Goal: Task Accomplishment & Management: Manage account settings

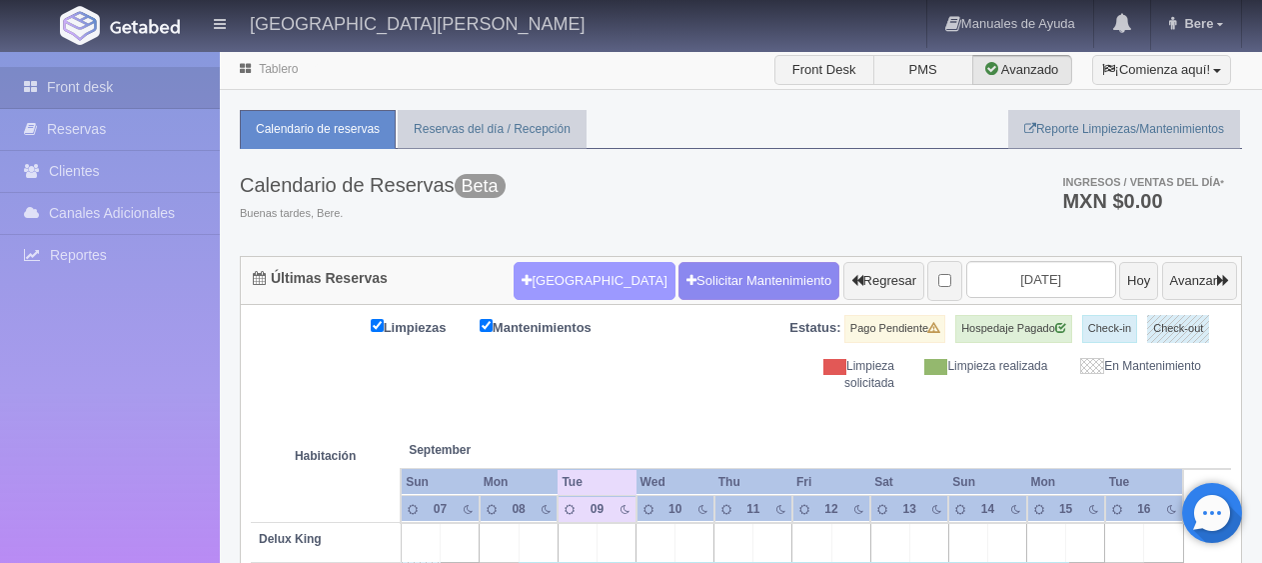
click at [552, 283] on button "[GEOGRAPHIC_DATA]" at bounding box center [594, 281] width 161 height 38
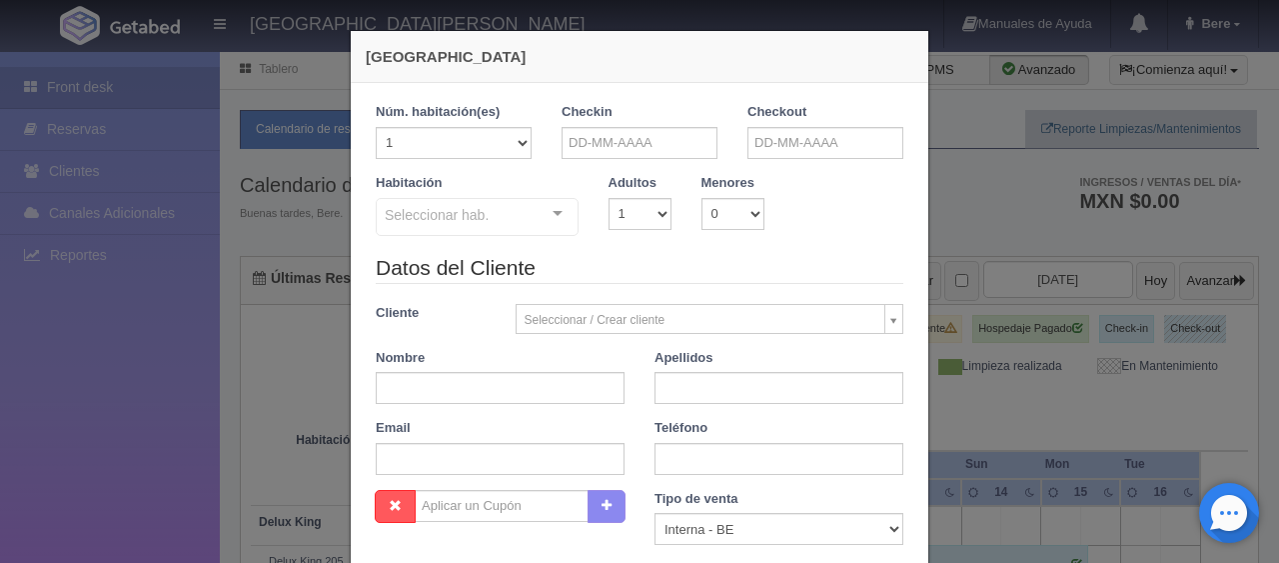
checkbox input "false"
click at [581, 145] on input "text" at bounding box center [640, 143] width 156 height 32
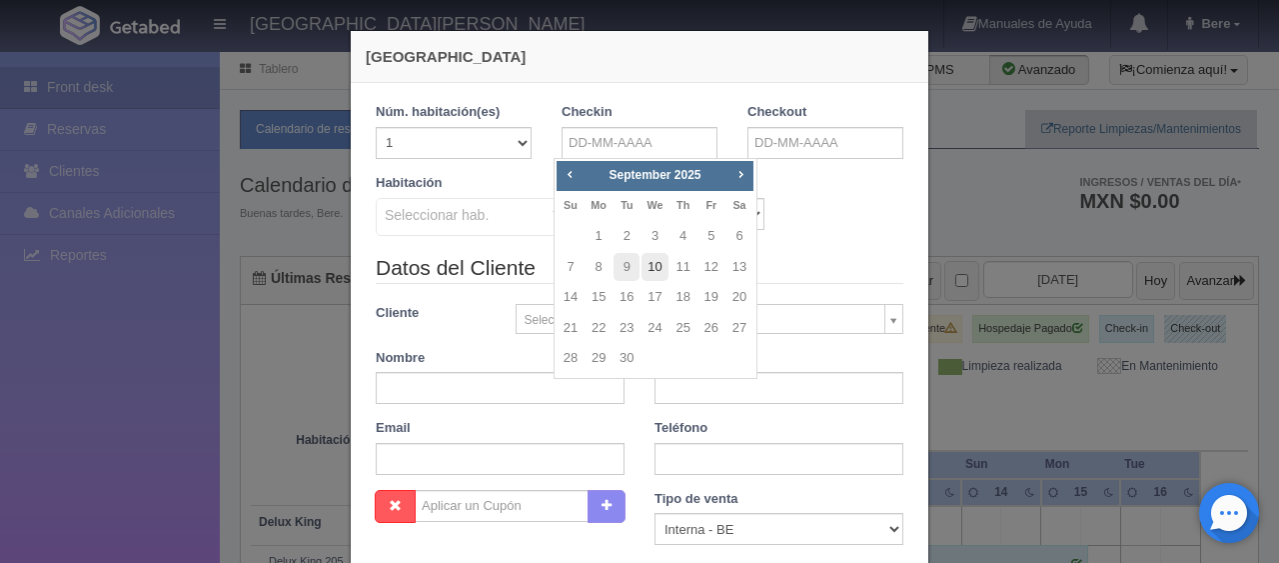
click at [648, 265] on link "10" at bounding box center [655, 267] width 26 height 29
type input "10-09-2025"
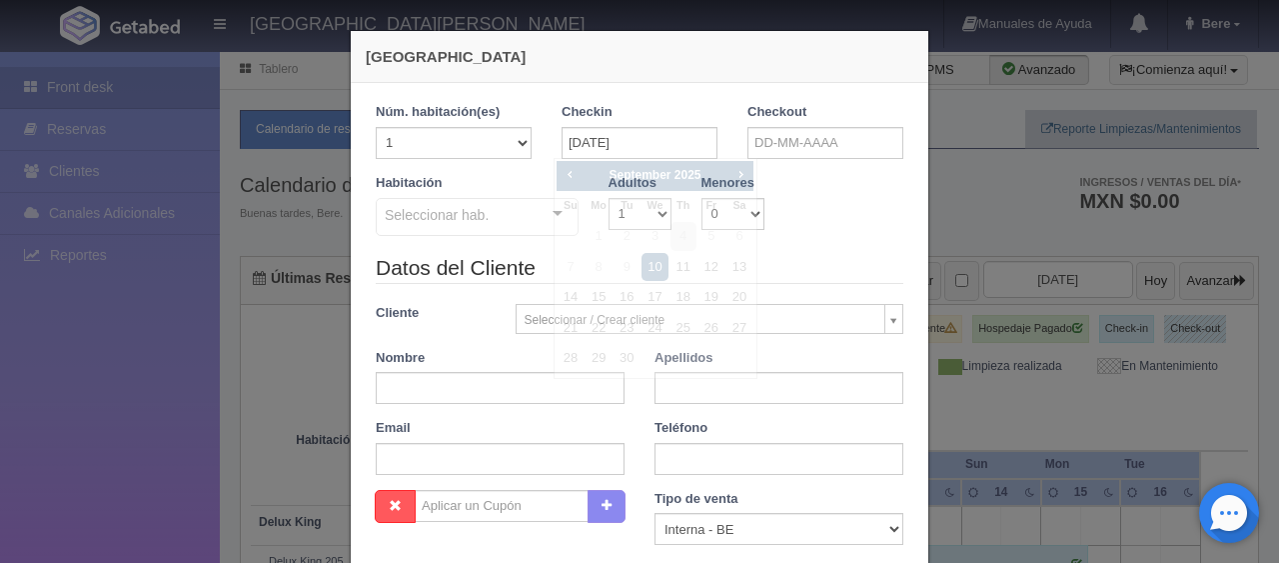
checkbox input "false"
click at [799, 124] on div "Checkout" at bounding box center [825, 131] width 156 height 56
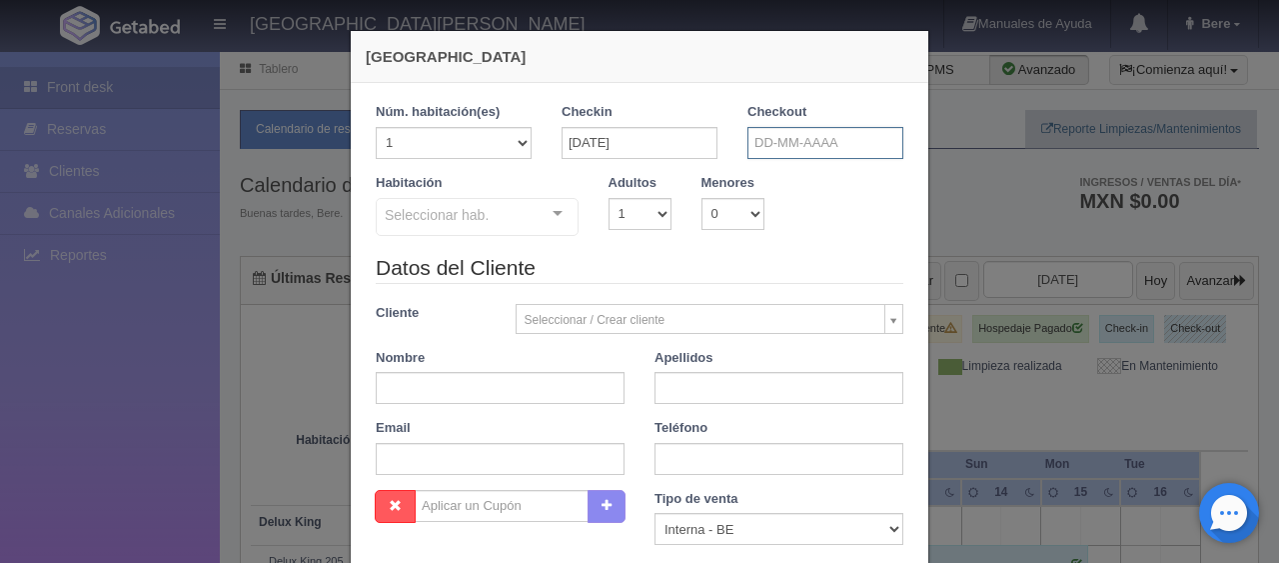
click at [799, 132] on input "text" at bounding box center [825, 143] width 156 height 32
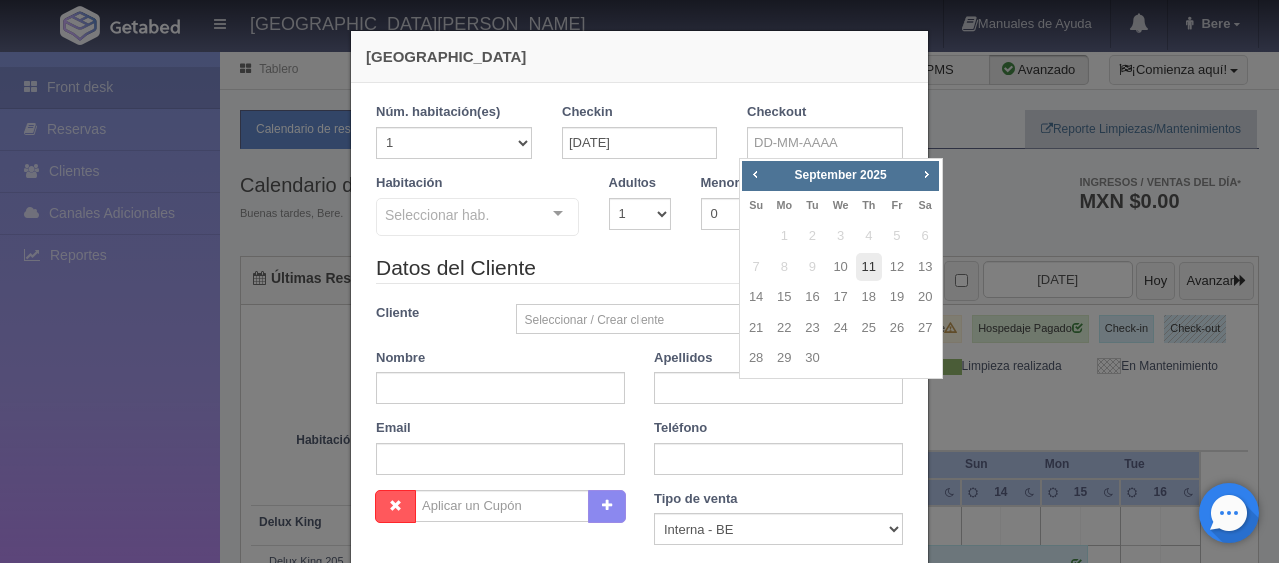
click at [861, 274] on link "11" at bounding box center [869, 267] width 26 height 29
type input "11-09-2025"
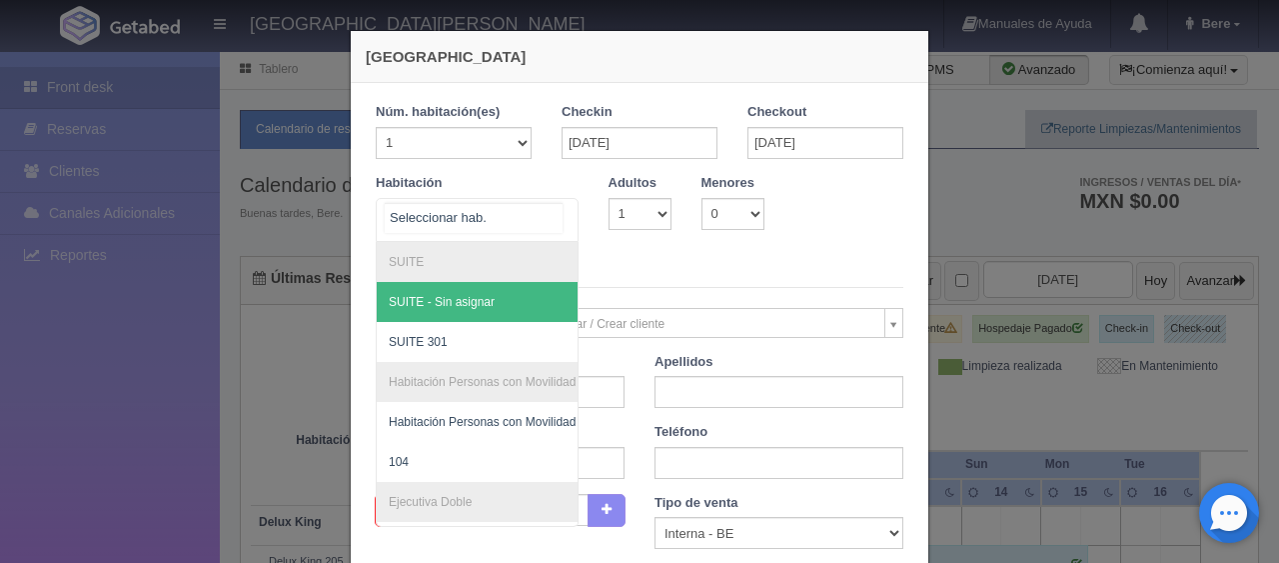
click at [523, 222] on div at bounding box center [477, 220] width 203 height 44
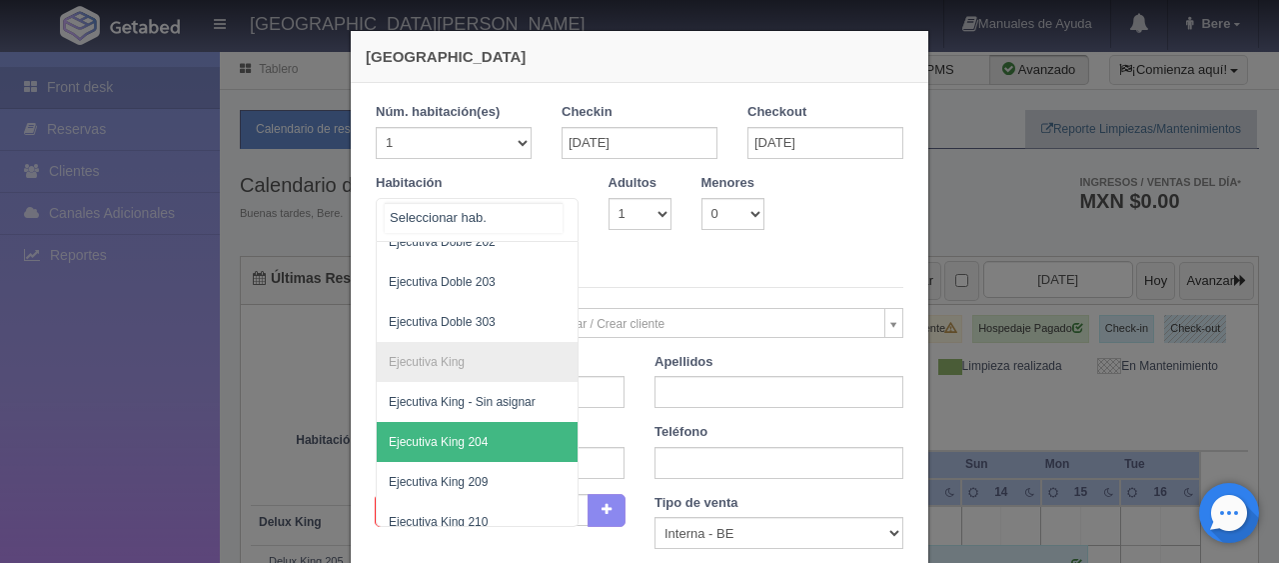
scroll to position [600, 0]
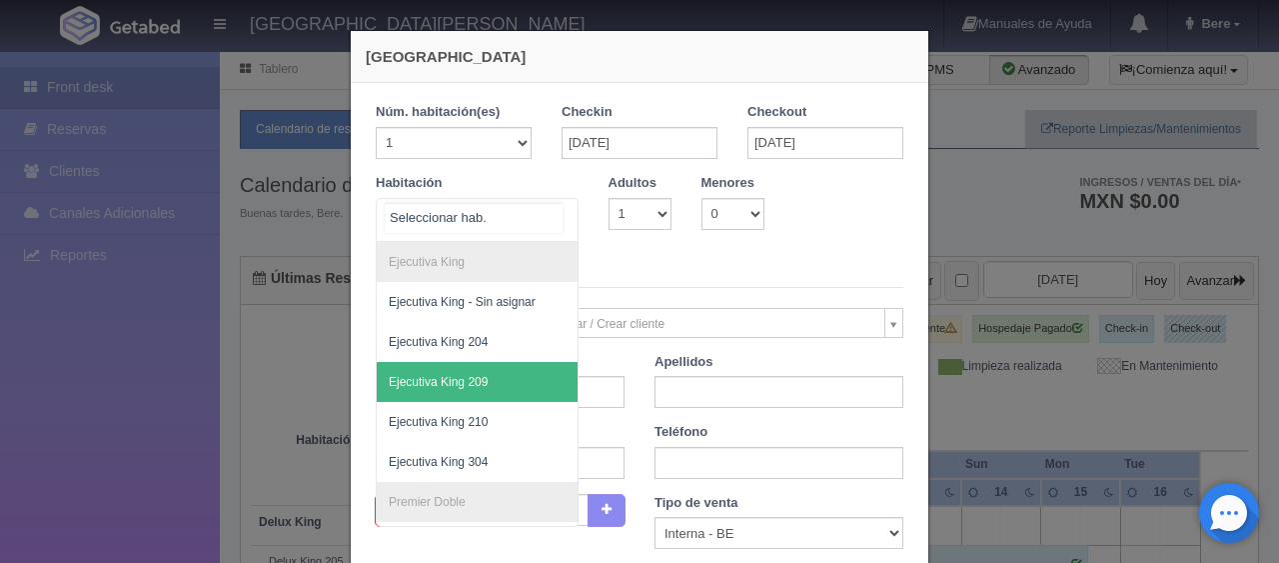
click at [512, 382] on span "Ejecutiva King 209" at bounding box center [545, 382] width 336 height 40
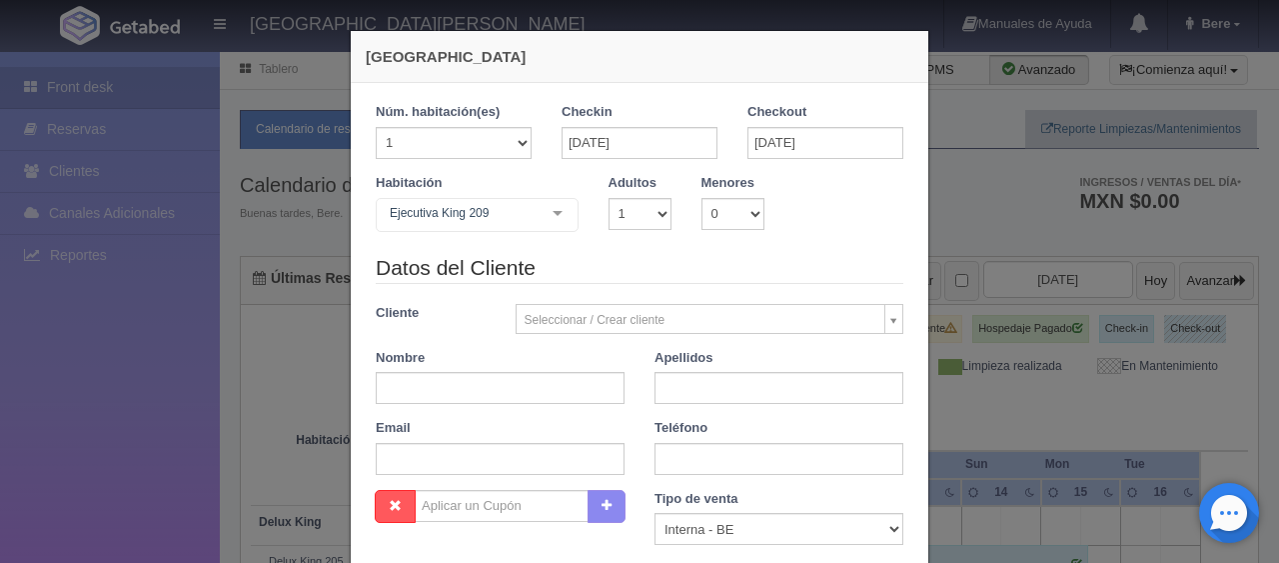
checkbox input "false"
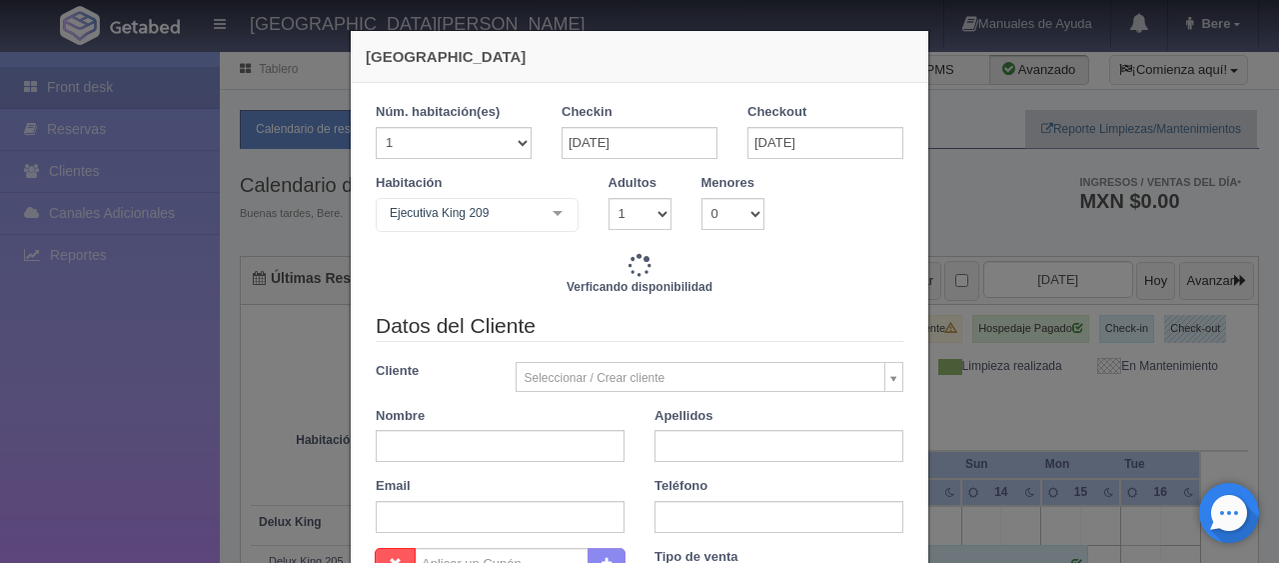
type input "1299.00"
checkbox input "false"
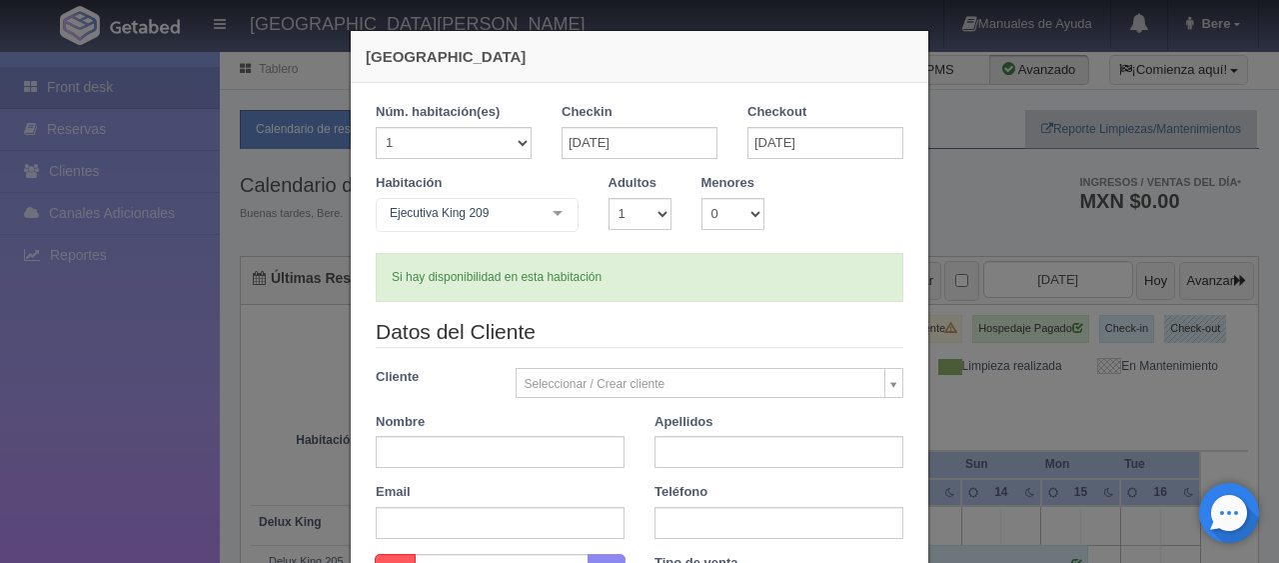
click at [961, 217] on div "Nueva Reserva 1 Núm. habitación(es) 1 2 3 4 5 6 7 8 9 10 11 12 13 14 15 16 17 1…" at bounding box center [639, 281] width 1279 height 563
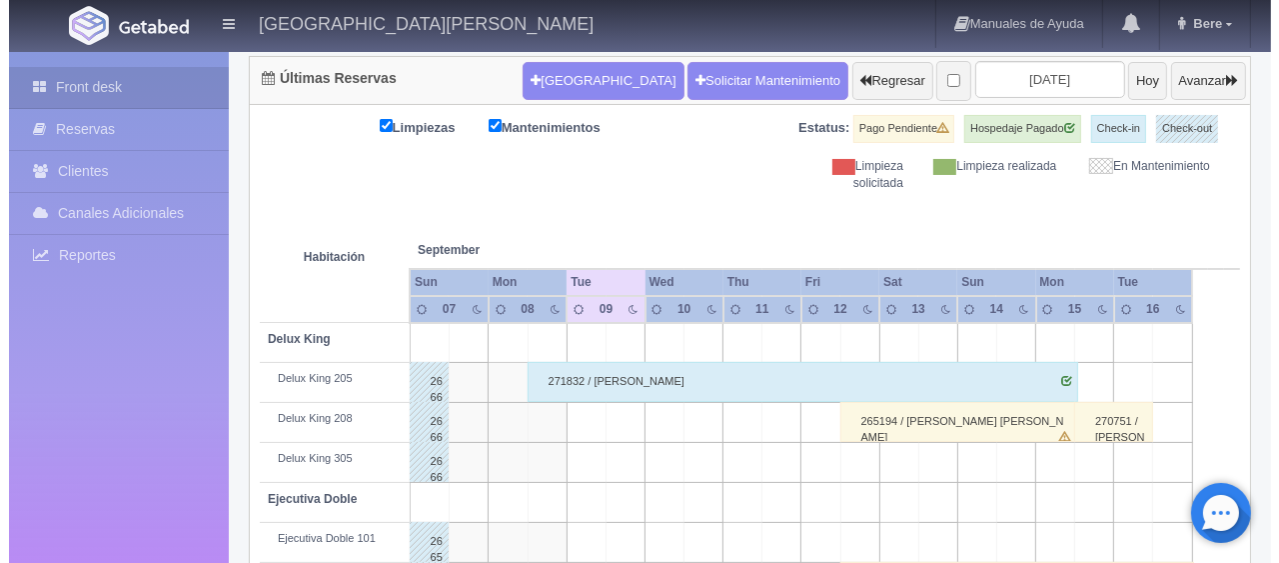
scroll to position [0, 0]
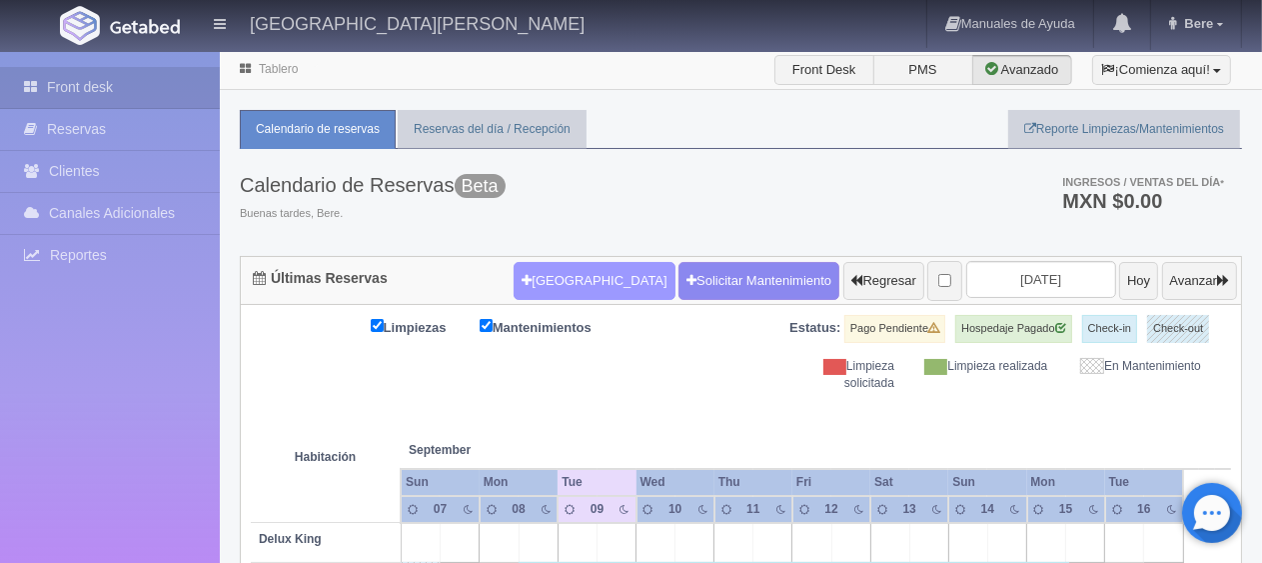
click at [579, 281] on button "[GEOGRAPHIC_DATA]" at bounding box center [594, 281] width 161 height 38
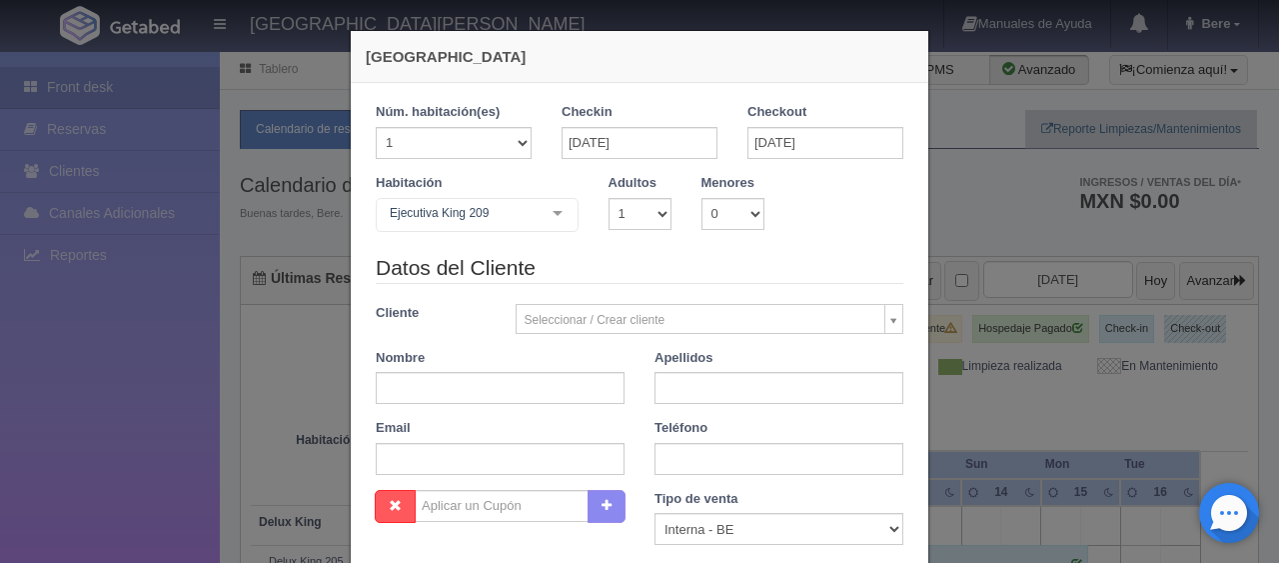
checkbox input "false"
click at [593, 159] on div "Checkin 10-09-2025" at bounding box center [640, 138] width 186 height 71
click at [600, 154] on input "10-09-2025" at bounding box center [640, 143] width 156 height 32
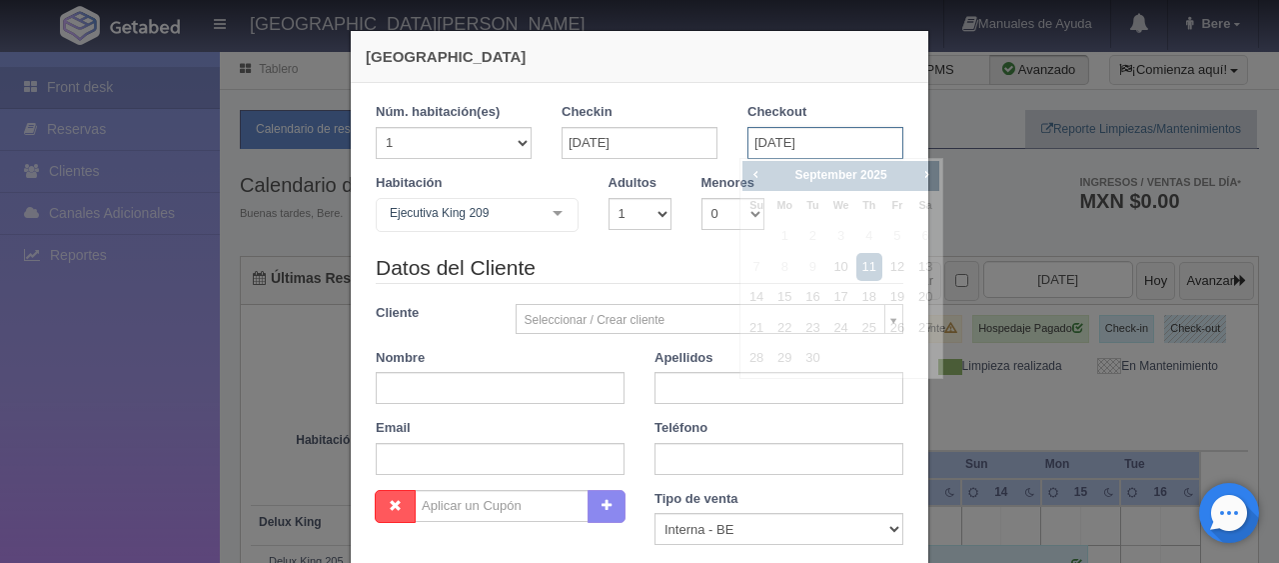
click at [834, 139] on input "11-09-2025" at bounding box center [825, 143] width 156 height 32
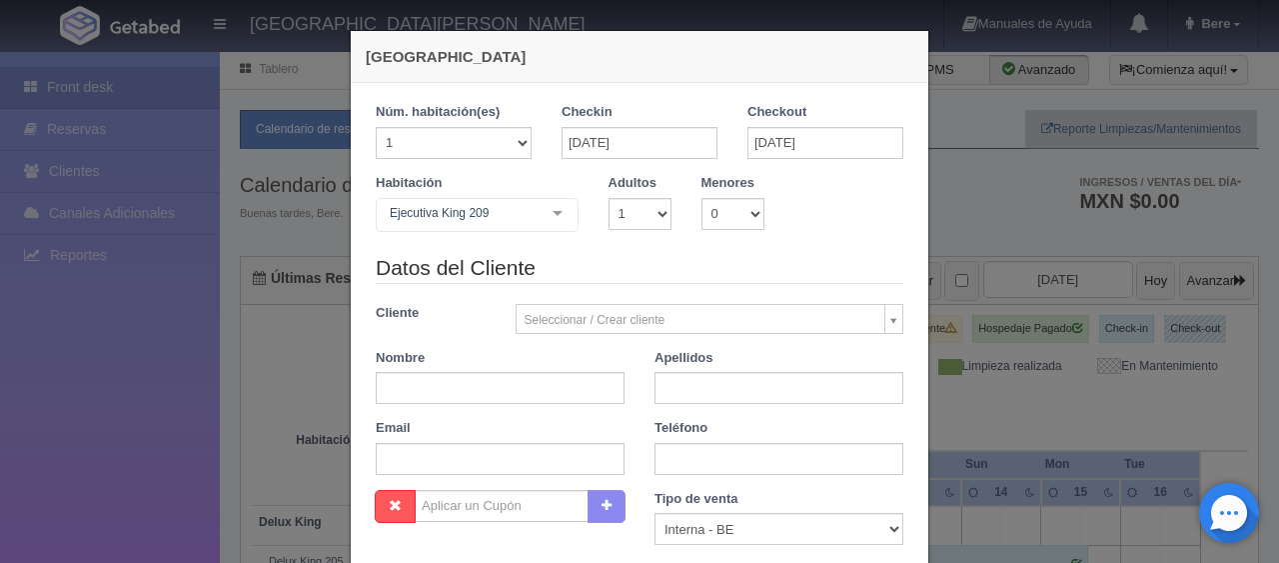
click at [626, 381] on div "Nombre" at bounding box center [500, 377] width 279 height 56
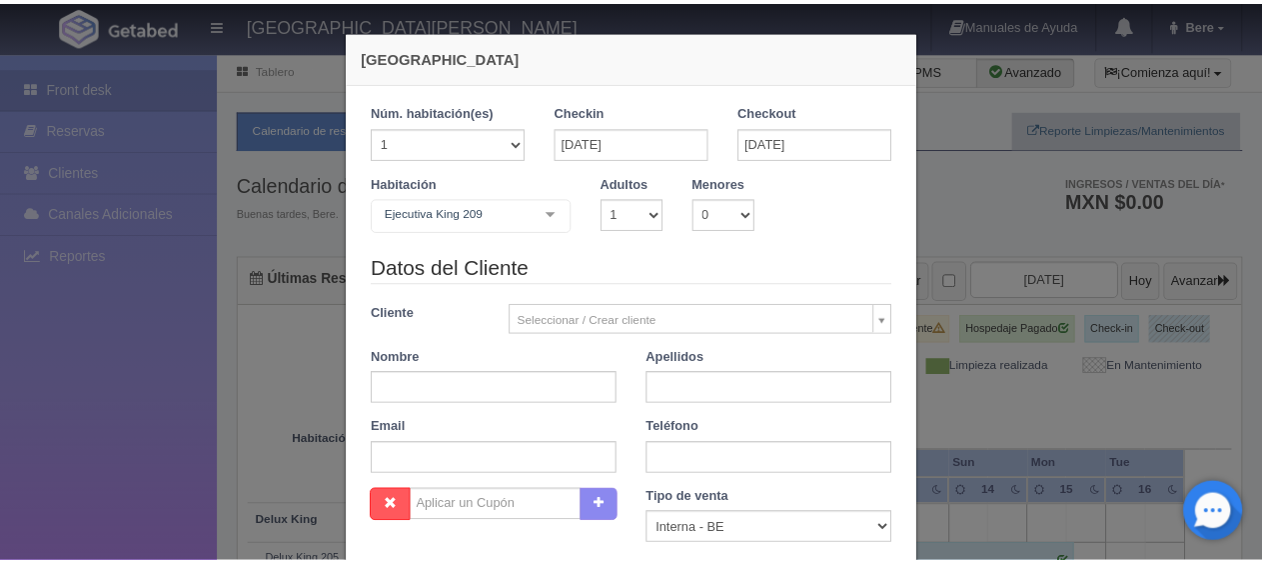
scroll to position [200, 0]
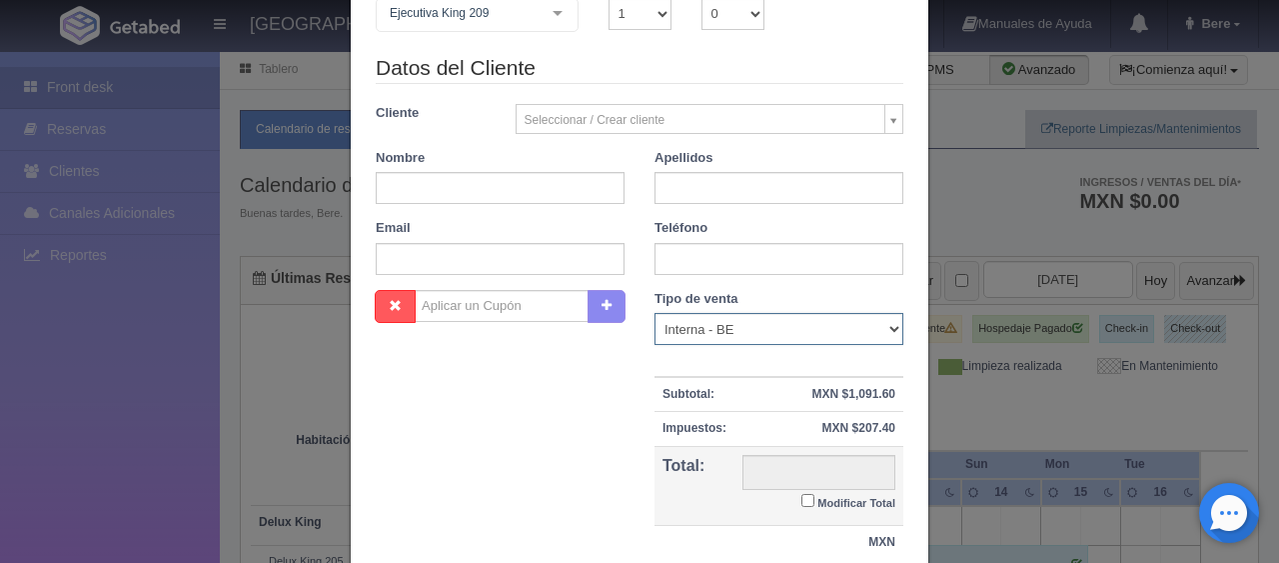
click at [694, 328] on select "Correo Electronico Interna - BE Llamada OTA Externa Otro WALK IN" at bounding box center [779, 329] width 249 height 32
select select "phone"
click at [655, 313] on select "Correo Electronico Interna - BE Llamada OTA Externa Otro WALK IN" at bounding box center [779, 329] width 249 height 32
click at [463, 186] on input "text" at bounding box center [500, 188] width 249 height 32
click at [56, 473] on div "Nueva Reserva 1 Núm. habitación(es) 1 2 3 4 5 6 7 8 9 10 11 12 13 14 15 16 17 1…" at bounding box center [639, 281] width 1279 height 563
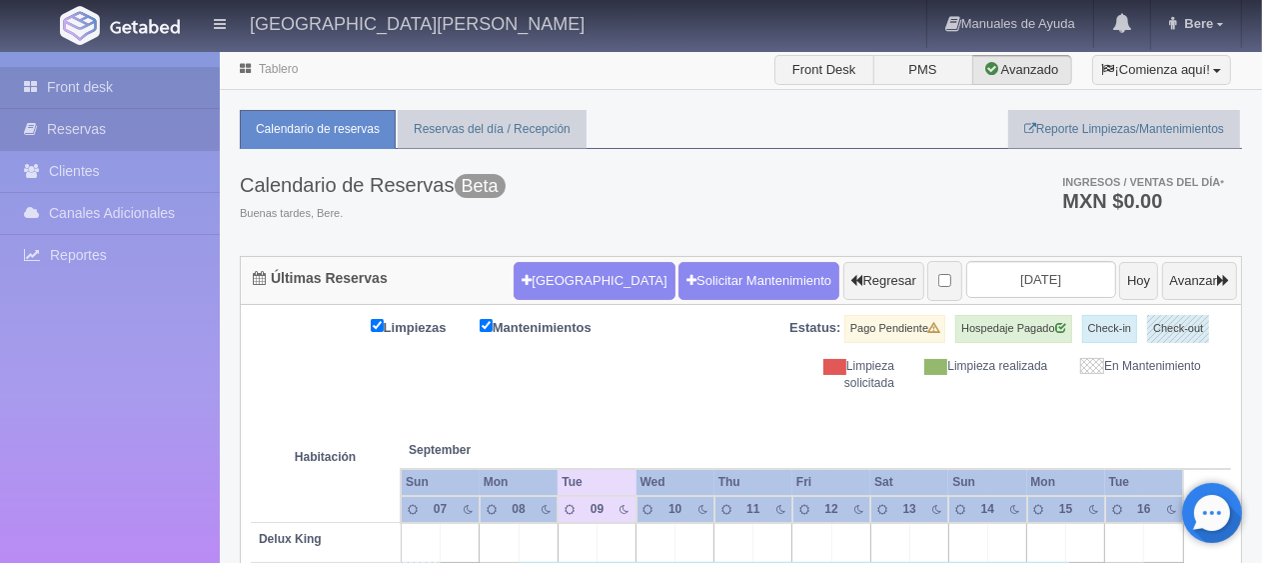
click at [73, 109] on link "Reservas" at bounding box center [110, 129] width 220 height 41
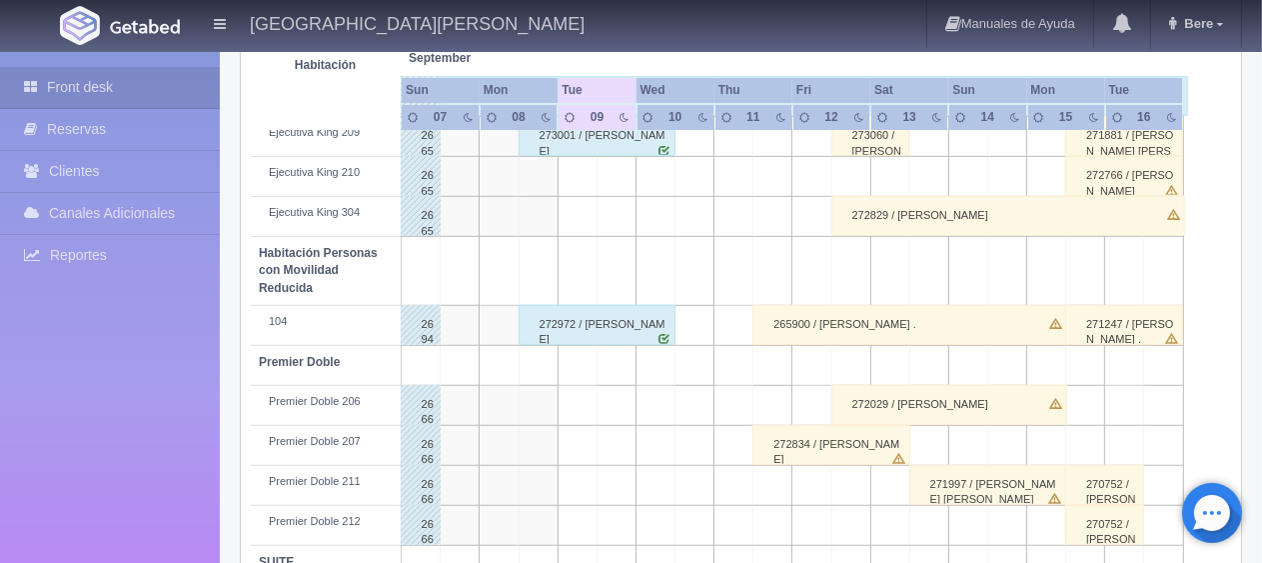
scroll to position [765, 0]
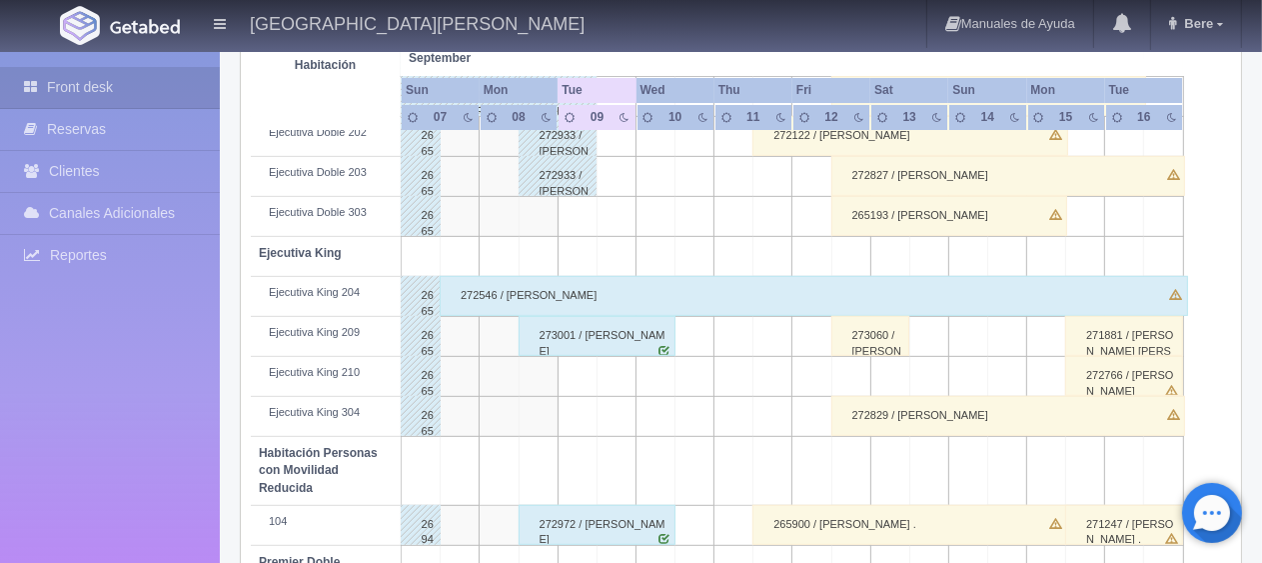
click at [46, 389] on div "Front desk Reservas Clientes Canales Adicionales Channex Reportes Reporte del d…" at bounding box center [110, 333] width 220 height 563
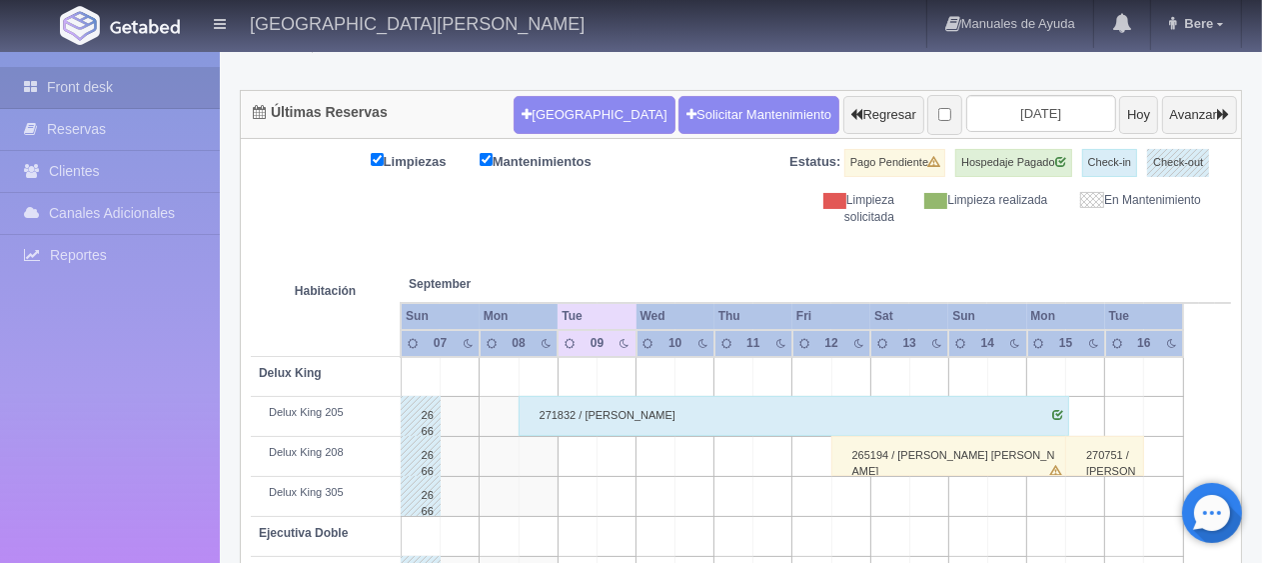
scroll to position [0, 0]
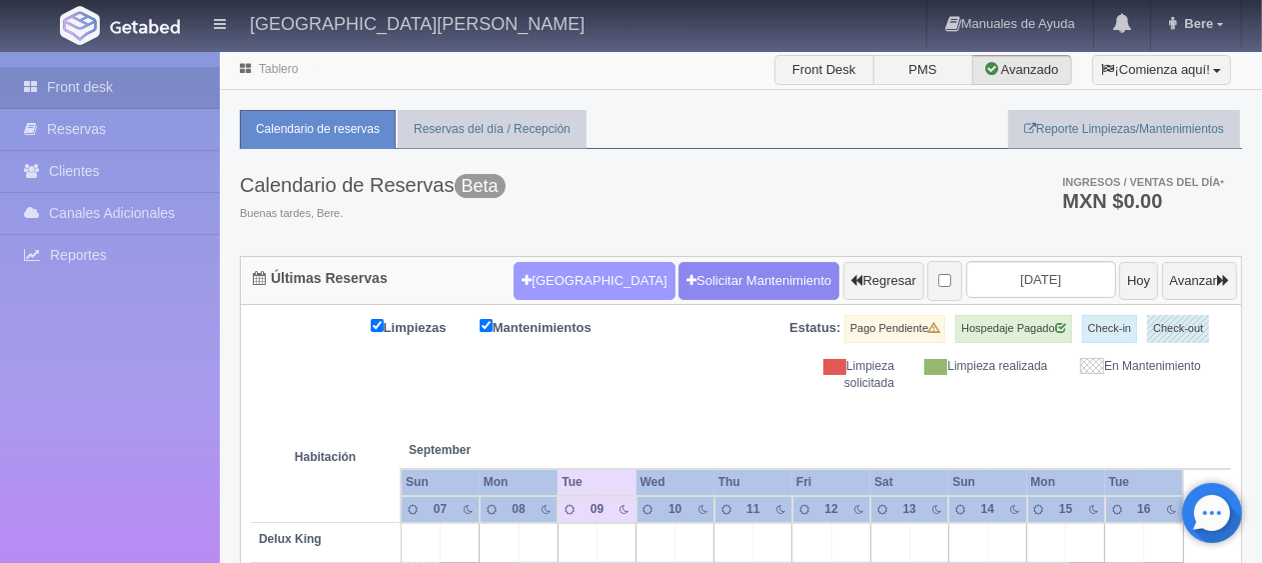
click at [572, 282] on button "[GEOGRAPHIC_DATA]" at bounding box center [594, 281] width 161 height 38
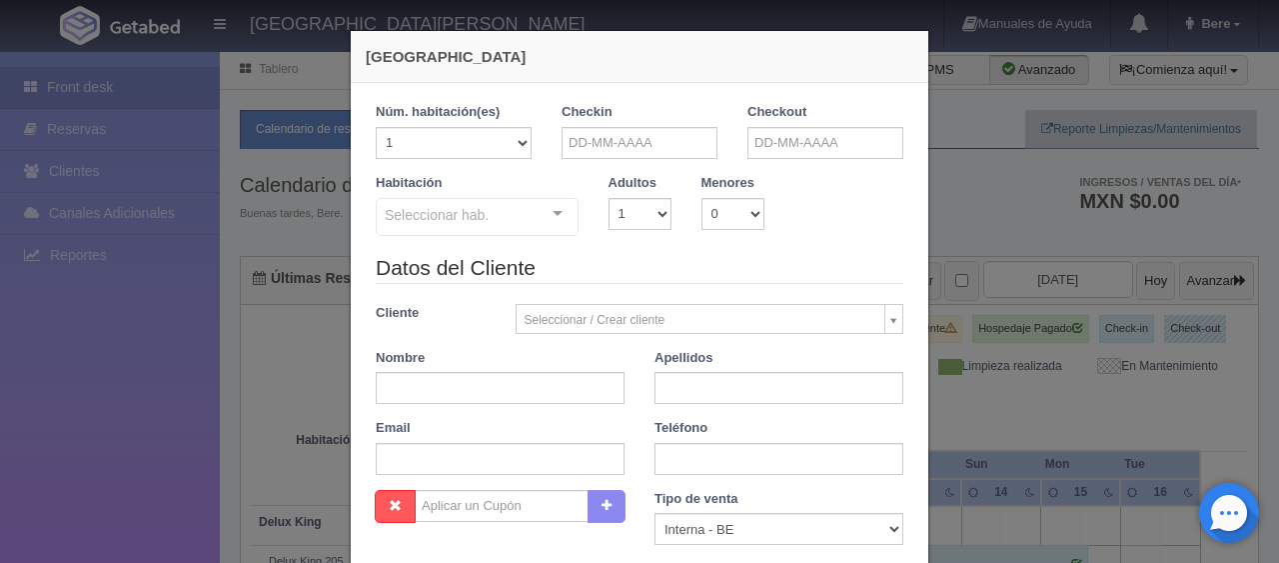
checkbox input "false"
click at [568, 146] on input "text" at bounding box center [640, 143] width 156 height 32
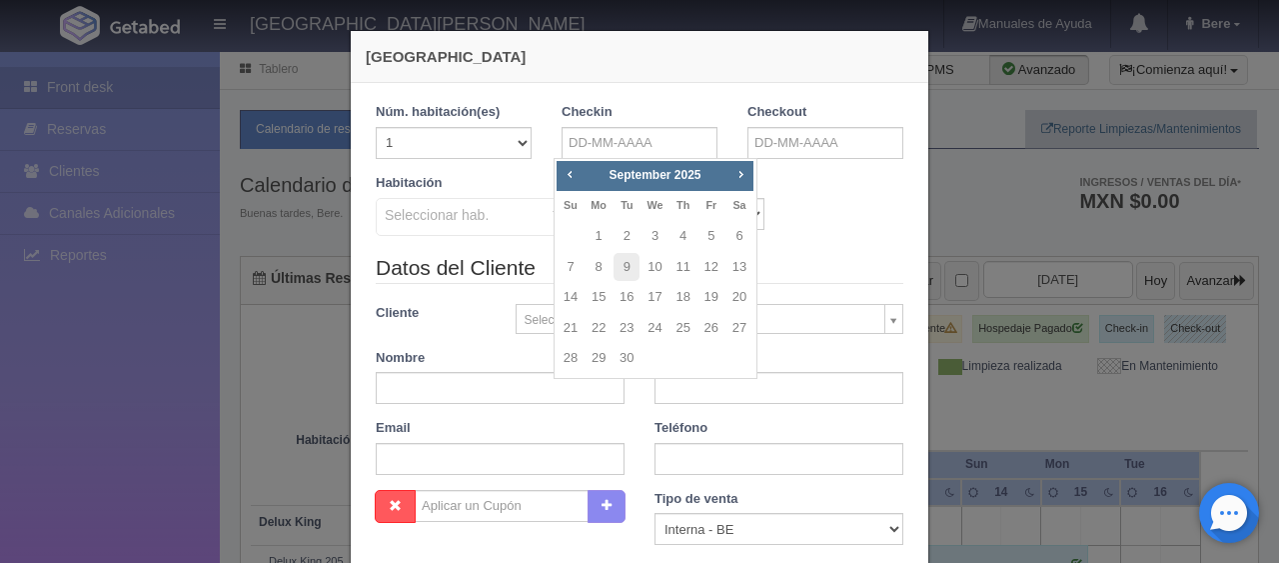
click at [132, 521] on div "Nueva Reserva 1 Núm. habitación(es) 1 2 3 4 5 6 7 8 9 10 11 12 13 14 15 16 17 1…" at bounding box center [639, 281] width 1279 height 563
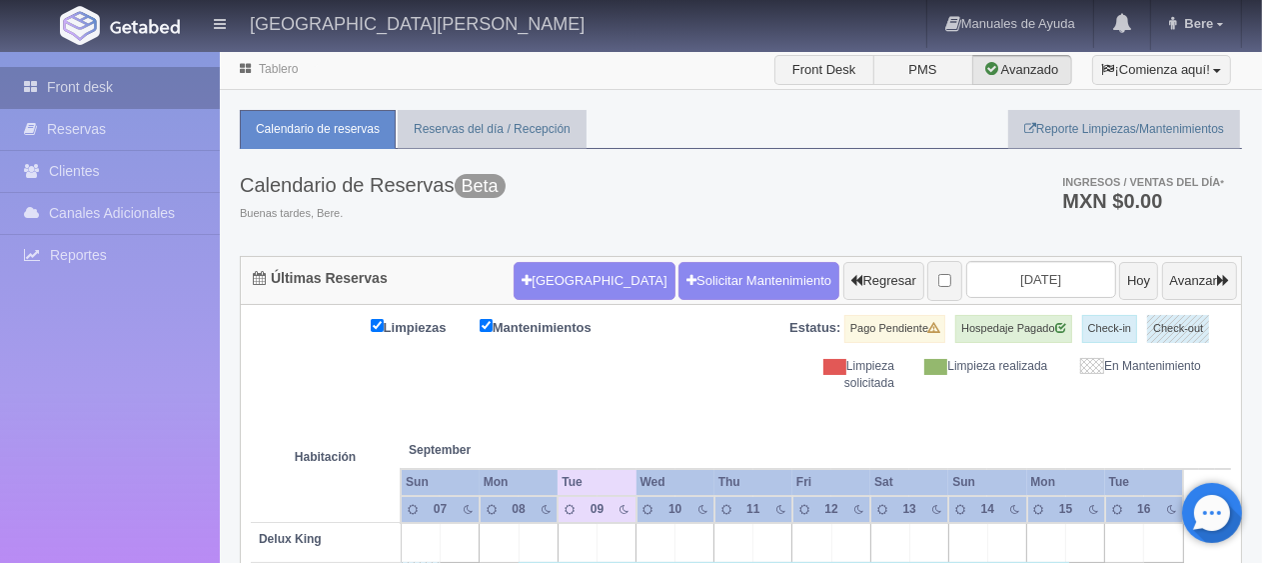
click at [103, 79] on link "Front desk" at bounding box center [110, 87] width 220 height 41
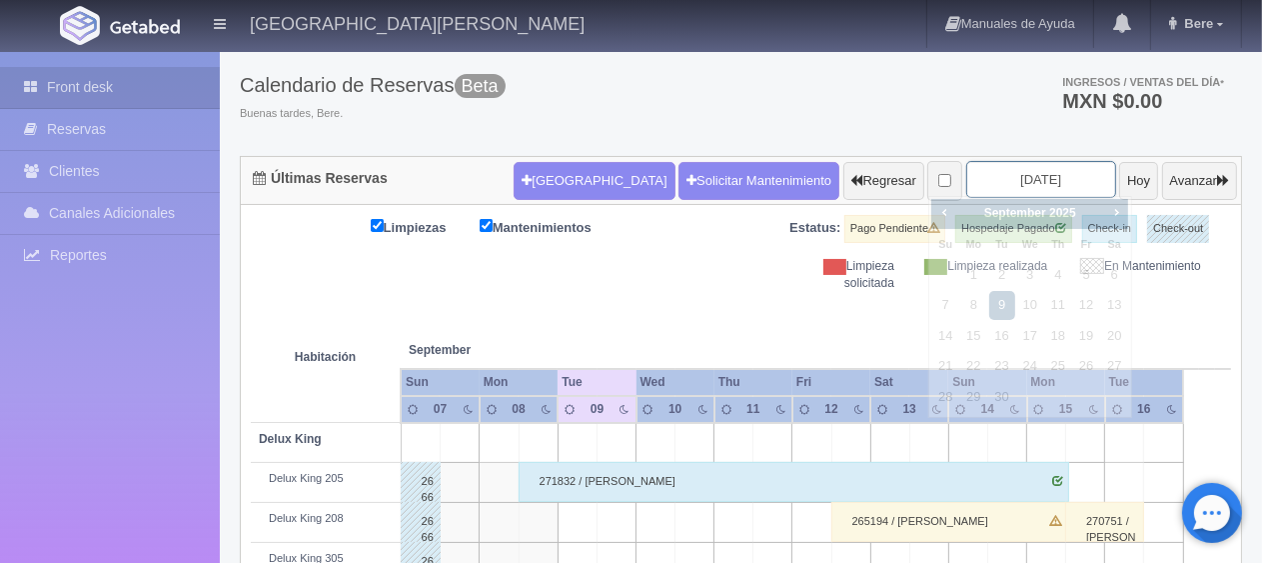
click at [1027, 172] on input "2025-09-09" at bounding box center [1041, 179] width 150 height 37
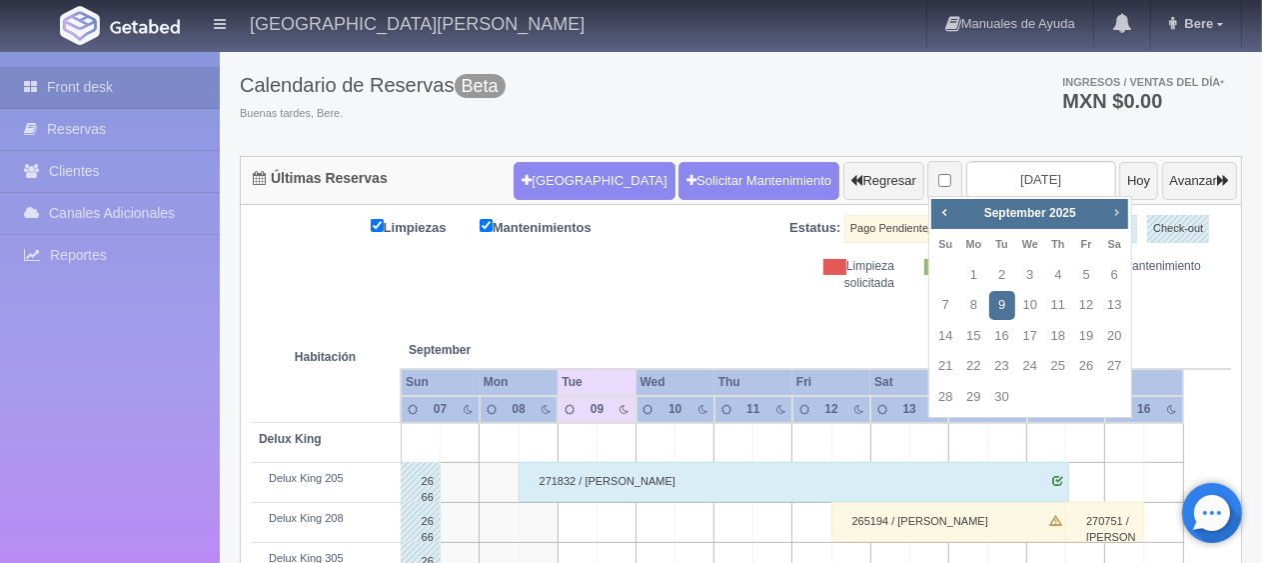
click at [1115, 220] on link "Next" at bounding box center [1116, 212] width 22 height 22
click at [1084, 371] on link "24" at bounding box center [1086, 366] width 26 height 29
type input "2025-10-24"
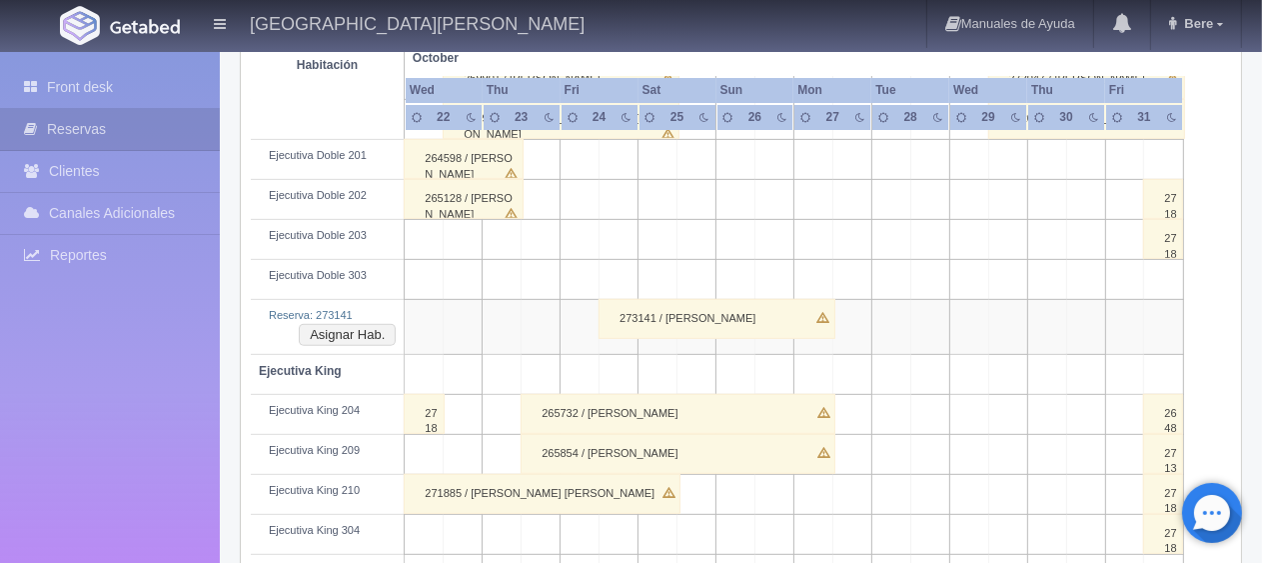
scroll to position [603, 0]
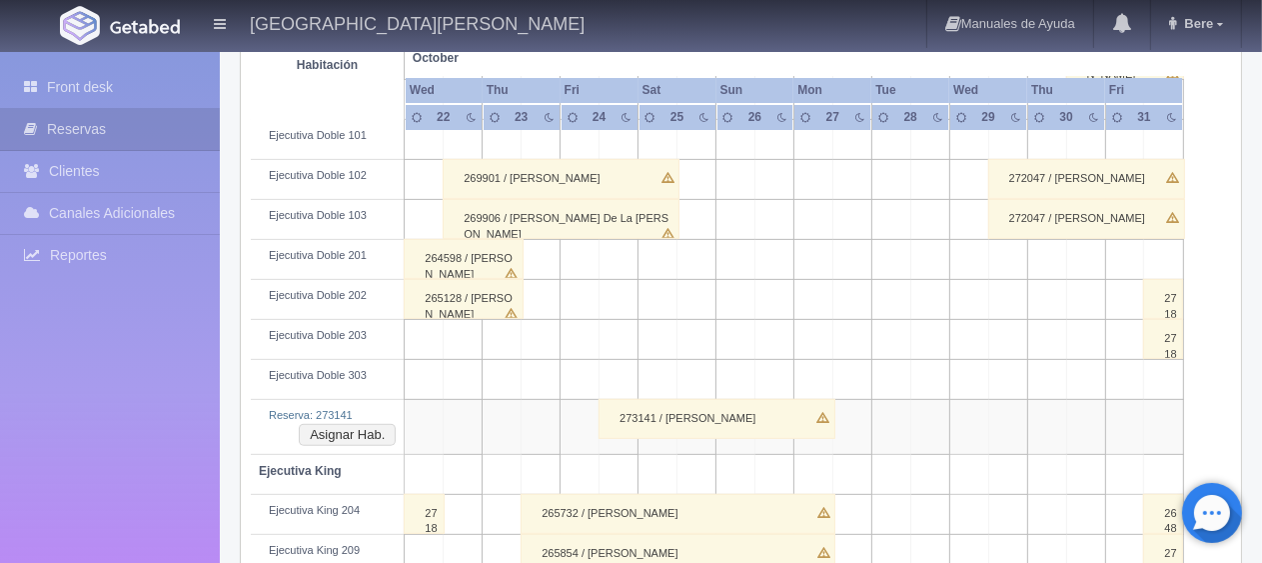
click at [685, 412] on div "273141 / [PERSON_NAME]" at bounding box center [717, 419] width 236 height 40
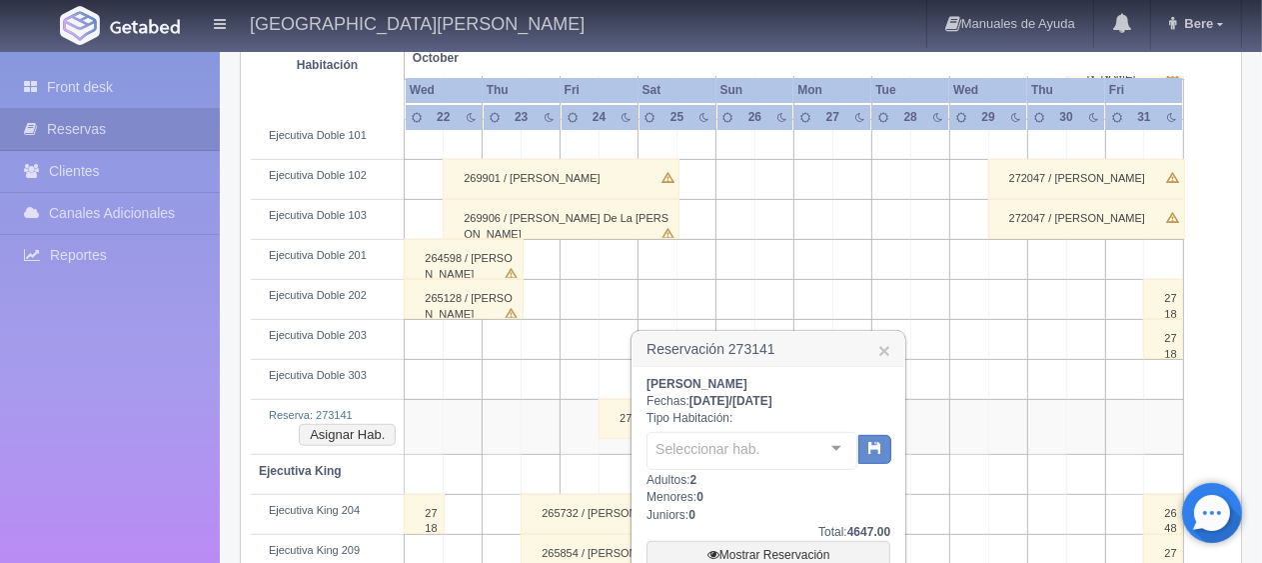
scroll to position [702, 0]
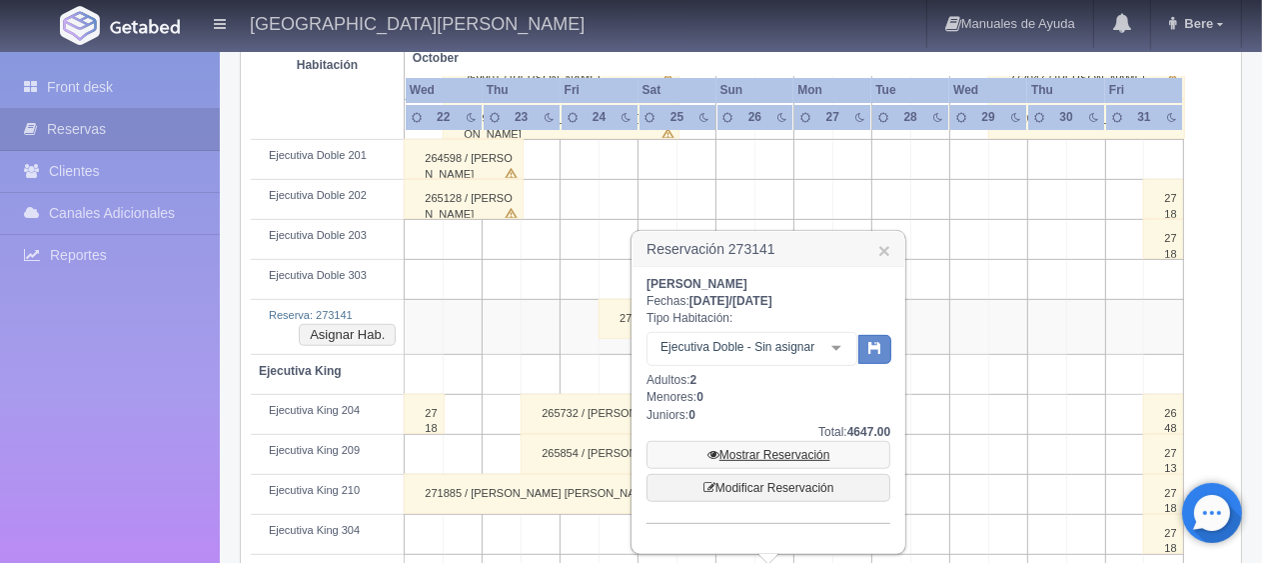
click at [741, 454] on link "Mostrar Reservación" at bounding box center [769, 455] width 244 height 28
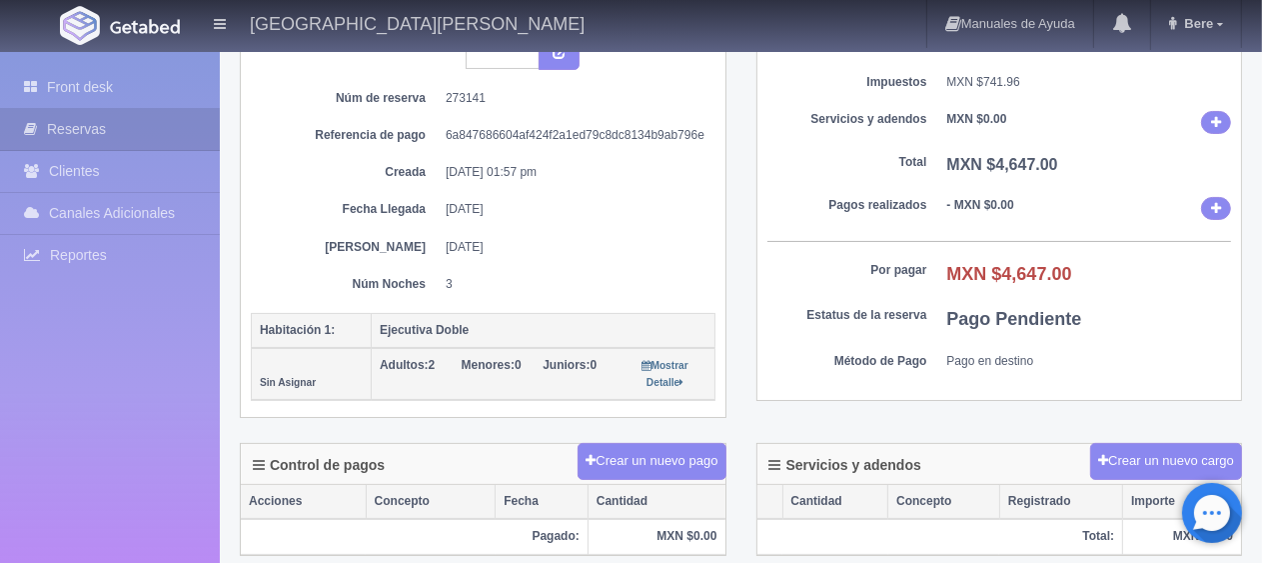
scroll to position [500, 0]
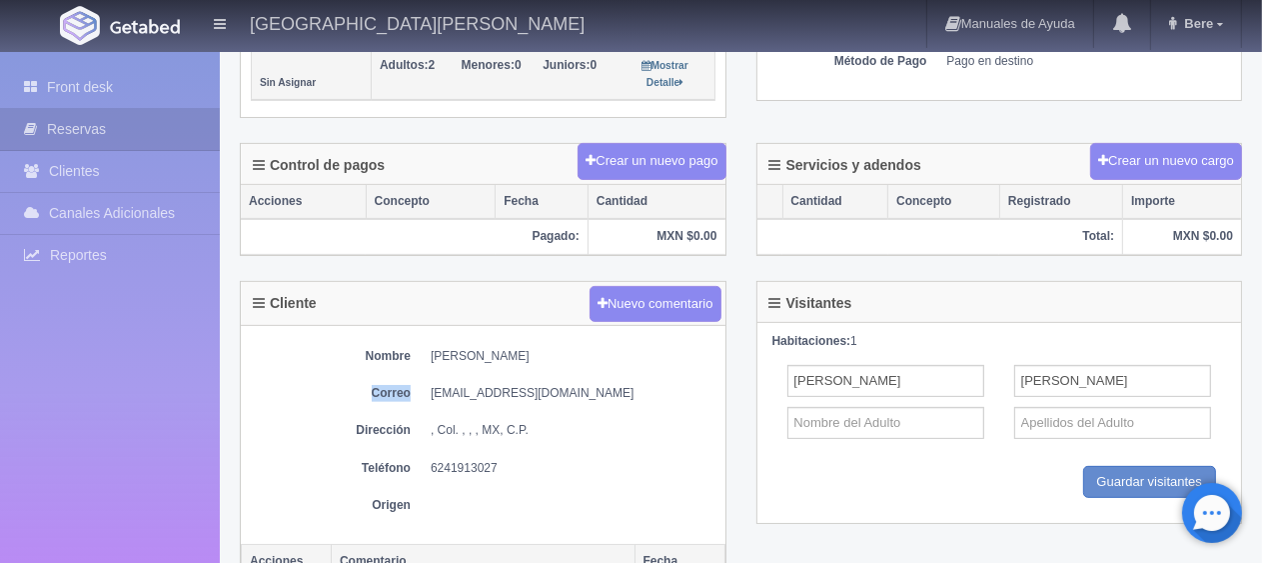
drag, startPoint x: 422, startPoint y: 359, endPoint x: 536, endPoint y: 362, distance: 114.0
click at [536, 357] on div "Nombre Norma Santana Correo nesa58@outlook.com Dirección , Col. , , , MX, C.P. …" at bounding box center [483, 435] width 485 height 218
drag, startPoint x: 536, startPoint y: 364, endPoint x: 516, endPoint y: 344, distance: 28.3
click at [532, 362] on div "Nombre Norma Santana Correo nesa58@outlook.com Dirección , Col. , , , MX, C.P. …" at bounding box center [483, 435] width 485 height 218
drag, startPoint x: 516, startPoint y: 344, endPoint x: 423, endPoint y: 355, distance: 93.6
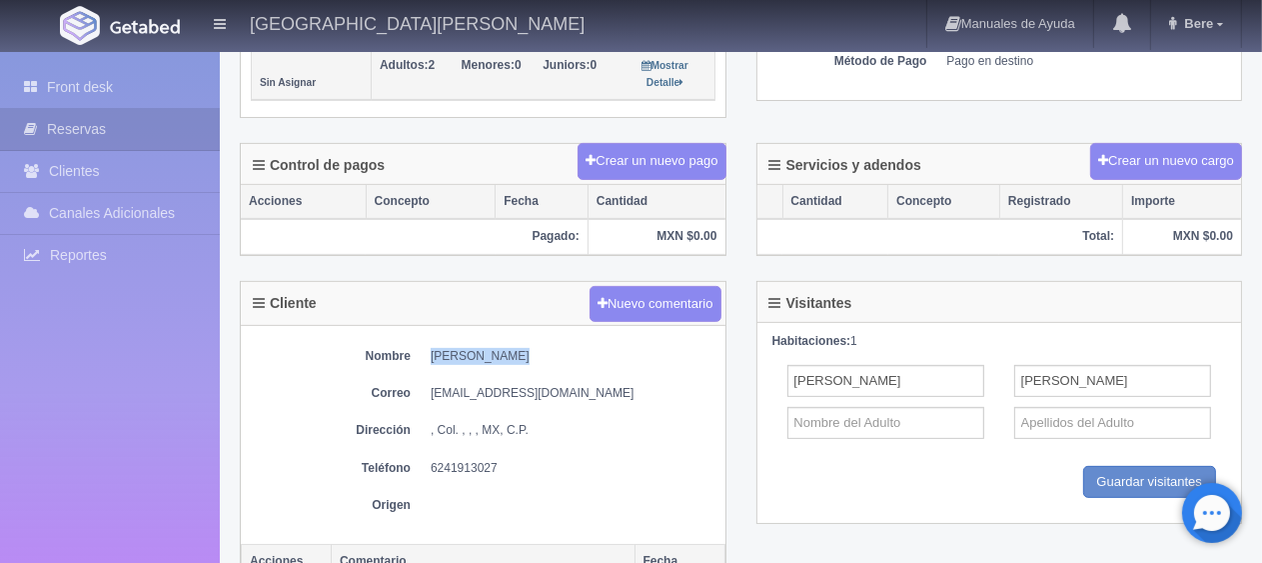
click at [423, 355] on dl "Nombre Norma Santana" at bounding box center [483, 356] width 465 height 17
copy dd "[PERSON_NAME]"
drag, startPoint x: 423, startPoint y: 466, endPoint x: 519, endPoint y: 462, distance: 96.0
click at [519, 462] on dl "Teléfono 6241913027" at bounding box center [483, 468] width 465 height 17
copy dd "6241913027"
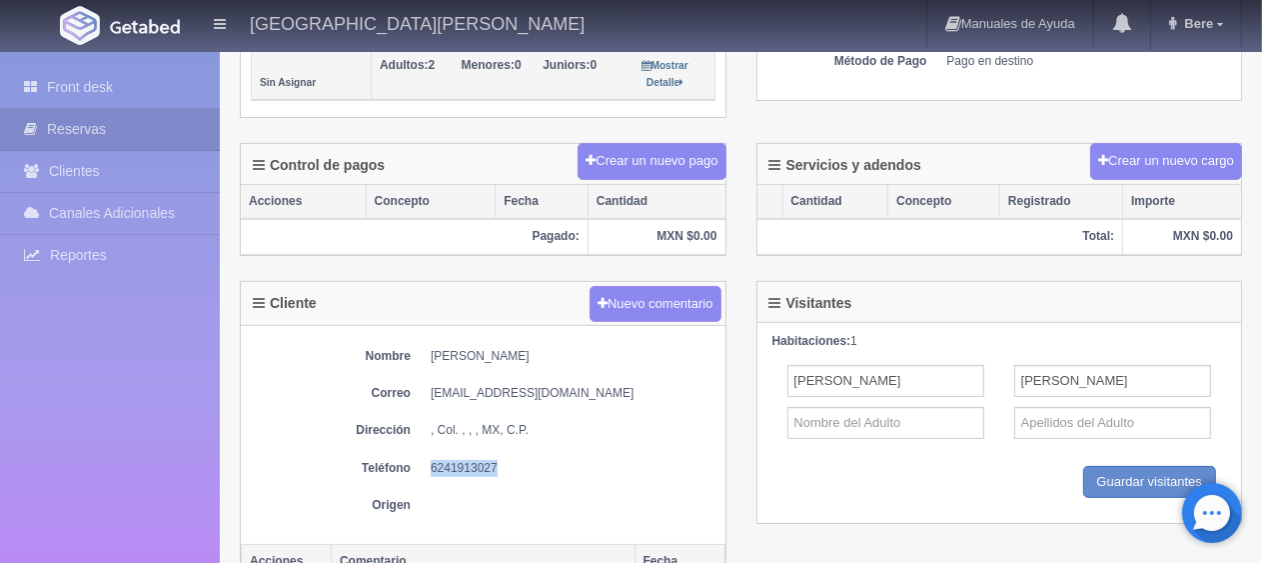
scroll to position [200, 0]
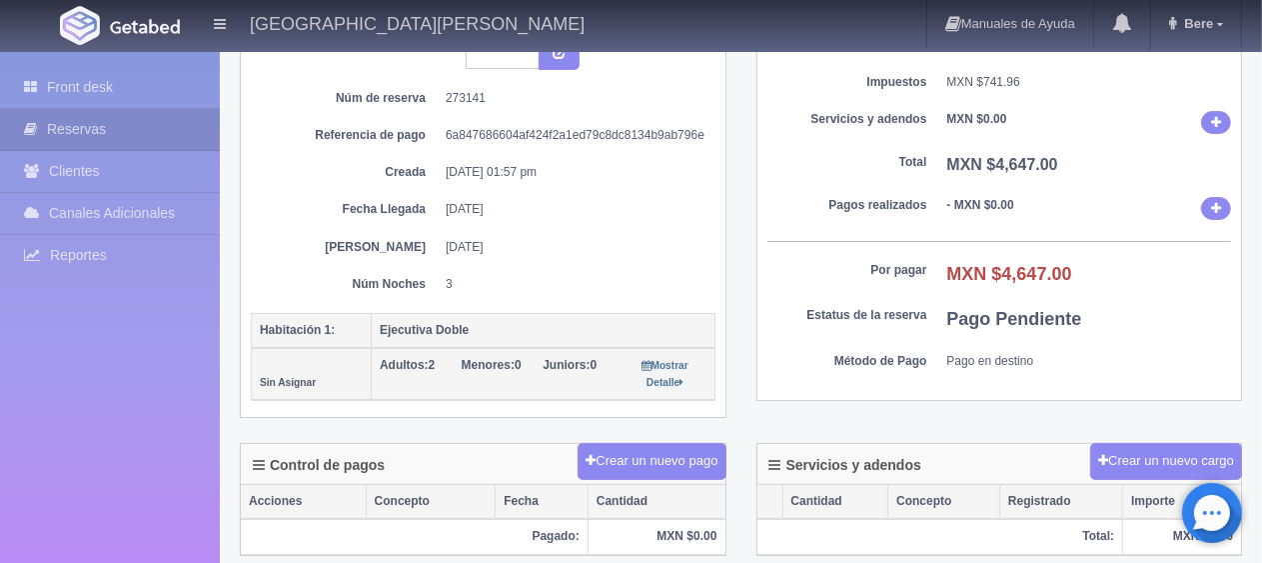
click at [636, 313] on th "Ejecutiva Doble" at bounding box center [544, 330] width 344 height 35
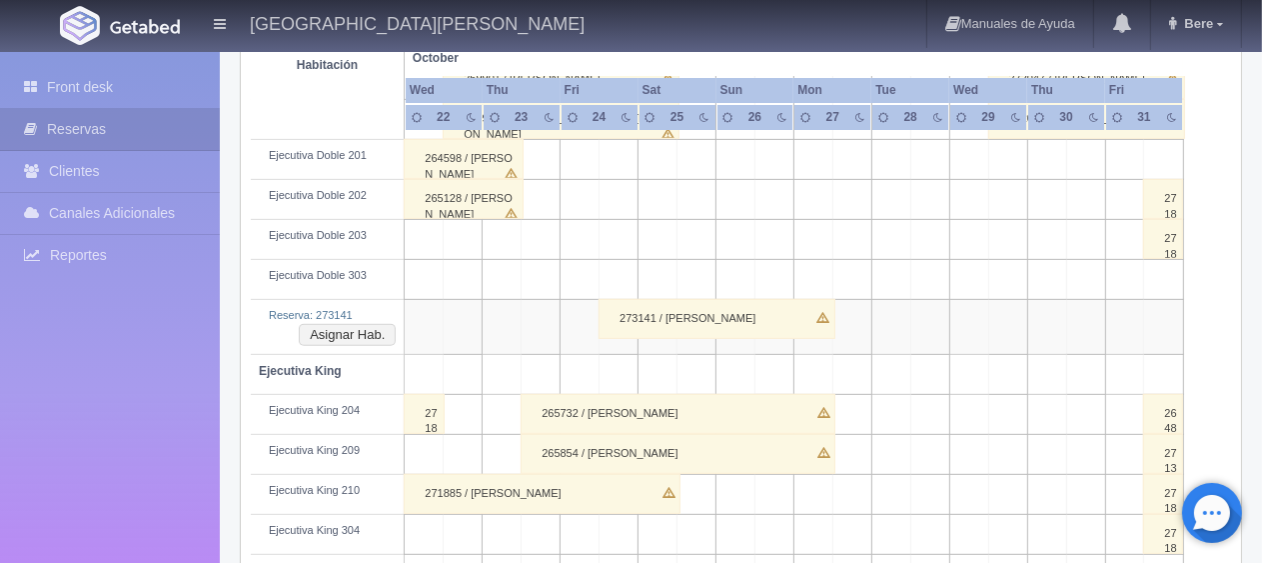
scroll to position [702, 0]
click at [681, 318] on div "273141 / Norma Santana" at bounding box center [717, 319] width 236 height 40
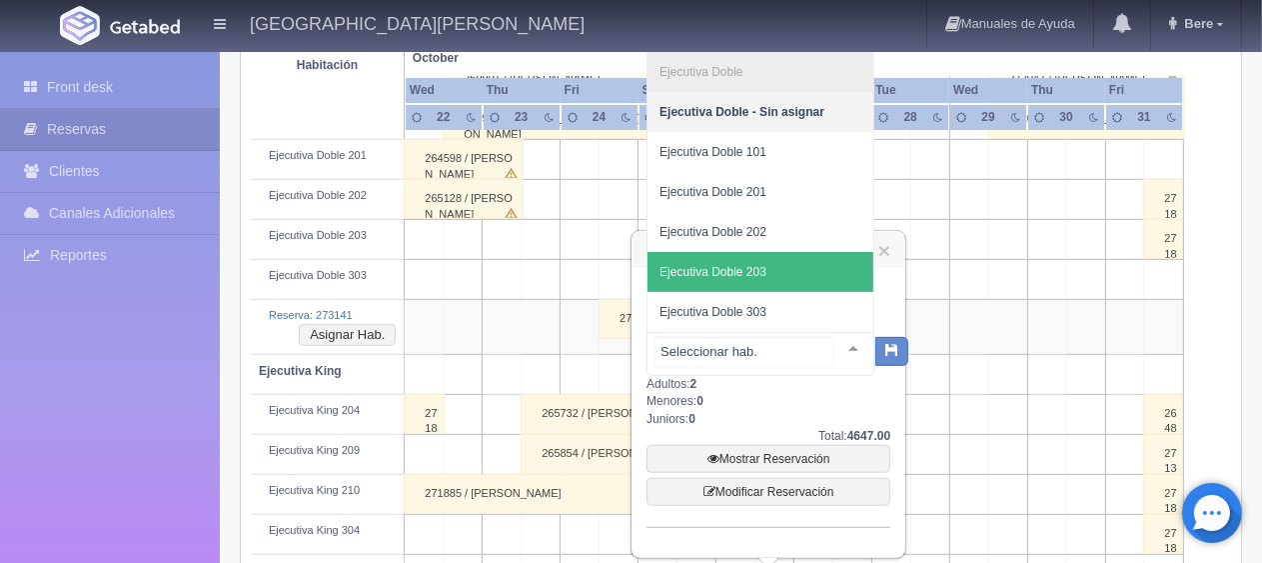
click at [767, 265] on span "Ejecutiva Doble 203" at bounding box center [761, 272] width 226 height 40
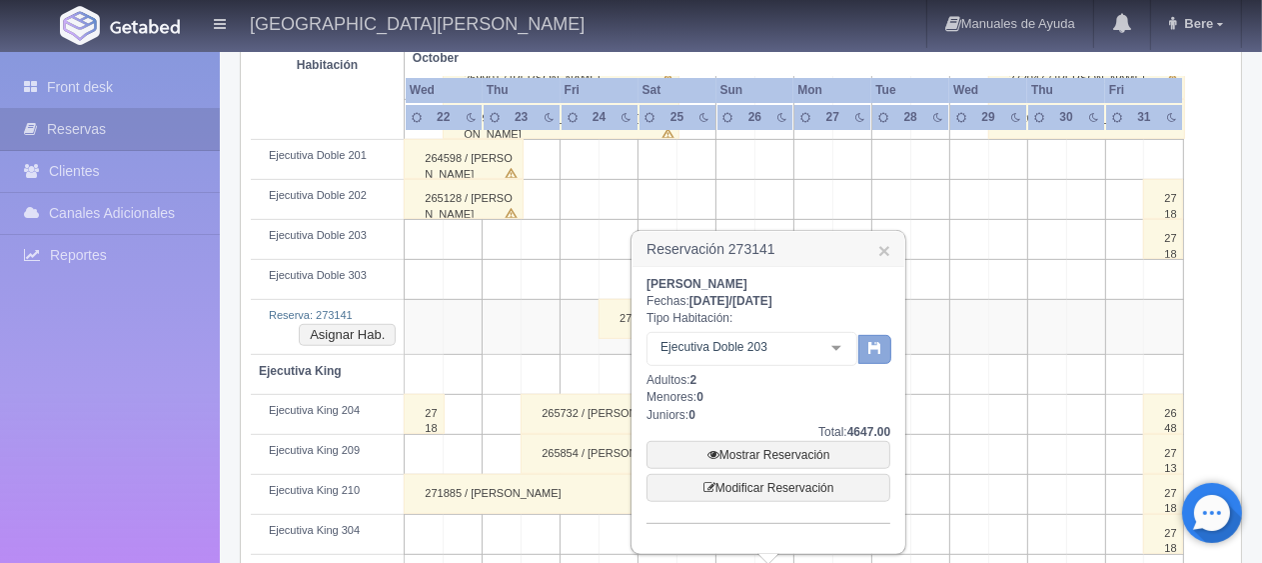
click at [868, 345] on icon "button" at bounding box center [874, 347] width 13 height 13
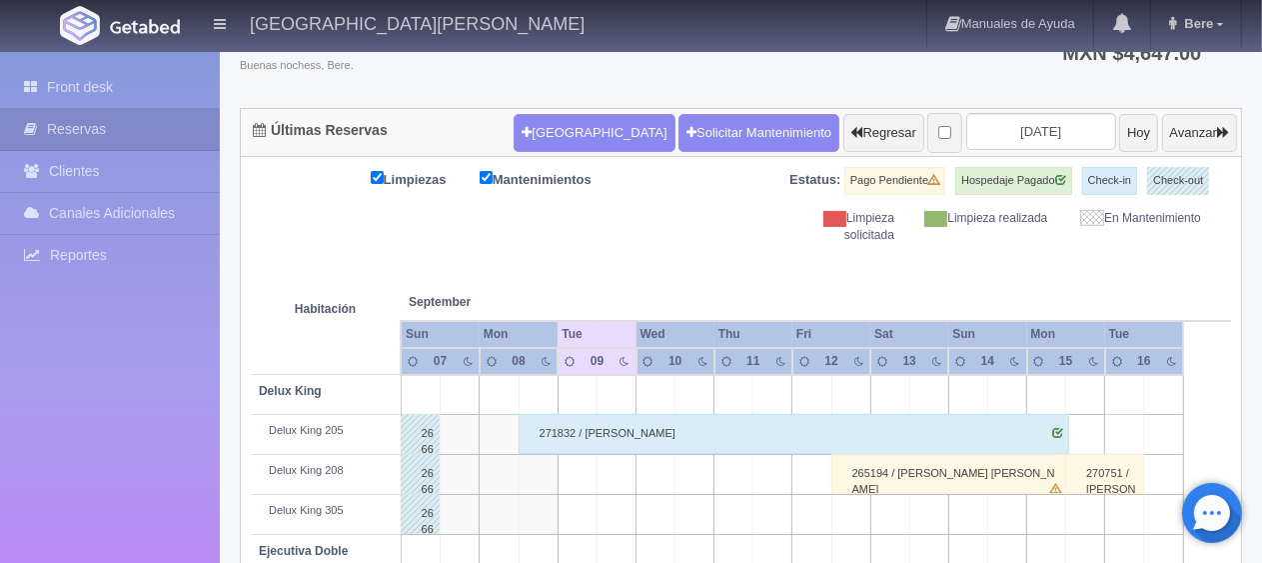
scroll to position [148, 0]
click at [683, 287] on th at bounding box center [734, 282] width 117 height 76
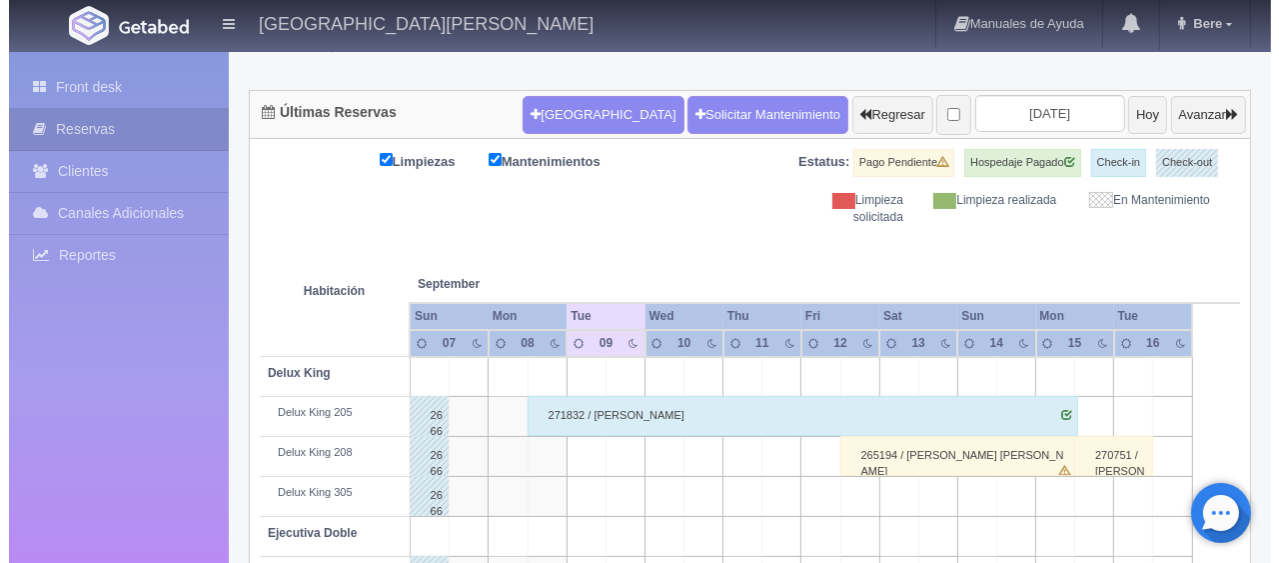
scroll to position [0, 0]
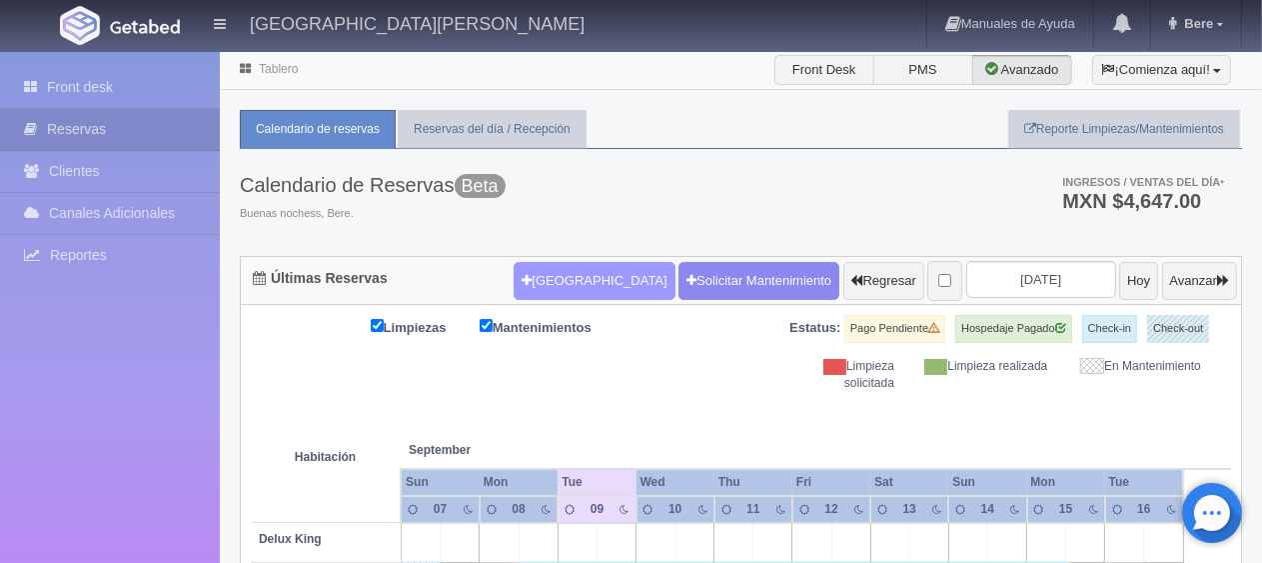
click at [530, 278] on button "[GEOGRAPHIC_DATA]" at bounding box center [594, 281] width 161 height 38
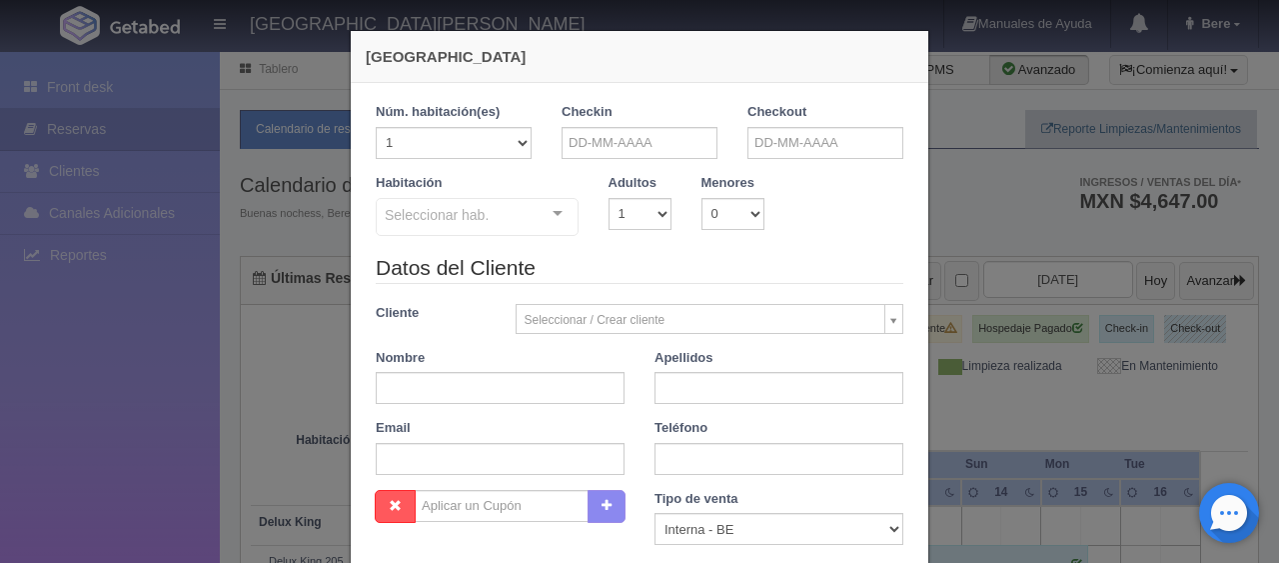
checkbox input "false"
click at [578, 138] on input "text" at bounding box center [640, 143] width 156 height 32
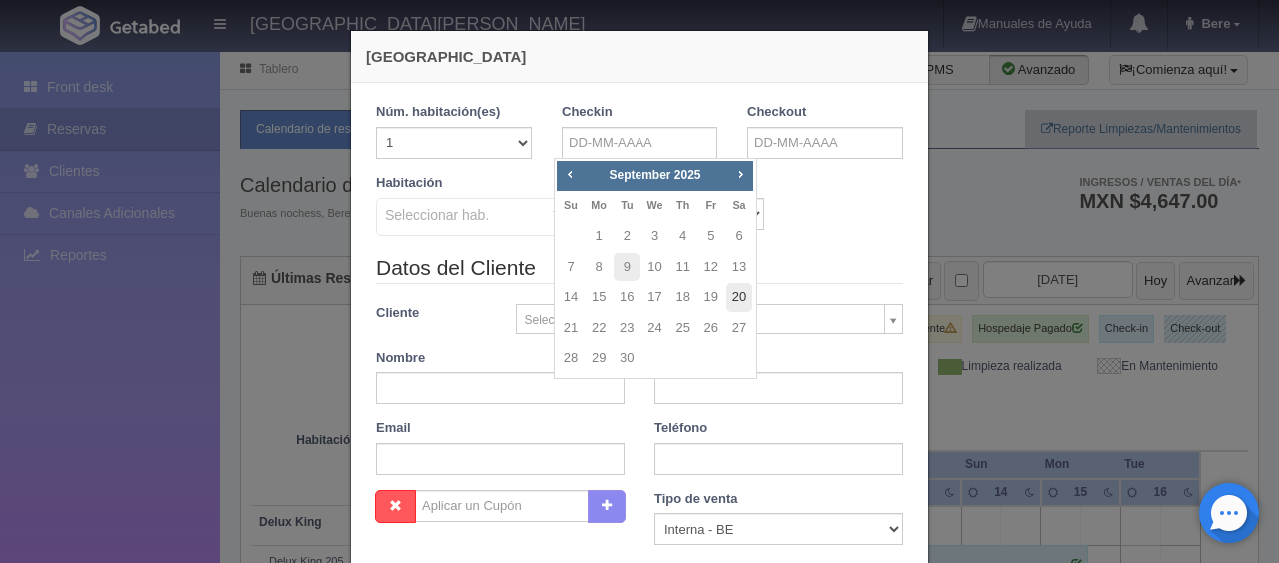
click at [739, 294] on link "20" at bounding box center [739, 297] width 26 height 29
type input "[DATE]"
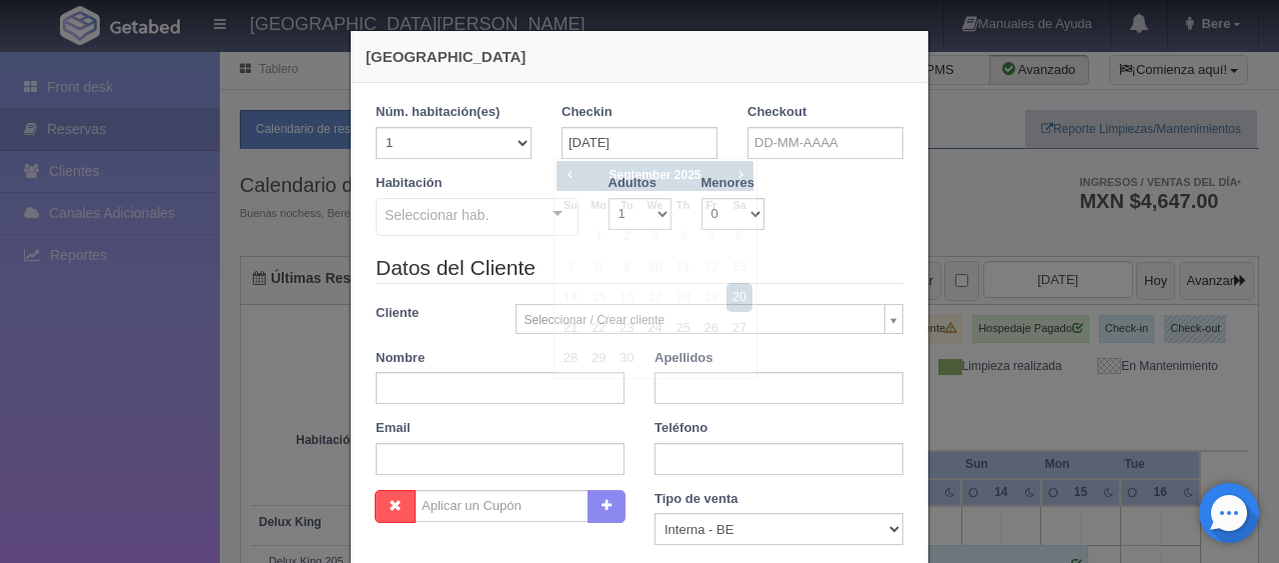
checkbox input "false"
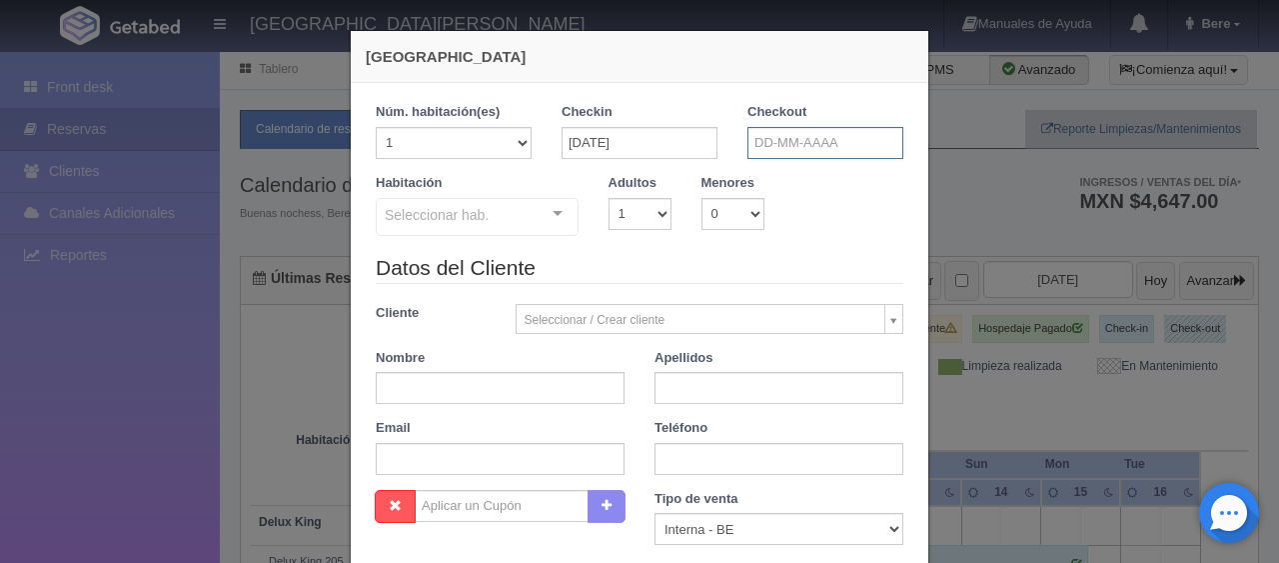
click at [779, 139] on input "text" at bounding box center [825, 143] width 156 height 32
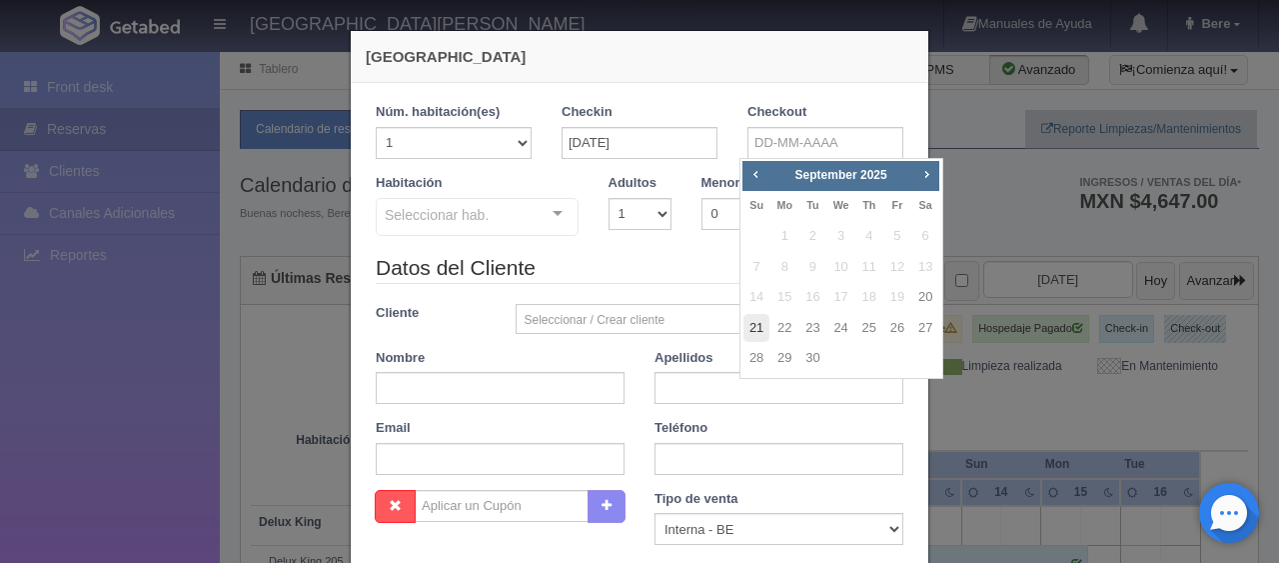
click at [758, 330] on link "21" at bounding box center [756, 328] width 26 height 29
type input "[DATE]"
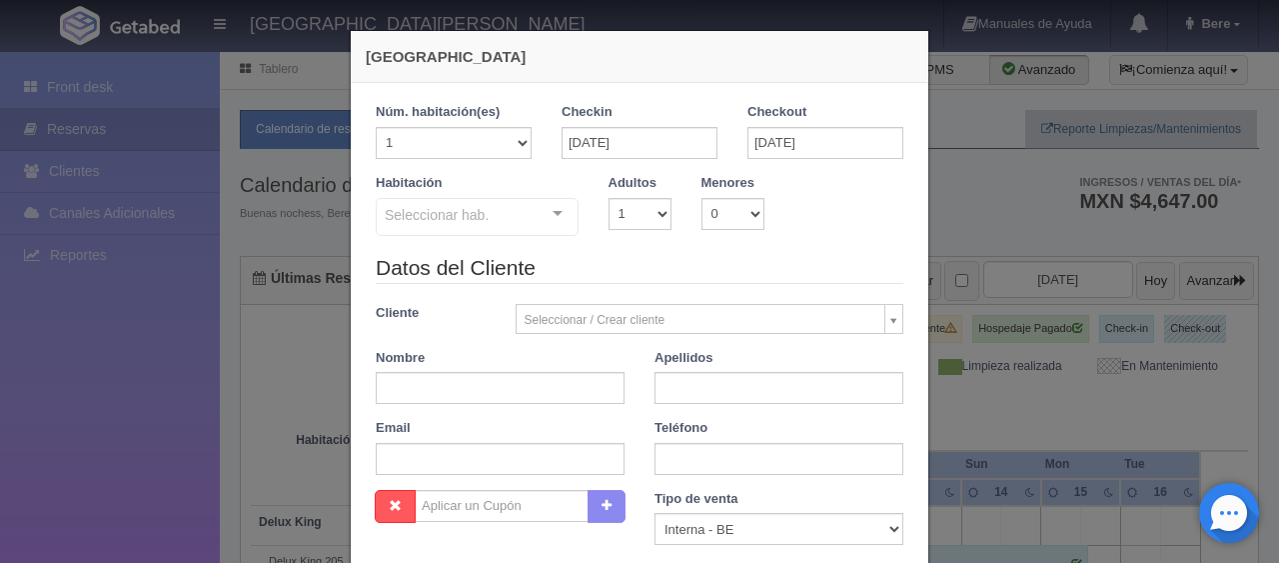
checkbox input "false"
click at [515, 396] on input "text" at bounding box center [500, 388] width 249 height 32
paste input "[PERSON_NAME]"
drag, startPoint x: 410, startPoint y: 387, endPoint x: 469, endPoint y: 389, distance: 59.0
click at [469, 389] on input "[PERSON_NAME]" at bounding box center [500, 388] width 249 height 32
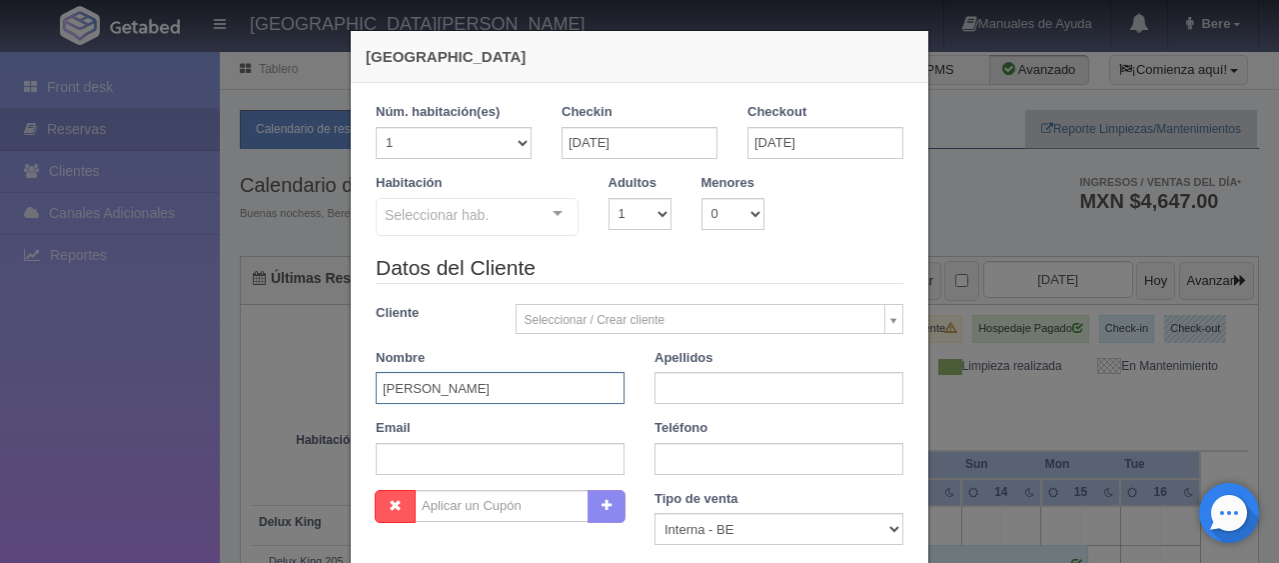
type input "[PERSON_NAME]"
click at [693, 394] on input "text" at bounding box center [779, 388] width 249 height 32
paste input "[PERSON_NAME]"
type input "[PERSON_NAME]"
click at [519, 391] on input "[PERSON_NAME]" at bounding box center [500, 388] width 249 height 32
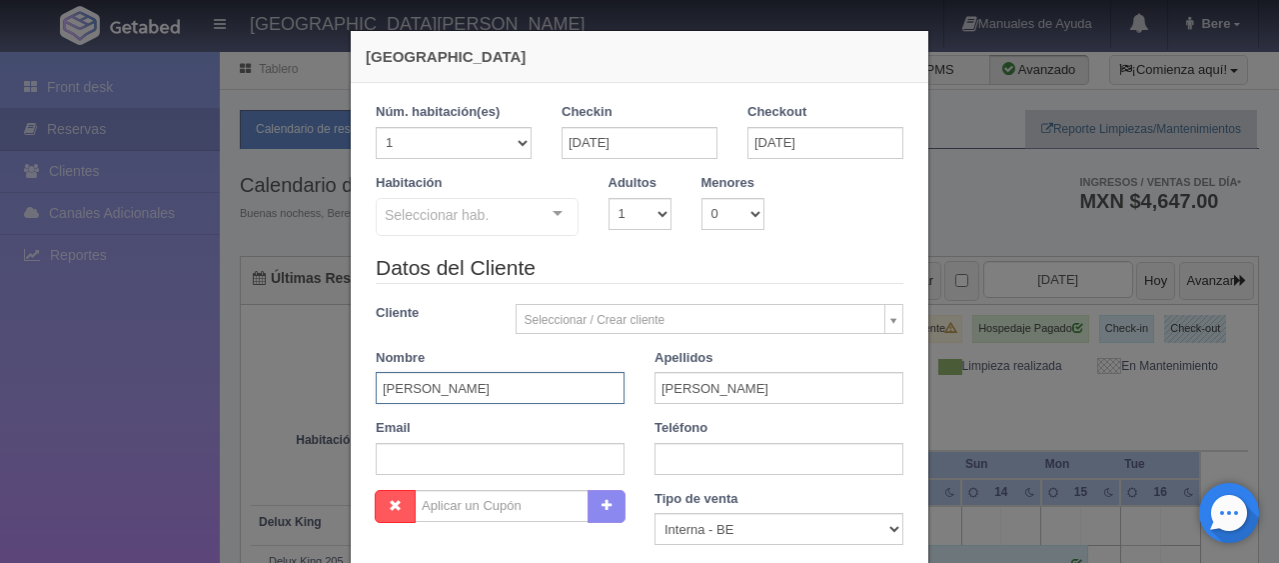
click at [519, 391] on input "Livier Nelson" at bounding box center [500, 388] width 249 height 32
type input "[PERSON_NAME]"
click at [707, 535] on select "Correo Electronico Interna - BE Llamada OTA Externa Otro WALK IN" at bounding box center [779, 529] width 249 height 32
select select "extota"
click at [655, 513] on select "Correo Electronico Interna - BE Llamada OTA Externa Otro WALK IN" at bounding box center [779, 529] width 249 height 32
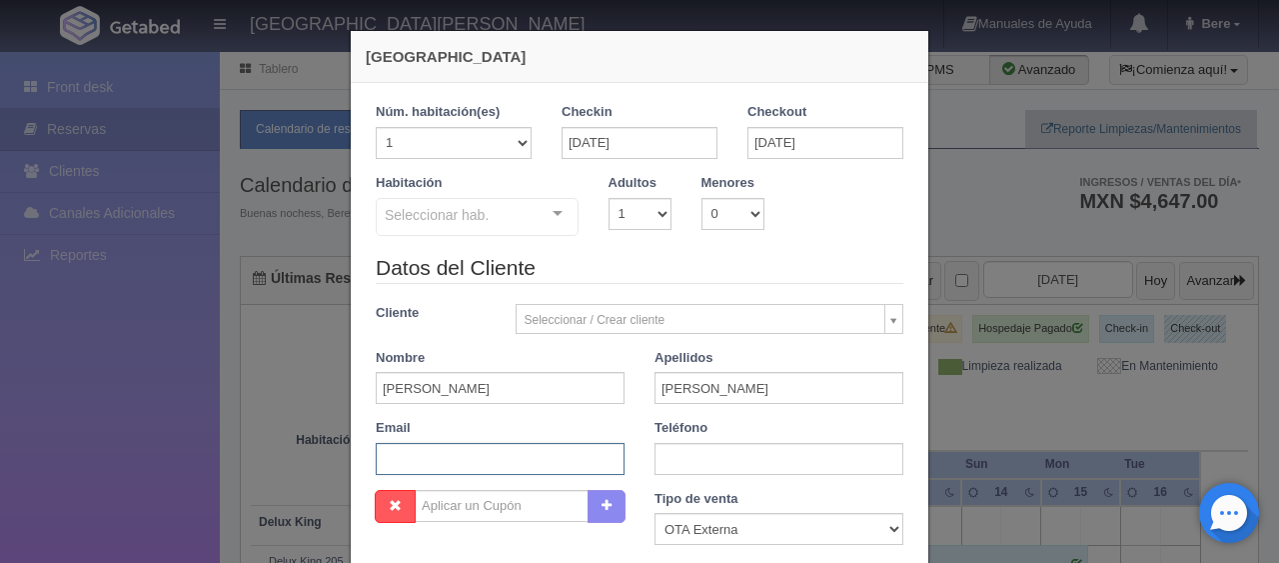
click at [536, 462] on input "text" at bounding box center [500, 459] width 249 height 32
paste input "[EMAIL_ADDRESS][DOMAIN_NAME]"
type input "[EMAIL_ADDRESS][DOMAIN_NAME]"
click at [670, 462] on input "text" at bounding box center [779, 459] width 249 height 32
paste input "1 619 735 6475"
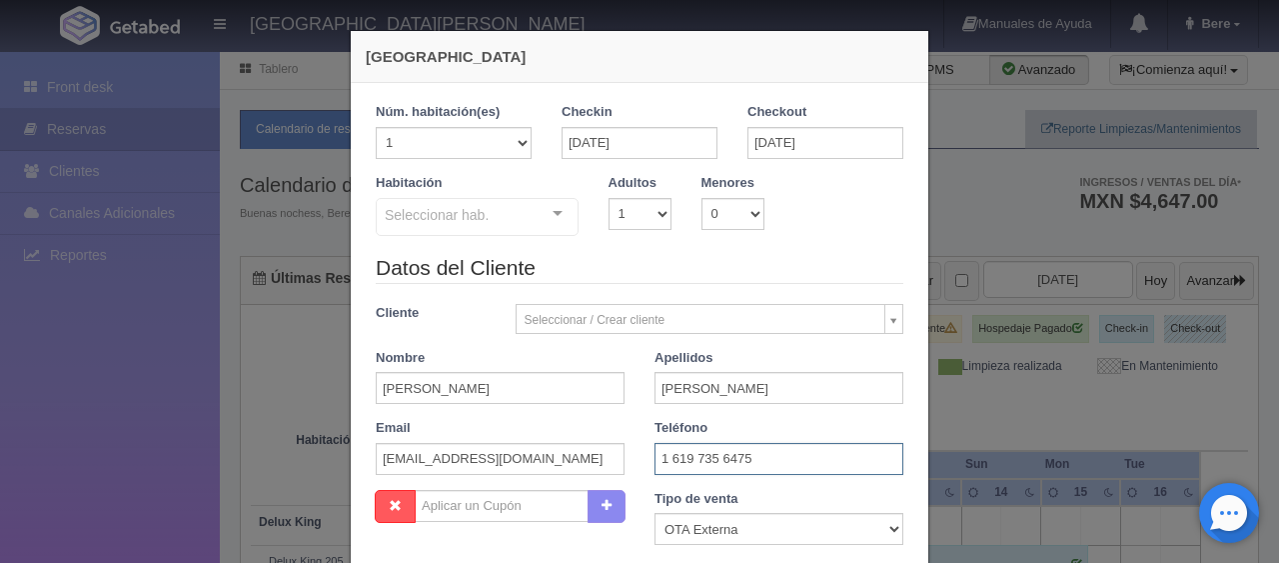
type input "1 619 735 6475"
click at [621, 227] on select "1 2 3 4 5 6 7 8 9 10" at bounding box center [640, 214] width 63 height 32
select select "3"
click at [609, 198] on select "1 2 3 4 5 6 7 8 9 10" at bounding box center [640, 214] width 63 height 32
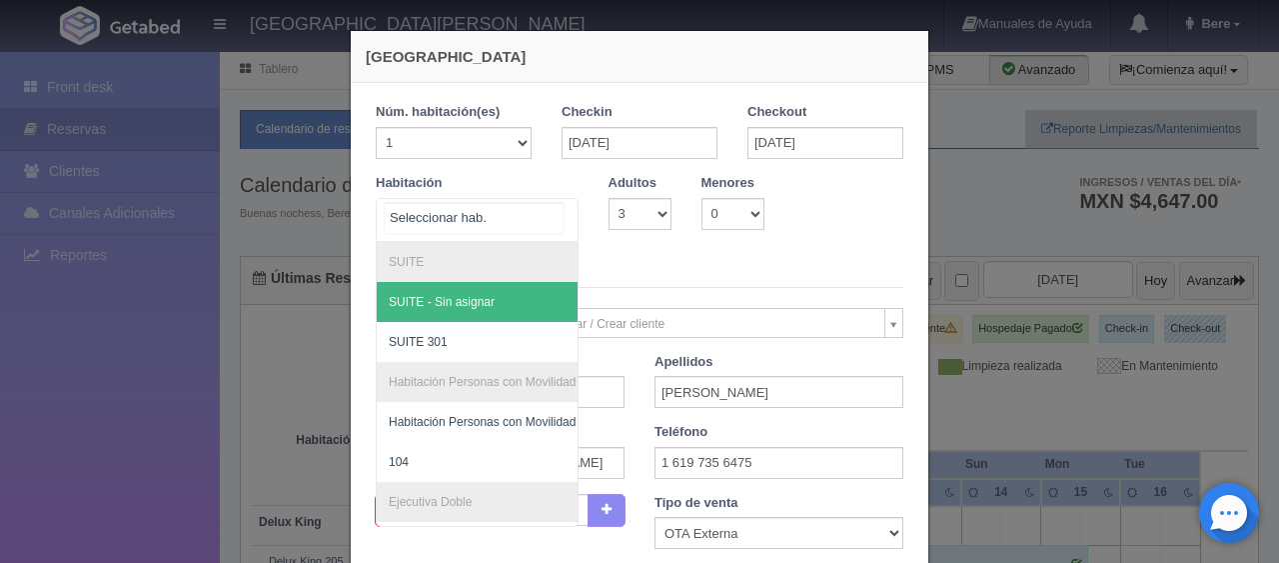
click at [532, 211] on div "SUITE SUITE - Sin asignar SUITE 301 Habitación Personas con Movilidad Reducida …" at bounding box center [477, 220] width 203 height 44
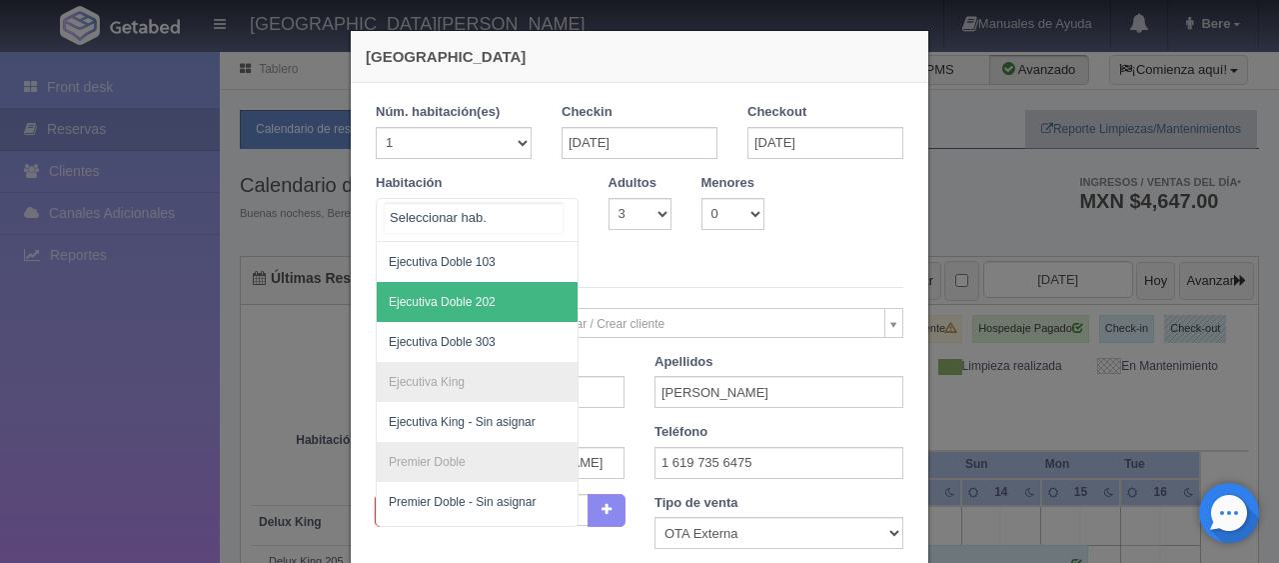
scroll to position [600, 0]
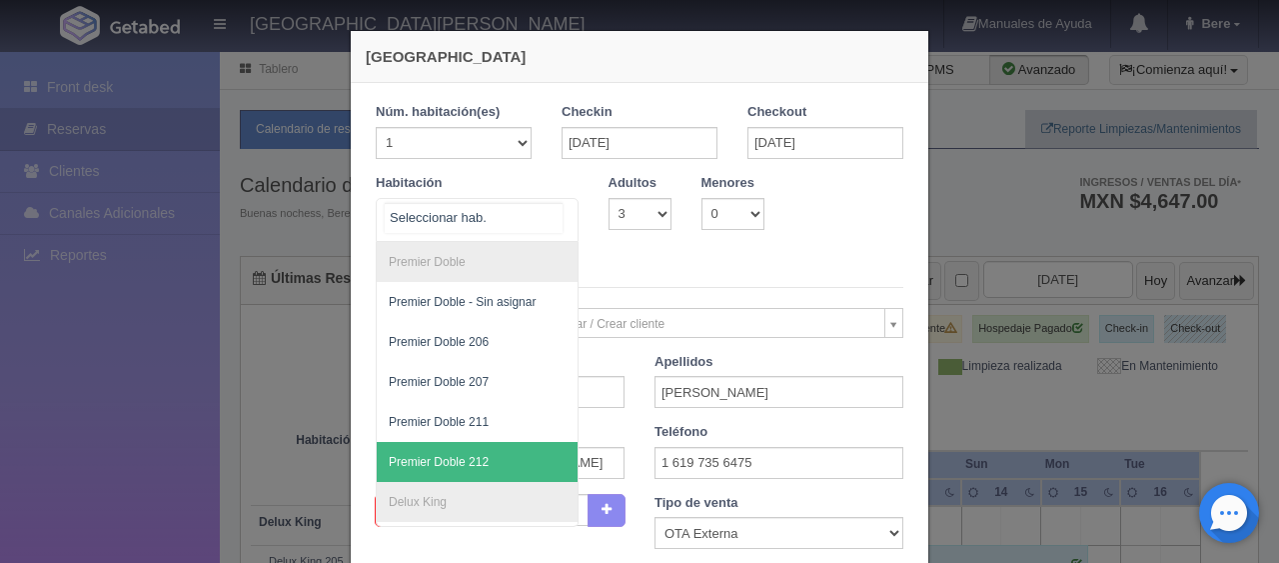
click at [496, 455] on span "Premier Doble 212" at bounding box center [545, 462] width 336 height 40
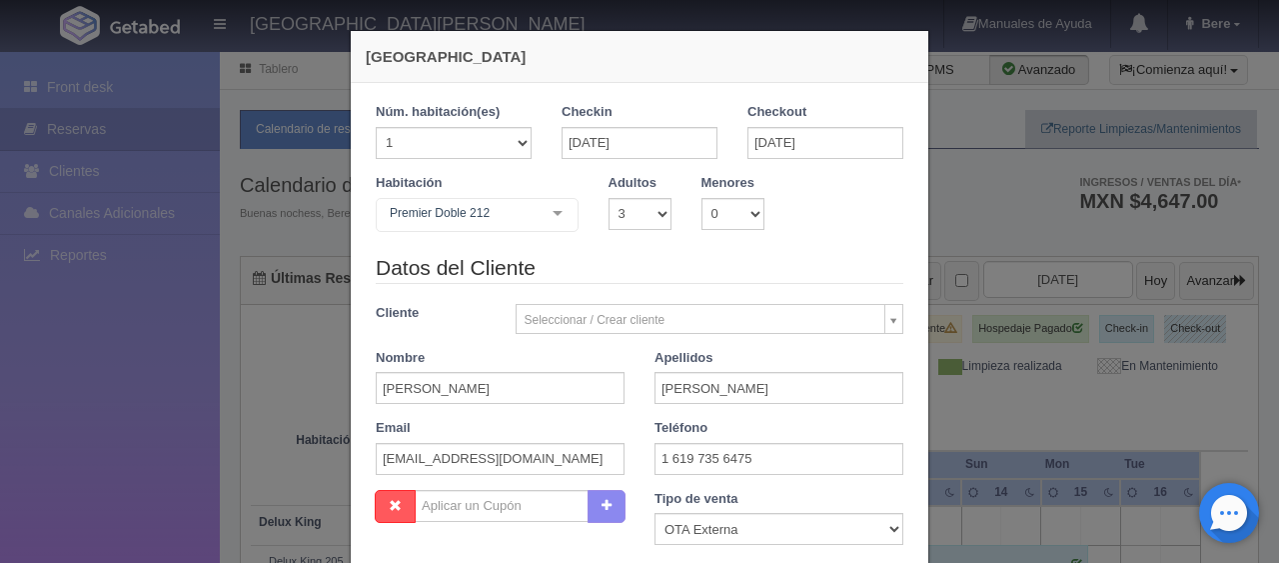
checkbox input "false"
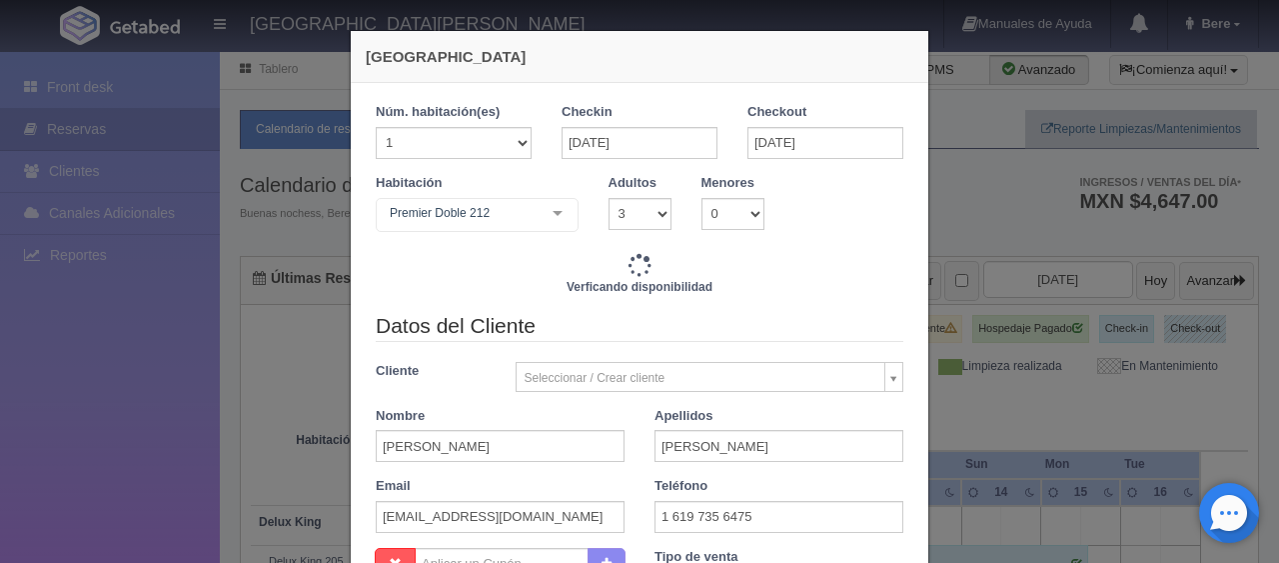
type input "1899.00"
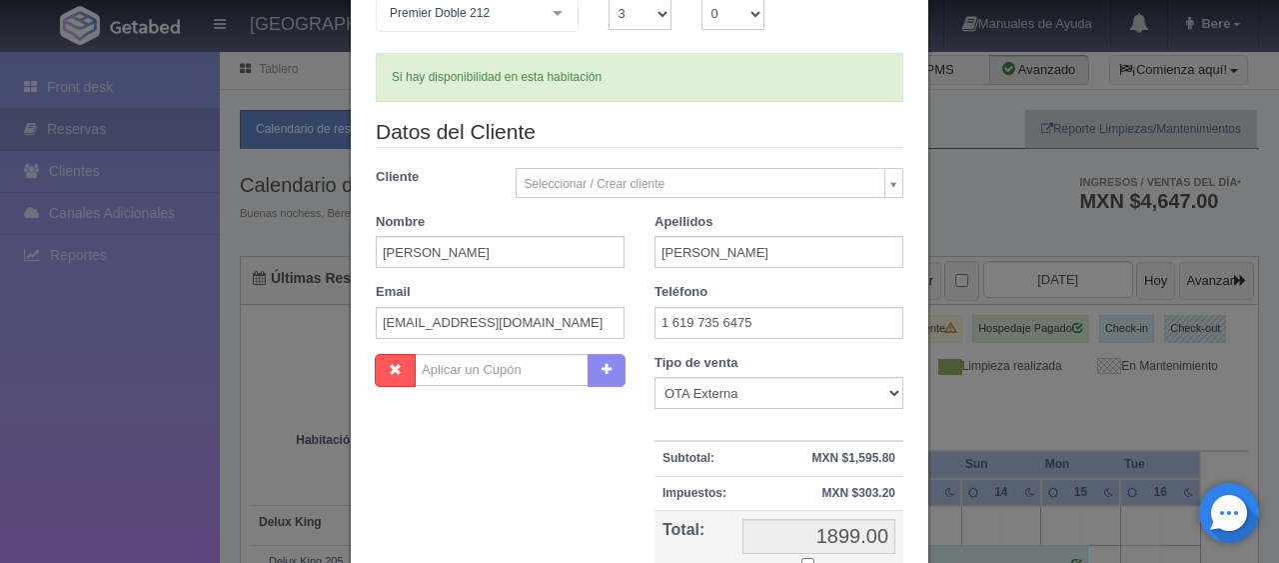
scroll to position [300, 0]
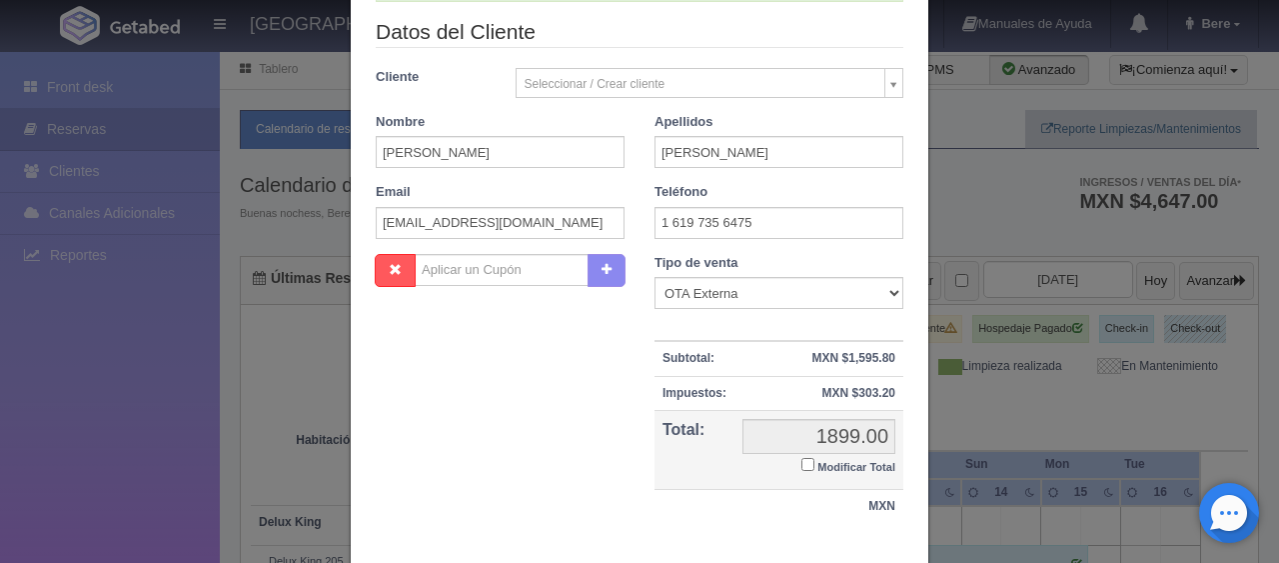
click at [801, 461] on input "Modificar Total" at bounding box center [807, 464] width 13 height 13
checkbox input "true"
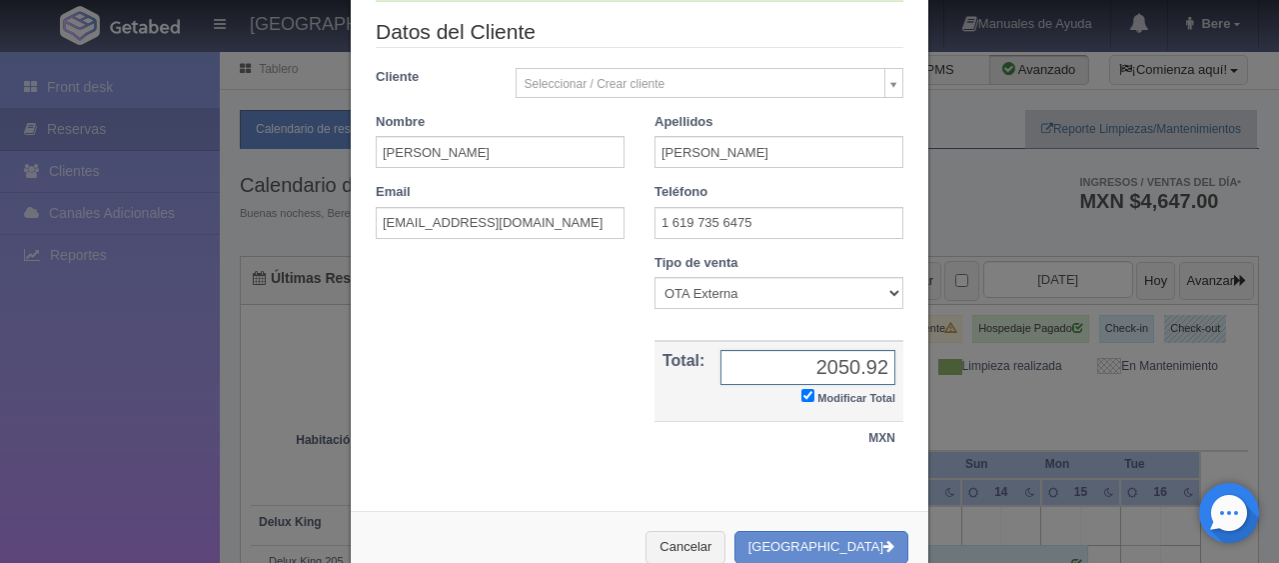
type input "2050.92"
click at [839, 526] on div "Cancelar Crear Reserva" at bounding box center [640, 547] width 578 height 73
click at [827, 542] on button "[GEOGRAPHIC_DATA]" at bounding box center [821, 547] width 174 height 33
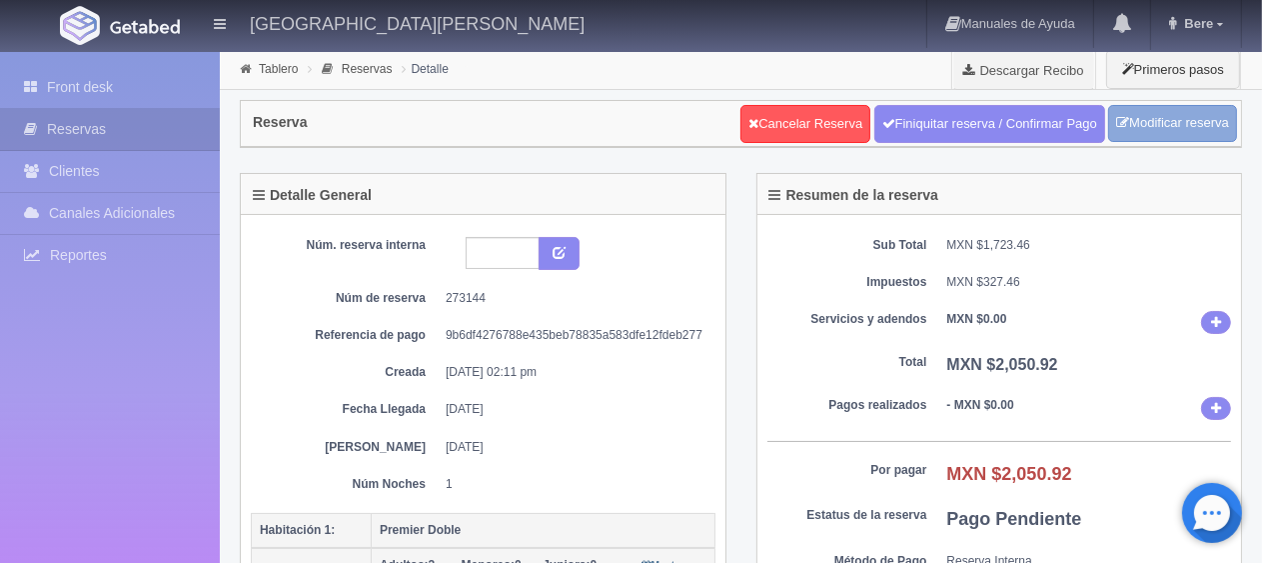
click at [1131, 130] on link "Modificar reserva" at bounding box center [1172, 123] width 129 height 37
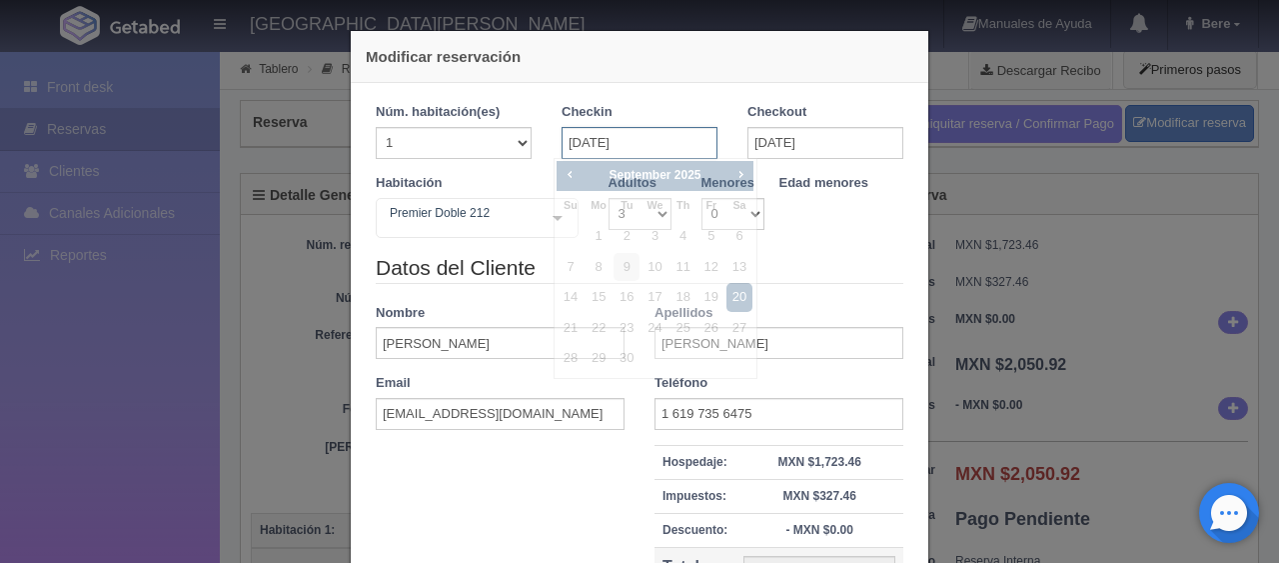
click at [583, 142] on input "[DATE]" at bounding box center [640, 143] width 156 height 32
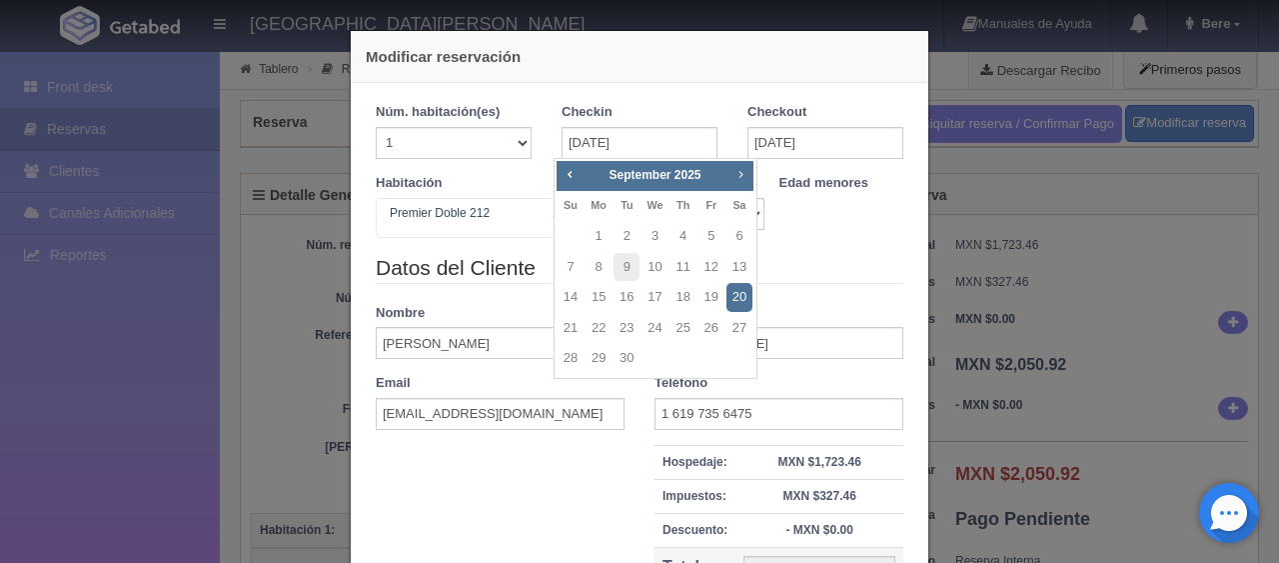
click at [739, 174] on span "Next" at bounding box center [740, 174] width 16 height 16
checkbox input "false"
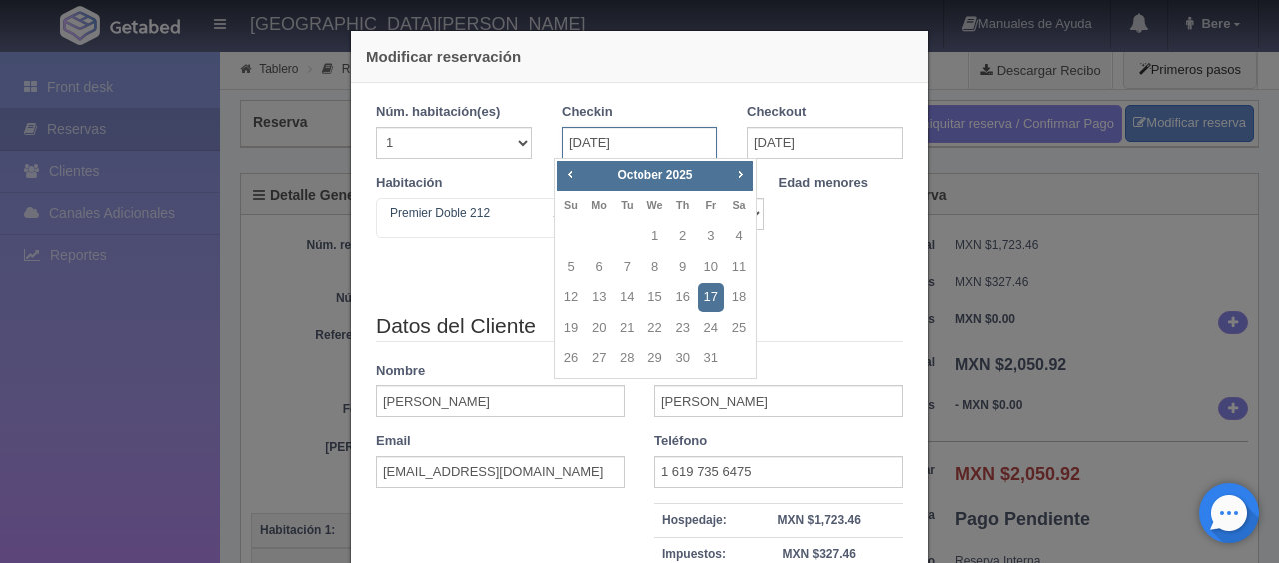
type input "1899.00"
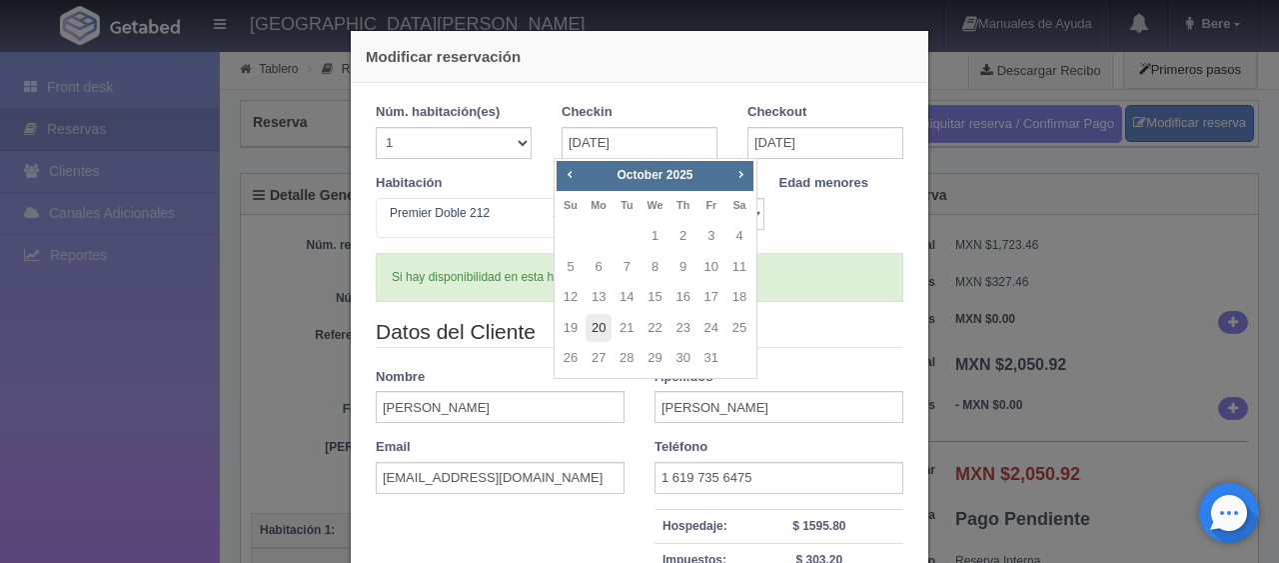
click at [604, 326] on link "20" at bounding box center [599, 328] width 26 height 29
type input "[DATE]"
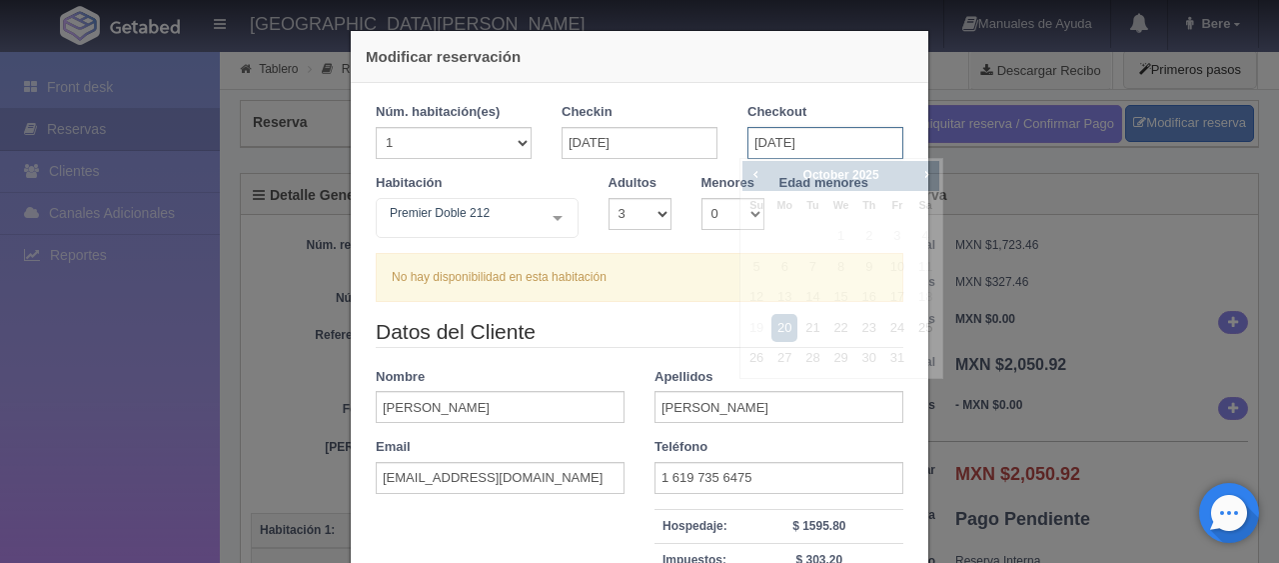
click at [751, 149] on input "[DATE]" at bounding box center [825, 143] width 156 height 32
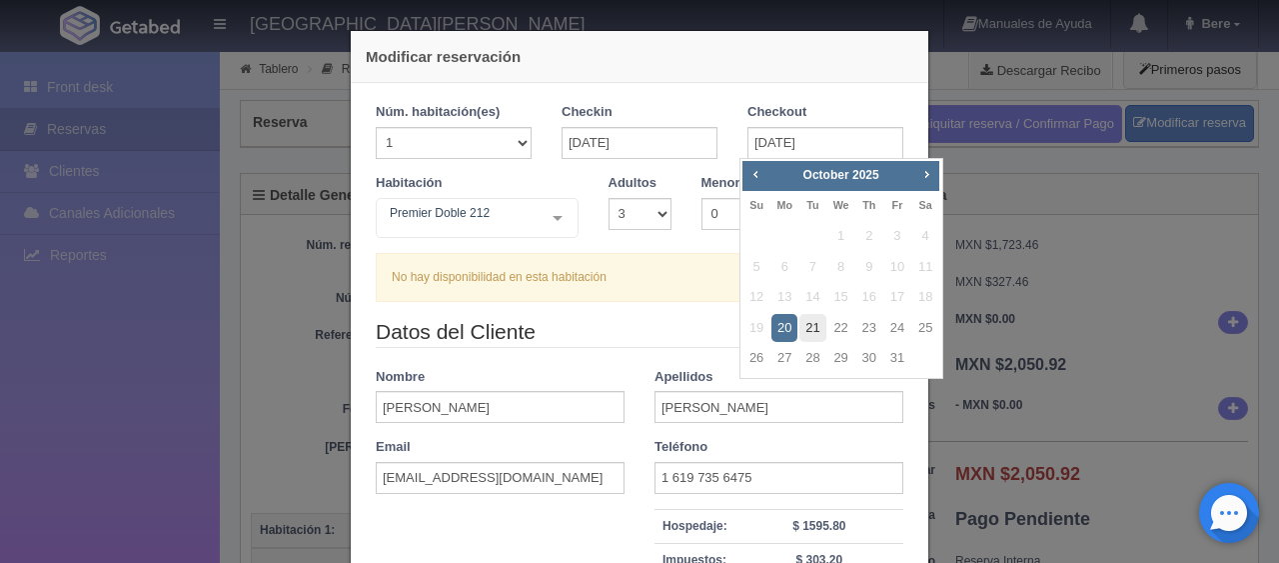
click at [803, 326] on link "21" at bounding box center [812, 328] width 26 height 29
type input "[DATE]"
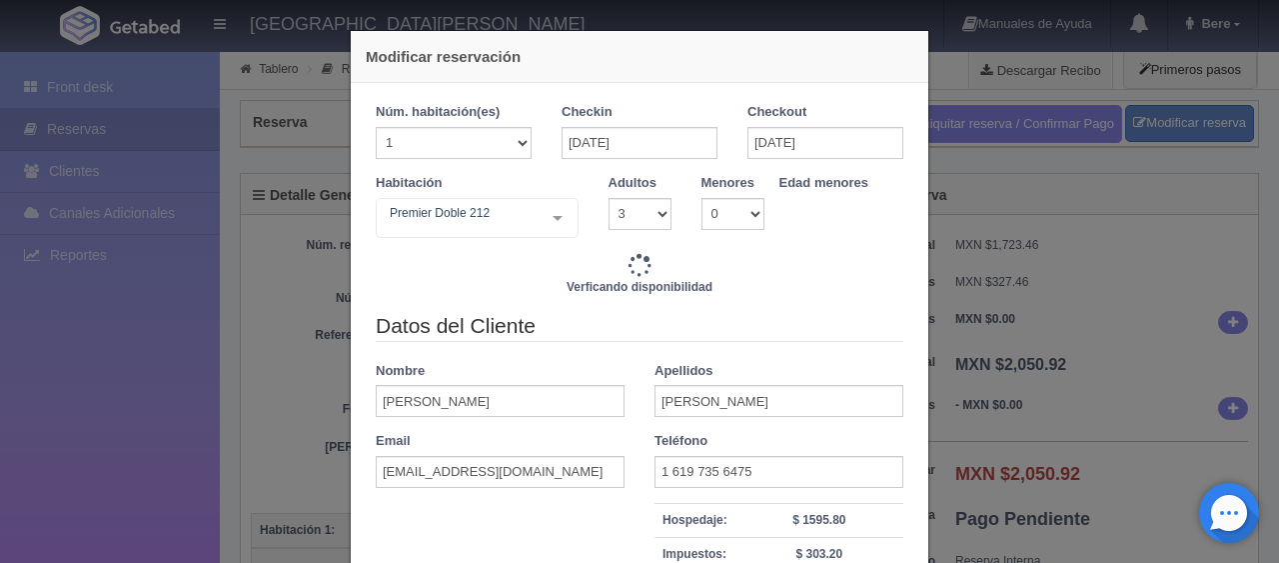
type input "1899.00"
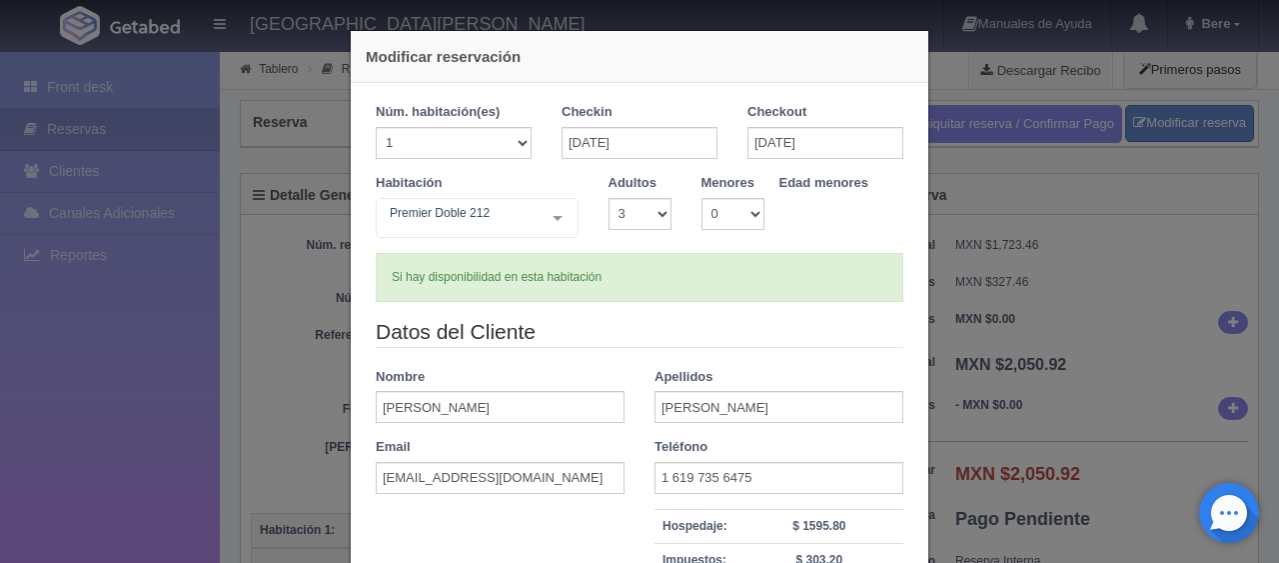
scroll to position [284, 0]
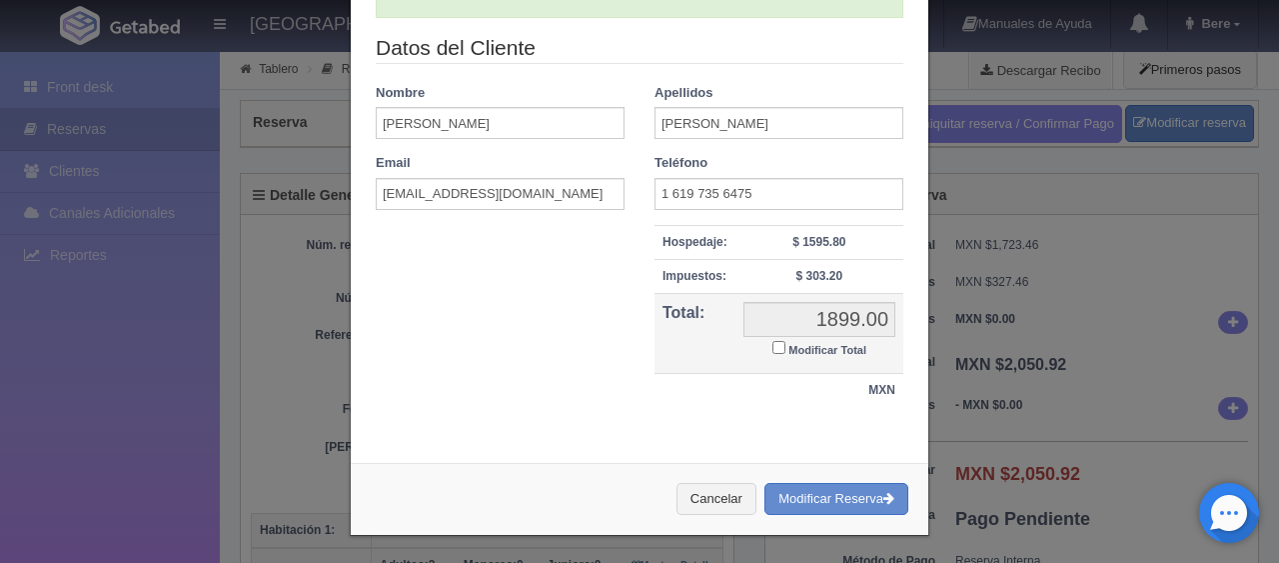
click at [772, 346] on input "Modificar Total" at bounding box center [778, 347] width 13 height 13
checkbox input "true"
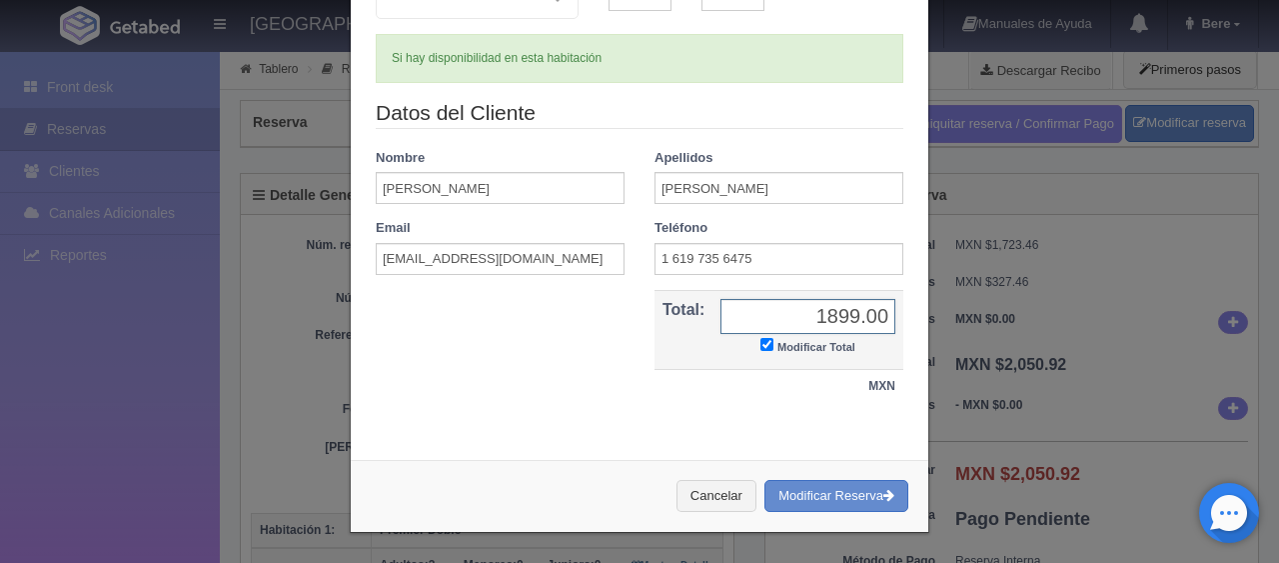
scroll to position [216, 0]
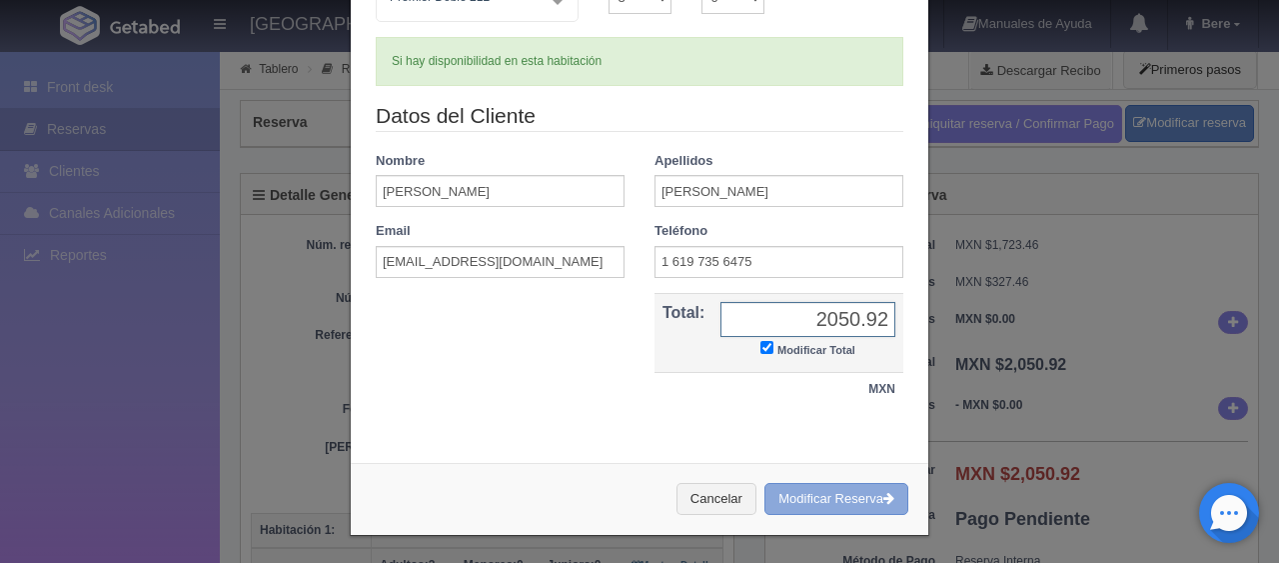
type input "2050.92"
drag, startPoint x: 820, startPoint y: 495, endPoint x: 718, endPoint y: 69, distance: 437.7
click at [819, 495] on button "Modificar Reserva" at bounding box center [836, 499] width 144 height 33
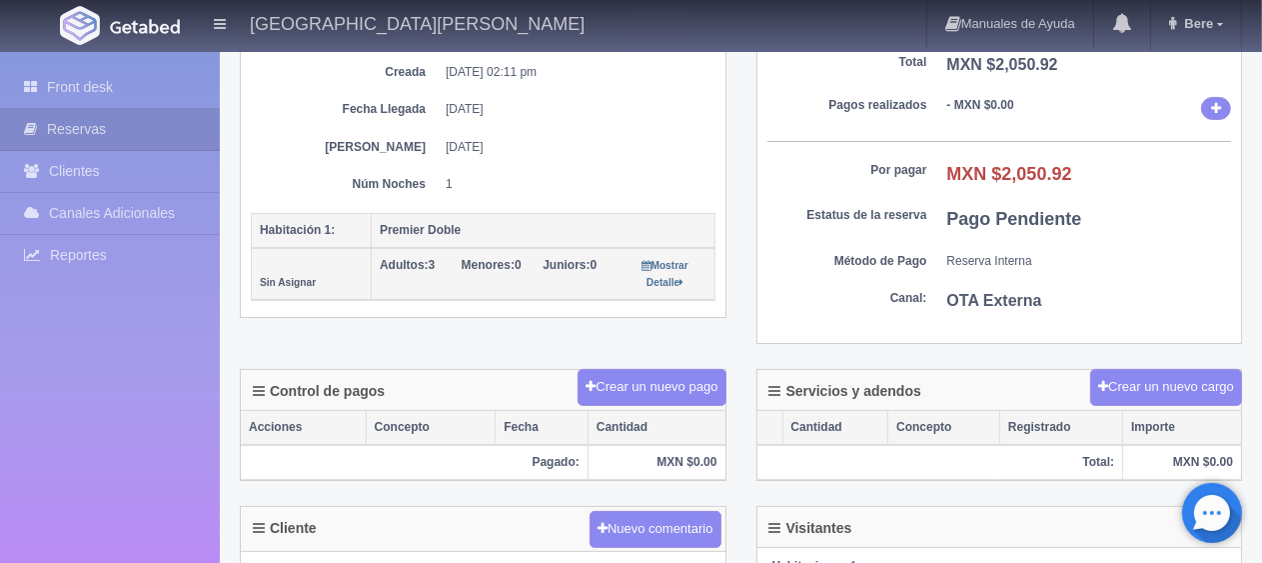
scroll to position [500, 0]
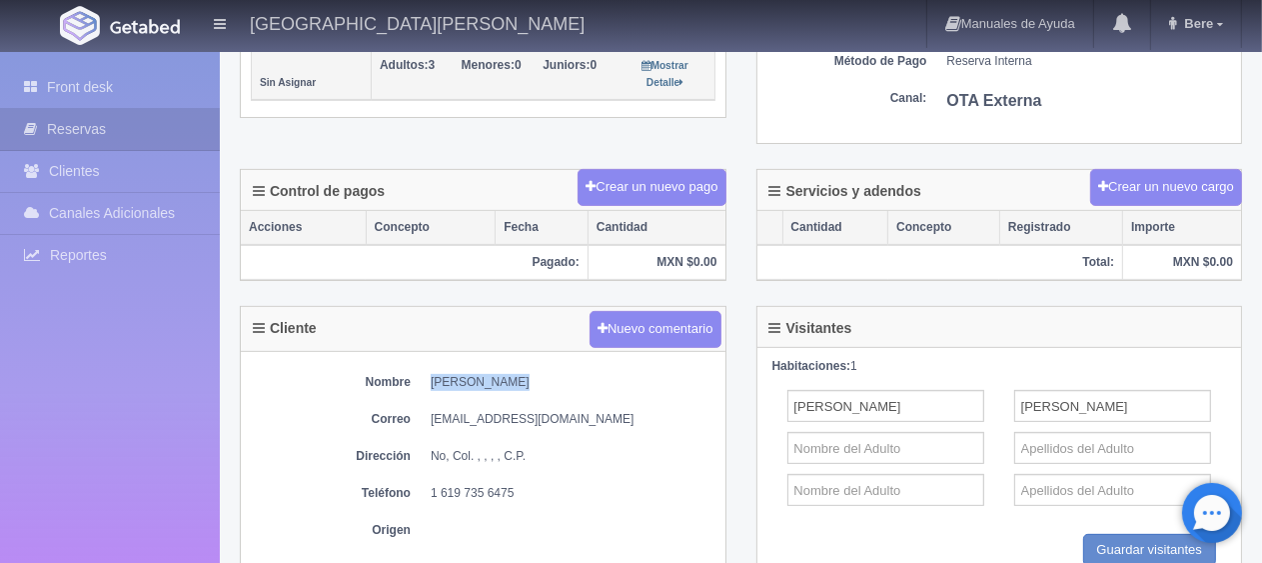
drag, startPoint x: 408, startPoint y: 377, endPoint x: 550, endPoint y: 378, distance: 141.9
click at [550, 378] on dl "Nombre [PERSON_NAME]" at bounding box center [483, 382] width 465 height 17
copy dl "[PERSON_NAME]"
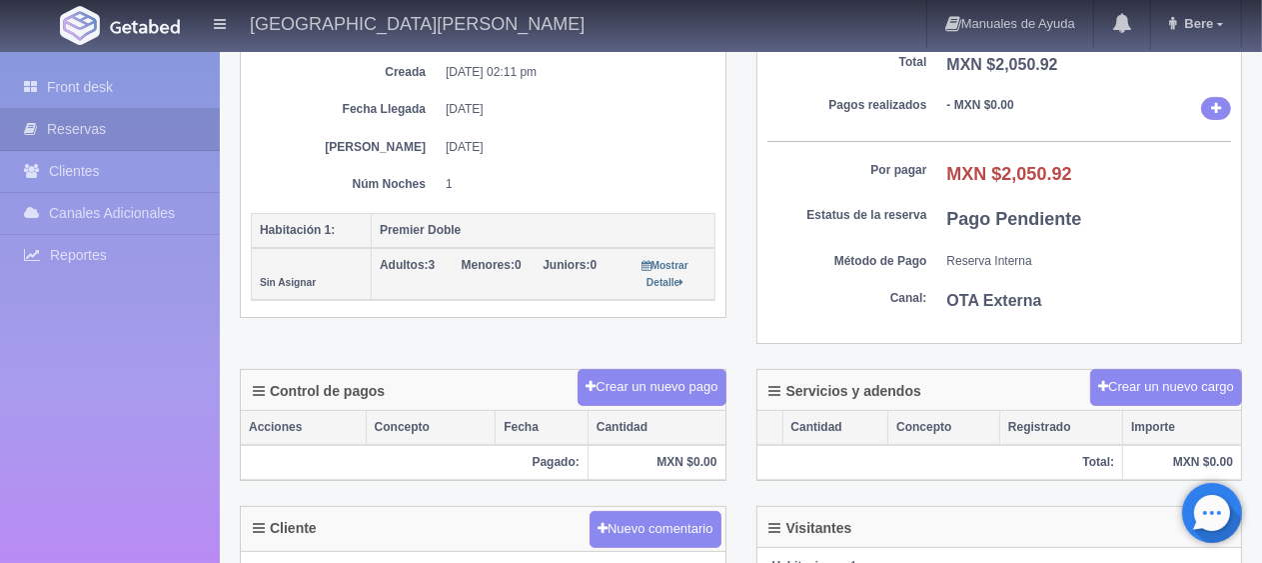
scroll to position [600, 0]
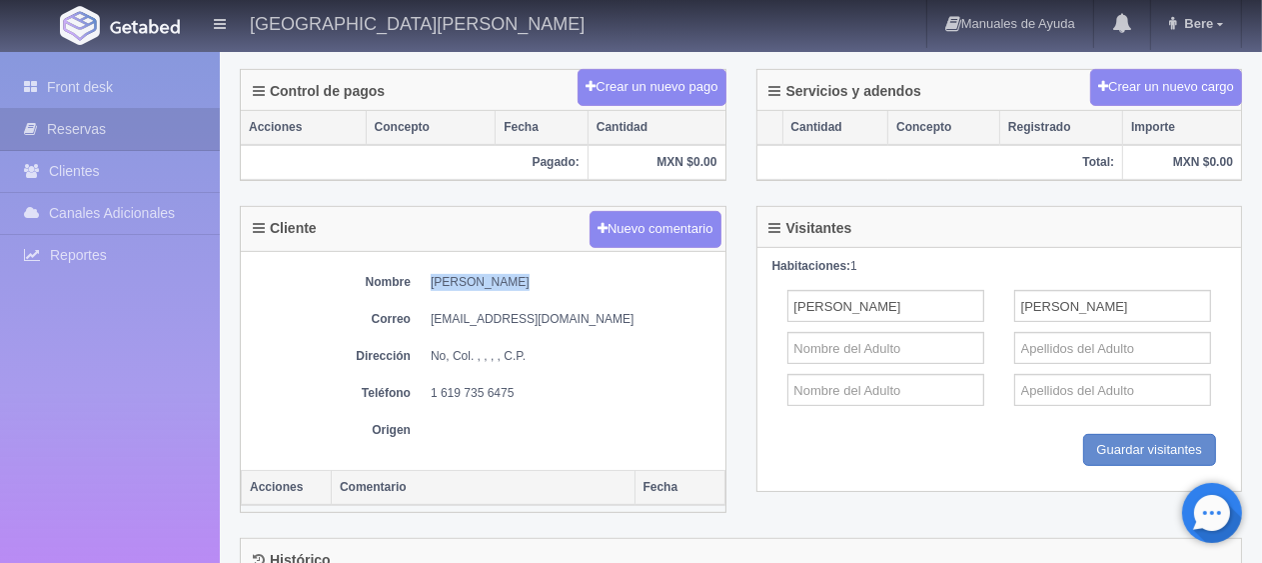
copy dl "Livier Nelson"
drag, startPoint x: 436, startPoint y: 388, endPoint x: 579, endPoint y: 379, distance: 143.2
click at [579, 385] on dd "1 619 735 6475" at bounding box center [573, 393] width 285 height 17
copy dd "1 619 735 6475"
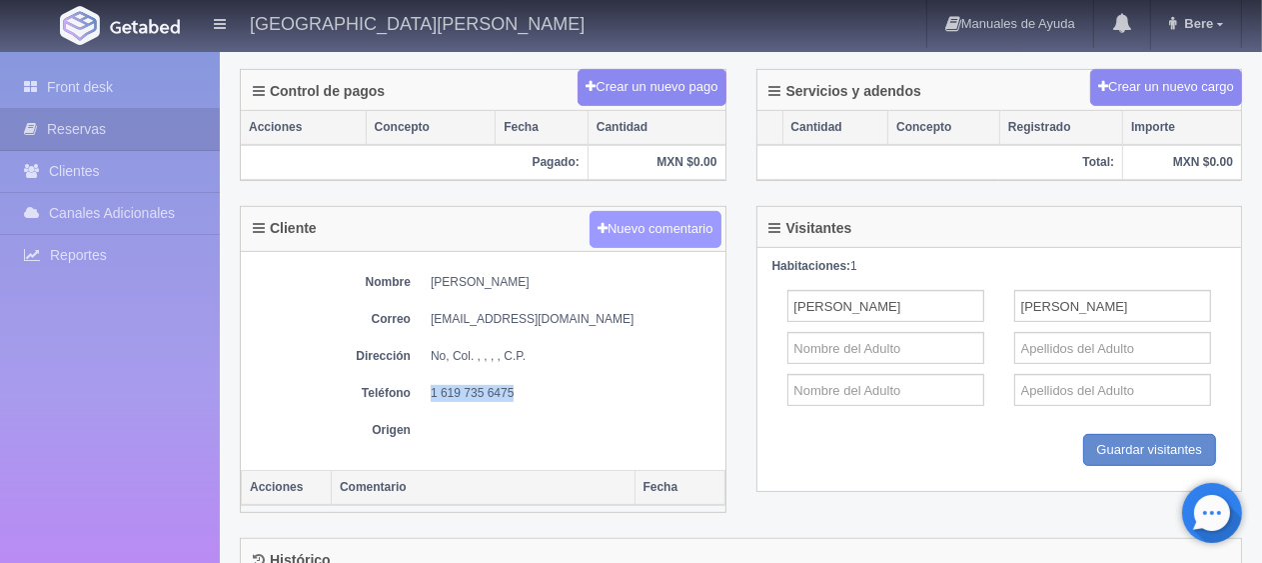
scroll to position [300, 0]
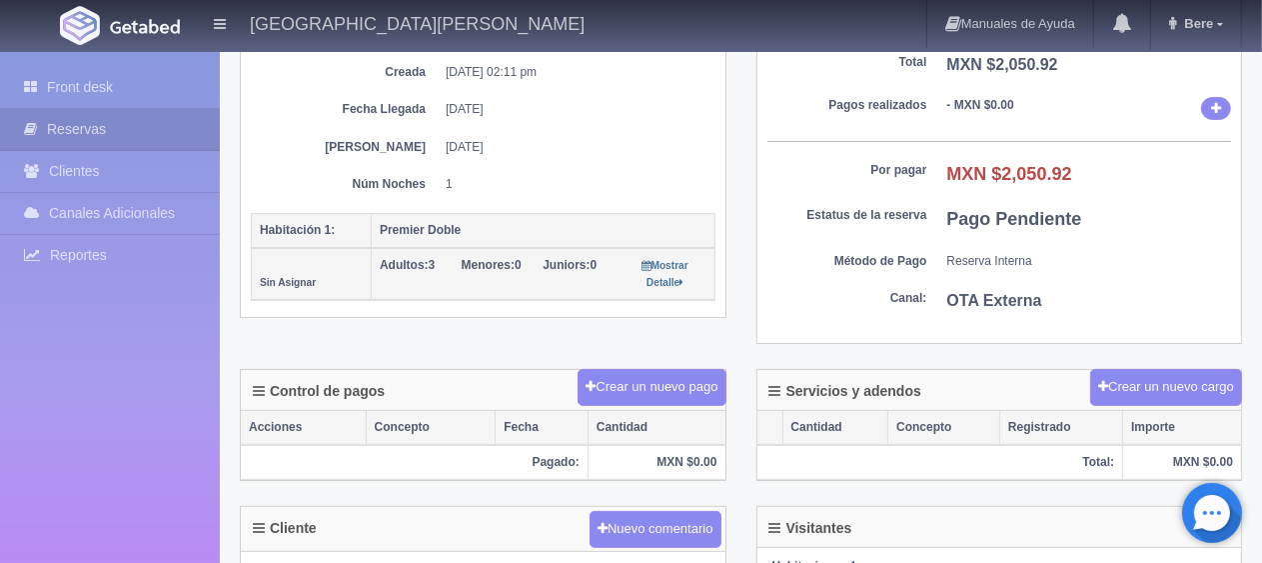
click at [696, 213] on th "Premier Doble" at bounding box center [544, 230] width 344 height 35
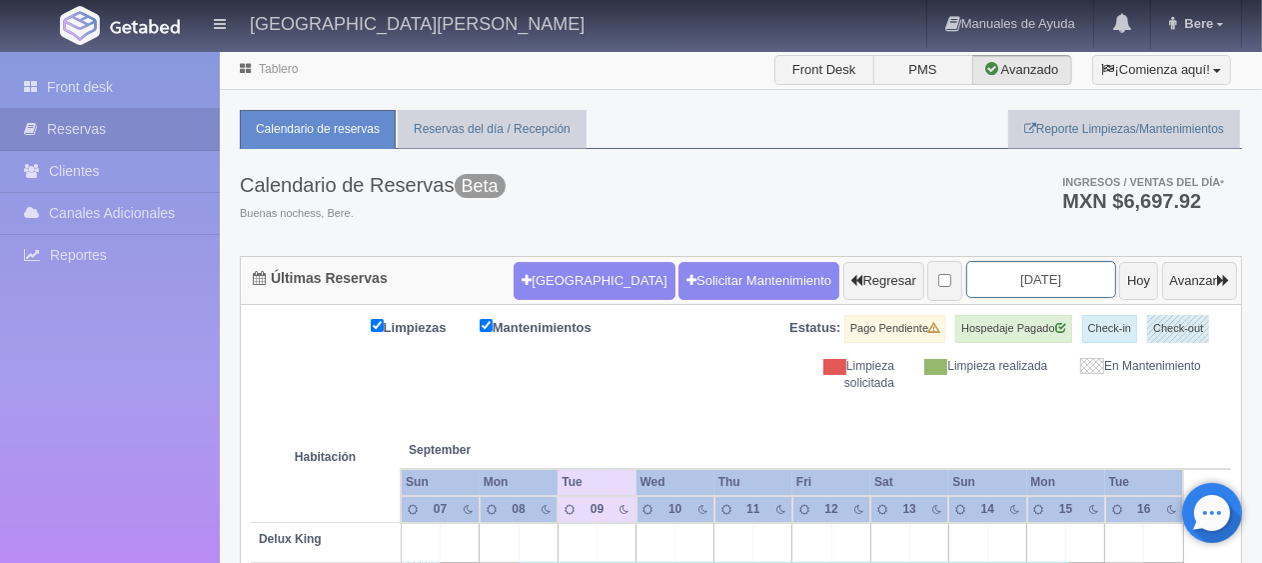
click at [1006, 266] on input "[DATE]" at bounding box center [1041, 279] width 150 height 37
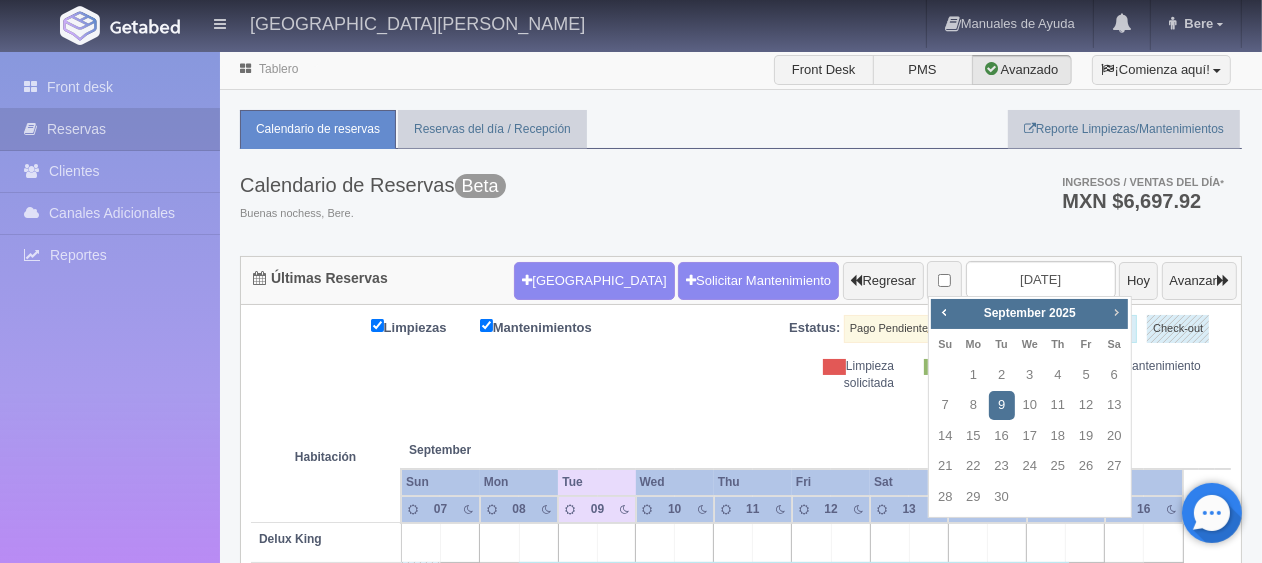
click at [1108, 317] on span "Next" at bounding box center [1116, 312] width 16 height 16
click at [975, 467] on link "20" at bounding box center [973, 466] width 26 height 29
type input "[DATE]"
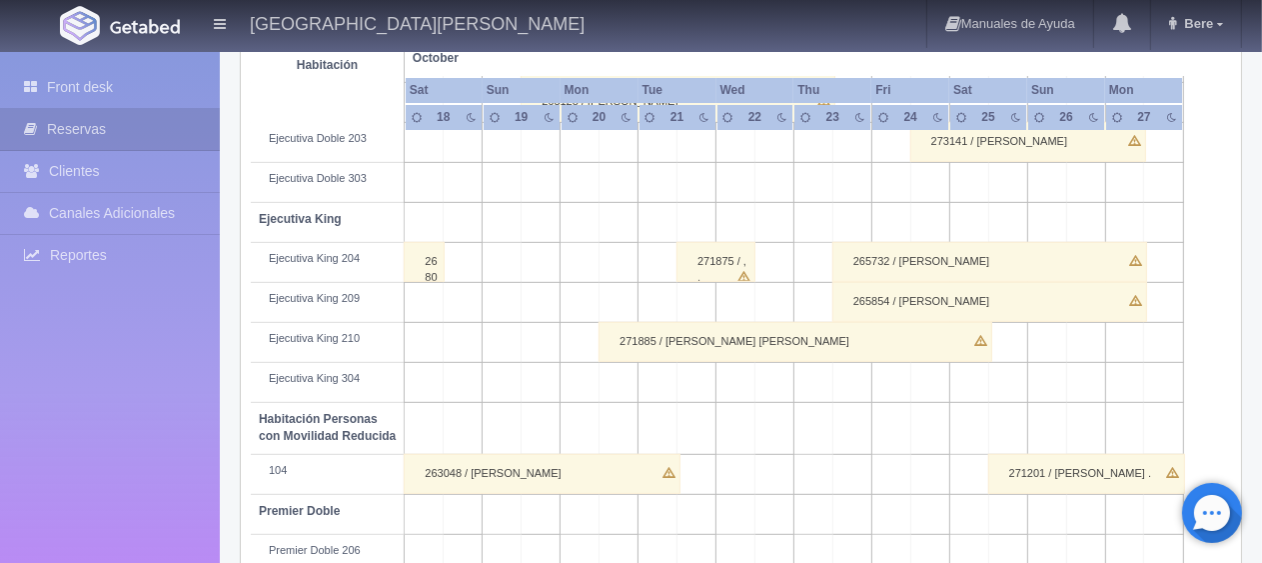
scroll to position [1099, 0]
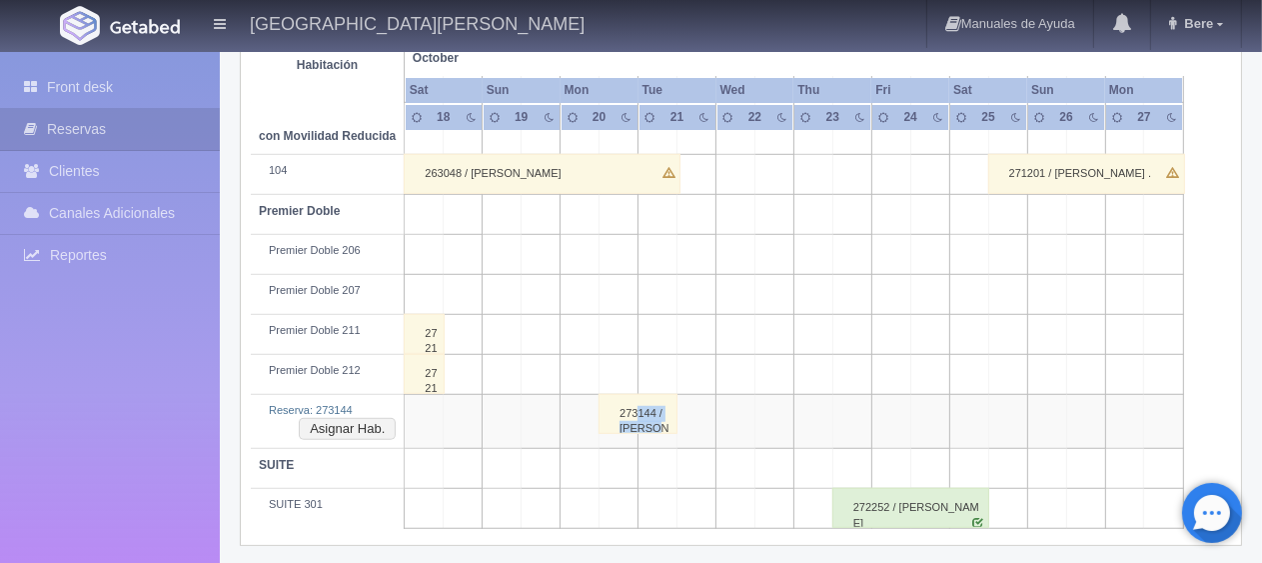
click at [640, 417] on div "273144 / [PERSON_NAME]" at bounding box center [638, 414] width 79 height 40
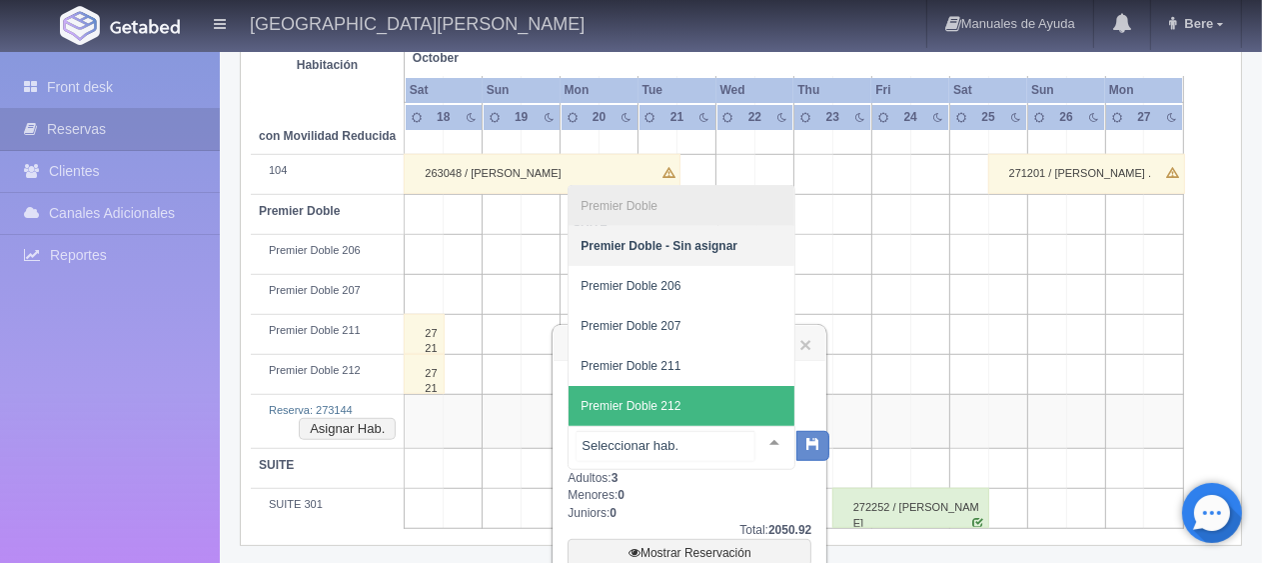
click at [690, 401] on span "Premier Doble 212" at bounding box center [682, 406] width 226 height 40
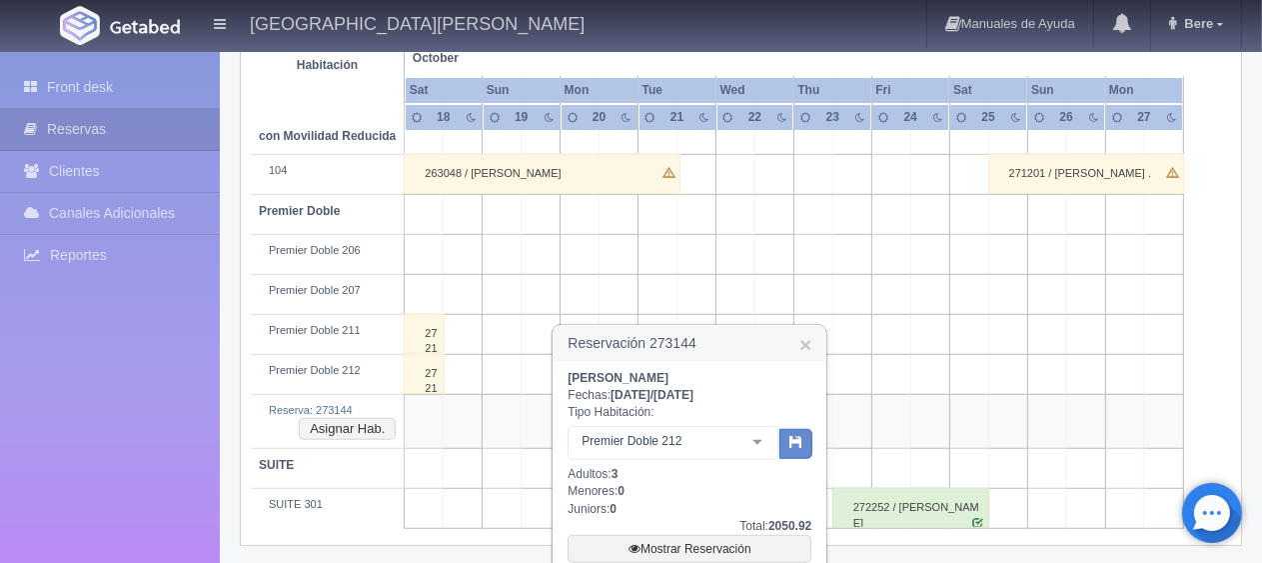
click at [777, 439] on div at bounding box center [757, 442] width 40 height 30
click at [797, 446] on icon "button" at bounding box center [795, 441] width 13 height 13
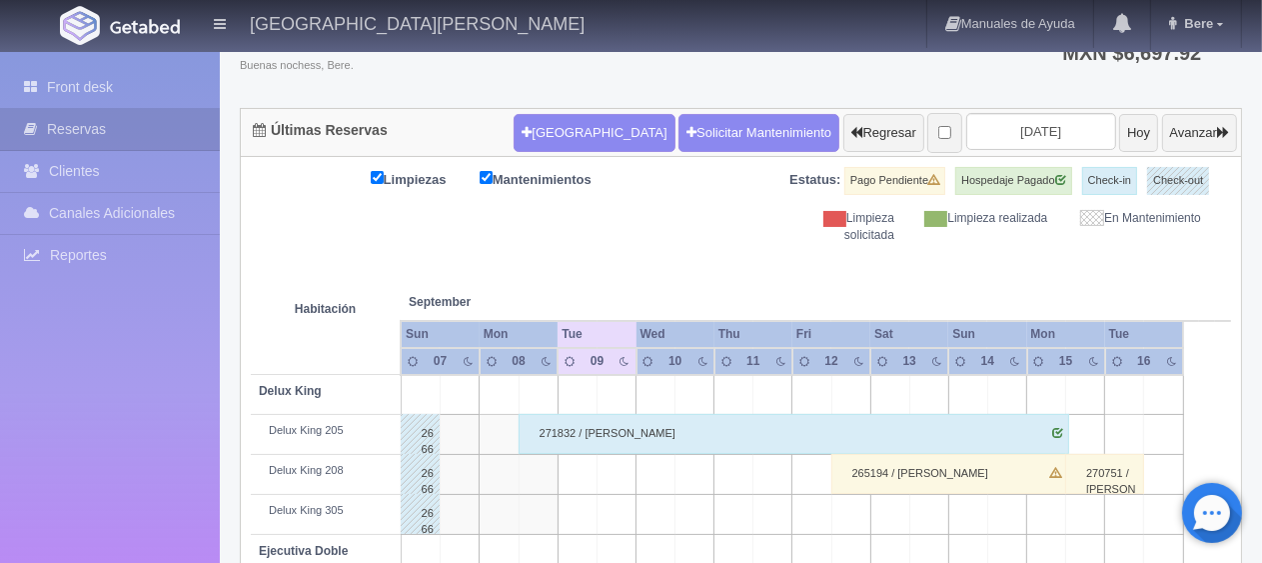
scroll to position [148, 0]
click at [52, 429] on div "Front desk Reservas Clientes Canales Adicionales Channex Reportes Reporte del d…" at bounding box center [110, 333] width 220 height 563
click at [555, 122] on button "[GEOGRAPHIC_DATA]" at bounding box center [594, 133] width 161 height 38
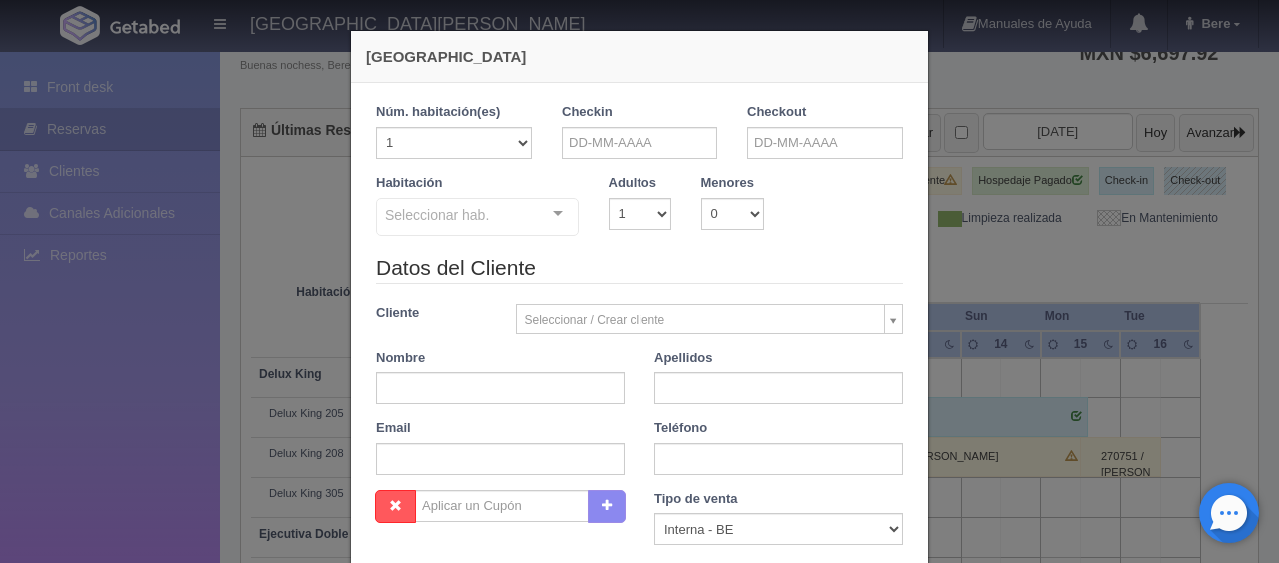
checkbox input "false"
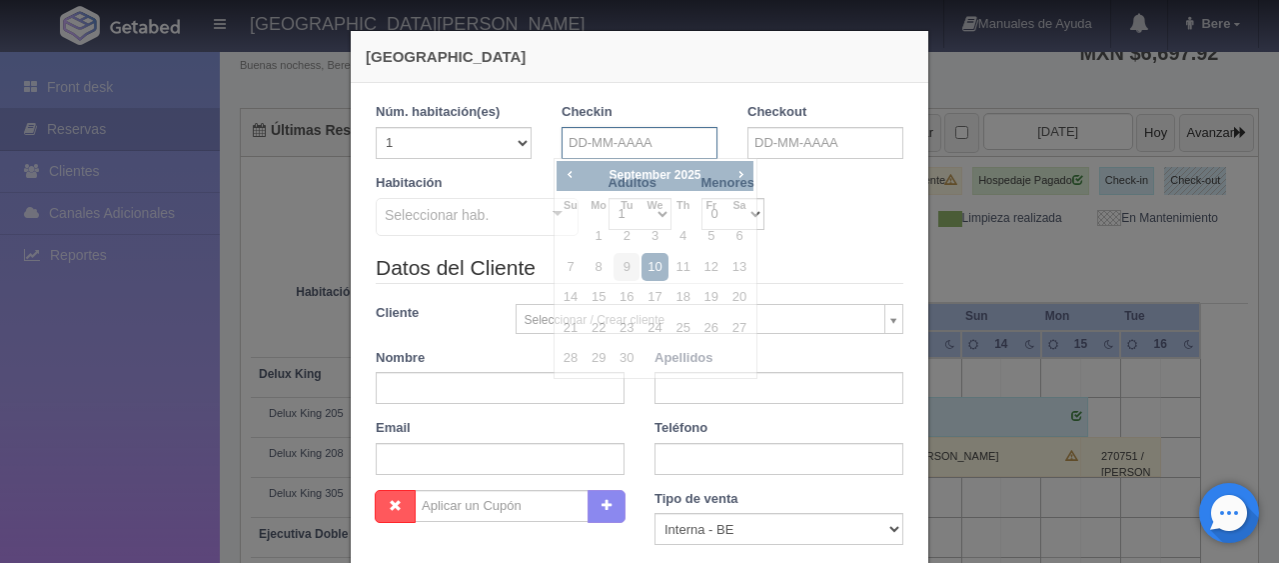
click at [572, 139] on input "text" at bounding box center [640, 143] width 156 height 32
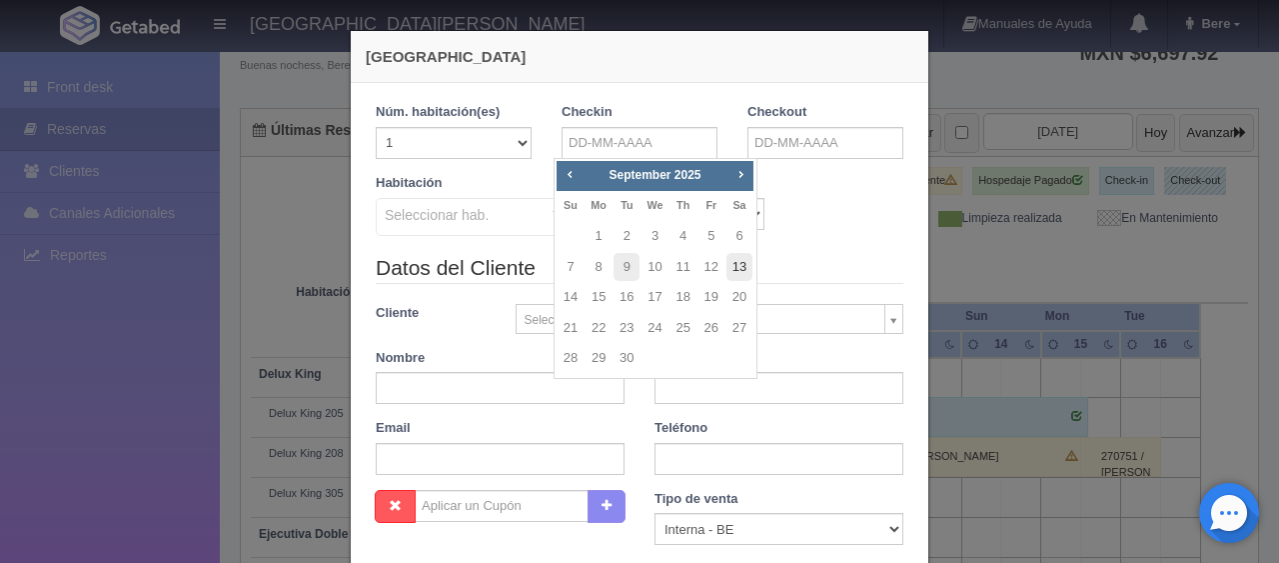
click at [738, 268] on link "13" at bounding box center [739, 267] width 26 height 29
type input "13-09-2025"
checkbox input "false"
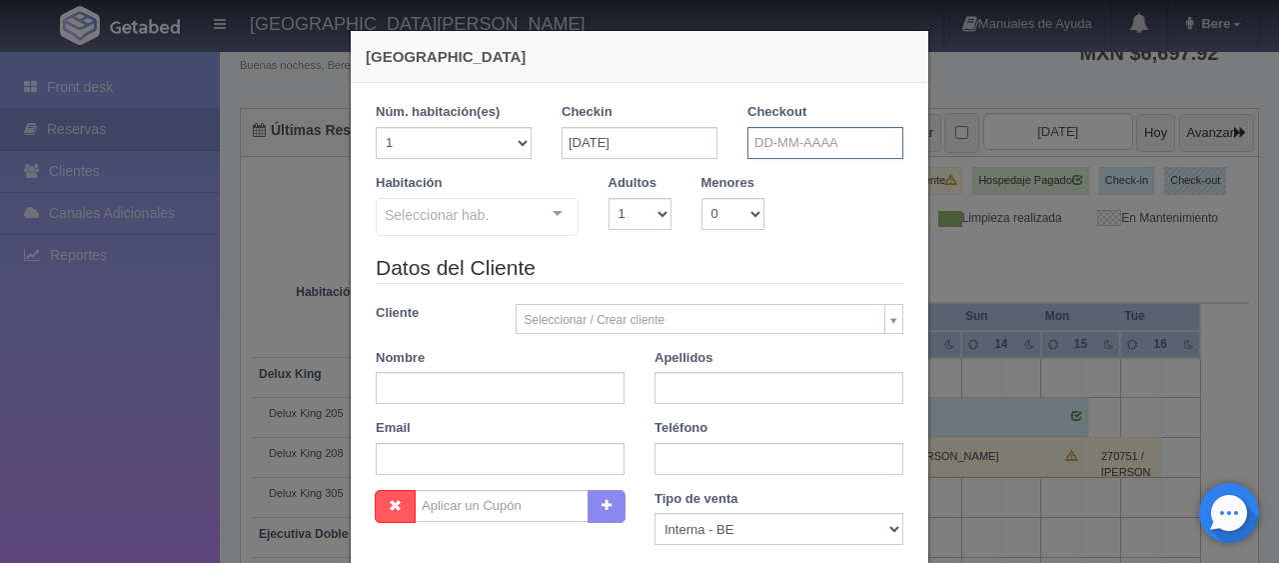
click at [788, 131] on input "text" at bounding box center [825, 143] width 156 height 32
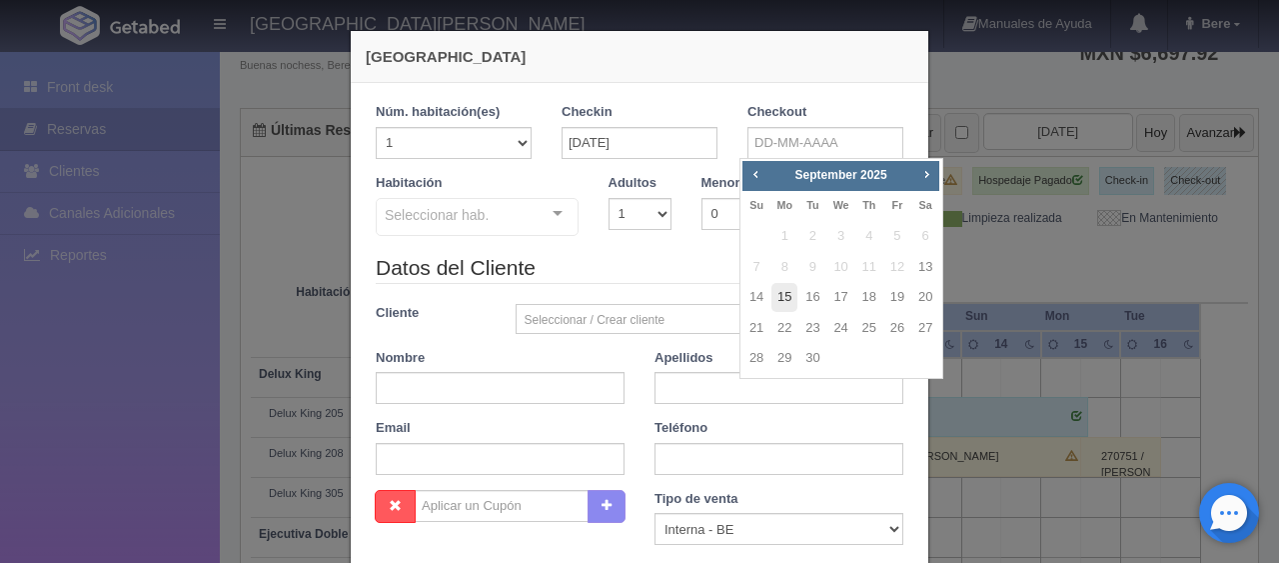
click at [786, 292] on link "15" at bounding box center [784, 297] width 26 height 29
type input "15-09-2025"
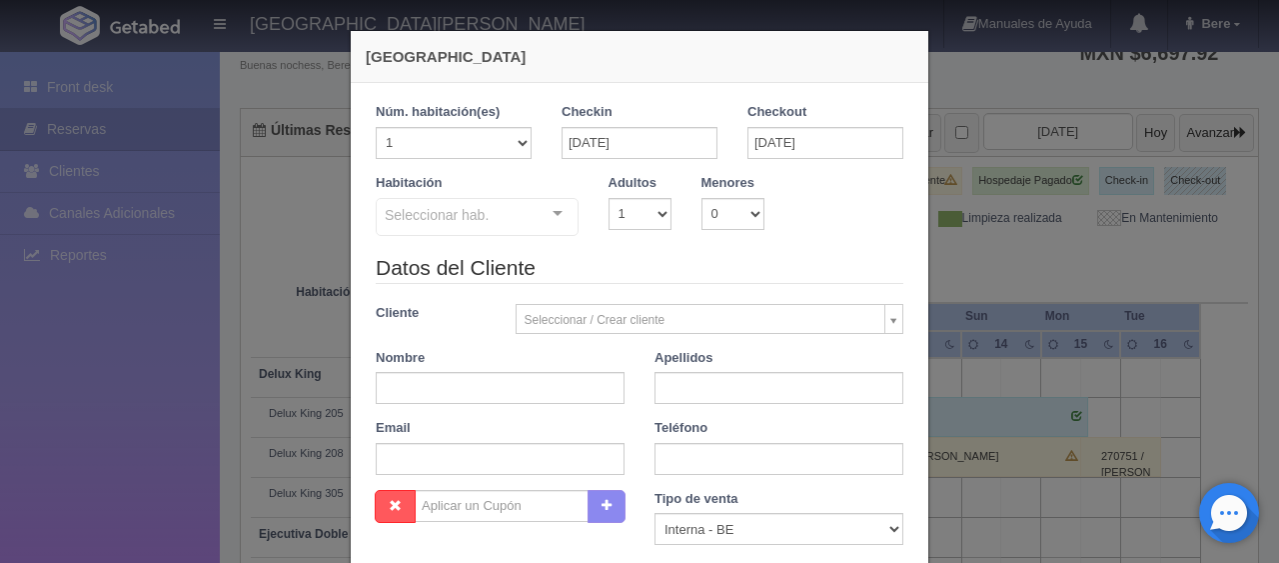
checkbox input "false"
click at [475, 151] on select "1 2 3 4 5 6 7 8 9 10 11 12 13 14 15 16 17 18 19 20" at bounding box center [454, 143] width 156 height 32
select select "2"
click at [376, 127] on select "1 2 3 4 5 6 7 8 9 10 11 12 13 14 15 16 17 18 19 20" at bounding box center [454, 143] width 156 height 32
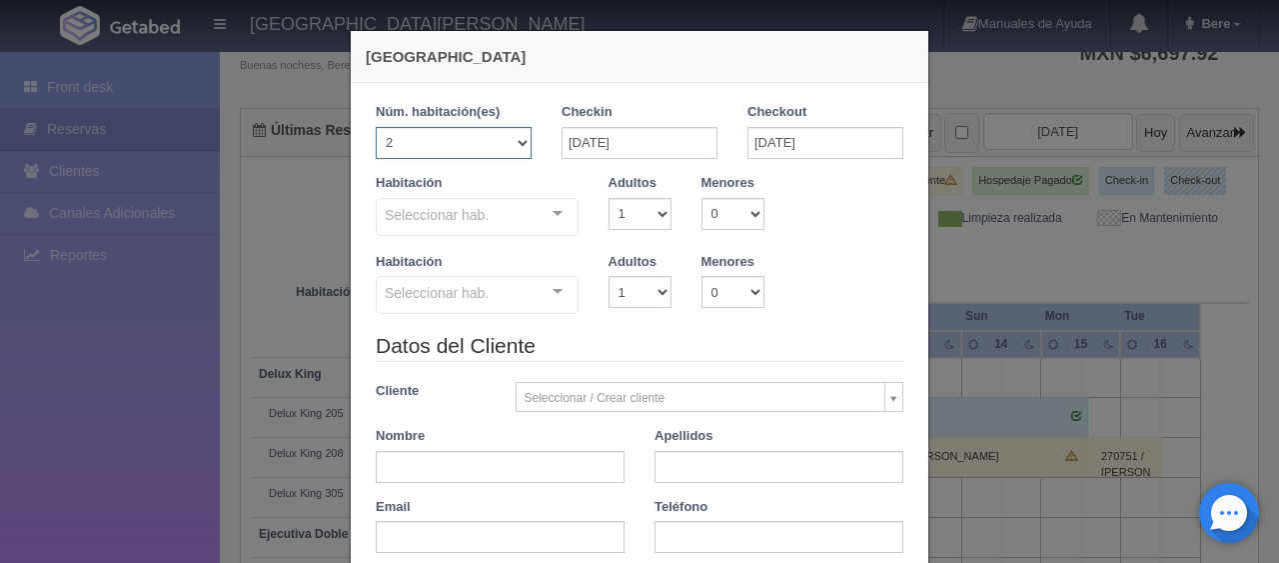
checkbox input "false"
click at [633, 212] on select "1 2 3 4 5 6 7 8 9 10" at bounding box center [640, 214] width 63 height 32
select select "3"
click at [609, 198] on select "1 2 3 4 5 6 7 8 9 10" at bounding box center [640, 214] width 63 height 32
checkbox input "false"
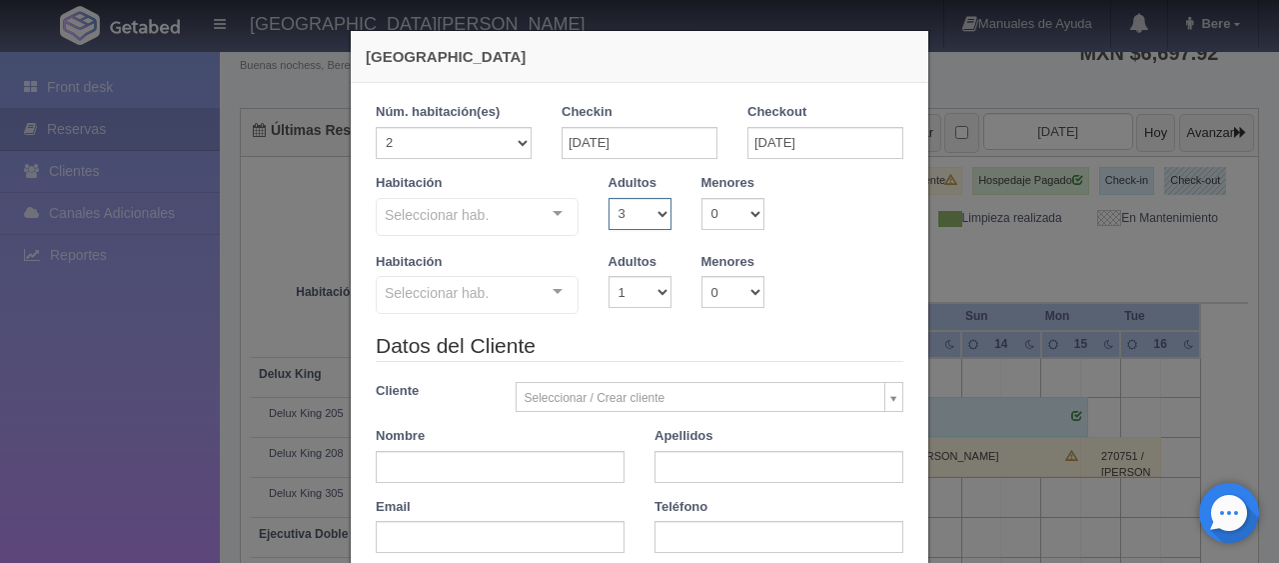
drag, startPoint x: 635, startPoint y: 211, endPoint x: 635, endPoint y: 224, distance: 13.0
click at [635, 211] on select "1 2 3 4 5 6 7 8 9 10" at bounding box center [640, 214] width 63 height 32
select select "4"
click at [609, 198] on select "1 2 3 4 5 6 7 8 9 10" at bounding box center [640, 214] width 63 height 32
checkbox input "false"
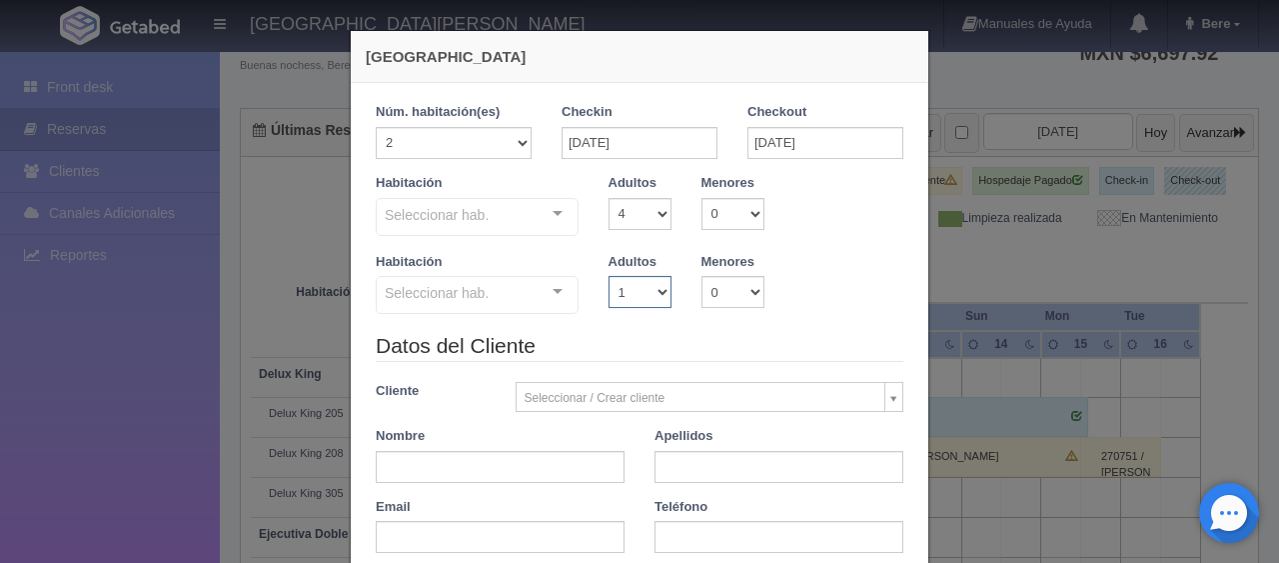
click at [640, 295] on select "1 2 3 4 5 6 7 8 9 10" at bounding box center [640, 292] width 63 height 32
select select "2"
click at [609, 276] on select "1 2 3 4 5 6 7 8 9 10" at bounding box center [640, 292] width 63 height 32
checkbox input "false"
drag, startPoint x: 721, startPoint y: 289, endPoint x: 720, endPoint y: 302, distance: 13.0
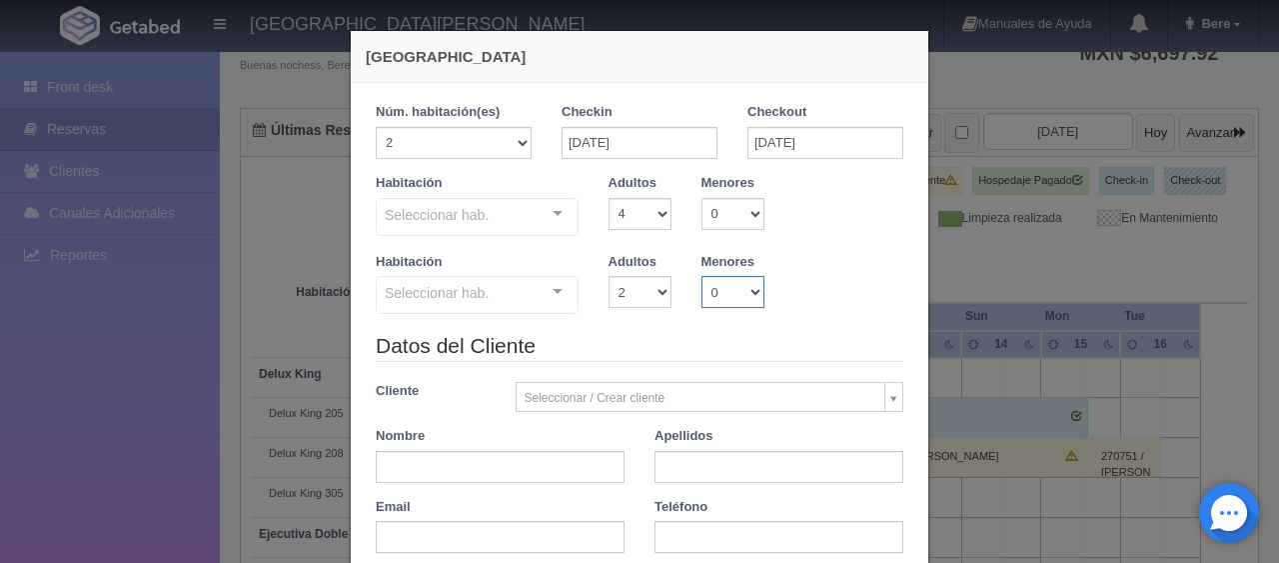
click at [721, 289] on select "0 1 2 3 4 5 6 7 8 9 10" at bounding box center [732, 292] width 63 height 32
select select "2"
click at [701, 276] on select "0 1 2 3 4 5 6 7 8 9 10" at bounding box center [732, 292] width 63 height 32
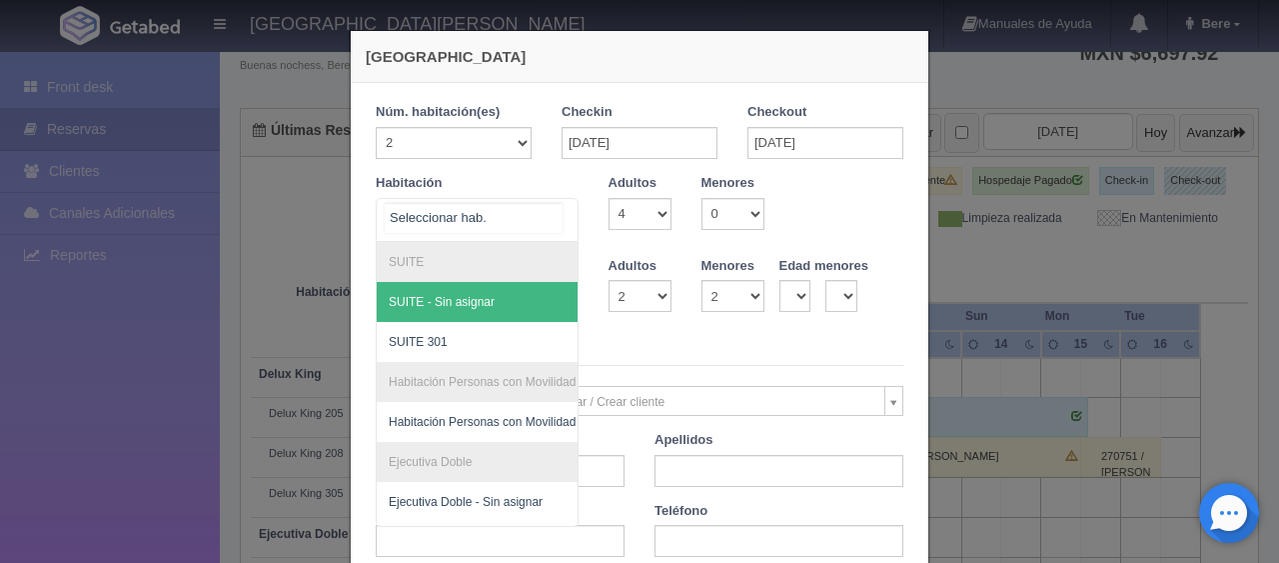
click at [466, 227] on div at bounding box center [477, 220] width 203 height 44
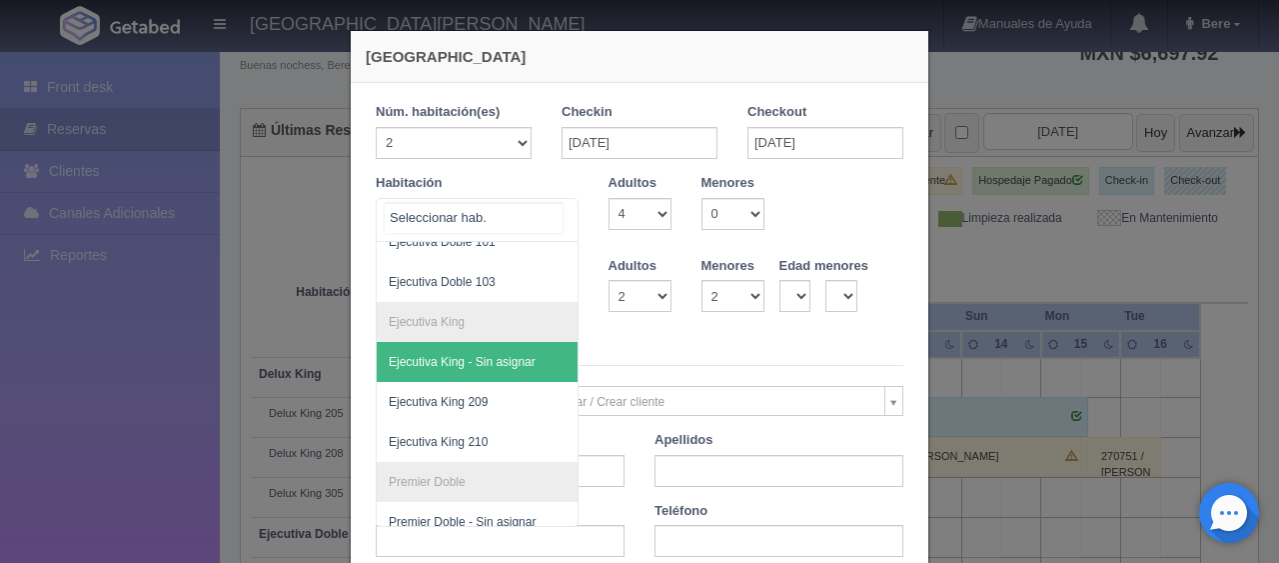
scroll to position [200, 0]
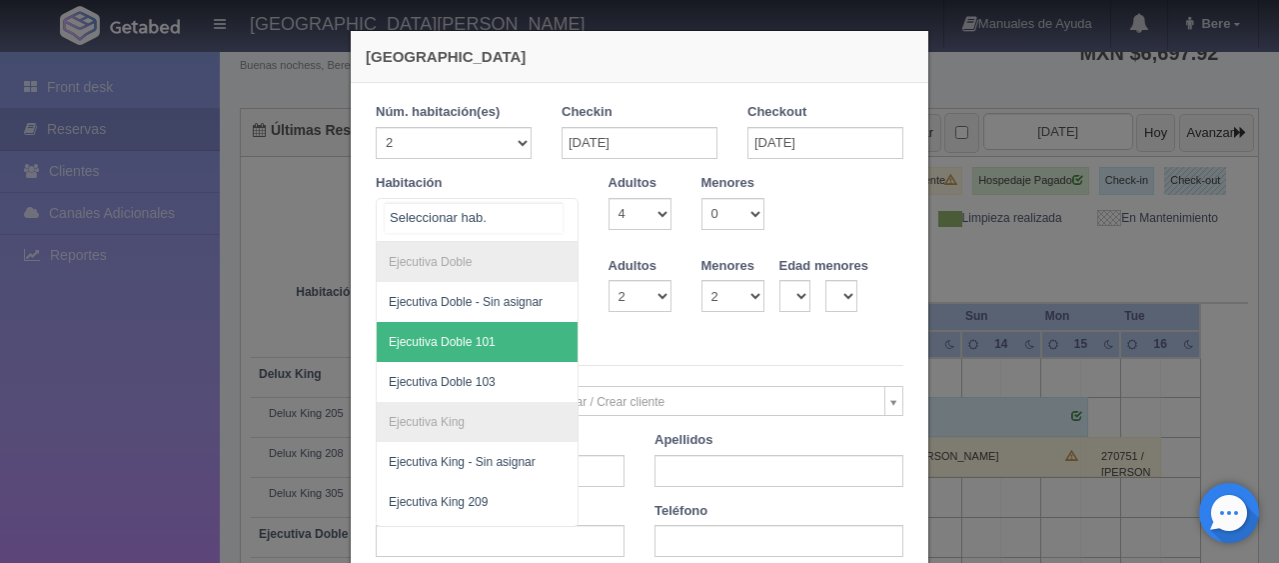
click at [517, 334] on span "Ejecutiva Doble 101" at bounding box center [545, 342] width 336 height 40
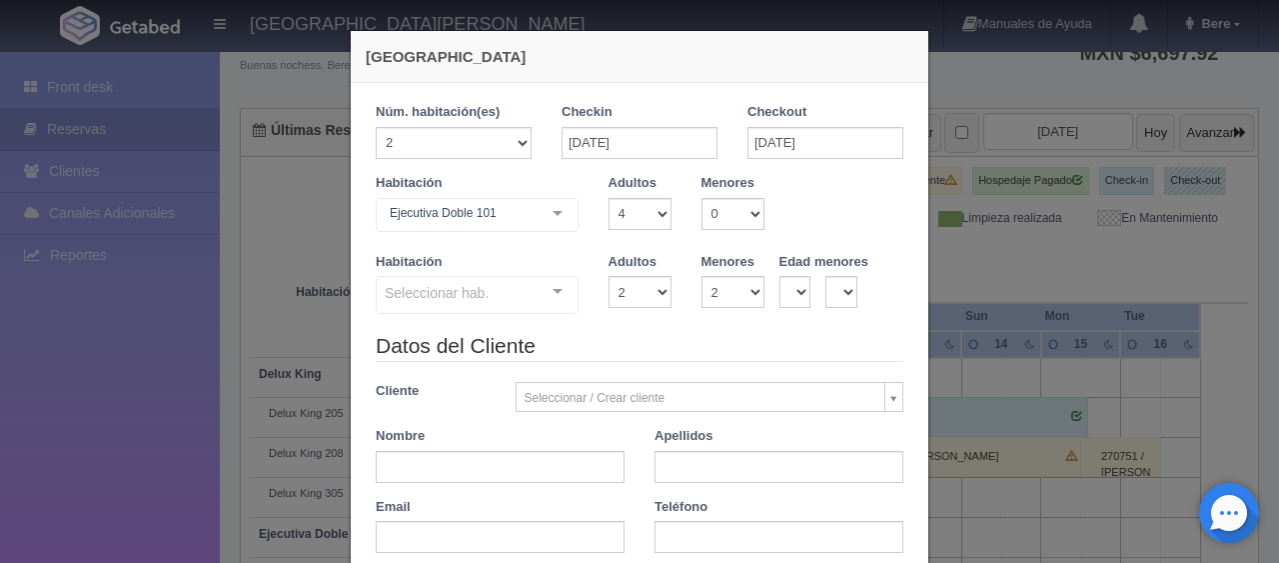
checkbox input "false"
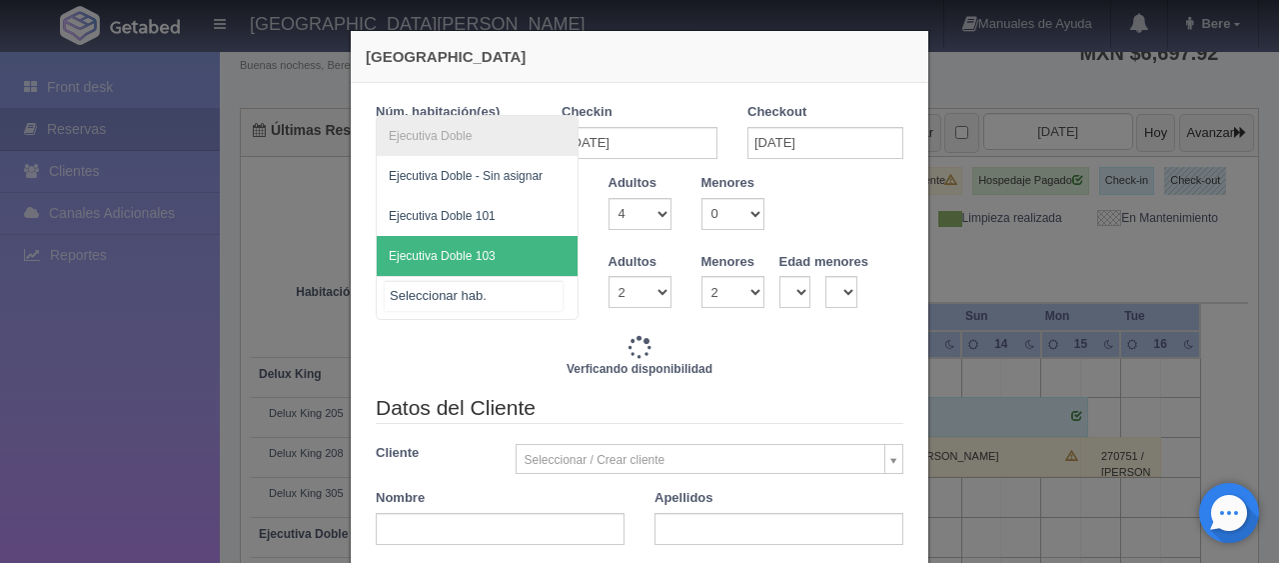
click at [471, 260] on span "Ejecutiva Doble 103" at bounding box center [442, 256] width 107 height 14
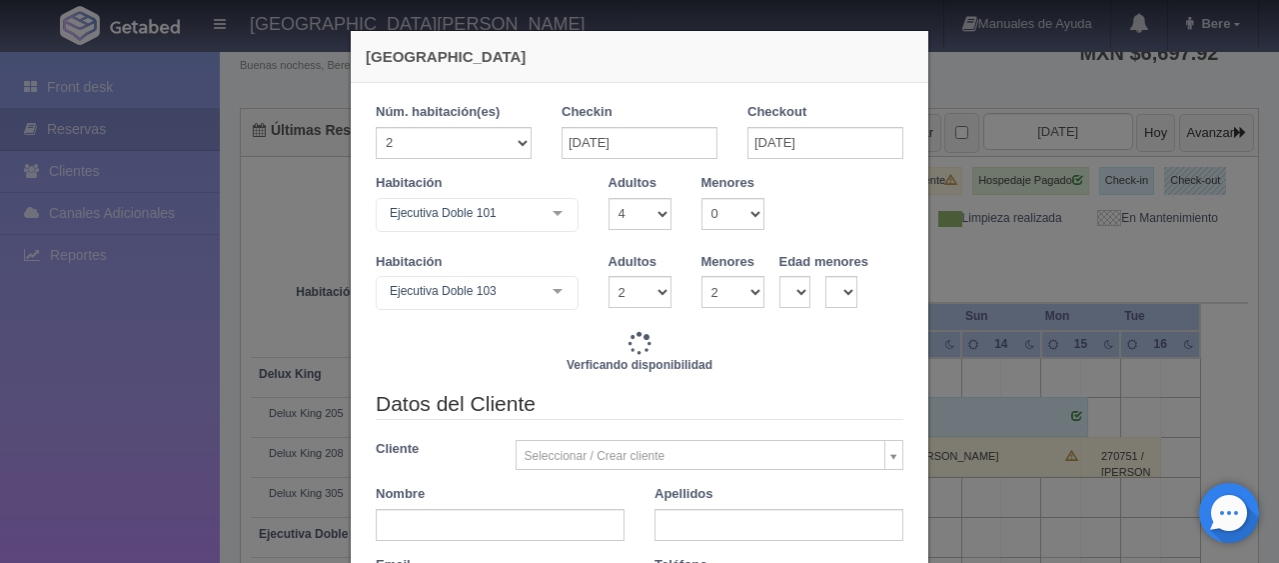
type input "7036.00"
checkbox input "false"
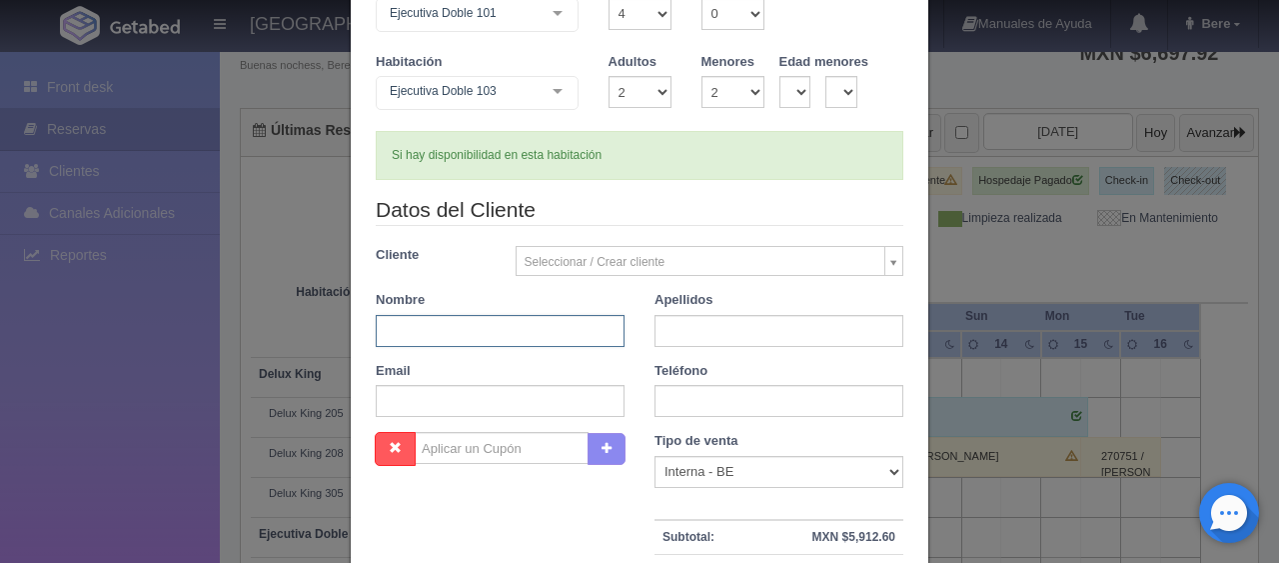
click at [513, 335] on input "text" at bounding box center [500, 331] width 249 height 32
paste input "Bianca Azucena Velarde Arellano"
click at [478, 334] on input "Bianca Azucena Velarde Arellano" at bounding box center [500, 331] width 249 height 32
drag, startPoint x: 471, startPoint y: 329, endPoint x: 575, endPoint y: 330, distance: 103.9
click at [575, 330] on input "Bianca Azucena Velarde Arellano" at bounding box center [500, 331] width 249 height 32
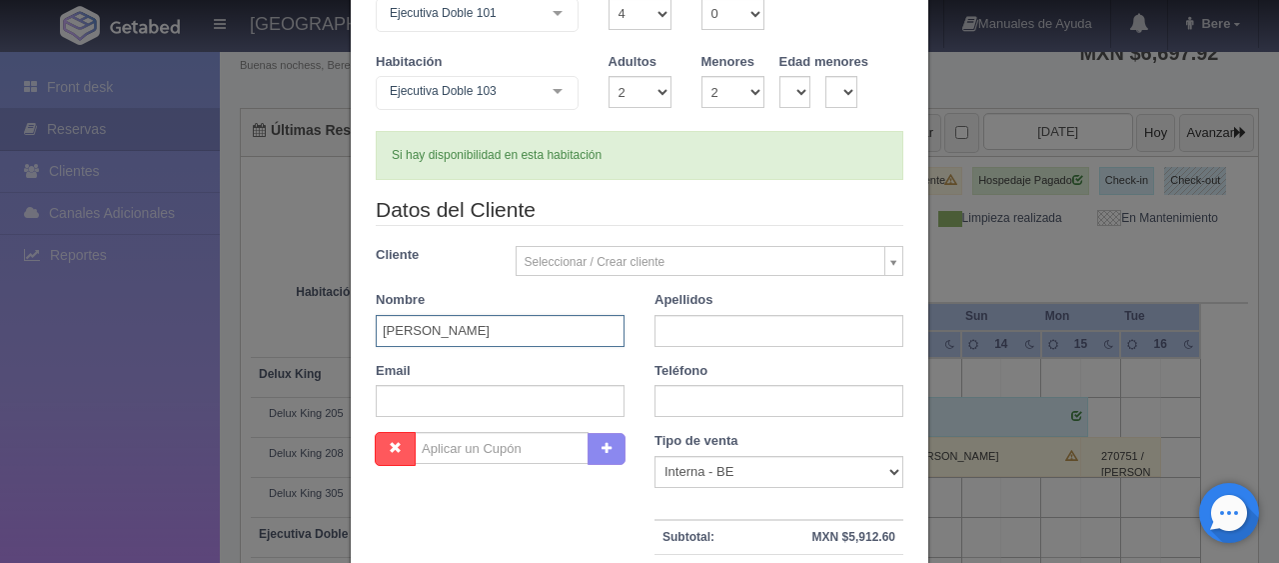
type input "Bianca Azucena Velarde Arellano"
click at [691, 338] on input "text" at bounding box center [779, 331] width 249 height 32
paste input "Velarde Arellano"
type input "Velarde Arellano"
click at [556, 327] on input "Bianca Azucena Velarde Arellano" at bounding box center [500, 331] width 249 height 32
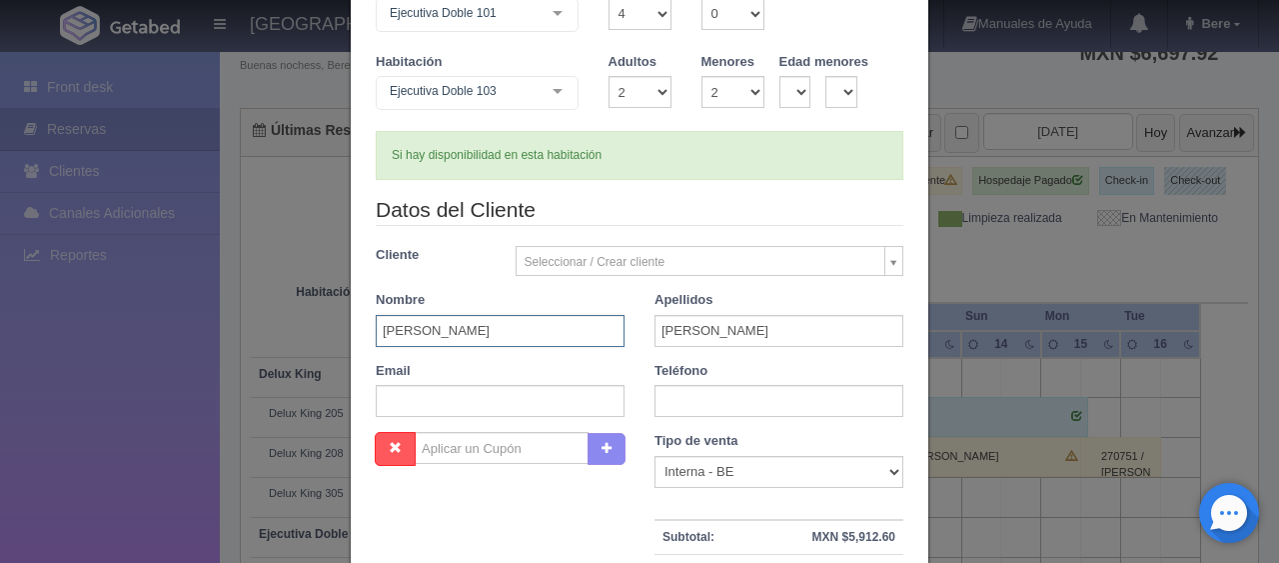
click at [556, 327] on input "Bianca Azucena Velarde Arellano" at bounding box center [500, 331] width 249 height 32
type input "Bianca Azucena"
click at [759, 477] on select "Correo Electronico Interna - BE Llamada OTA Externa Otro WALK IN" at bounding box center [779, 472] width 249 height 32
select select "phone"
click at [655, 456] on select "Correo Electronico Interna - BE Llamada OTA Externa Otro WALK IN" at bounding box center [779, 472] width 249 height 32
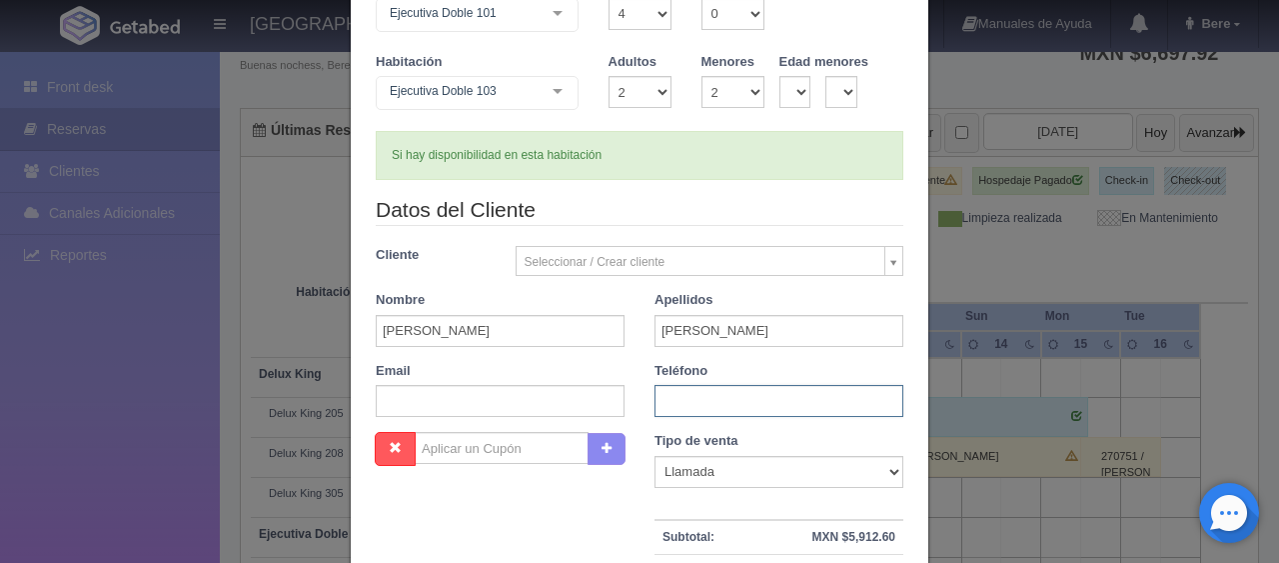
click at [696, 402] on input "text" at bounding box center [779, 401] width 249 height 32
paste input "6691497128"
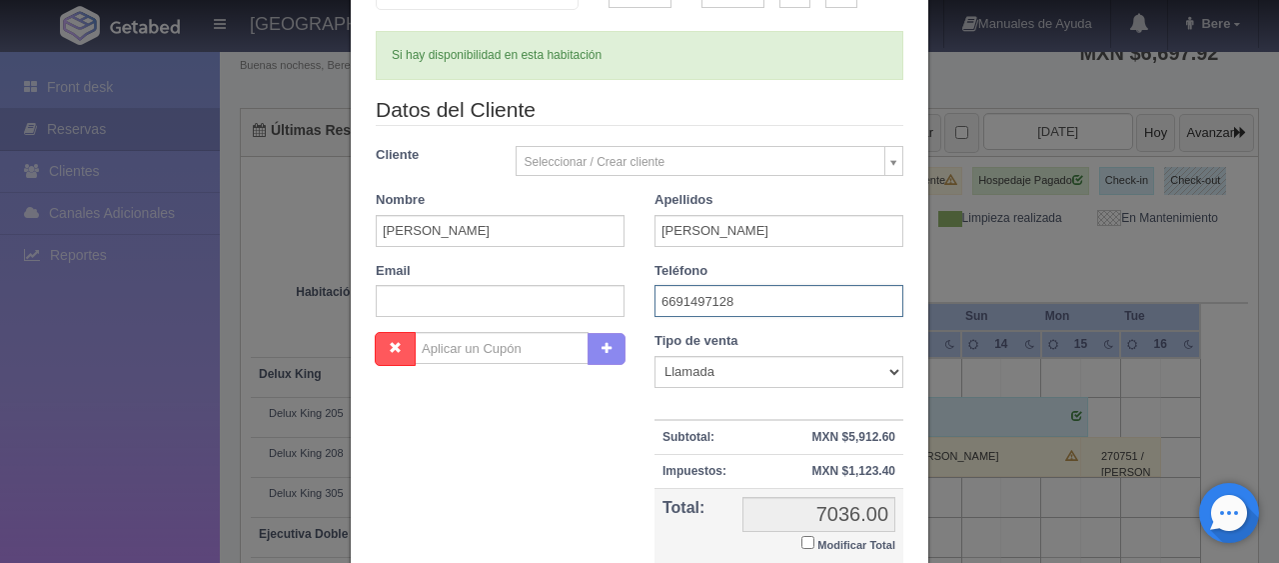
scroll to position [495, 0]
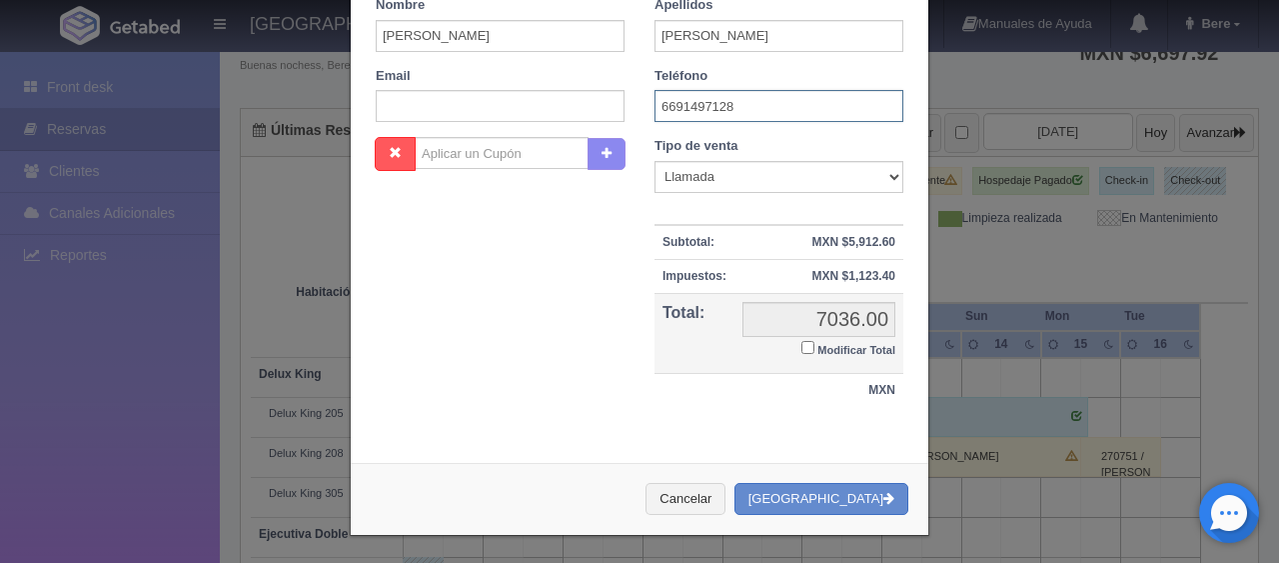
type input "6691497128"
click at [806, 344] on label "Modificar Total" at bounding box center [848, 348] width 94 height 23
click at [806, 344] on input "Modificar Total" at bounding box center [807, 347] width 13 height 13
checkbox input "true"
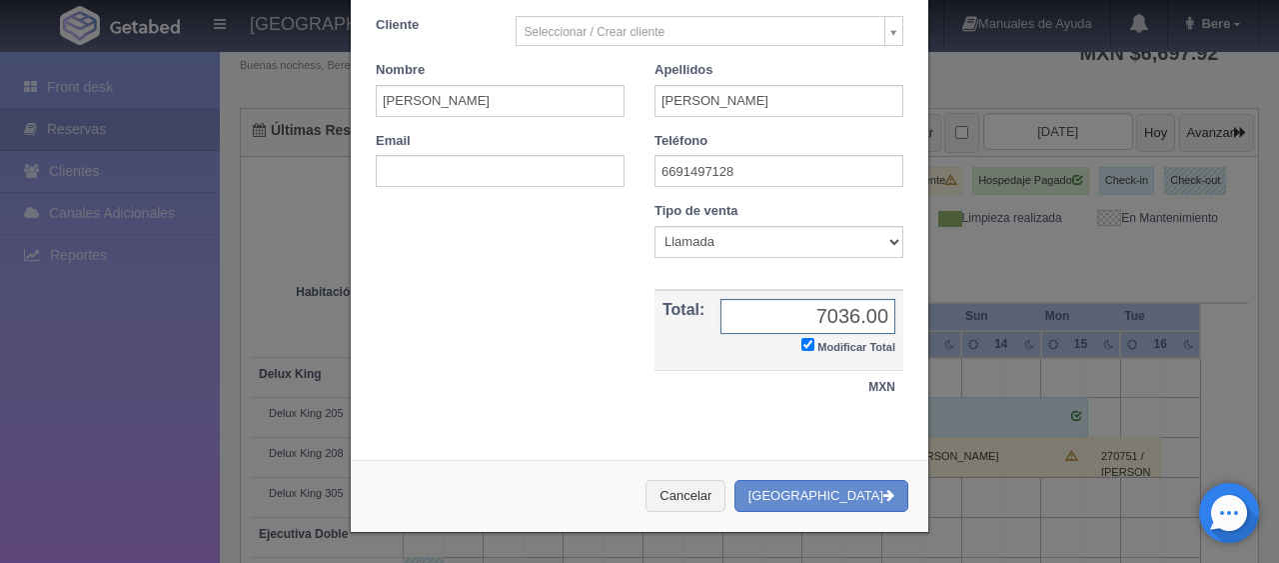
scroll to position [427, 0]
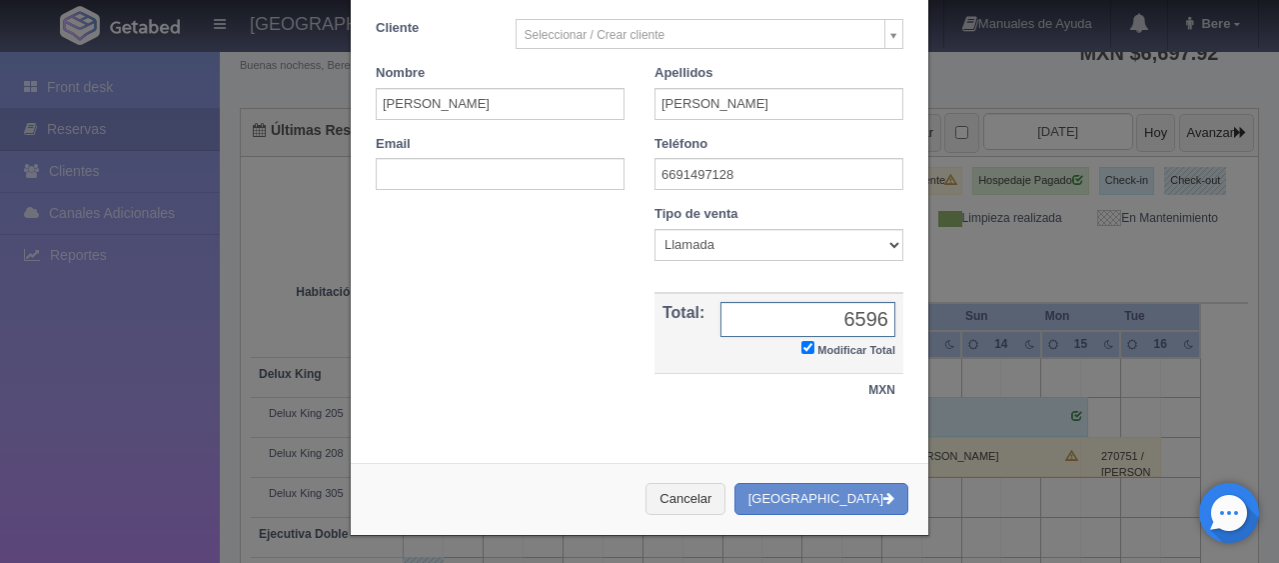
type input "6596"
click at [813, 512] on div "Cancelar Crear Reserva" at bounding box center [640, 499] width 578 height 73
click at [808, 505] on button "Crear Reserva" at bounding box center [821, 499] width 174 height 33
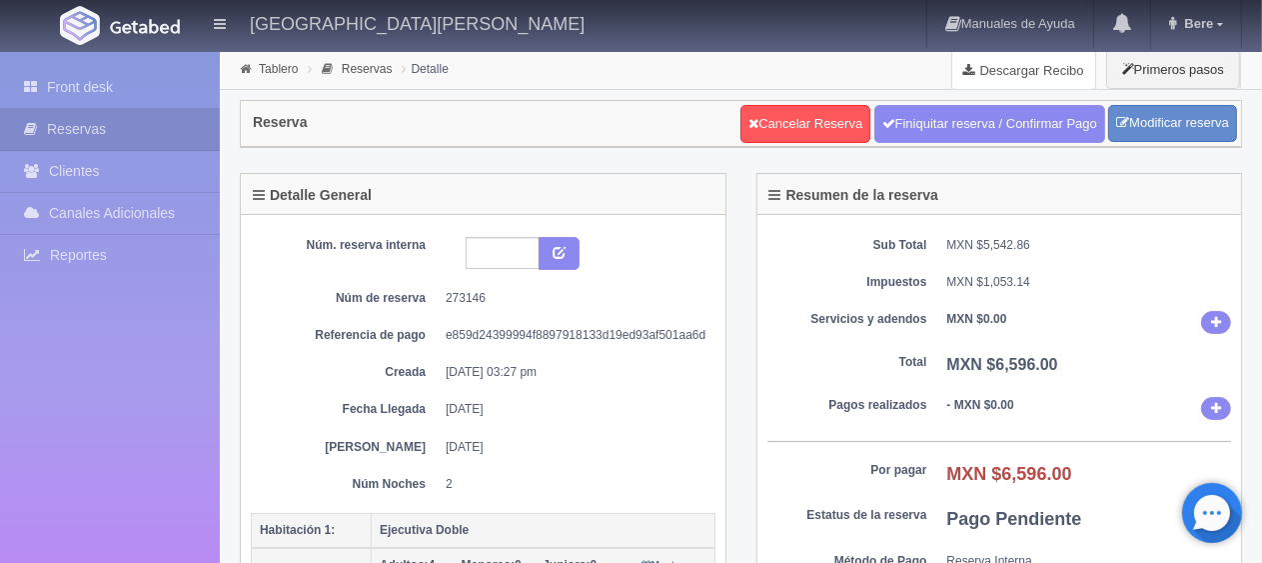
click at [972, 72] on icon at bounding box center [971, 70] width 17 height 13
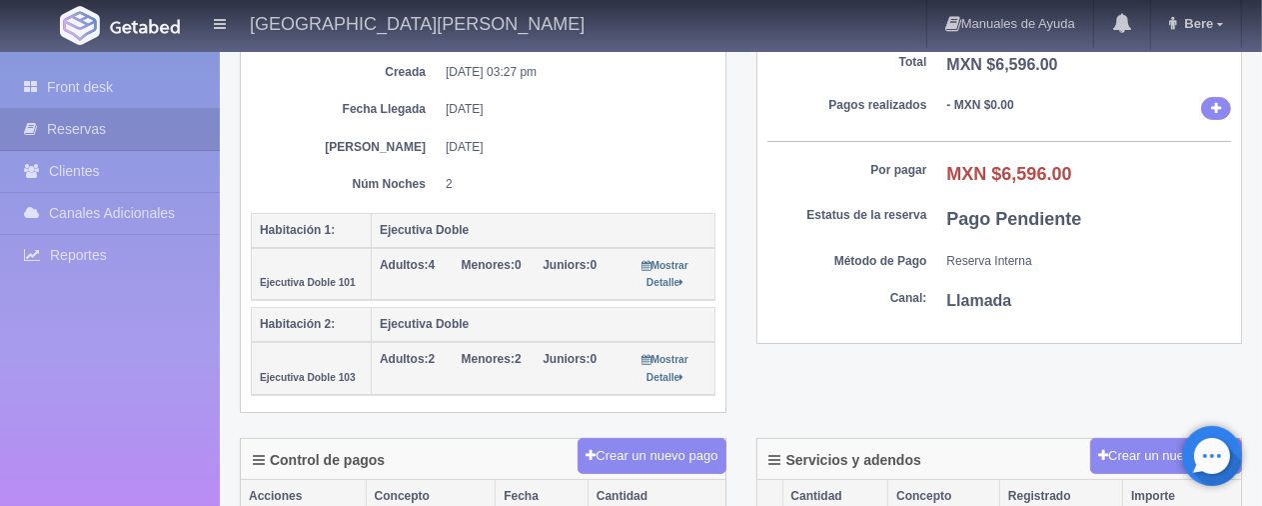
scroll to position [600, 0]
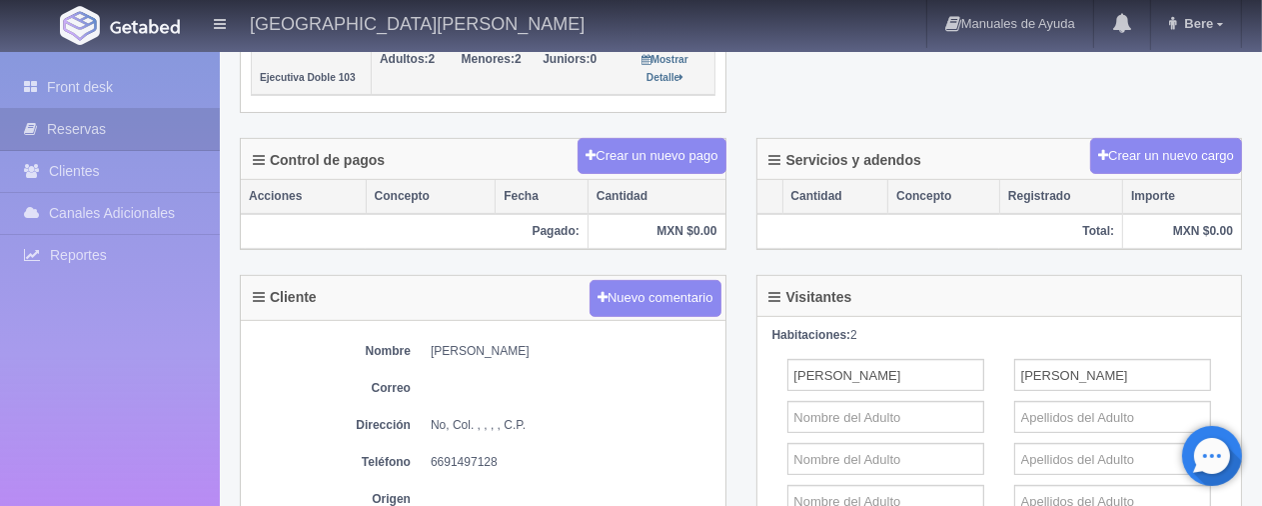
drag, startPoint x: 428, startPoint y: 340, endPoint x: 671, endPoint y: 340, distance: 242.8
click at [671, 343] on dl "Nombre Bianca Azucena Velarde Arellano" at bounding box center [483, 351] width 465 height 17
copy dd "[PERSON_NAME]"
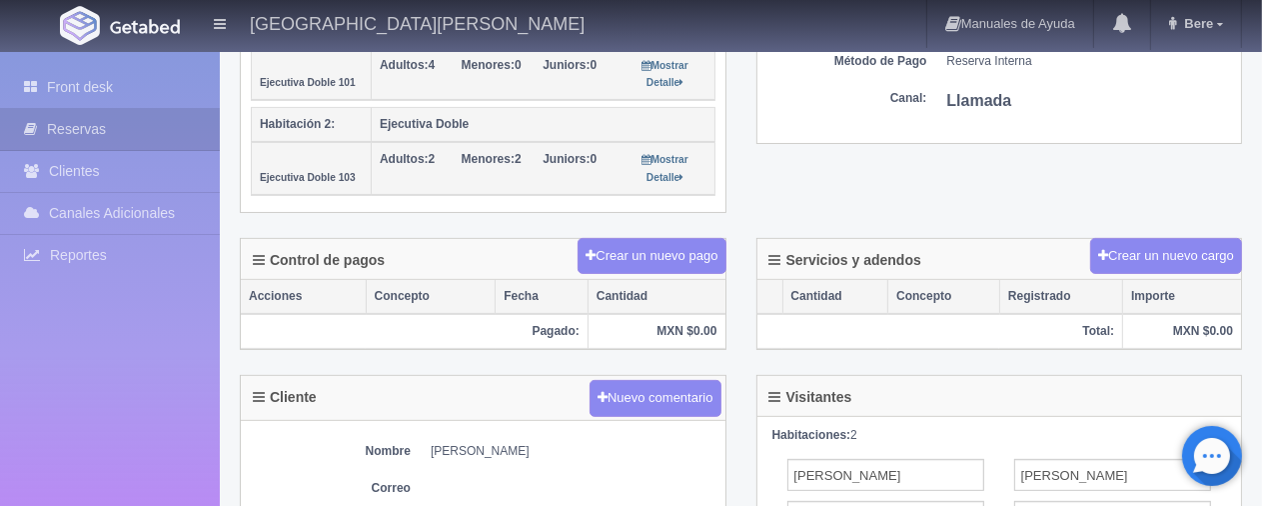
scroll to position [799, 0]
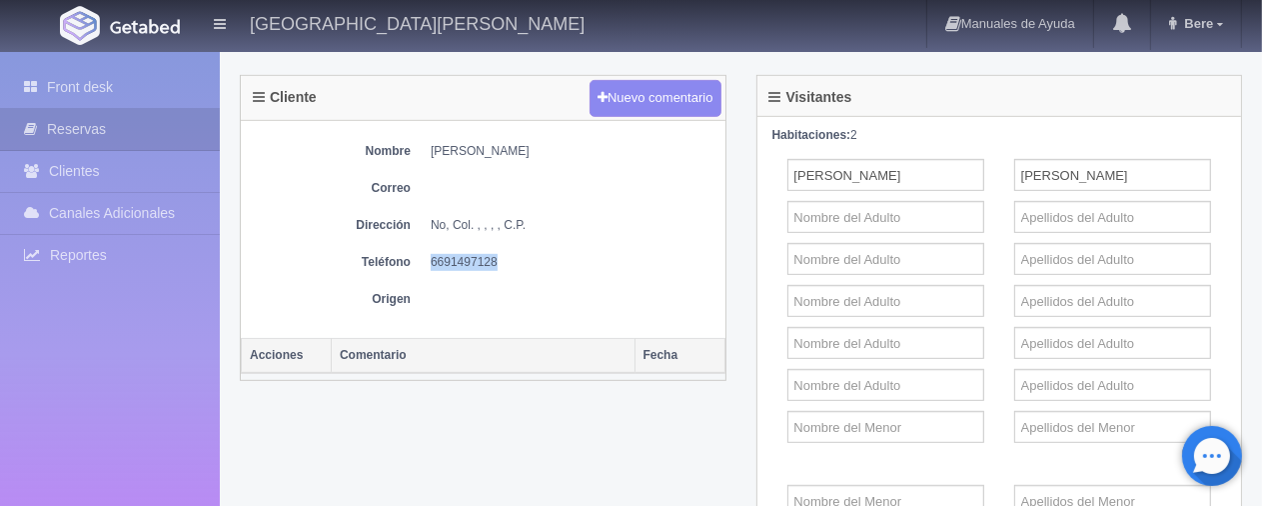
drag, startPoint x: 426, startPoint y: 252, endPoint x: 540, endPoint y: 241, distance: 114.4
click at [540, 241] on div "Nombre Bianca Azucena Velarde Arellano Correo Dirección No, Col. , , , , C.P. T…" at bounding box center [483, 230] width 485 height 218
copy dd "6691497128"
click at [600, 244] on div "Nombre Bianca Azucena Velarde Arellano Correo Dirección No, Col. , , , , C.P. T…" at bounding box center [483, 230] width 485 height 218
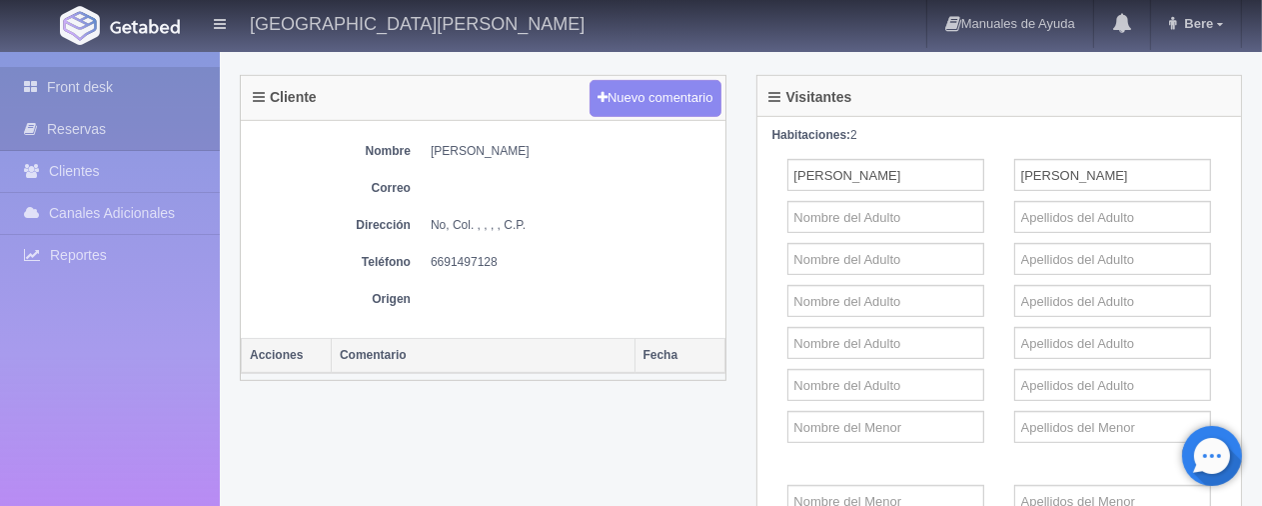
click at [106, 94] on link "Front desk" at bounding box center [110, 87] width 220 height 41
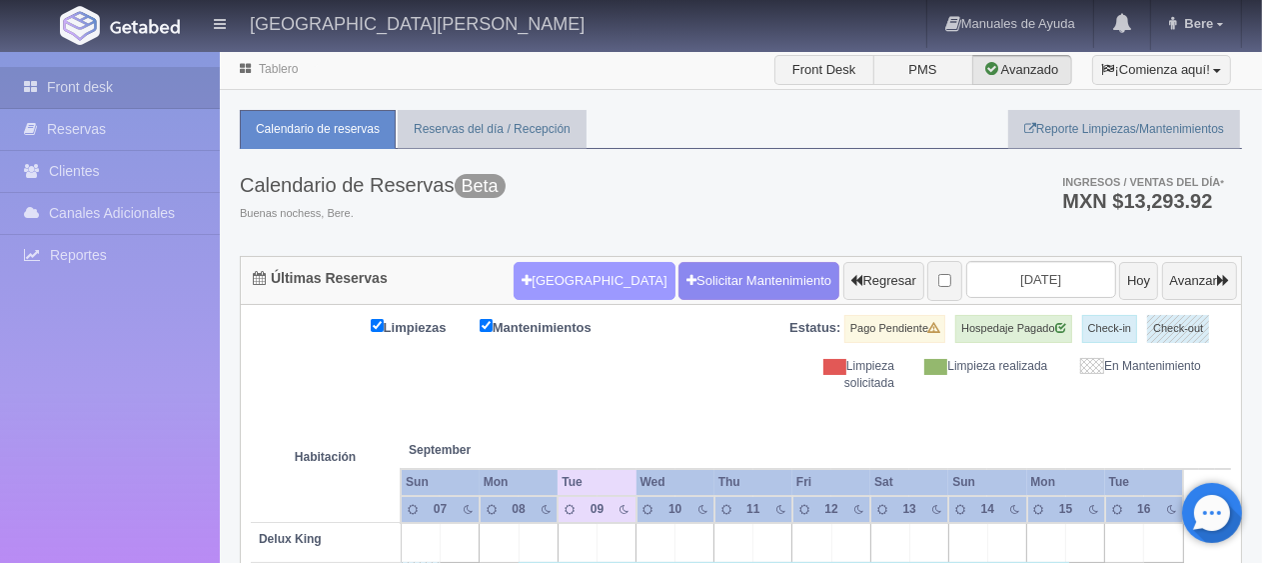
click at [600, 288] on button "[GEOGRAPHIC_DATA]" at bounding box center [594, 281] width 161 height 38
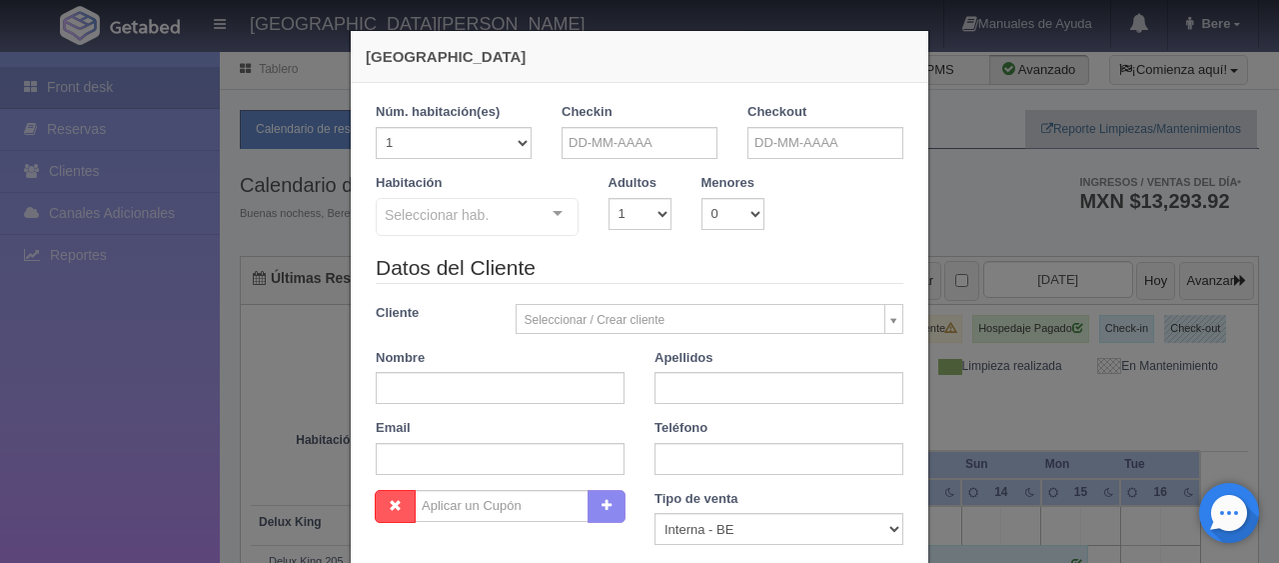
checkbox input "false"
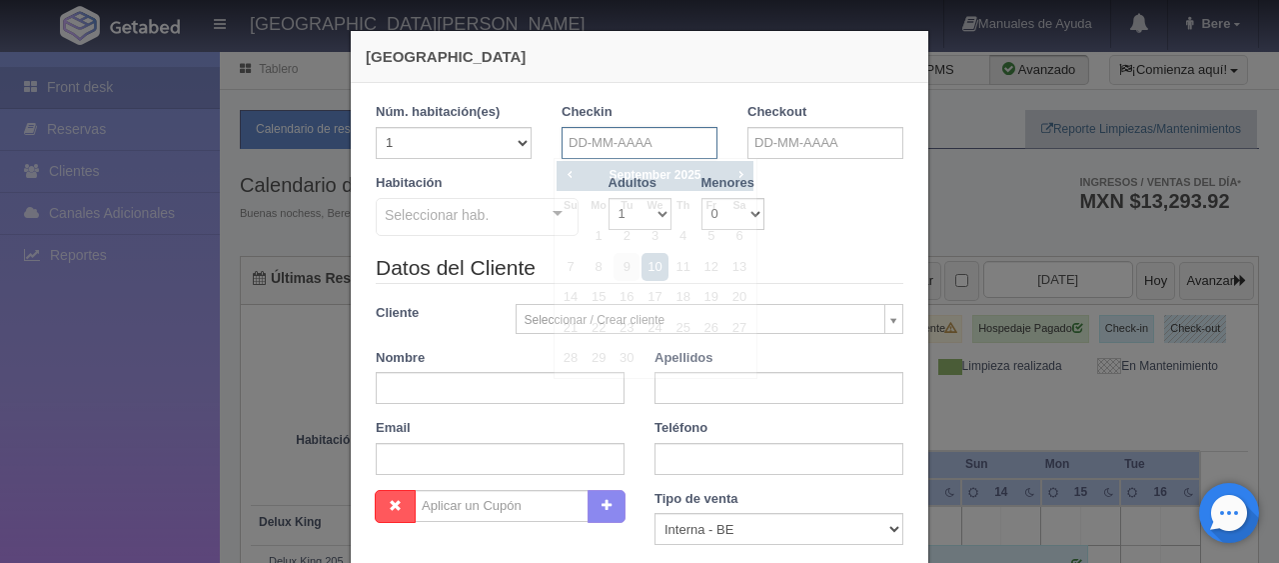
click at [562, 143] on input "text" at bounding box center [640, 143] width 156 height 32
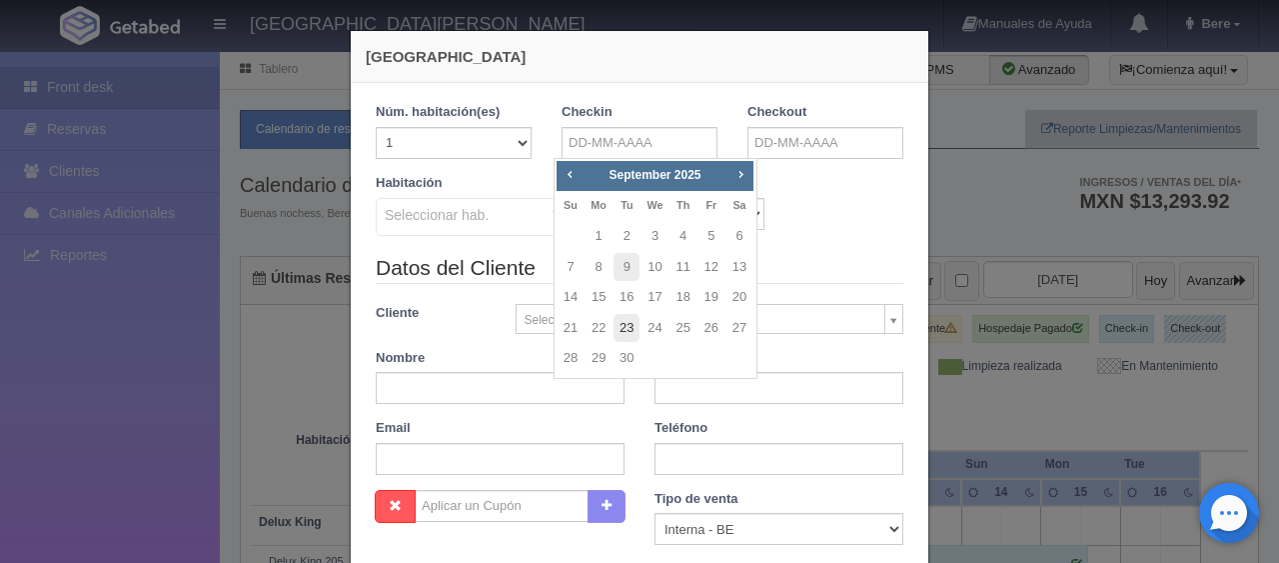
click at [629, 329] on link "23" at bounding box center [627, 328] width 26 height 29
type input "23-09-2025"
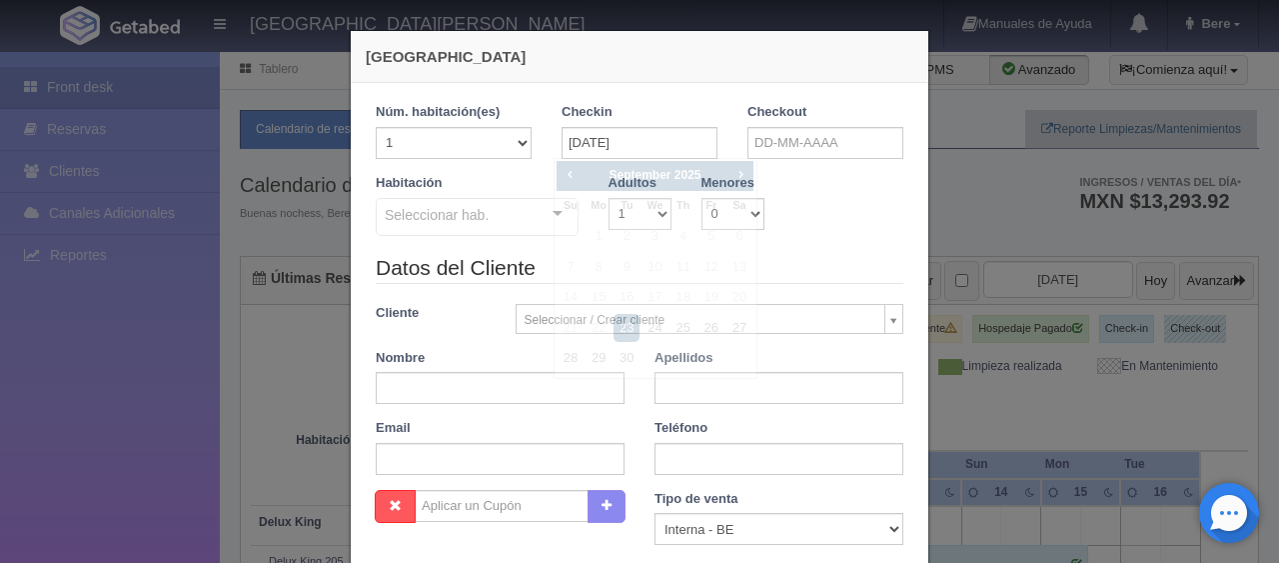
checkbox input "false"
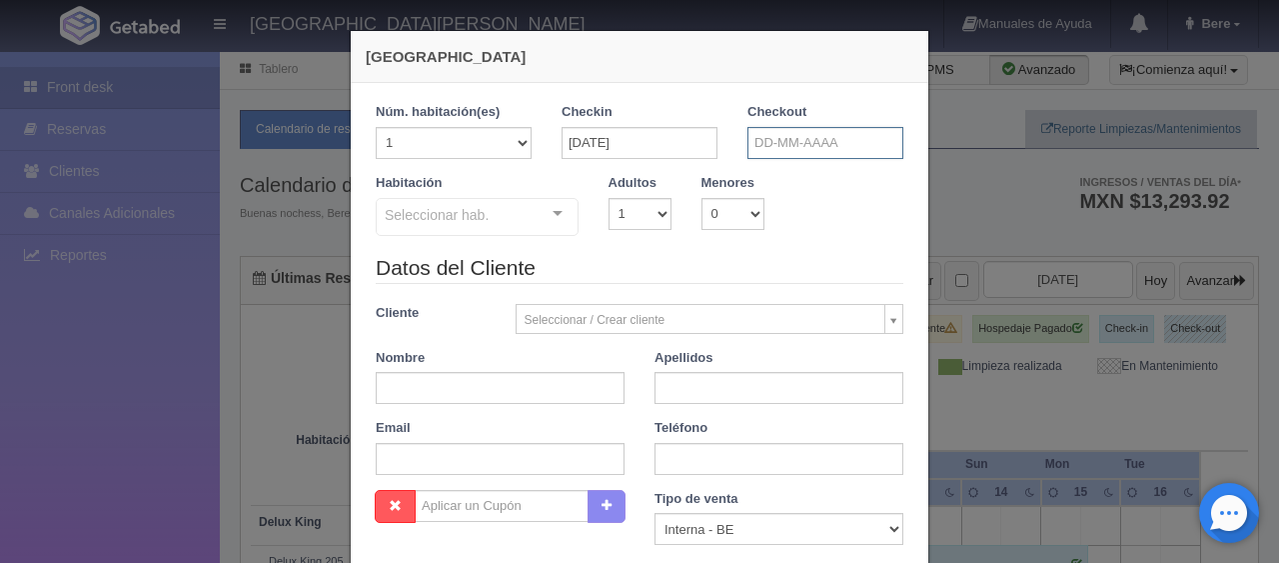
click at [778, 144] on input "text" at bounding box center [825, 143] width 156 height 32
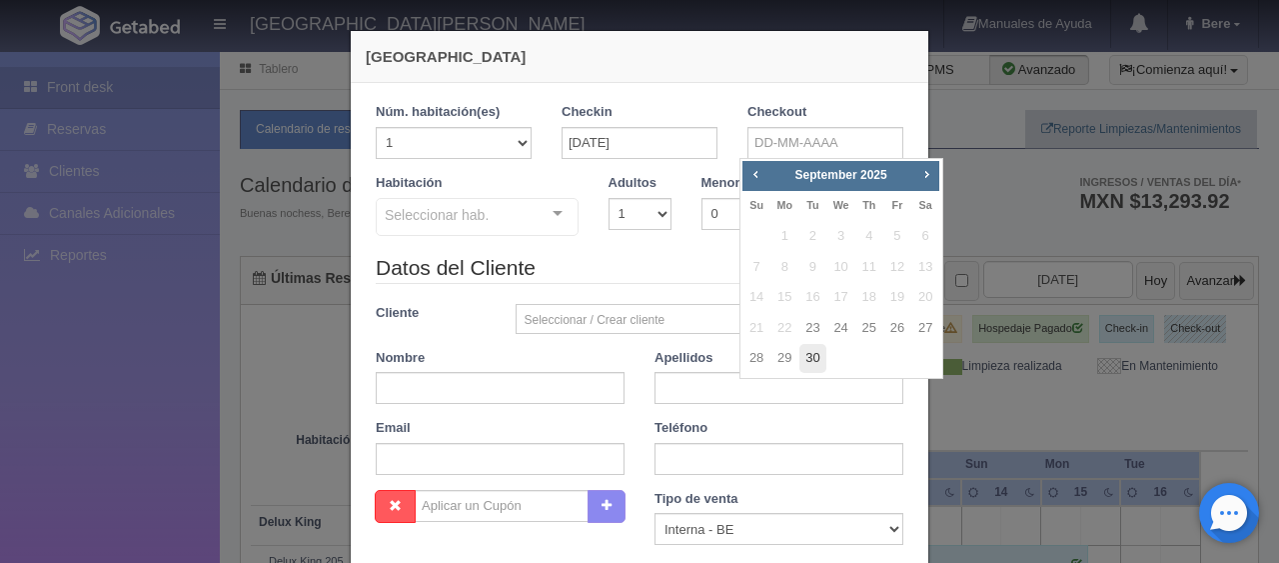
click at [811, 356] on link "30" at bounding box center [812, 358] width 26 height 29
type input "30-09-2025"
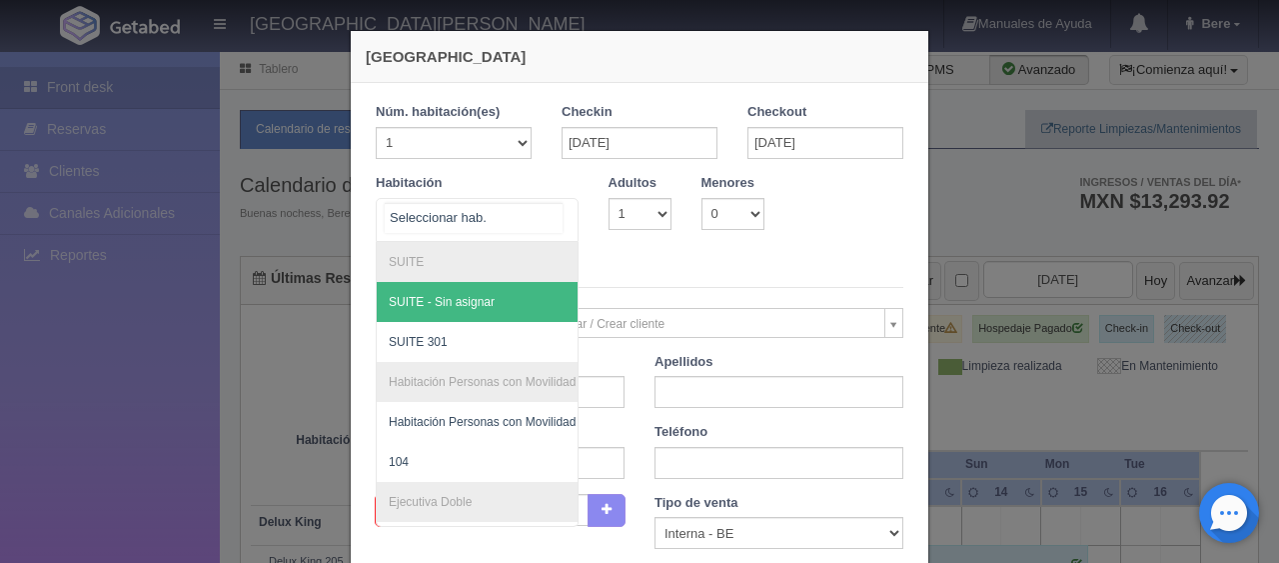
click at [524, 226] on div at bounding box center [477, 220] width 203 height 44
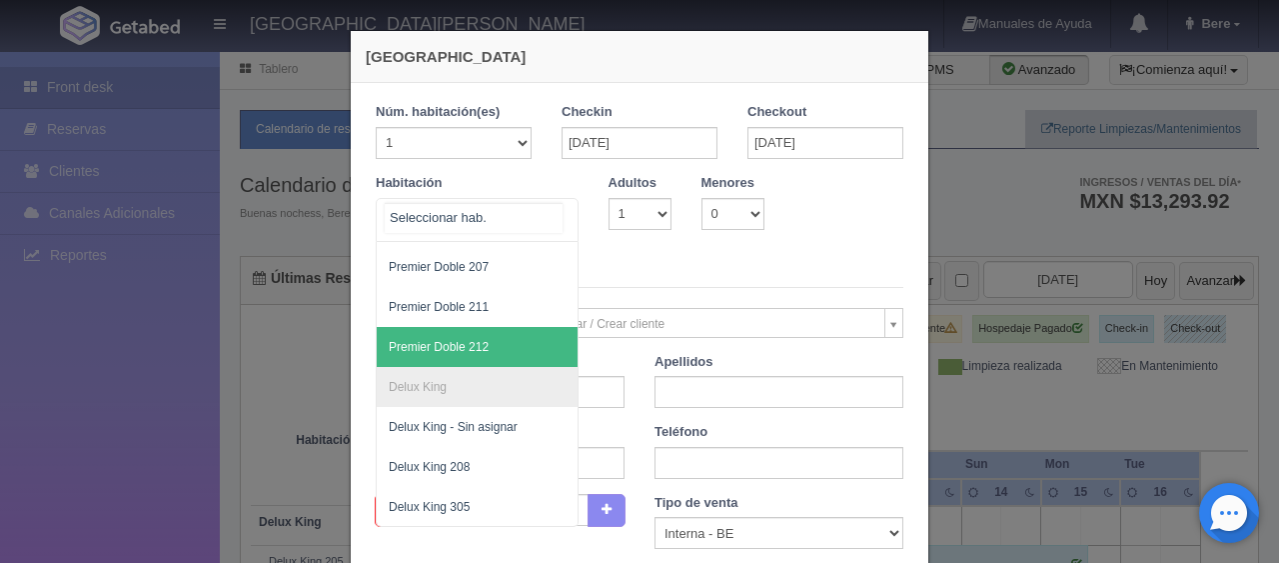
scroll to position [200, 0]
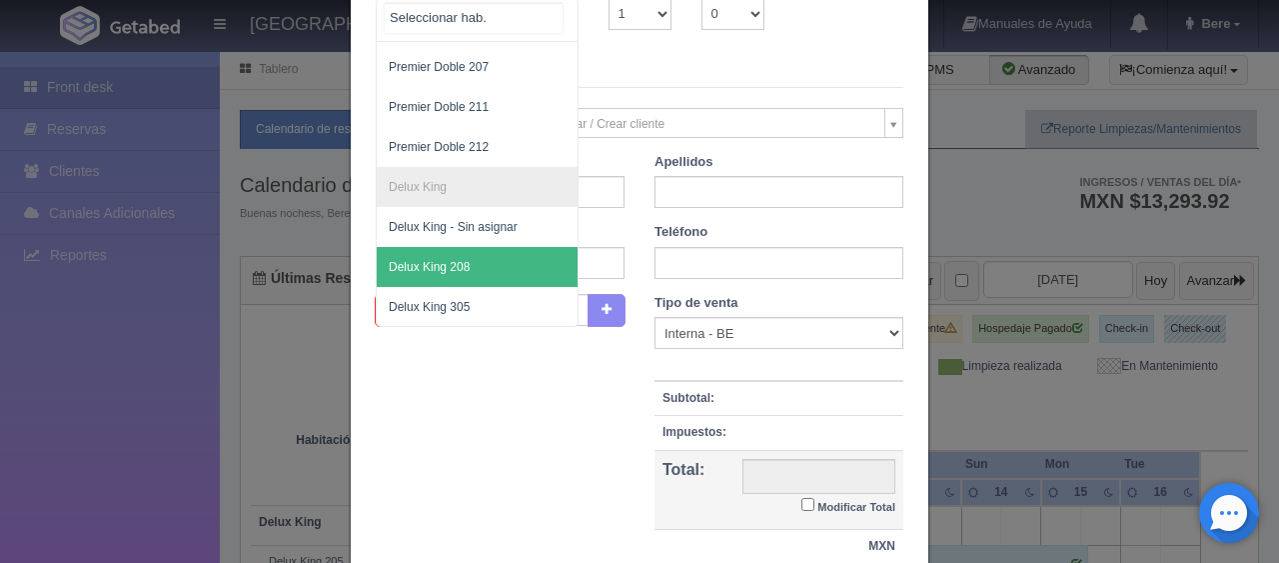
click at [439, 265] on span "Delux King 208" at bounding box center [545, 267] width 336 height 40
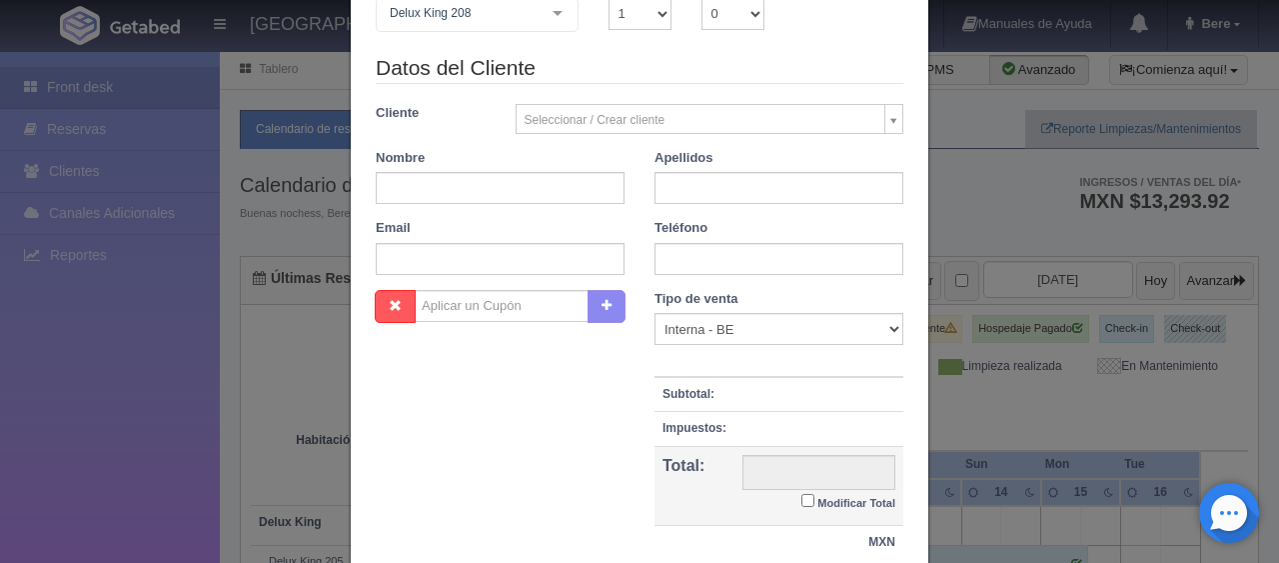
checkbox input "false"
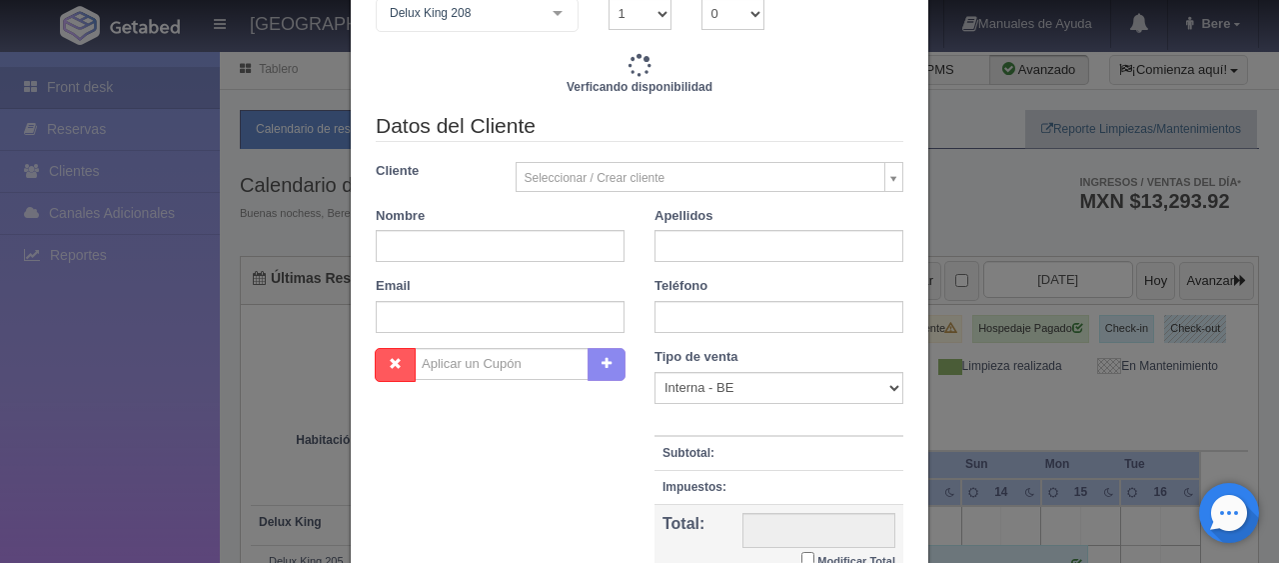
type input "9093.00"
checkbox input "false"
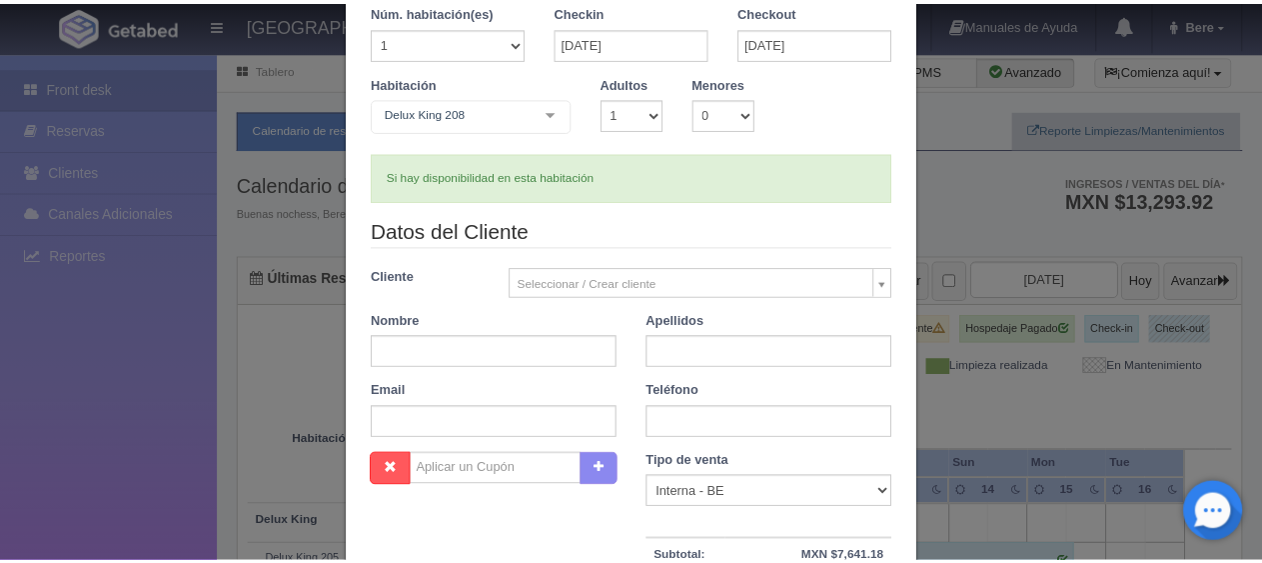
scroll to position [0, 0]
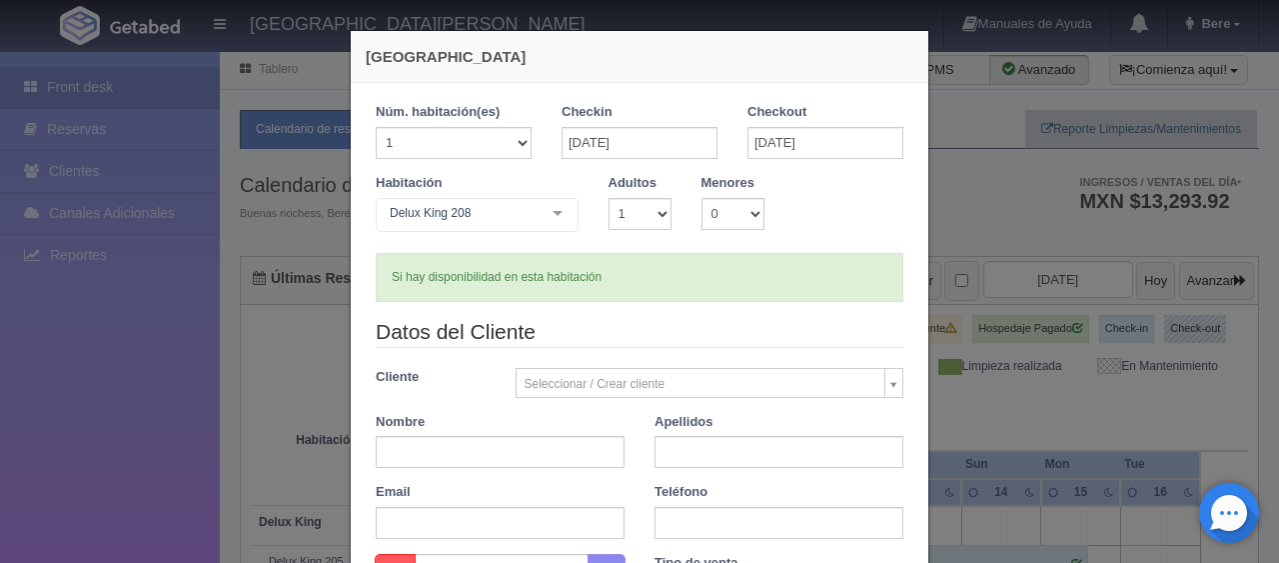
click at [271, 449] on div "Nueva Reserva 1 Núm. habitación(es) 1 2 3 4 5 6 7 8 9 10 11 12 13 14 15 16 17 1…" at bounding box center [639, 281] width 1279 height 563
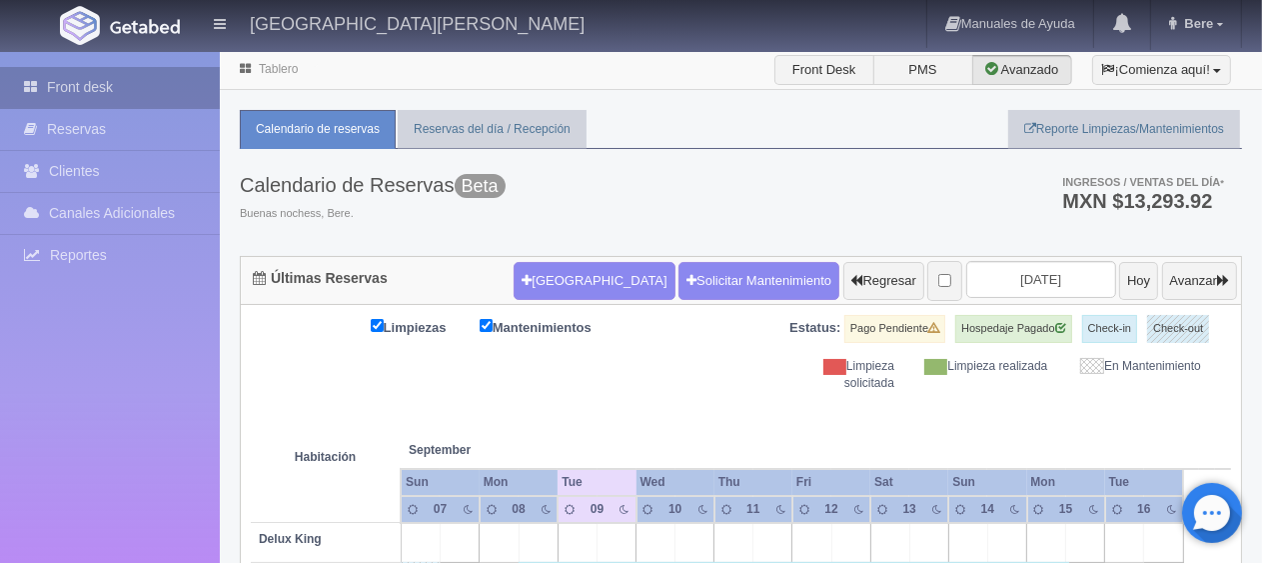
click at [111, 101] on link "Front desk" at bounding box center [110, 87] width 220 height 41
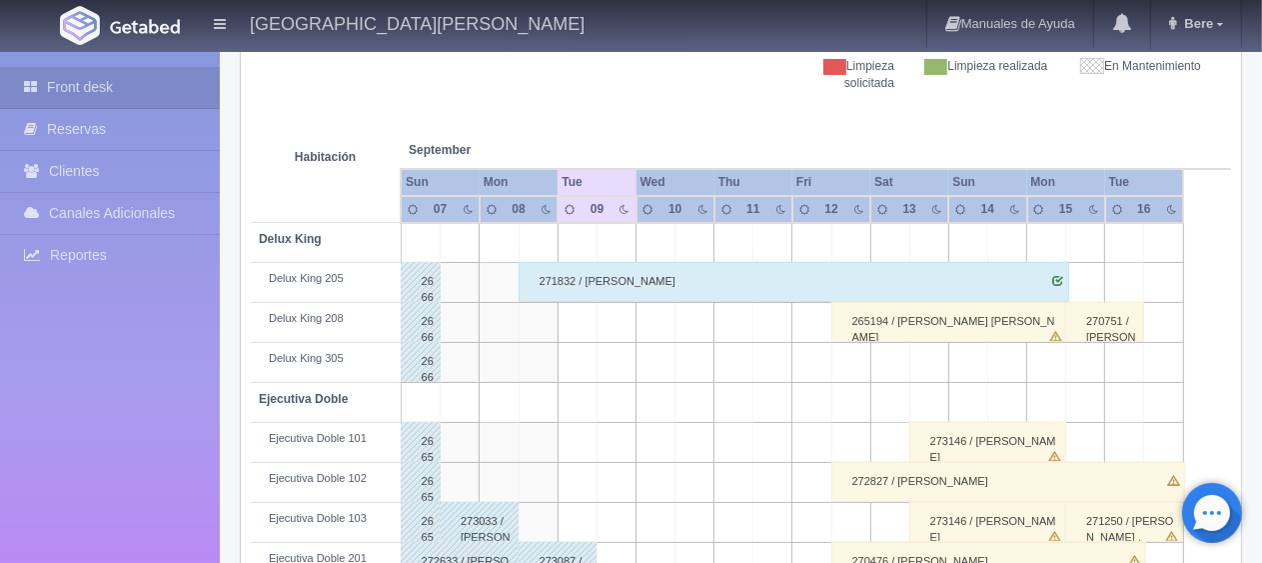
scroll to position [200, 0]
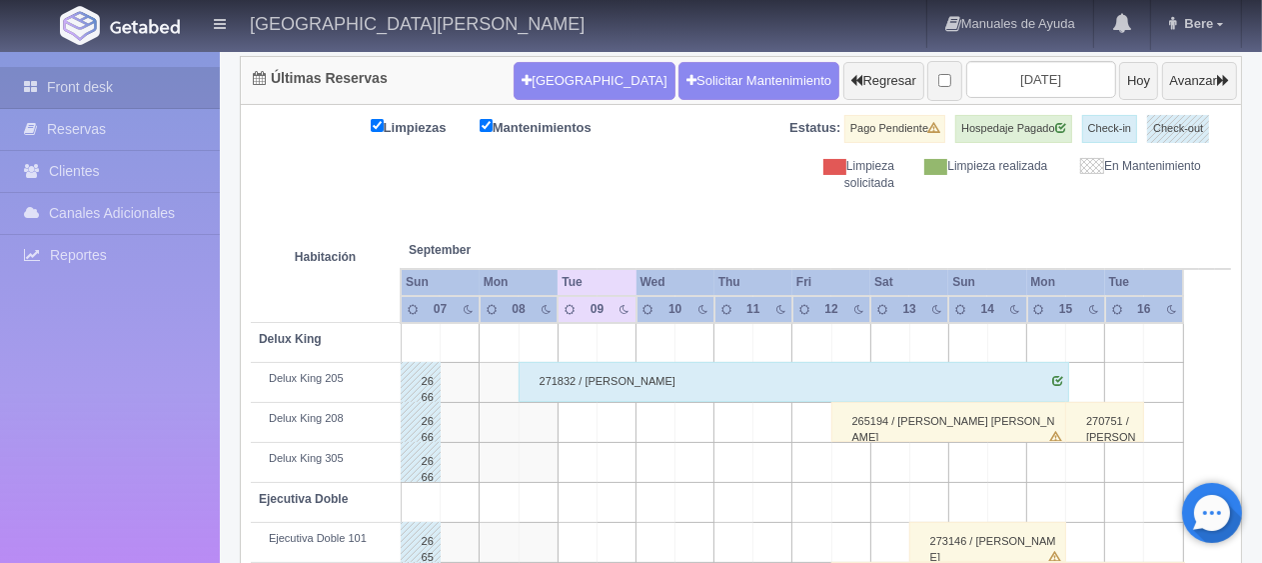
click at [476, 198] on th "September Sep" at bounding box center [479, 230] width 157 height 76
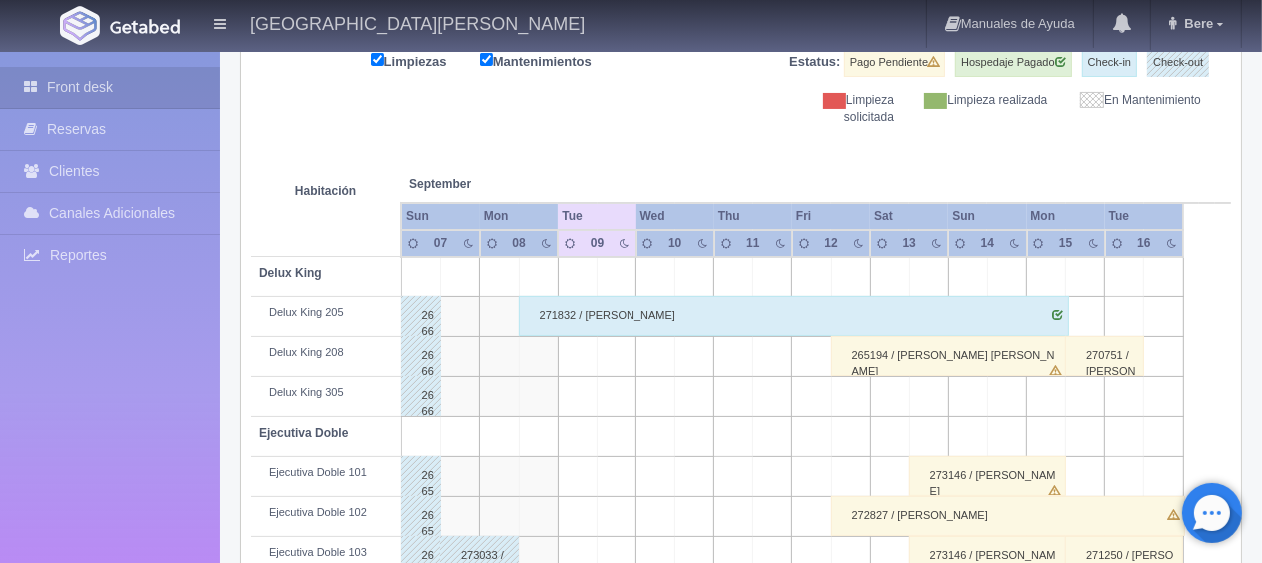
scroll to position [0, 0]
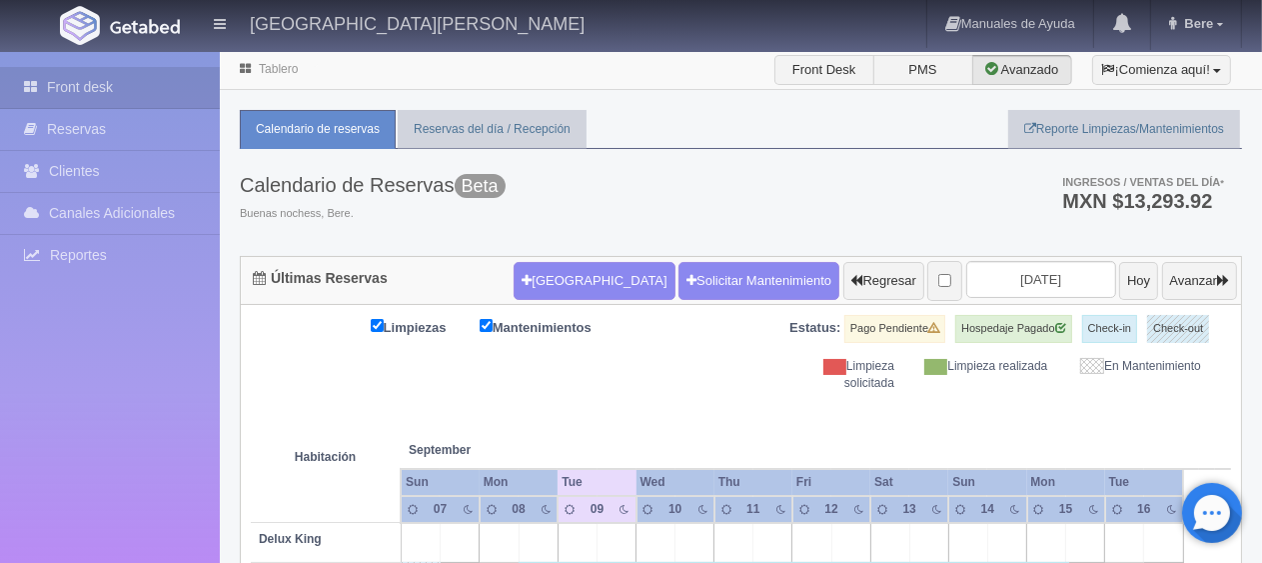
click at [649, 174] on div "Calendario de Reservas Beta Buenas nochess, Bere. Ingresos / Ventas del día * M…" at bounding box center [741, 202] width 1002 height 107
click at [448, 396] on th "September Sep" at bounding box center [479, 430] width 157 height 76
click at [713, 154] on div "Calendario de Reservas Beta Buenas nochess, Bere. Ingresos / Ventas del día * M…" at bounding box center [741, 202] width 1002 height 107
click at [529, 282] on button "[GEOGRAPHIC_DATA]" at bounding box center [594, 281] width 161 height 38
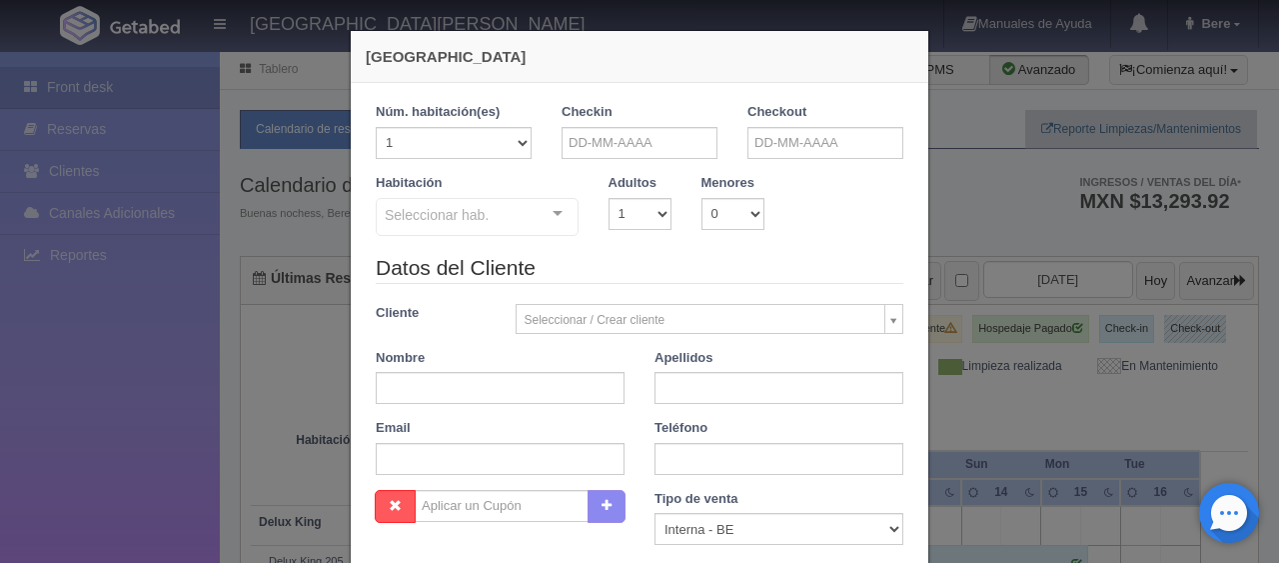
checkbox input "false"
click at [634, 148] on input "text" at bounding box center [640, 143] width 156 height 32
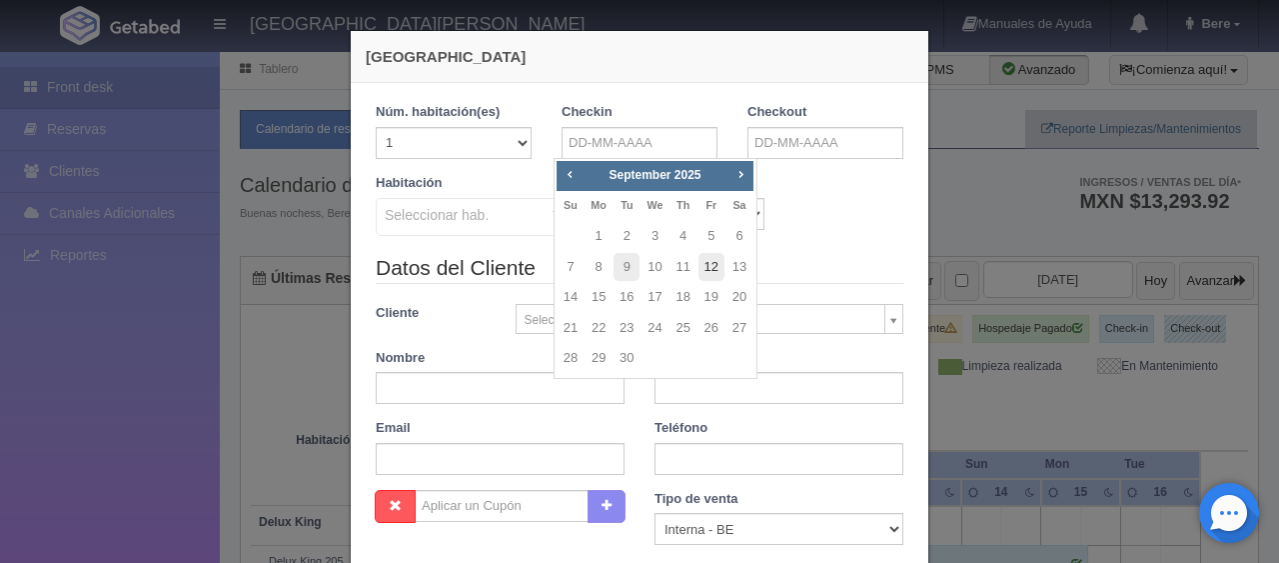
click at [716, 276] on link "12" at bounding box center [711, 267] width 26 height 29
type input "12-09-2025"
checkbox input "false"
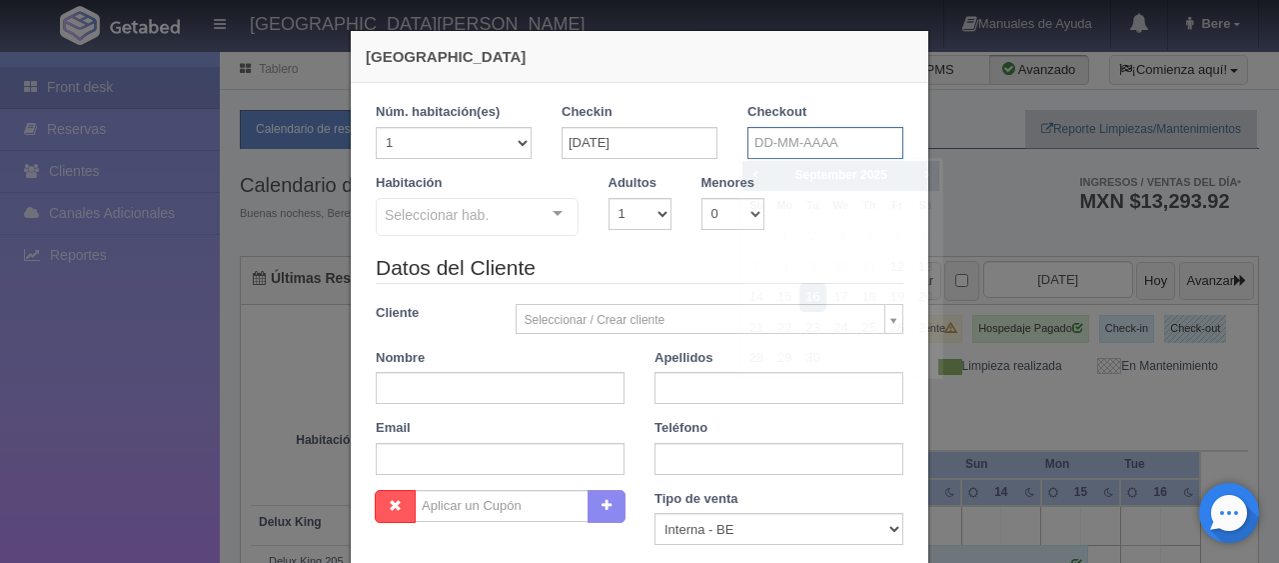
drag, startPoint x: 802, startPoint y: 150, endPoint x: 797, endPoint y: 162, distance: 13.0
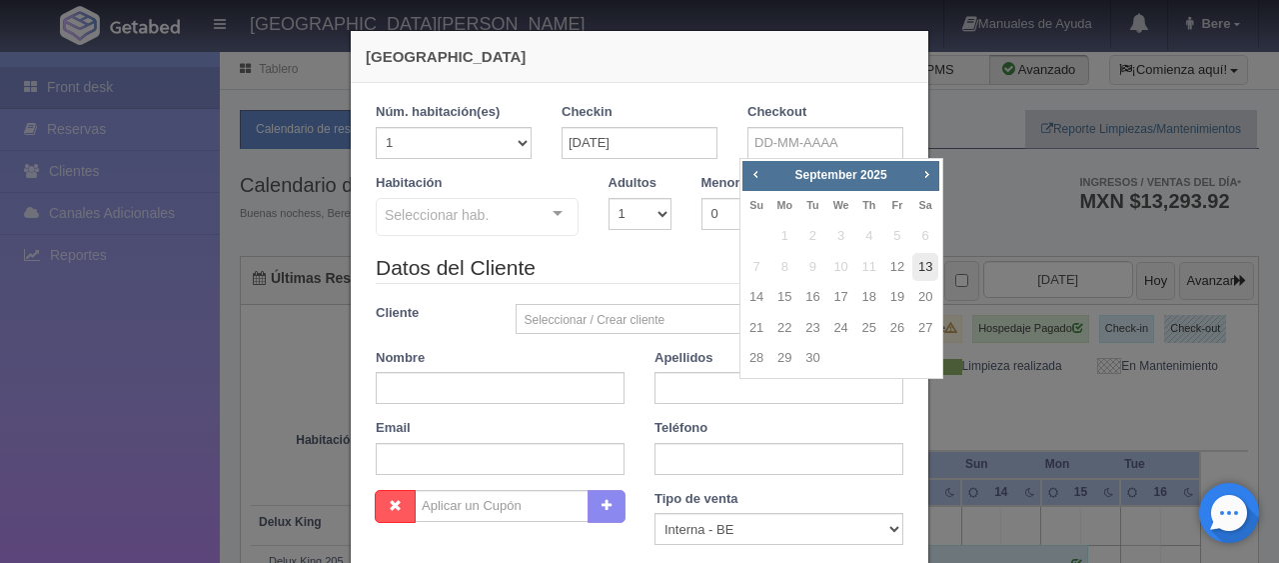
click at [934, 268] on link "13" at bounding box center [925, 267] width 26 height 29
type input "13-09-2025"
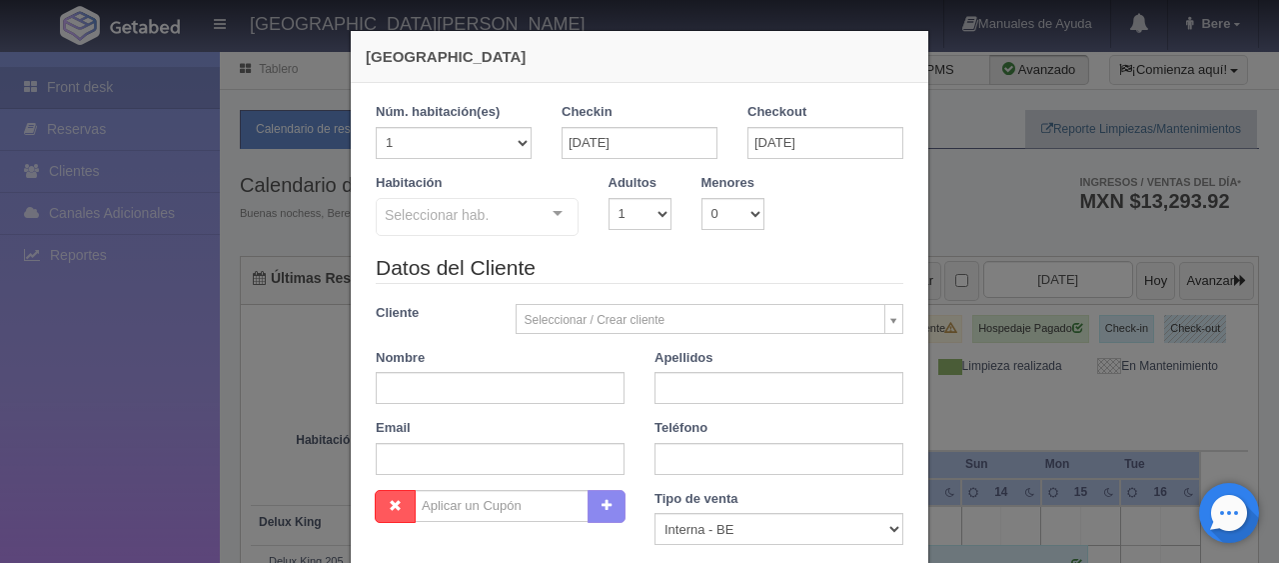
checkbox input "false"
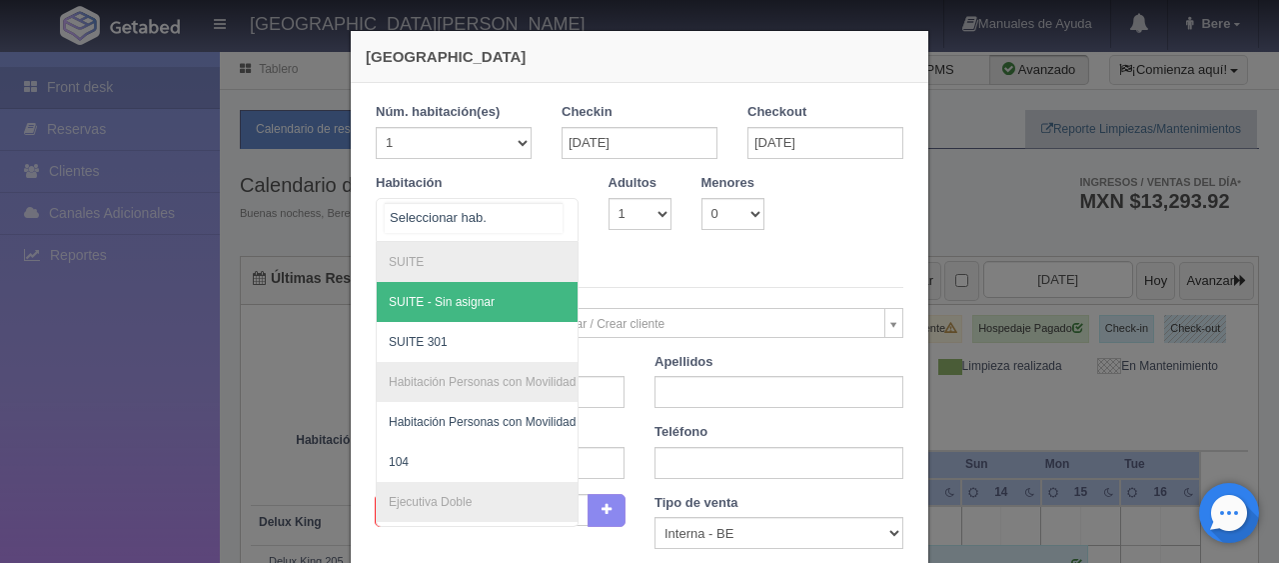
click at [545, 218] on div at bounding box center [558, 214] width 40 height 30
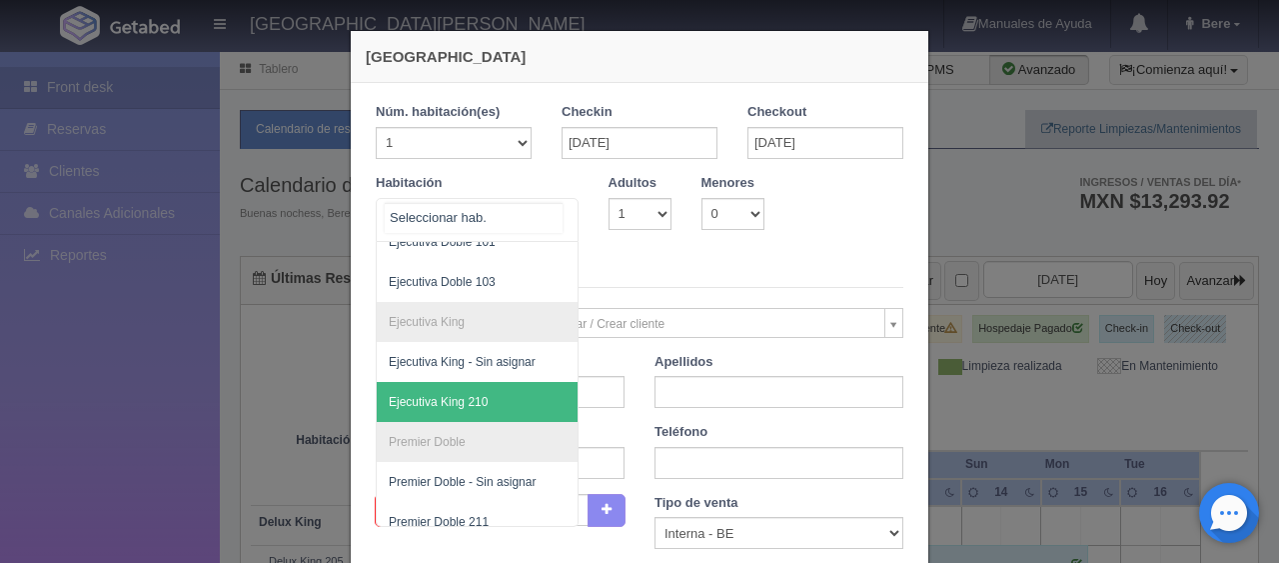
scroll to position [200, 0]
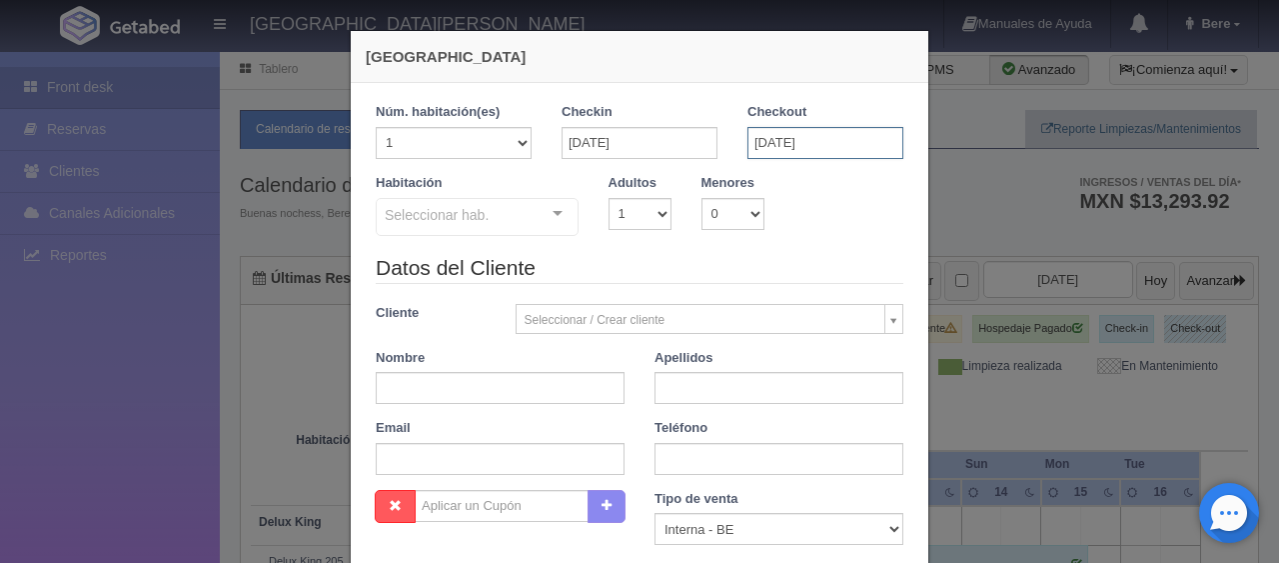
click at [783, 148] on input "13-09-2025" at bounding box center [825, 143] width 156 height 32
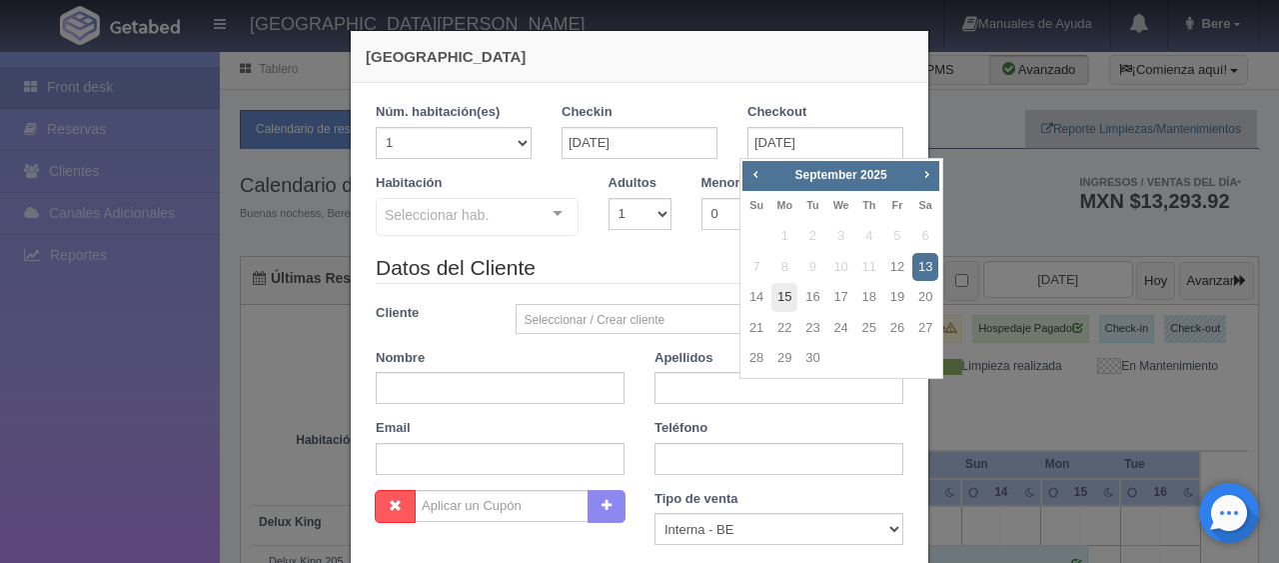
click at [791, 302] on link "15" at bounding box center [784, 297] width 26 height 29
type input "15-09-2025"
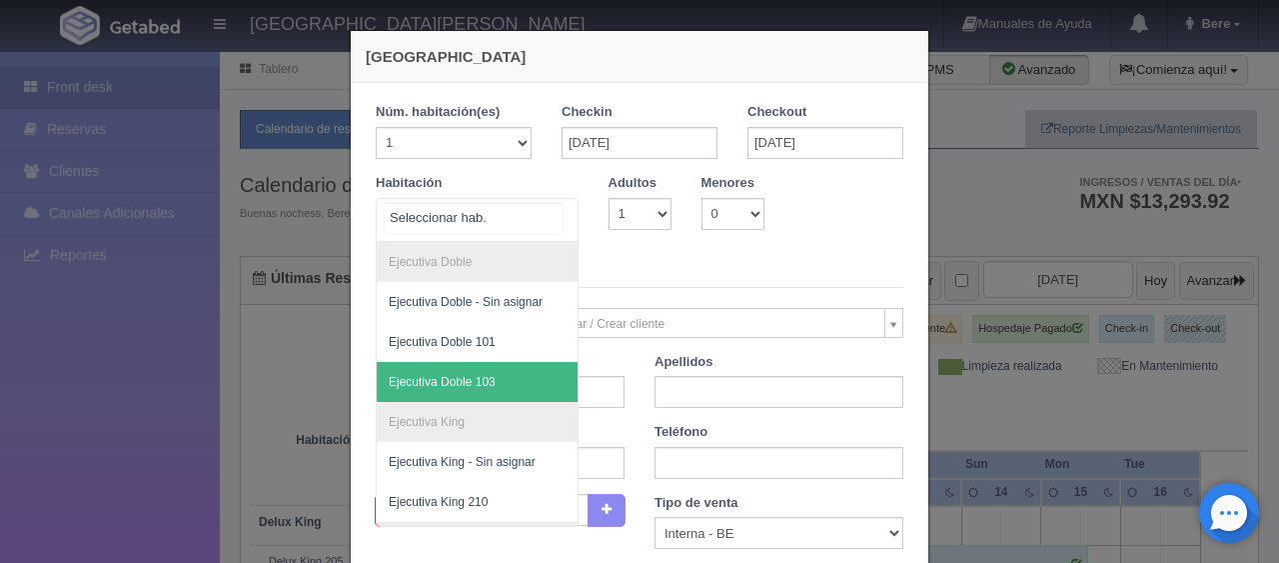
click at [481, 230] on div at bounding box center [477, 220] width 203 height 44
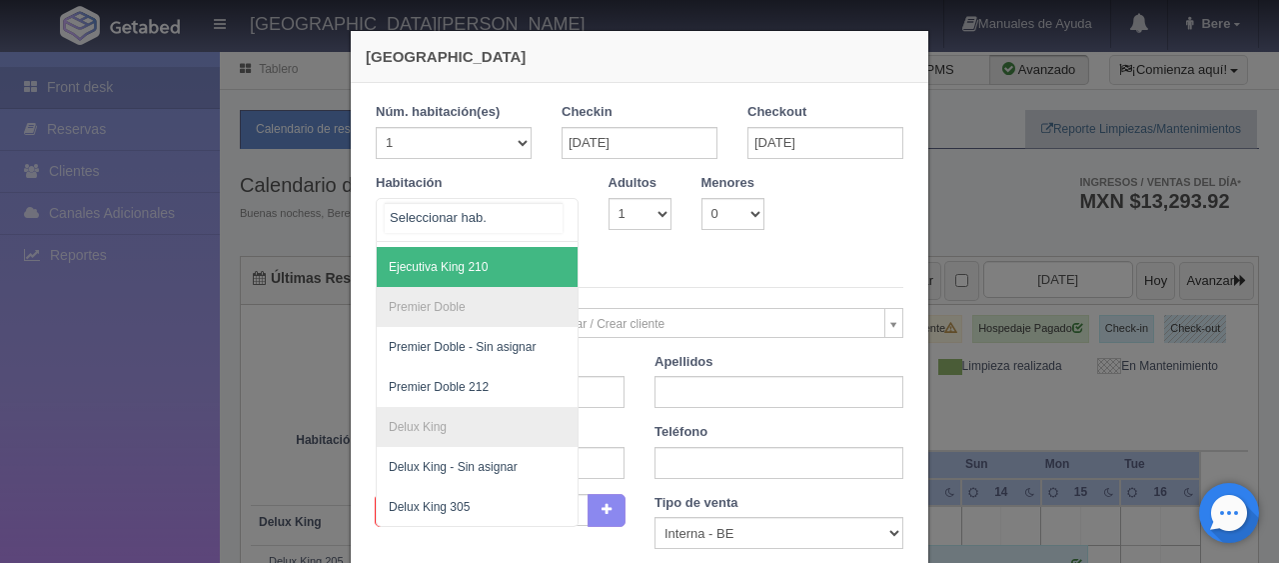
scroll to position [272, 0]
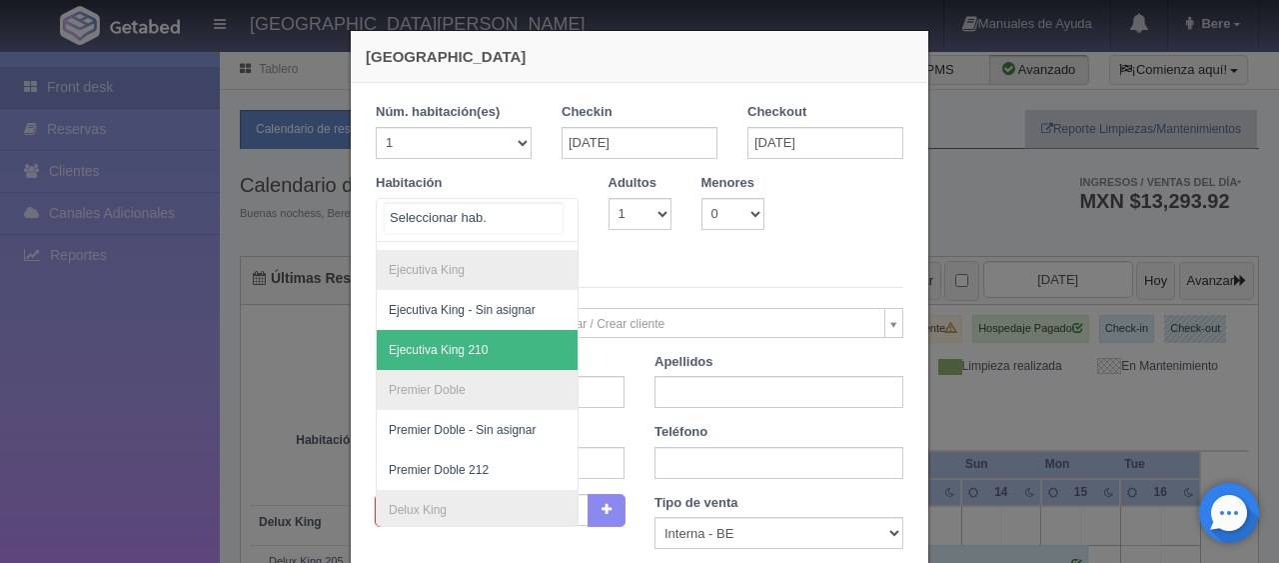
click at [465, 349] on span "Ejecutiva King 210" at bounding box center [438, 350] width 99 height 14
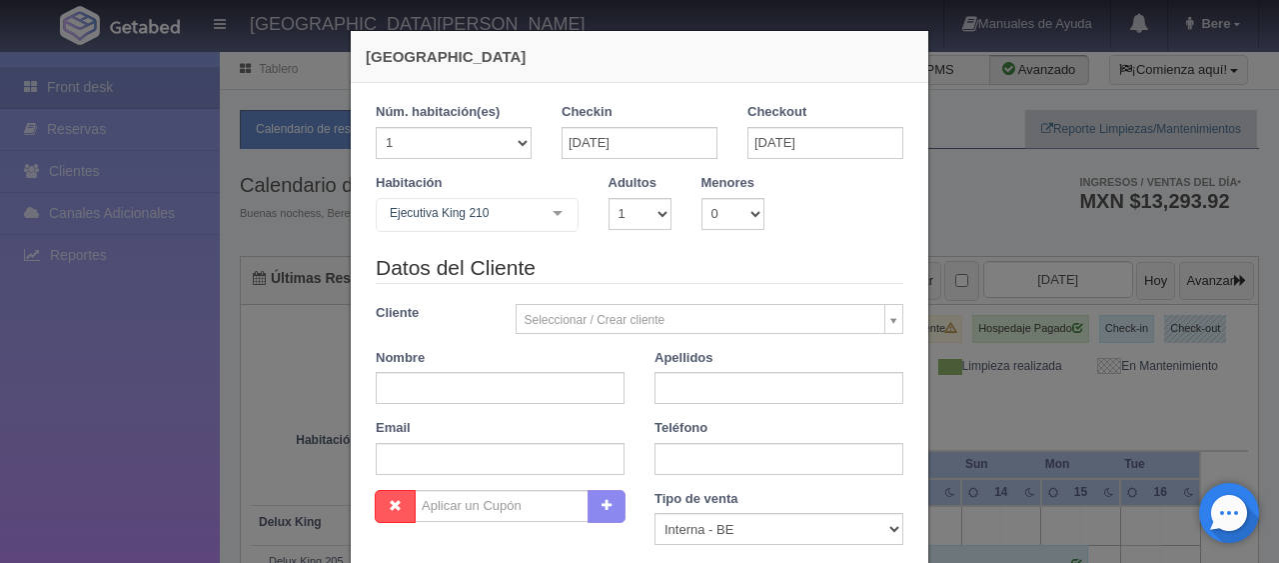
checkbox input "false"
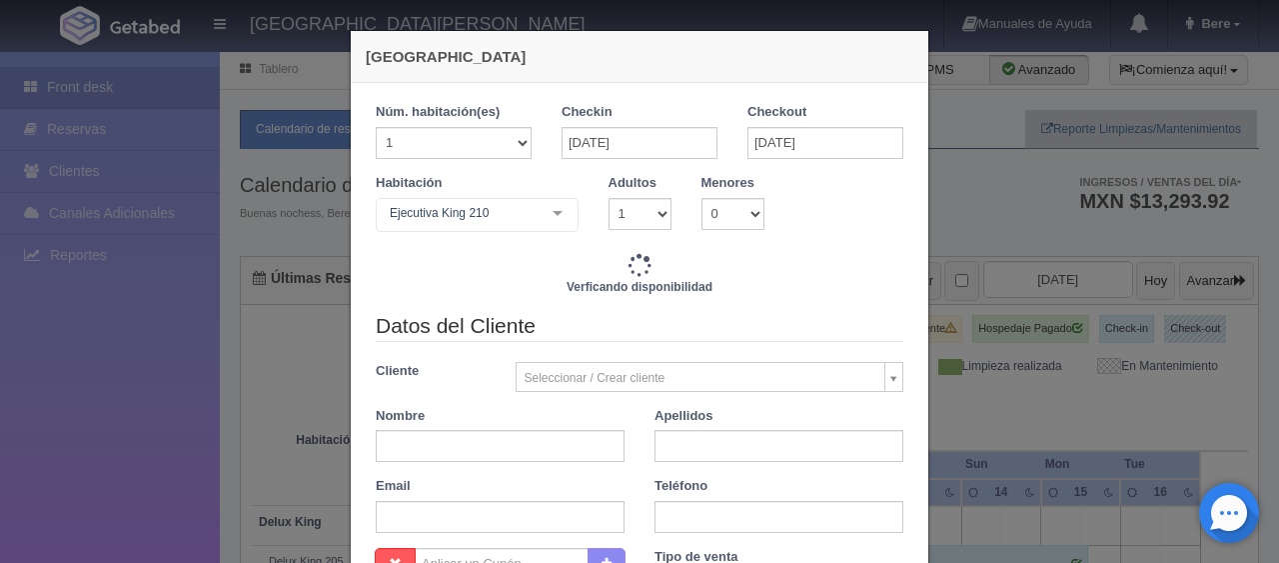
type input "3897.00"
checkbox input "false"
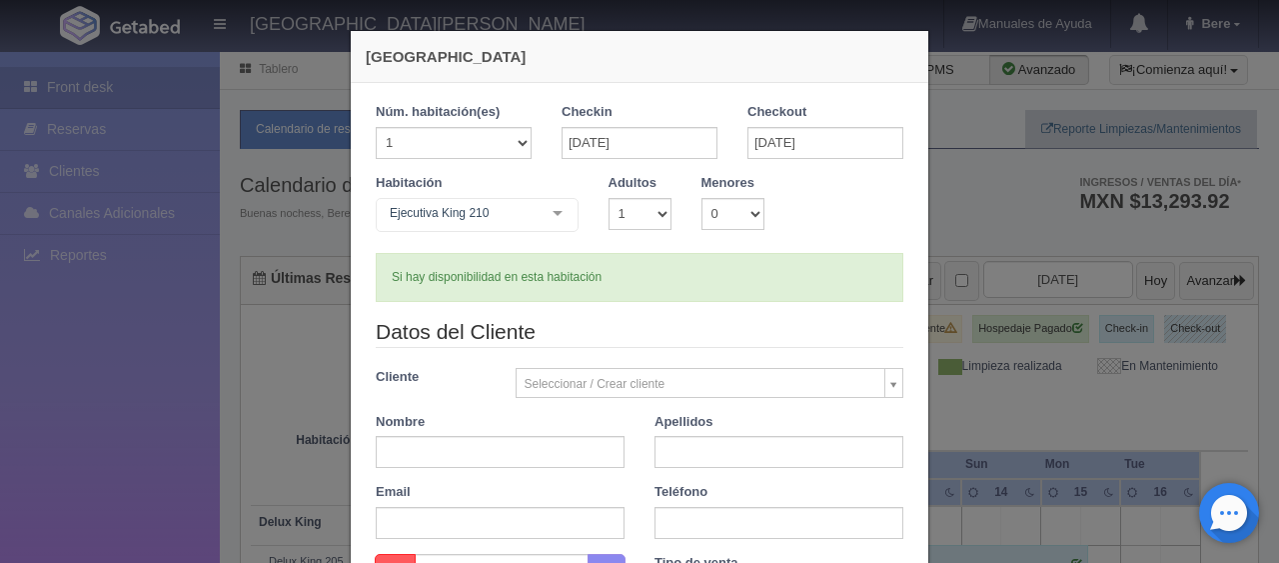
click at [500, 194] on div "Habitación Ejecutiva King 210 SUITE SUITE - Sin asignar SUITE 301 Habitación Pe…" at bounding box center [477, 206] width 233 height 64
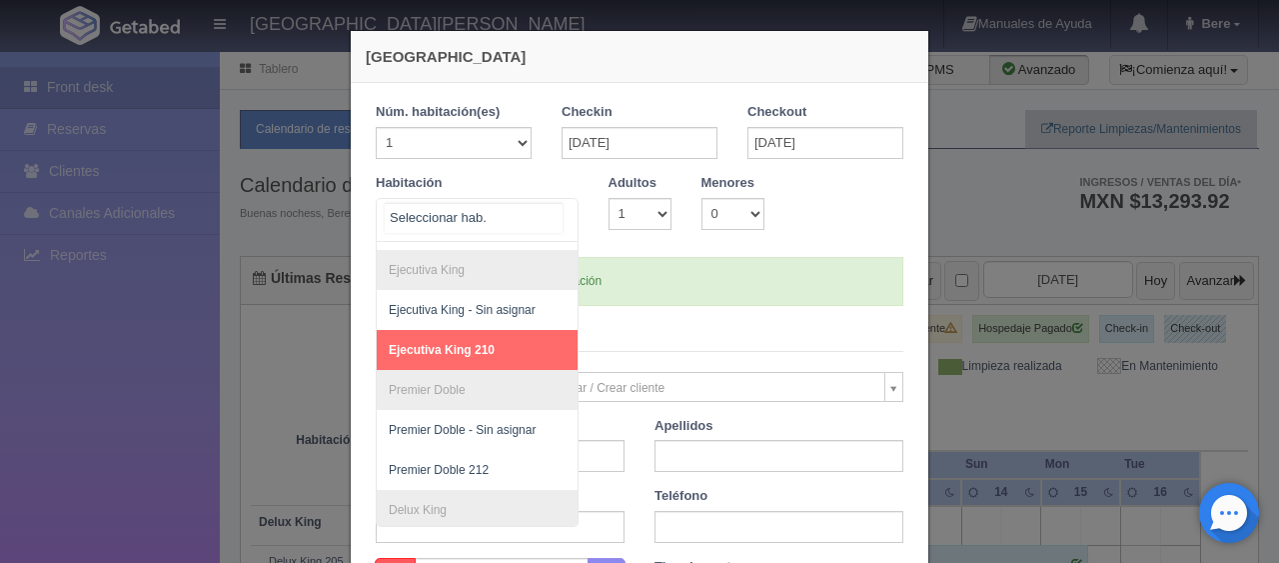
click at [506, 350] on span "Ejecutiva King 210" at bounding box center [545, 350] width 336 height 40
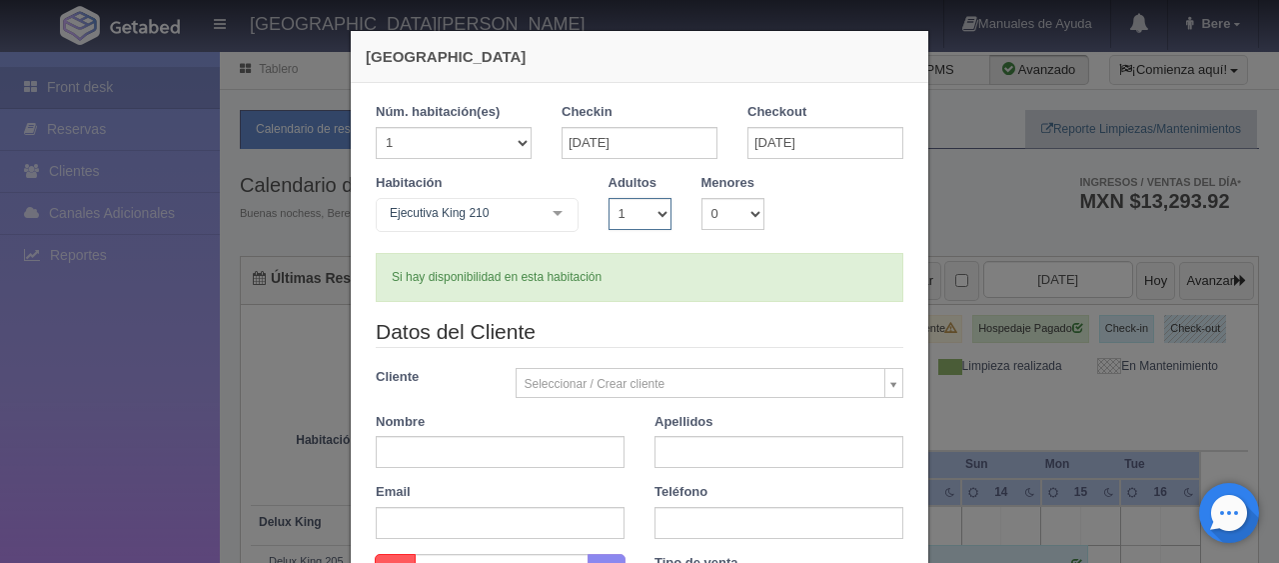
click at [641, 223] on select "1 2 3 4 5 6 7 8 9 10" at bounding box center [640, 214] width 63 height 32
select select "2"
click at [609, 198] on select "1 2 3 4 5 6 7 8 9 10" at bounding box center [640, 214] width 63 height 32
checkbox input "false"
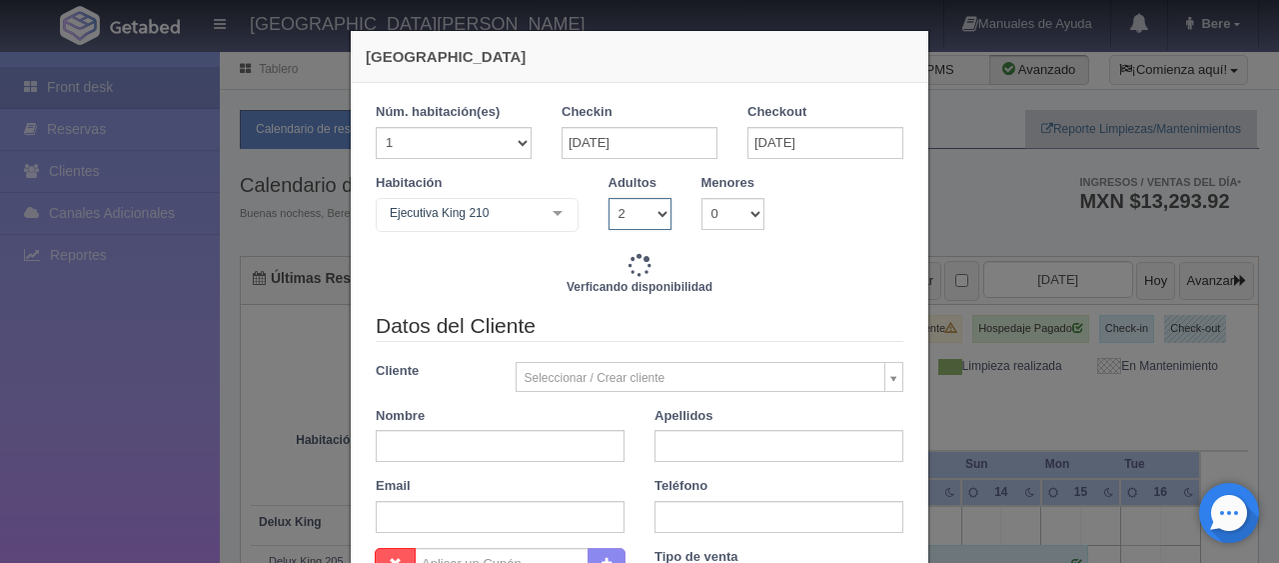
type input "4647.00"
checkbox input "false"
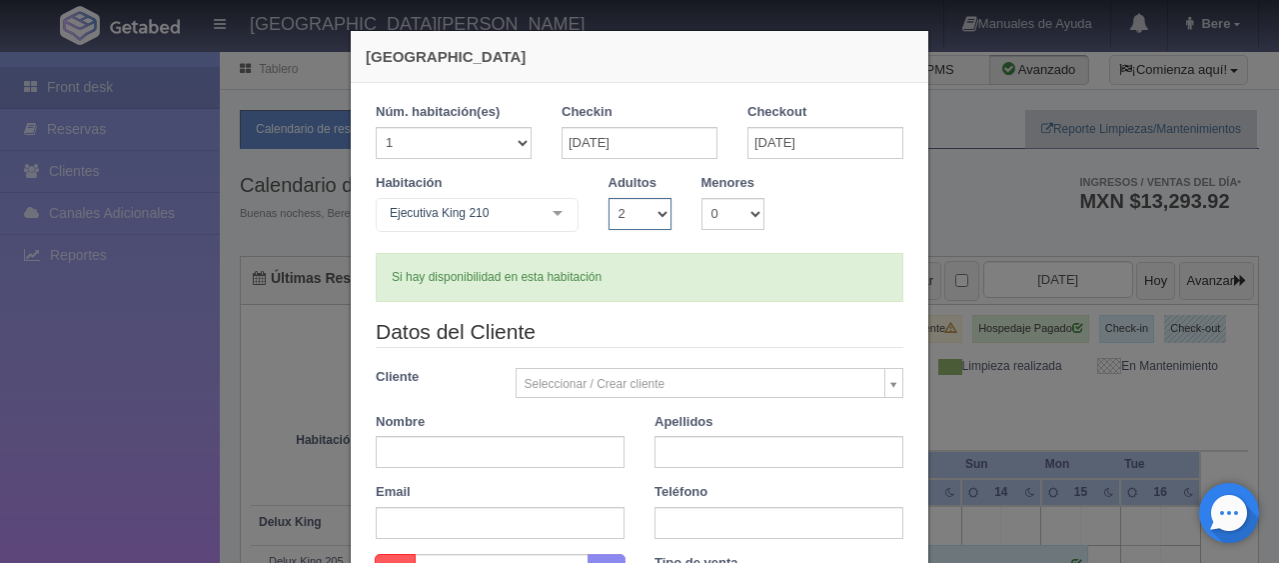
scroll to position [200, 0]
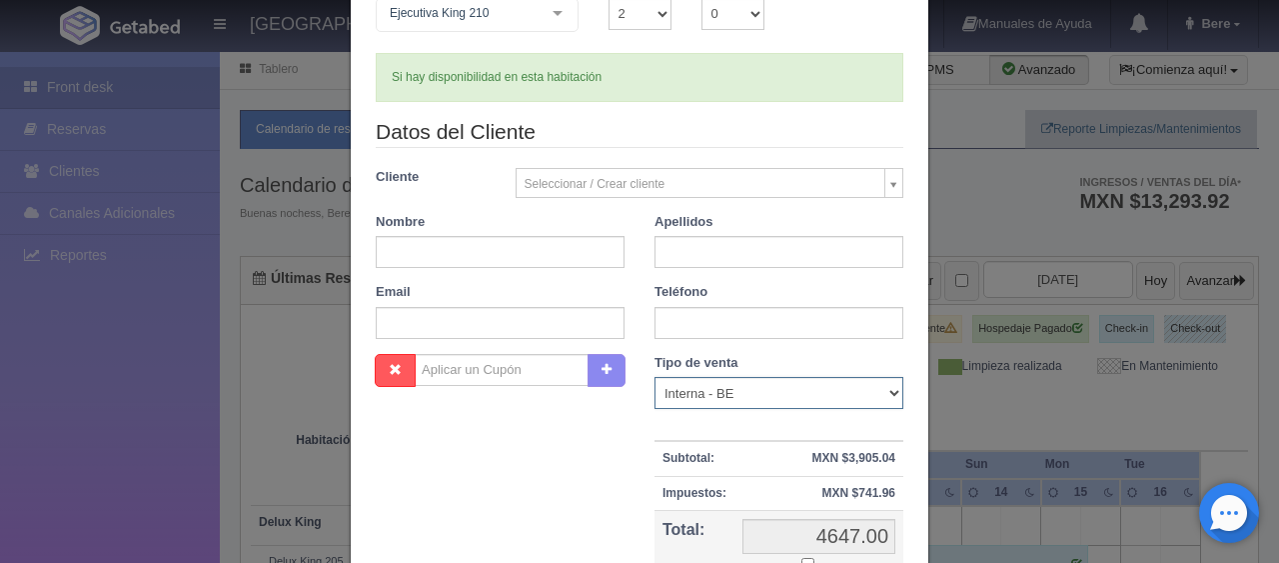
click at [693, 398] on select "Correo Electronico Interna - BE Llamada OTA Externa Otro WALK IN" at bounding box center [779, 393] width 249 height 32
select select "phone"
click at [655, 377] on select "Correo Electronico Interna - BE Llamada OTA Externa Otro WALK IN" at bounding box center [779, 393] width 249 height 32
click at [464, 254] on input "text" at bounding box center [500, 252] width 249 height 32
click at [729, 264] on input "text" at bounding box center [779, 252] width 249 height 32
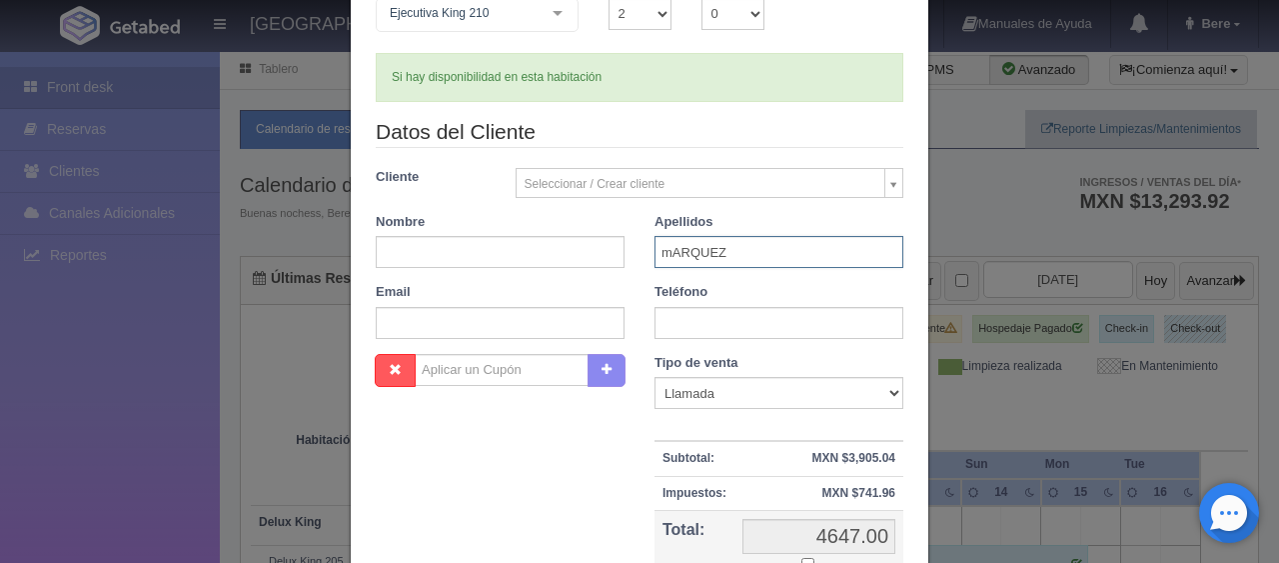
type input "mARQUEZ"
click at [425, 250] on input "text" at bounding box center [500, 252] width 249 height 32
type input "p"
type input "Pezerino"
click at [743, 245] on input "mARQUEZ" at bounding box center [779, 252] width 249 height 32
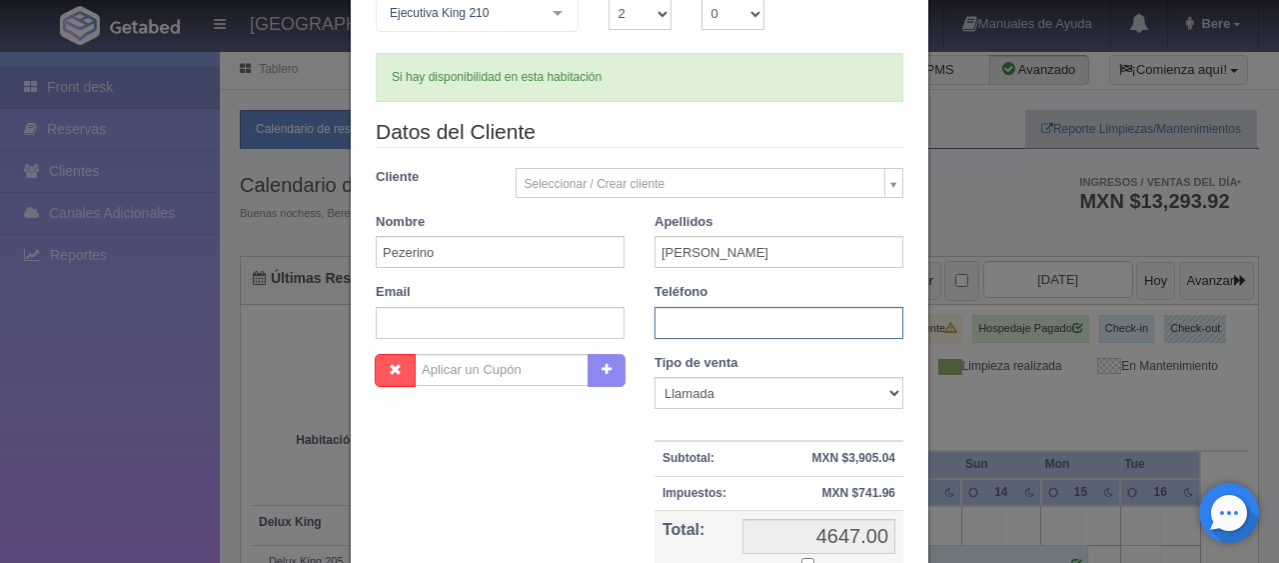
click at [674, 316] on input "text" at bounding box center [779, 323] width 249 height 32
click at [719, 256] on input "Marquez" at bounding box center [779, 252] width 249 height 32
type input "[PERSON_NAME]"
click at [680, 314] on input "text" at bounding box center [779, 323] width 249 height 32
type input "6677516262"
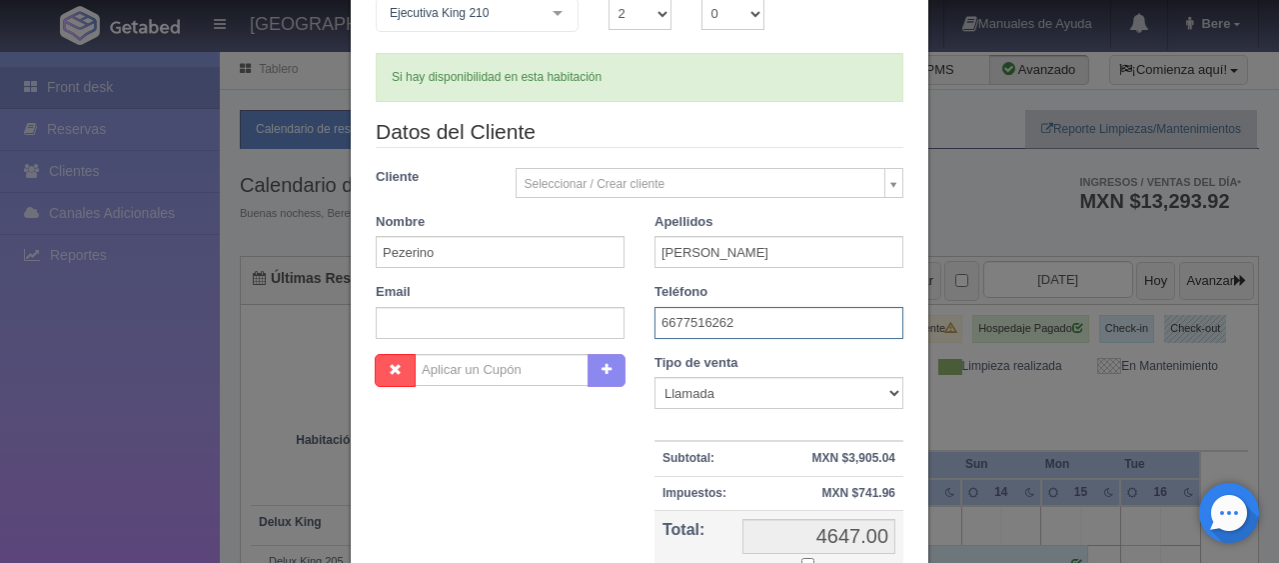
scroll to position [300, 0]
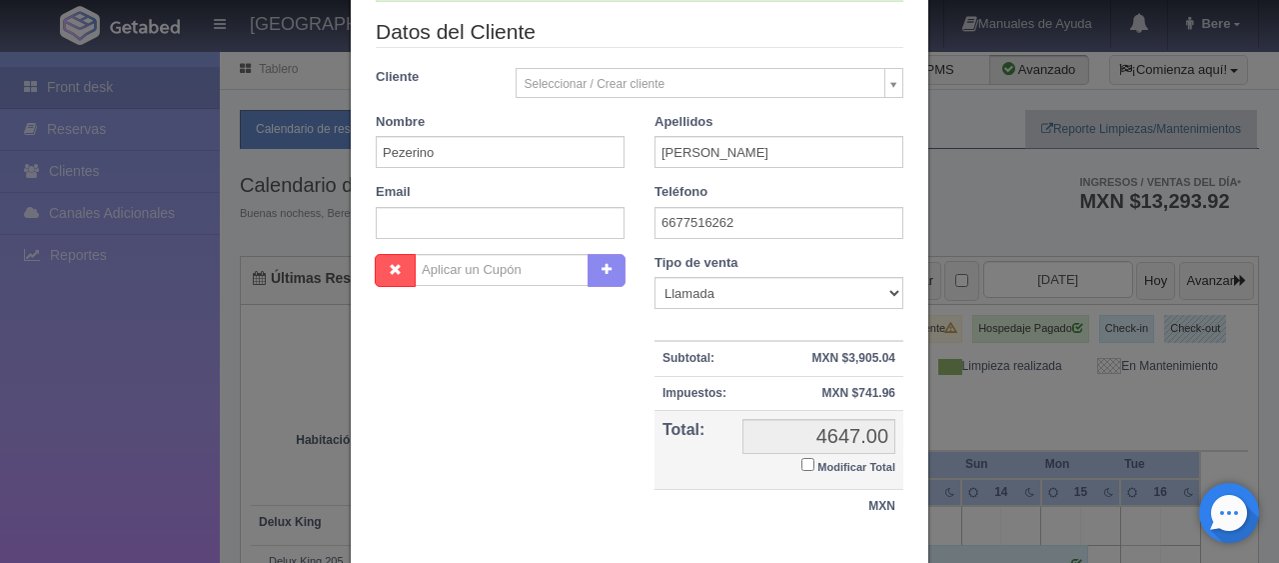
click at [801, 458] on input "Modificar Total" at bounding box center [807, 464] width 13 height 13
checkbox input "true"
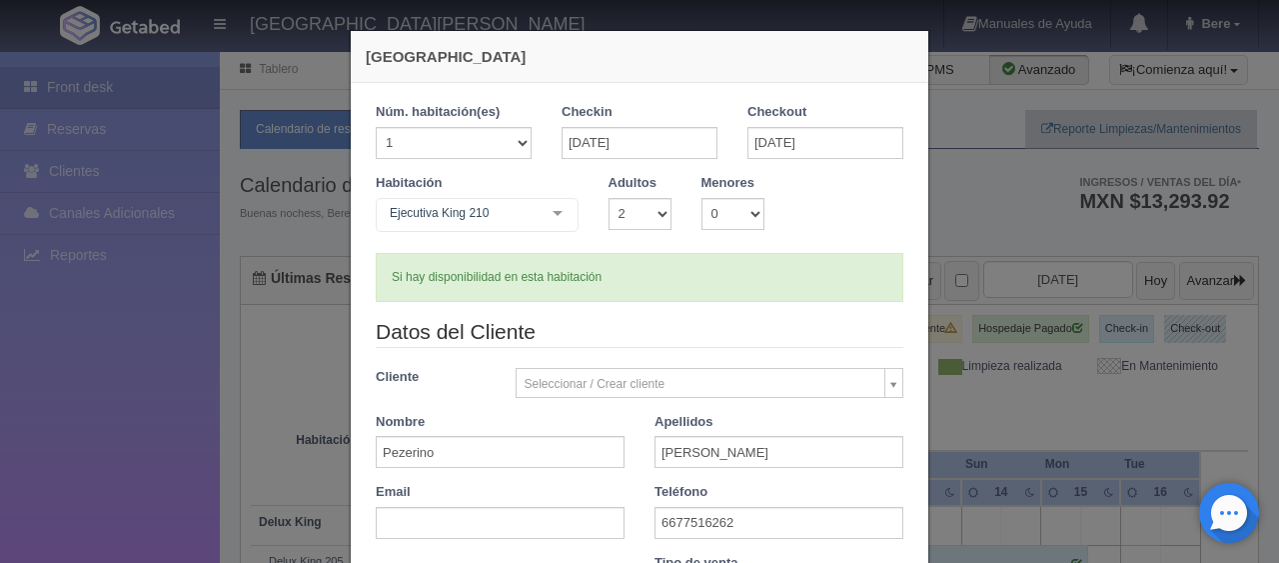
scroll to position [348, 0]
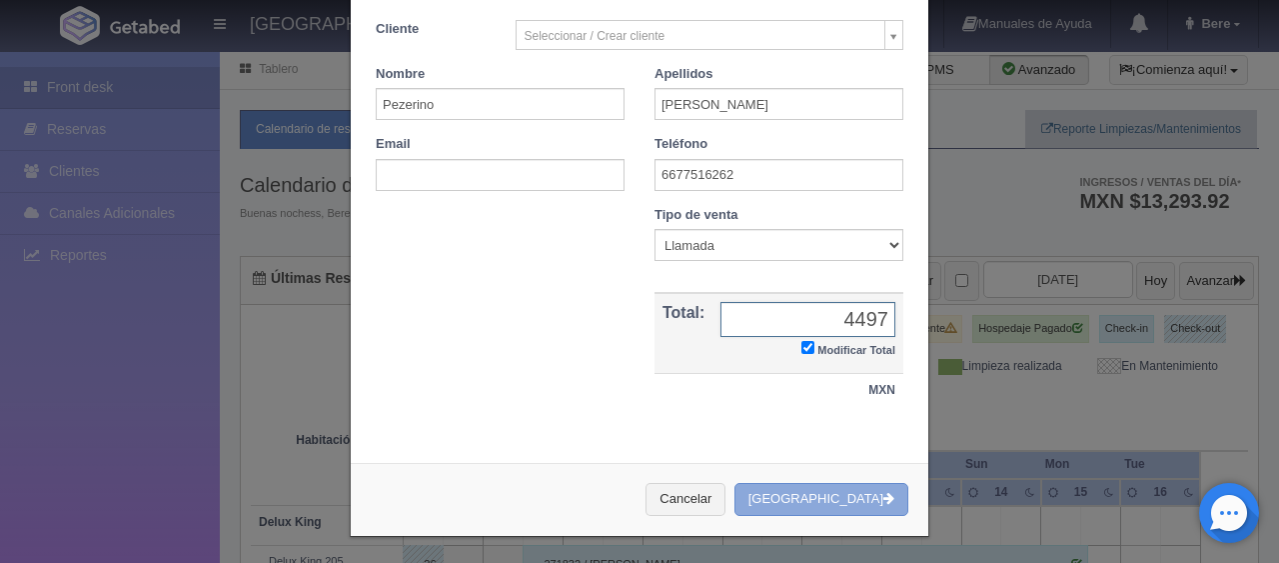
type input "4497"
click at [860, 483] on button "[GEOGRAPHIC_DATA]" at bounding box center [821, 499] width 174 height 33
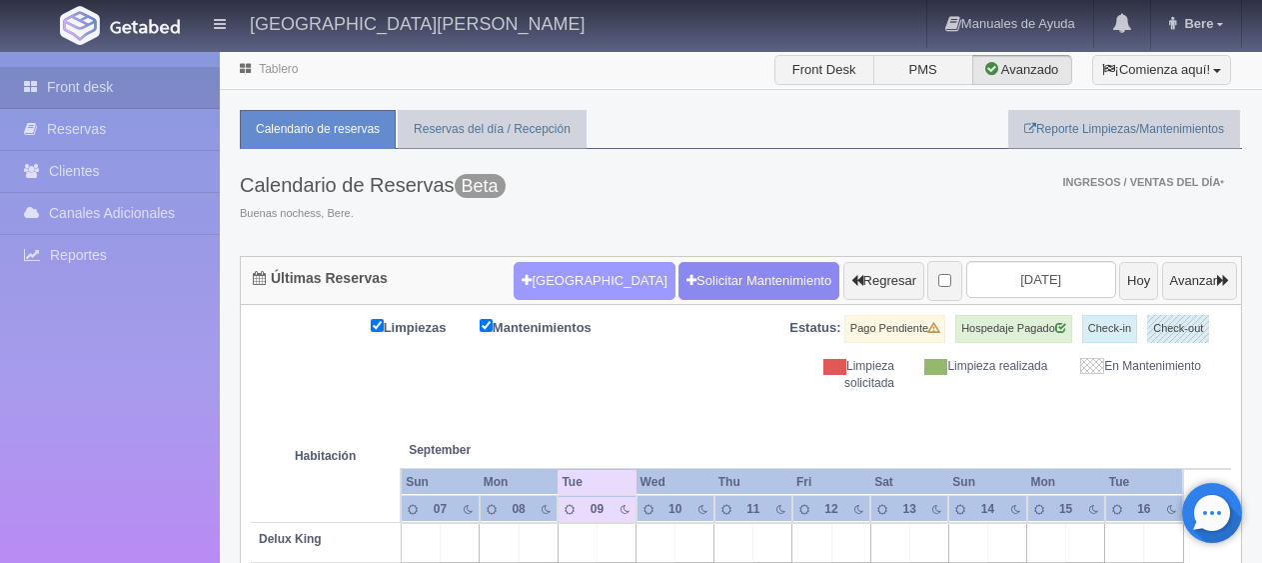
click at [514, 270] on button "[GEOGRAPHIC_DATA]" at bounding box center [594, 281] width 161 height 38
click at [556, 274] on button "[GEOGRAPHIC_DATA]" at bounding box center [594, 281] width 161 height 38
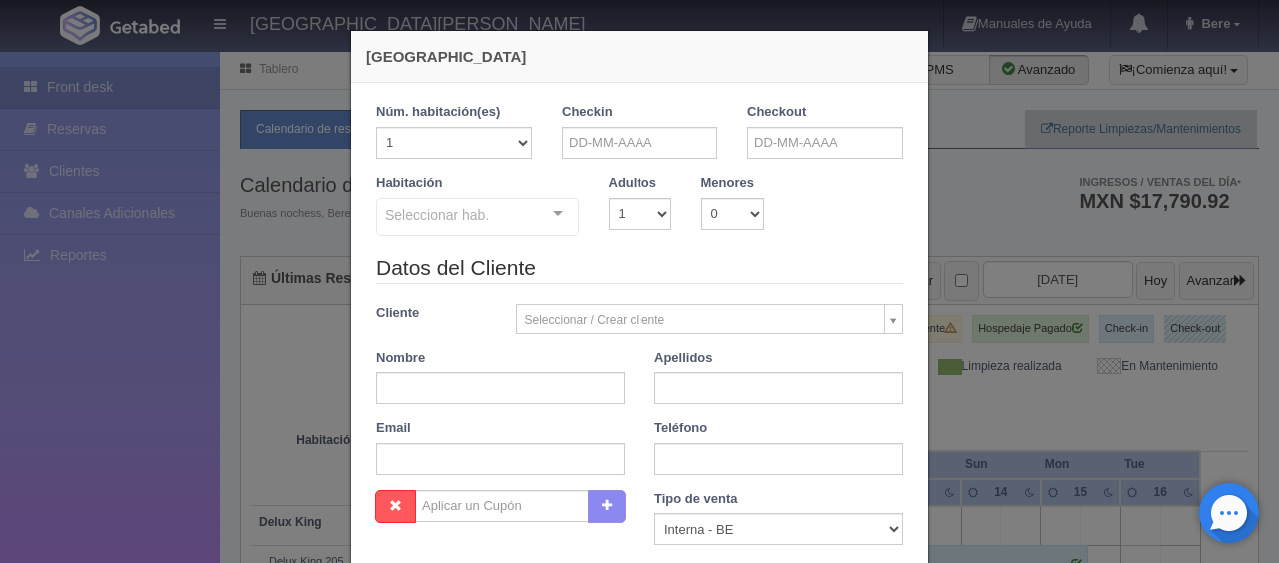
checkbox input "false"
click at [616, 139] on input "text" at bounding box center [640, 143] width 156 height 32
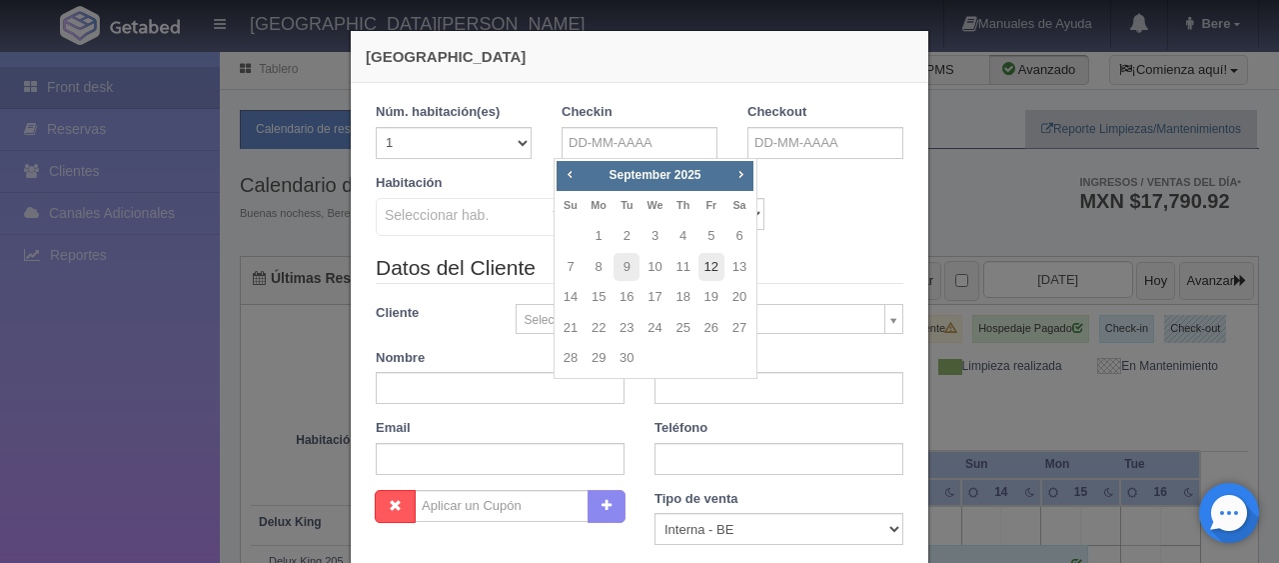
click at [709, 274] on link "12" at bounding box center [711, 267] width 26 height 29
type input "[DATE]"
checkbox input "false"
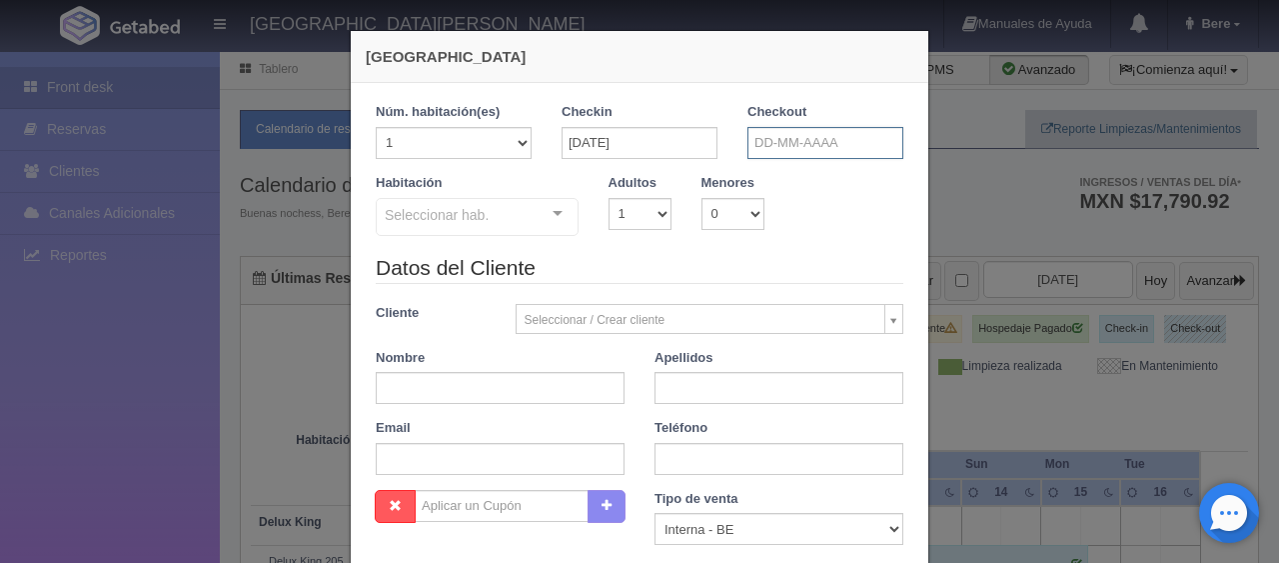
click at [814, 144] on input "text" at bounding box center [825, 143] width 156 height 32
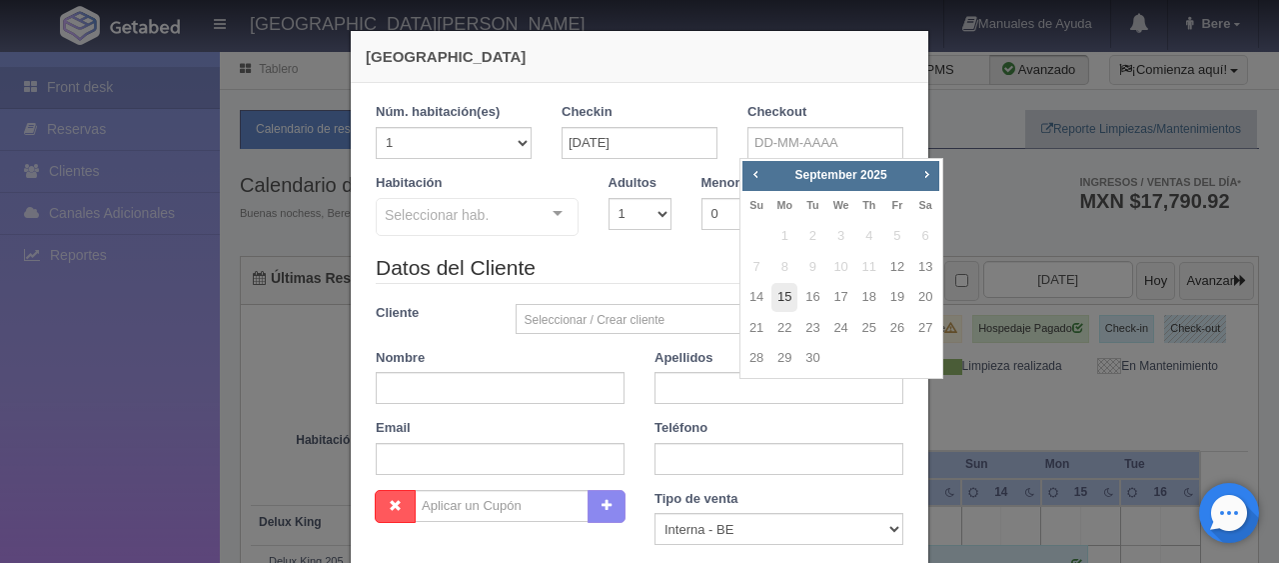
click at [782, 302] on link "15" at bounding box center [784, 297] width 26 height 29
type input "[DATE]"
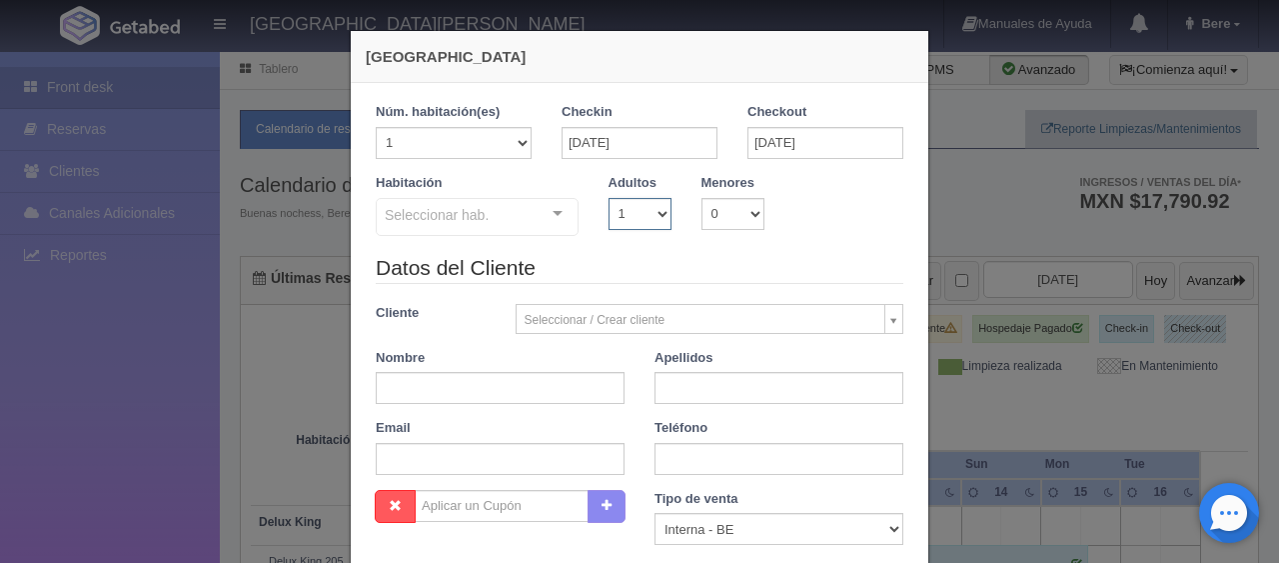
checkbox input "false"
drag, startPoint x: 628, startPoint y: 211, endPoint x: 628, endPoint y: 224, distance: 13.0
click at [628, 211] on select "1 2 3 4 5 6 7 8 9 10" at bounding box center [640, 214] width 63 height 32
select select "3"
click at [609, 198] on select "1 2 3 4 5 6 7 8 9 10" at bounding box center [640, 214] width 63 height 32
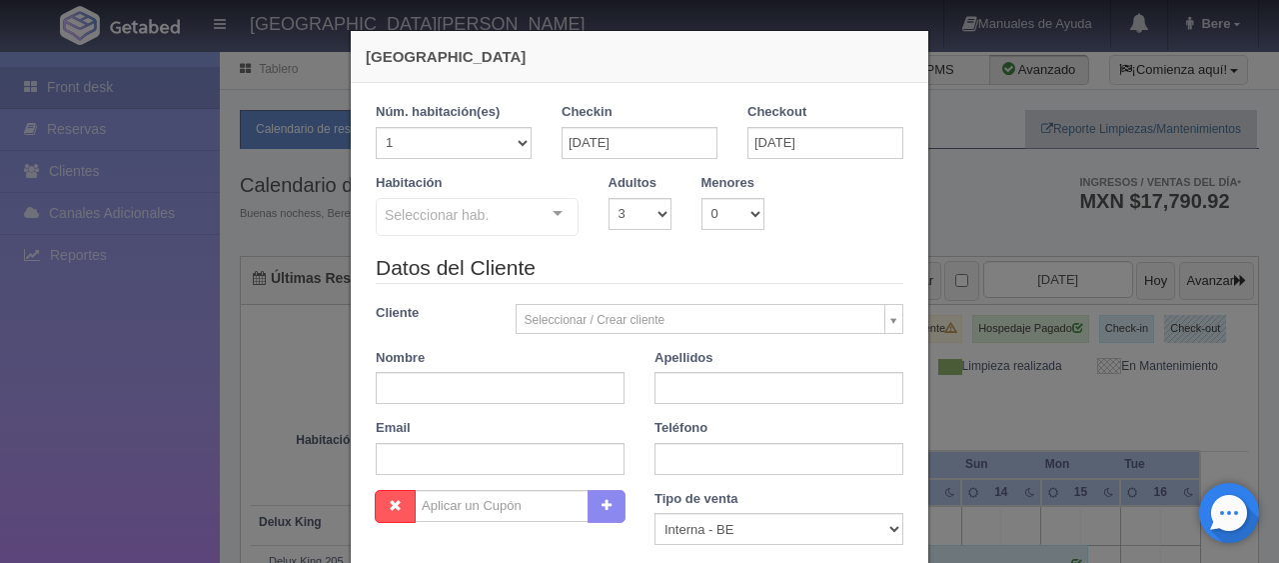
click at [541, 214] on div "Seleccionar hab. SUITE SUITE - Sin asignar SUITE 301 Habitación Personas con Mo…" at bounding box center [477, 218] width 203 height 40
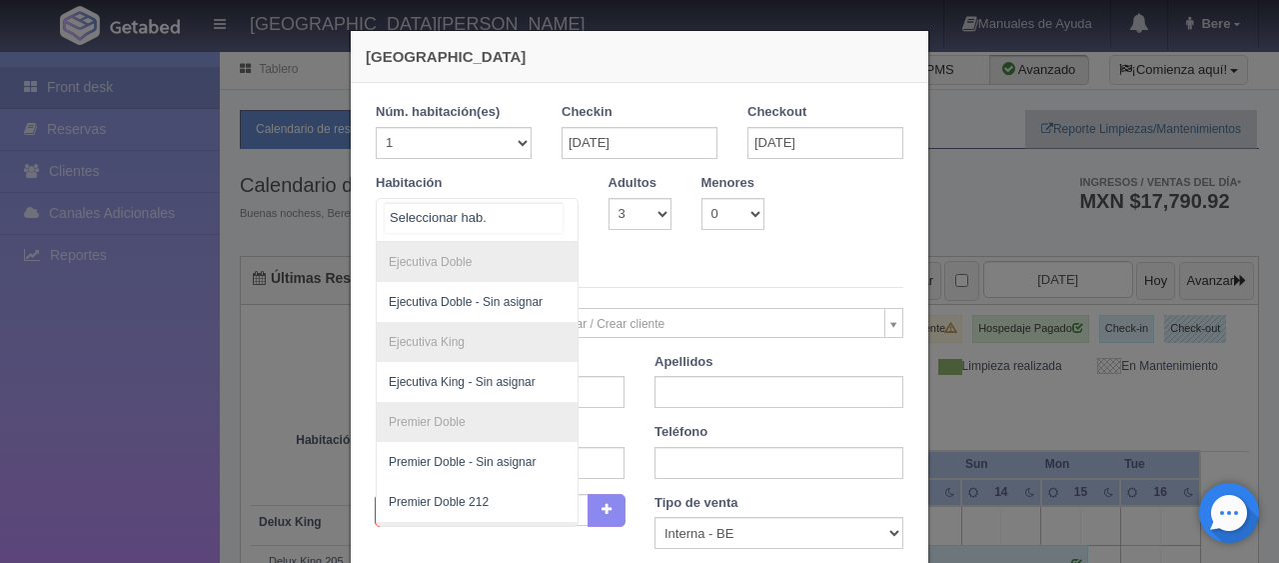
scroll to position [300, 0]
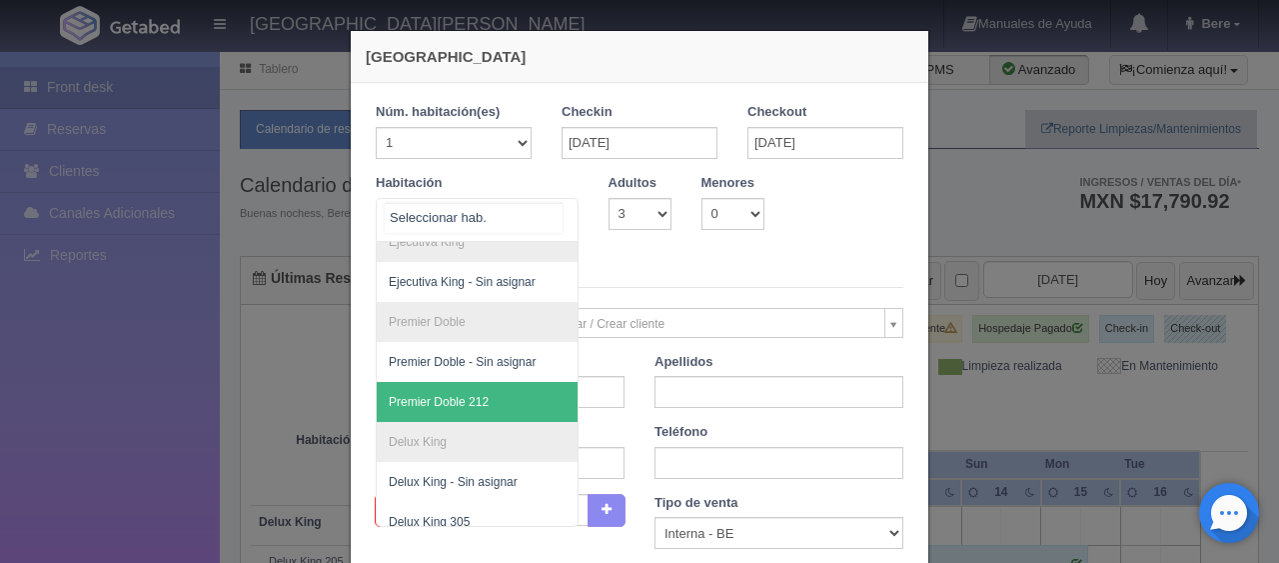
click at [474, 389] on span "Premier Doble 212" at bounding box center [545, 402] width 336 height 40
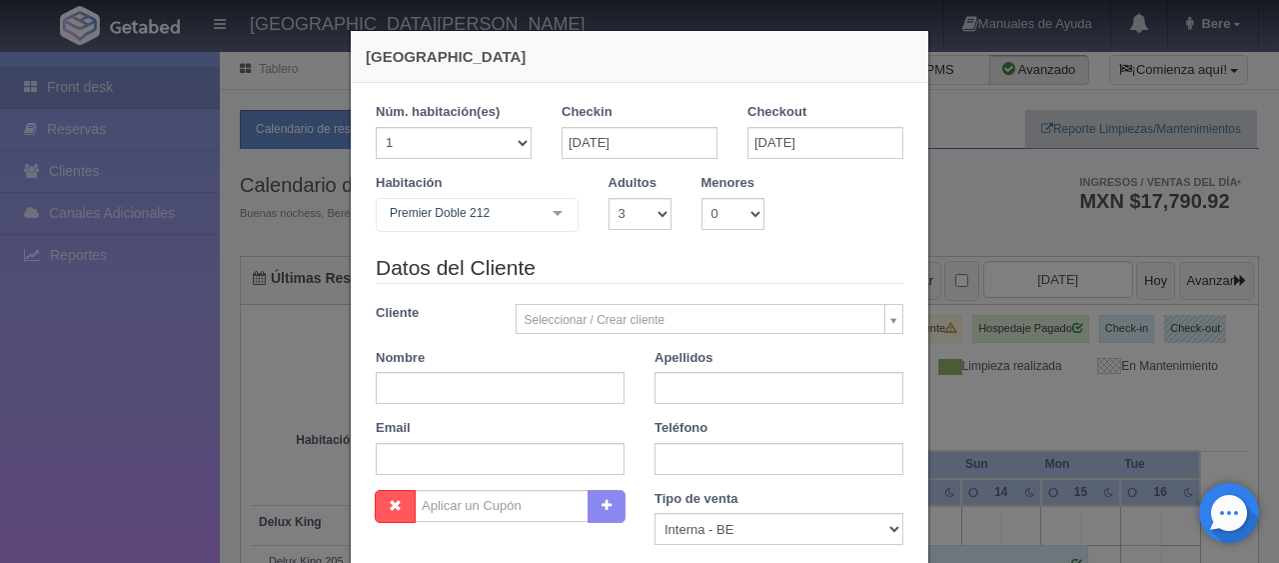
checkbox input "false"
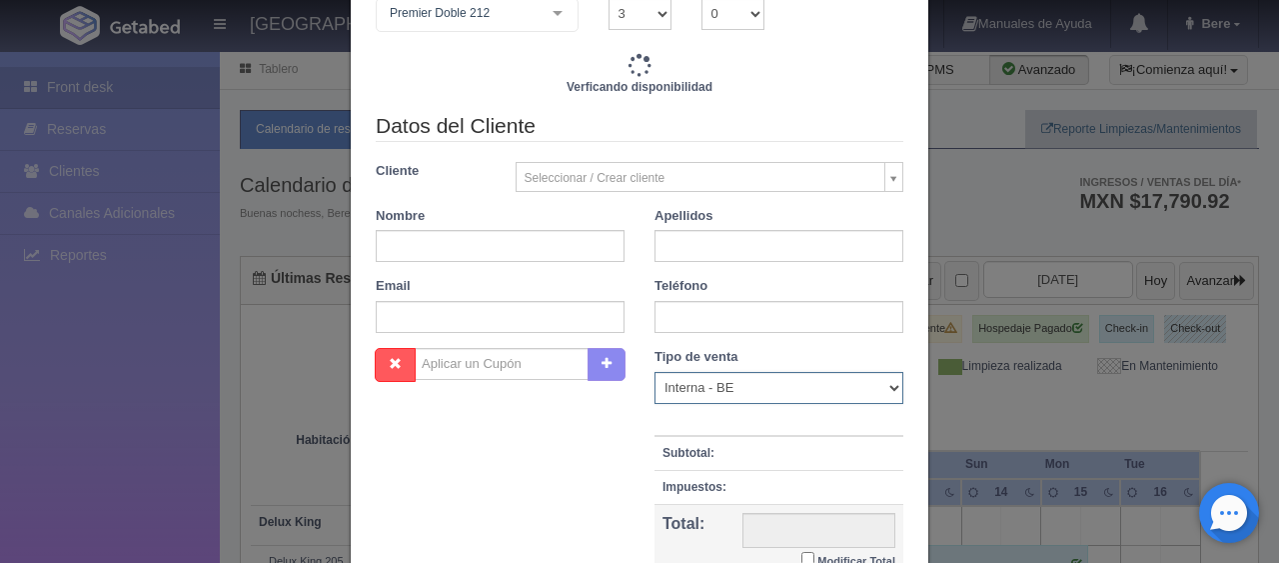
click at [662, 386] on select "Correo Electronico Interna - BE Llamada OTA Externa Otro WALK IN" at bounding box center [779, 388] width 249 height 32
type input "5697.00"
checkbox input "false"
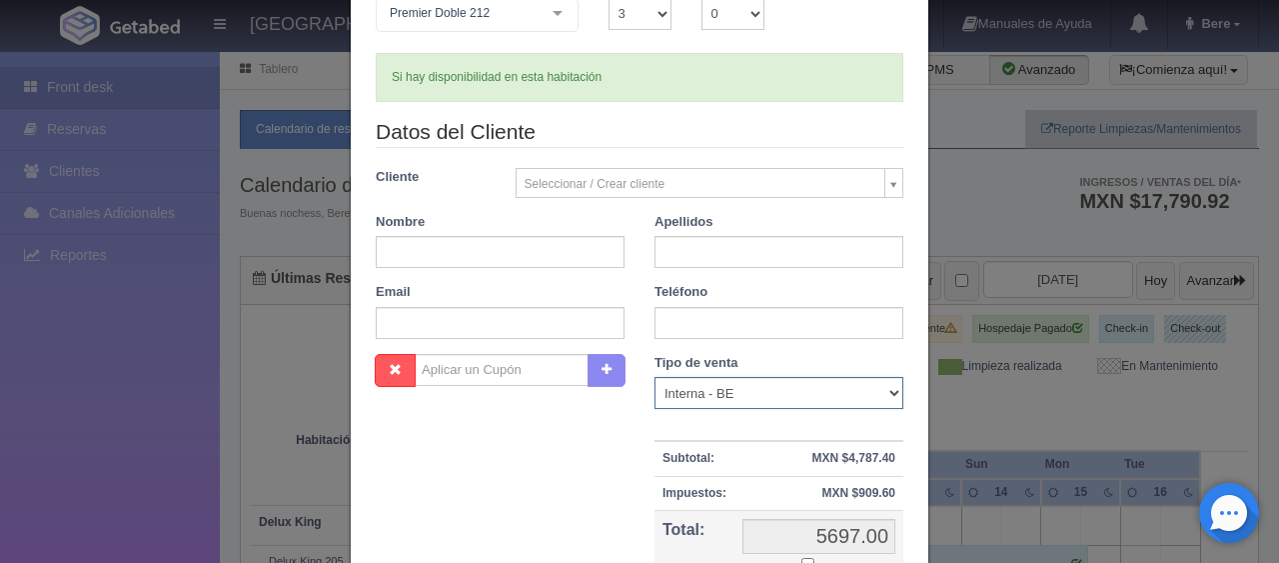
click at [655, 377] on select "Correo Electronico Interna - BE Llamada OTA Externa Otro WALK IN" at bounding box center [779, 393] width 249 height 32
click at [678, 396] on select "Correo Electronico Interna - BE Llamada OTA Externa Otro WALK IN" at bounding box center [779, 393] width 249 height 32
select select "phone"
click at [655, 377] on select "Correo Electronico Interna - BE Llamada OTA Externa Otro WALK IN" at bounding box center [779, 393] width 249 height 32
click at [679, 316] on input "text" at bounding box center [779, 323] width 249 height 32
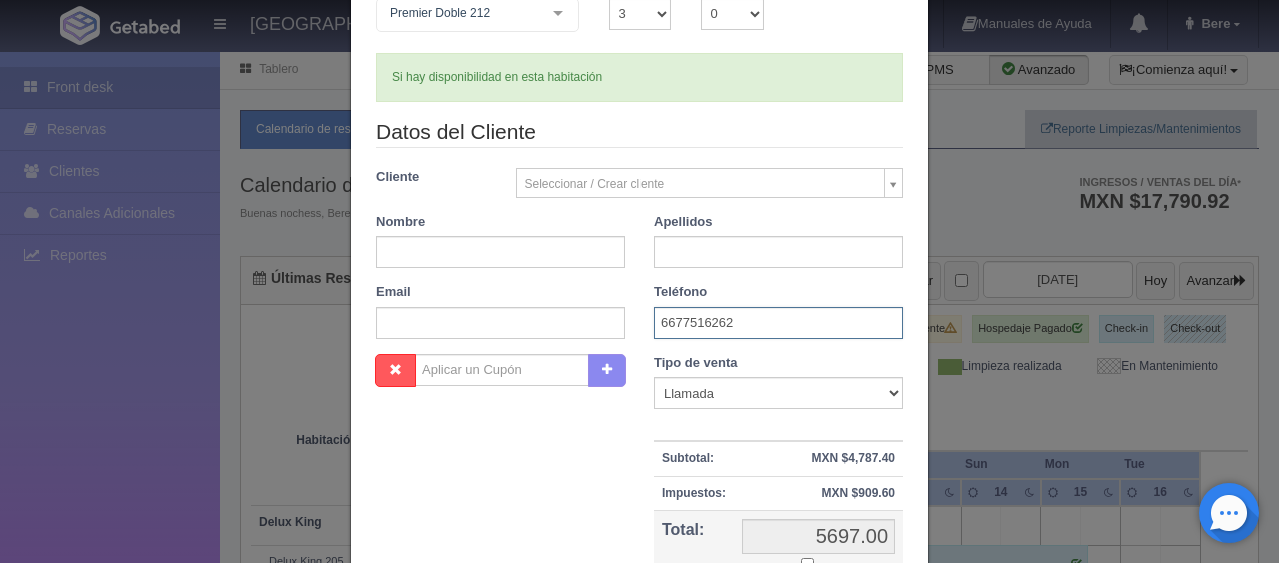
type input "6677516262"
click at [534, 263] on input "text" at bounding box center [500, 252] width 249 height 32
type input "Humberto"
click at [664, 243] on input "text" at bounding box center [779, 252] width 249 height 32
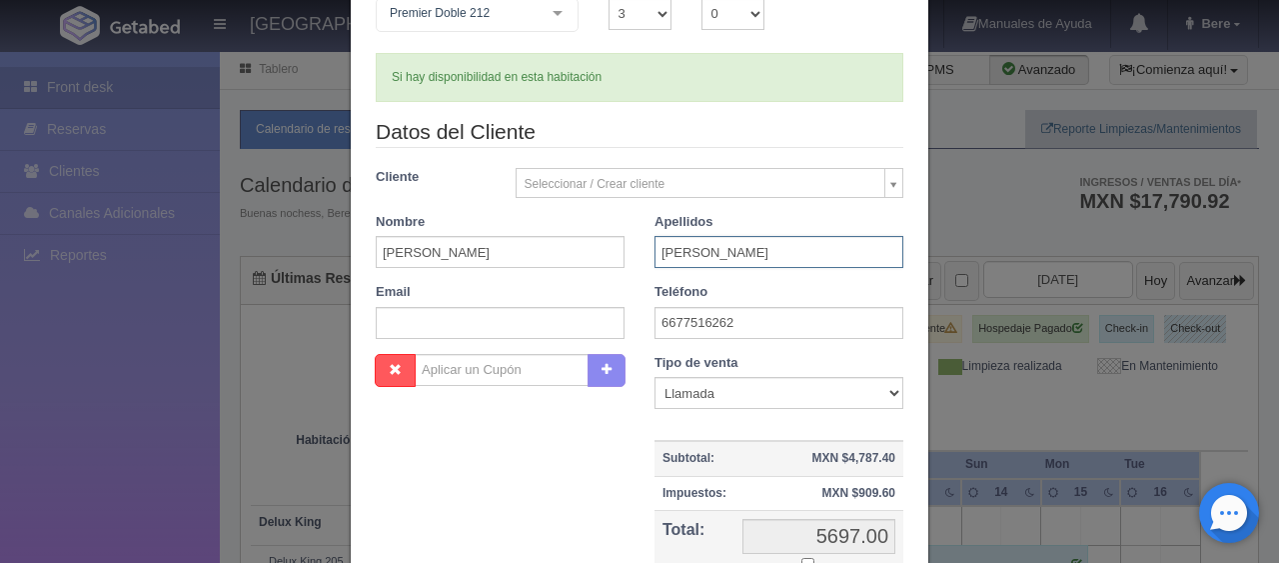
scroll to position [300, 0]
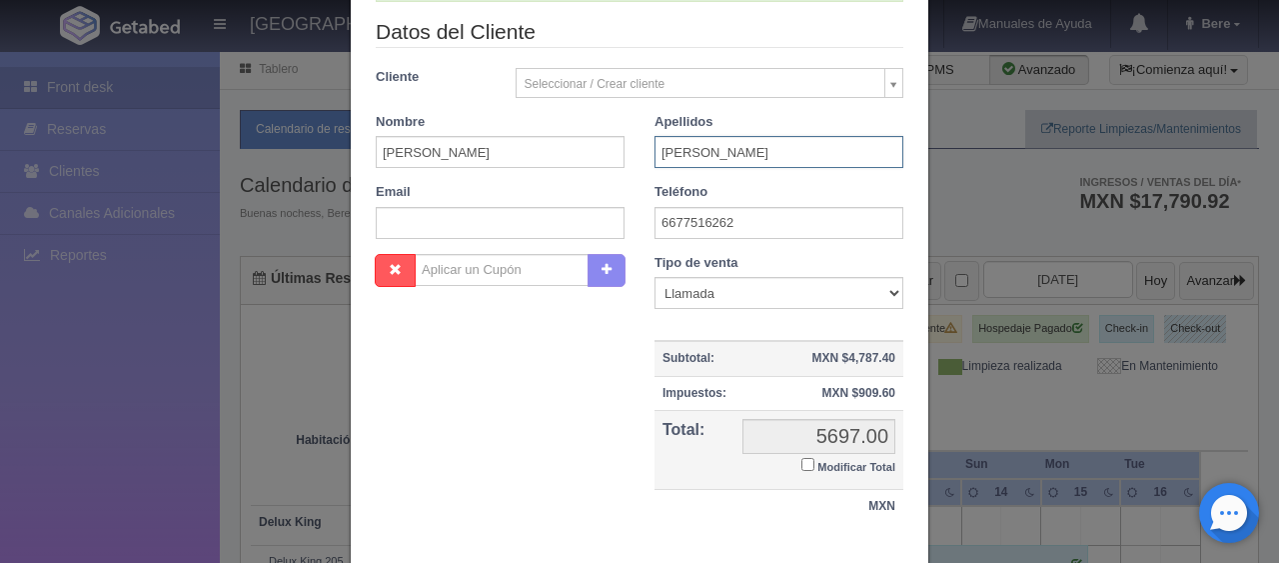
type input "Marquez Salazar"
click at [801, 462] on input "Modificar Total" at bounding box center [807, 464] width 13 height 13
checkbox input "true"
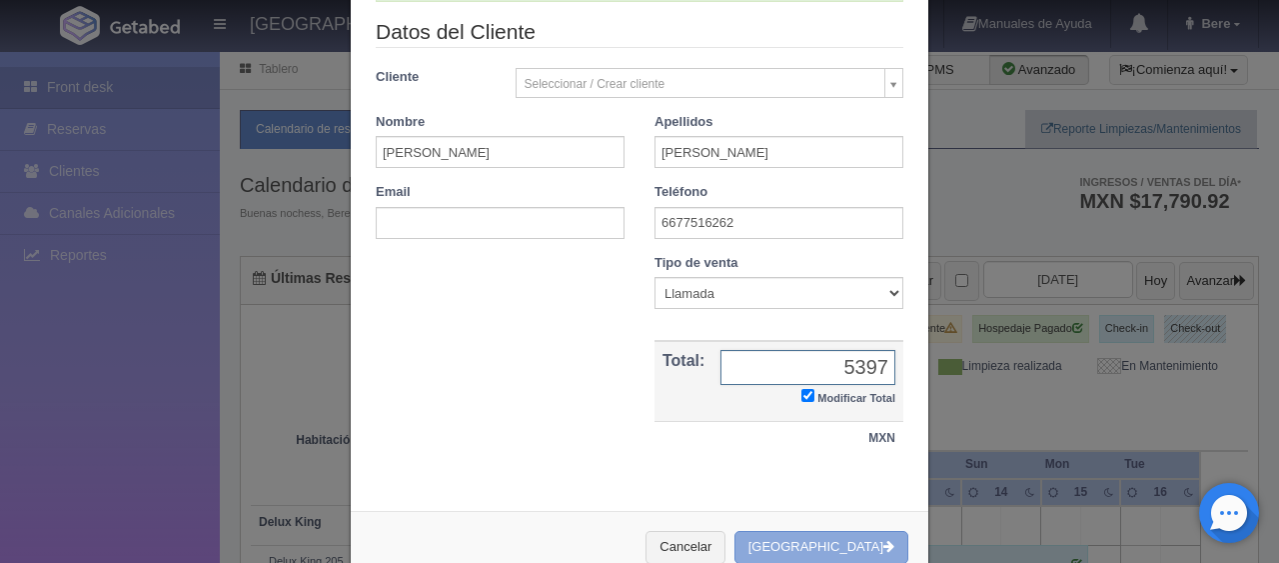
type input "5397"
click at [802, 532] on button "Crear Reserva" at bounding box center [821, 547] width 174 height 33
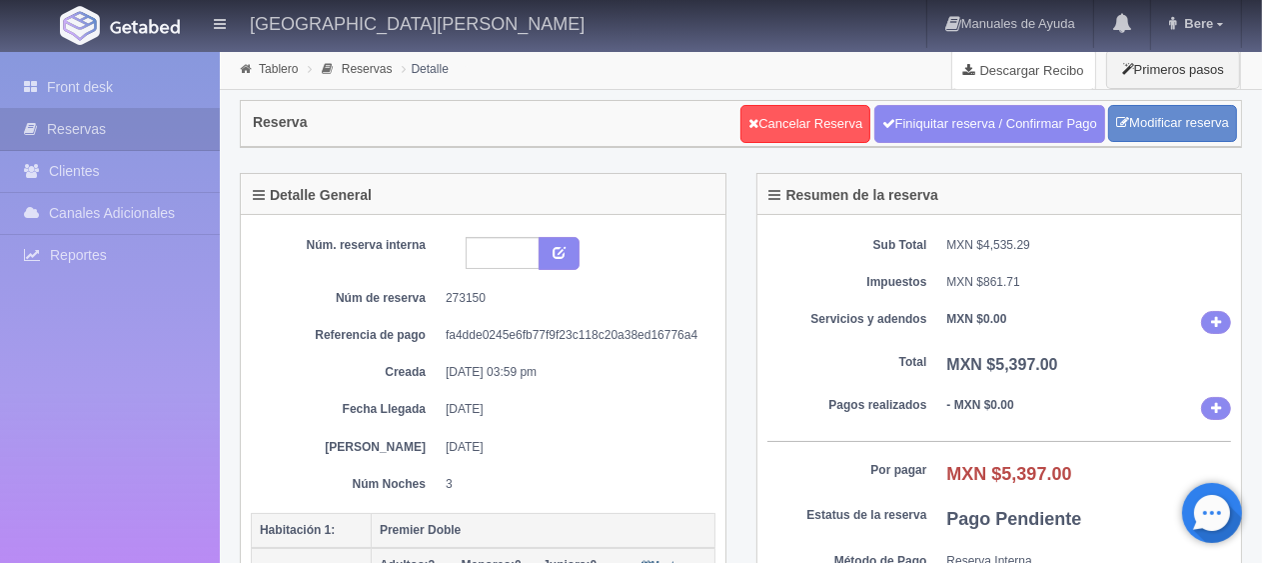
click at [987, 62] on link "Descargar Recibo" at bounding box center [1023, 70] width 143 height 40
click at [983, 74] on link "Descargar Recibo" at bounding box center [1023, 70] width 143 height 40
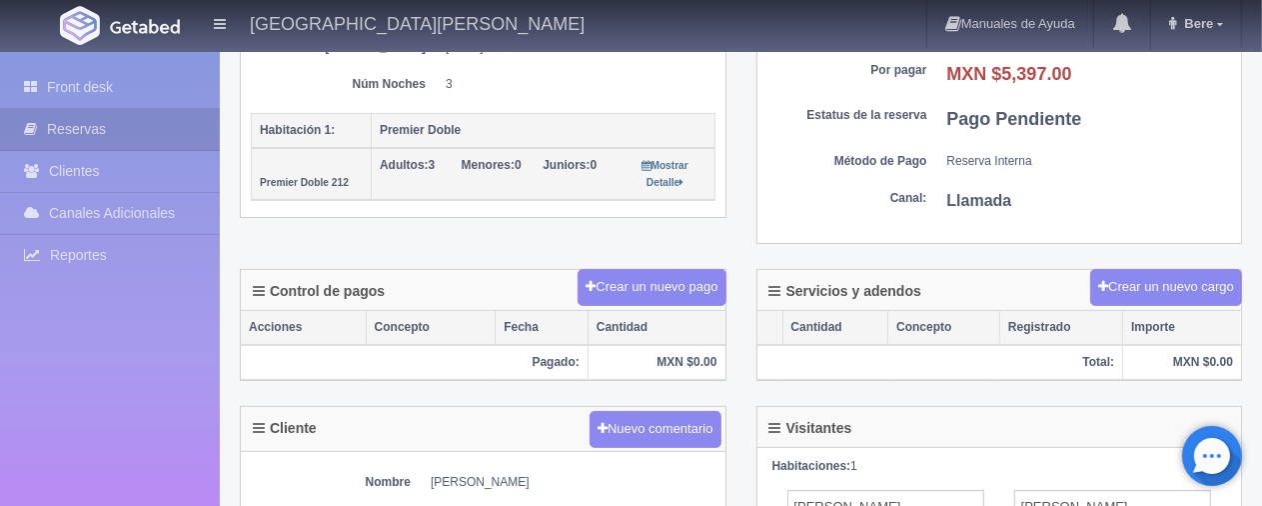
scroll to position [600, 0]
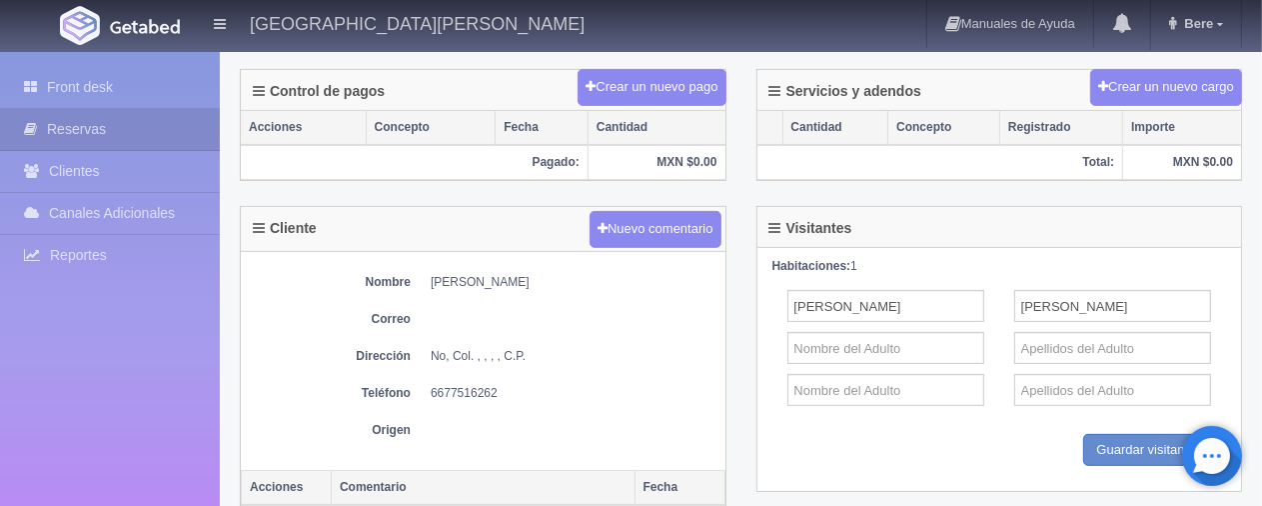
drag, startPoint x: 424, startPoint y: 271, endPoint x: 608, endPoint y: 272, distance: 183.9
click at [608, 274] on dl "Nombre [PERSON_NAME]" at bounding box center [483, 282] width 465 height 17
copy dd "[PERSON_NAME]"
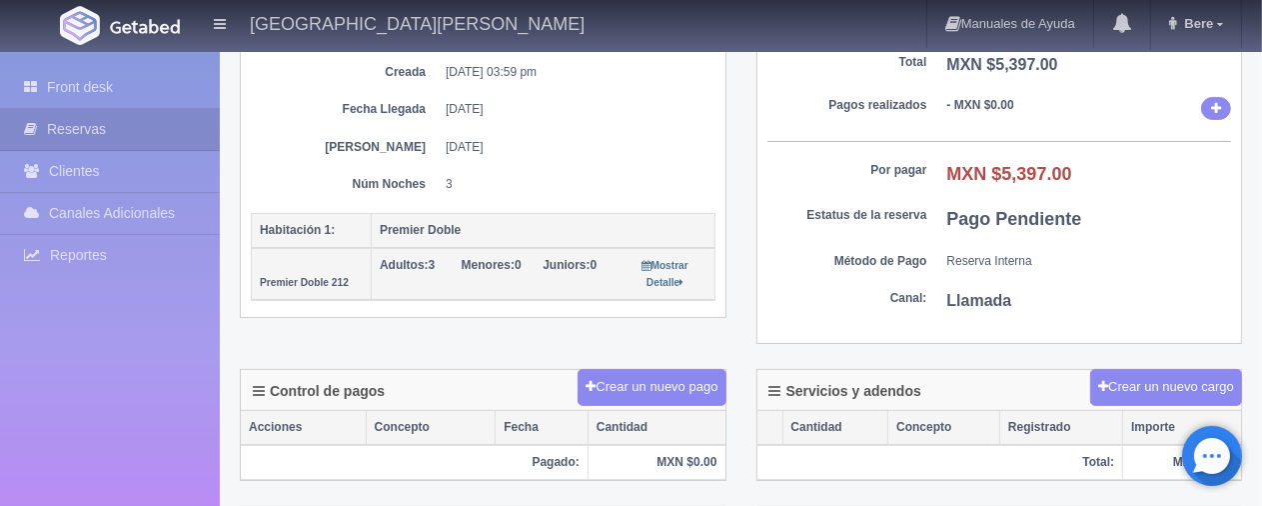
scroll to position [500, 0]
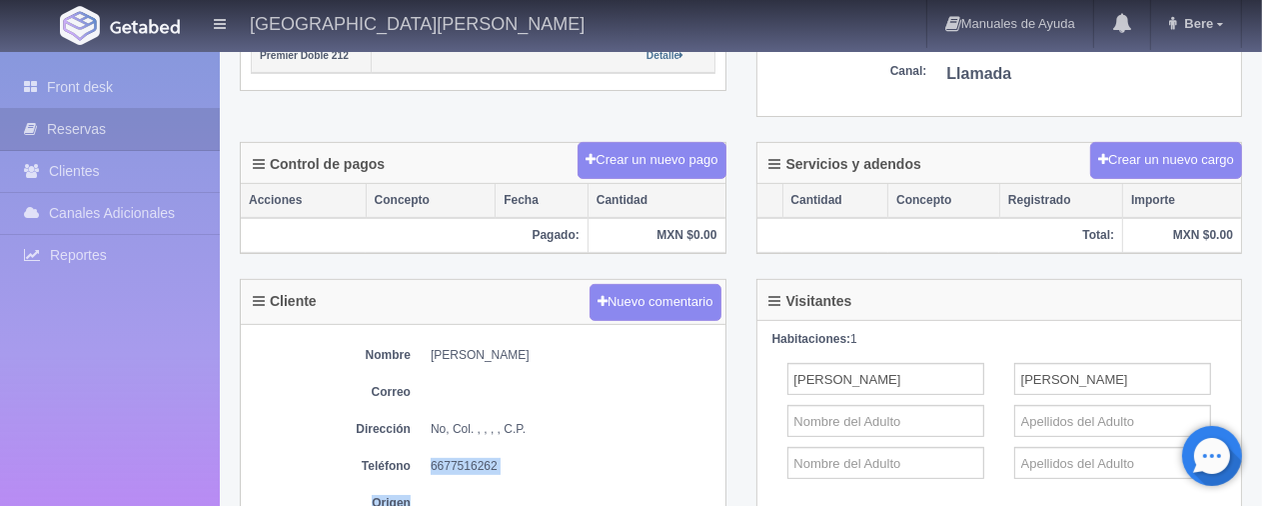
drag, startPoint x: 418, startPoint y: 479, endPoint x: 552, endPoint y: 492, distance: 134.5
click at [552, 492] on div "Nombre [PERSON_NAME] Dirección No, Col. , , , , C.P. Teléfono [PHONE_NUMBER] Or…" at bounding box center [483, 434] width 485 height 218
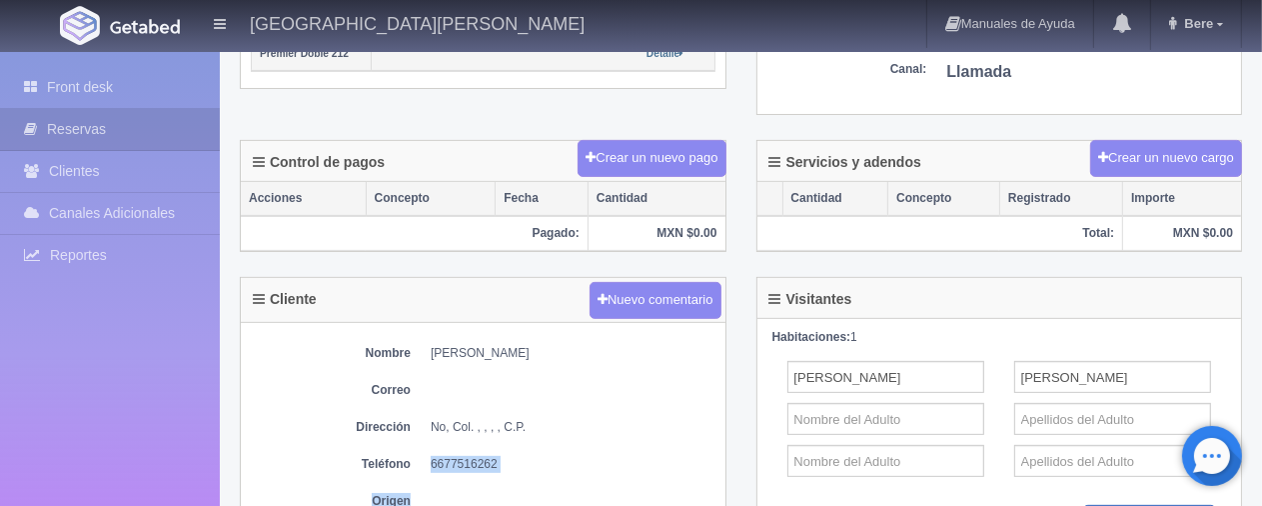
copy div "6677516262 Origen"
drag, startPoint x: 440, startPoint y: 130, endPoint x: 232, endPoint y: 90, distance: 211.7
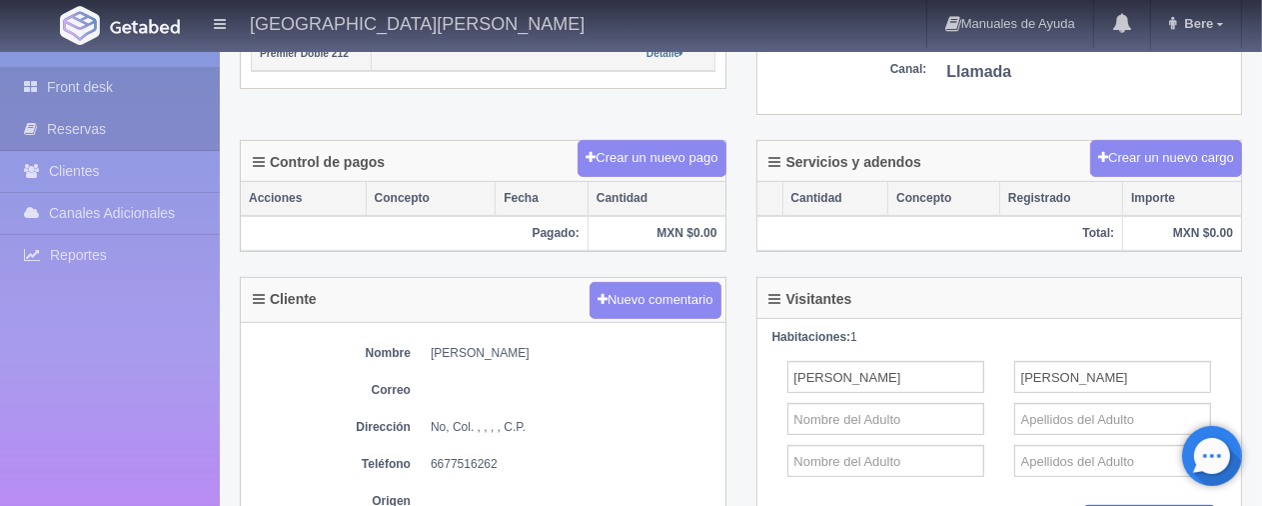
click at [56, 82] on link "Front desk" at bounding box center [110, 87] width 220 height 41
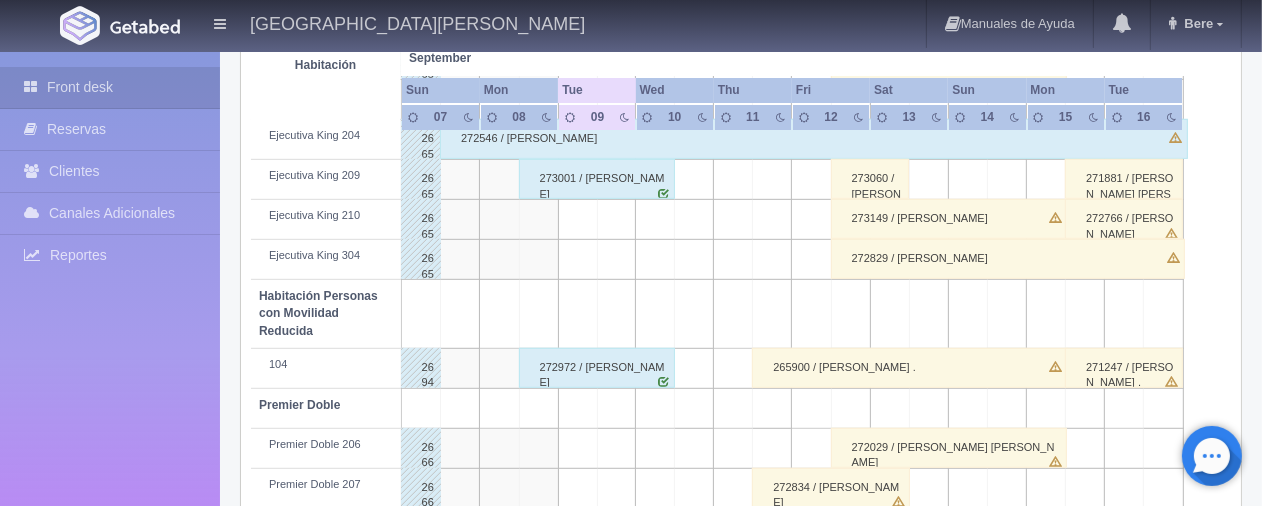
scroll to position [822, 0]
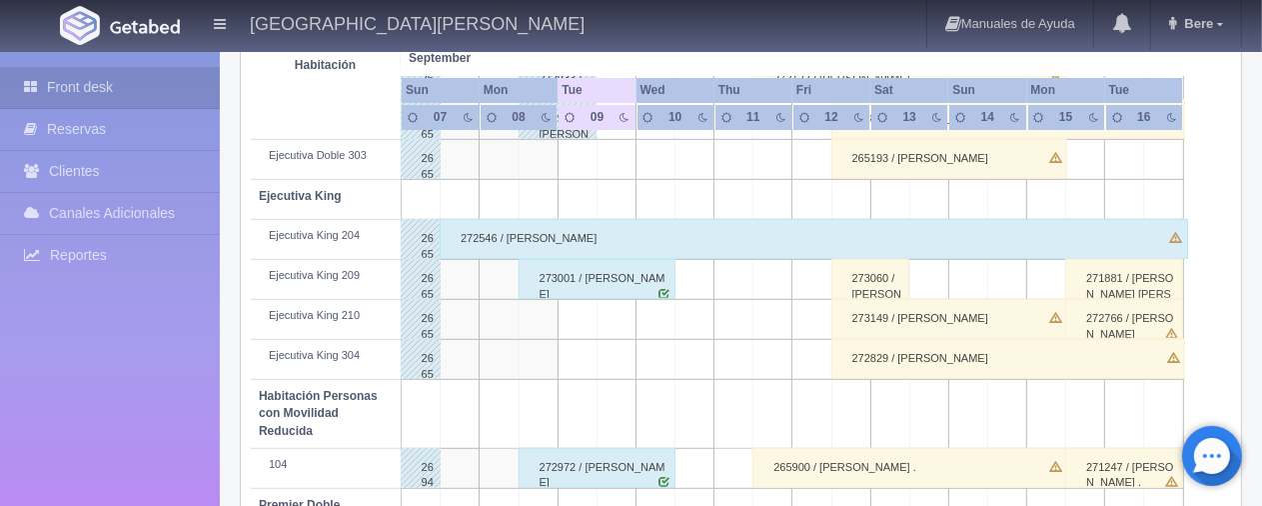
click at [981, 325] on div "273149 / [PERSON_NAME]" at bounding box center [949, 319] width 236 height 40
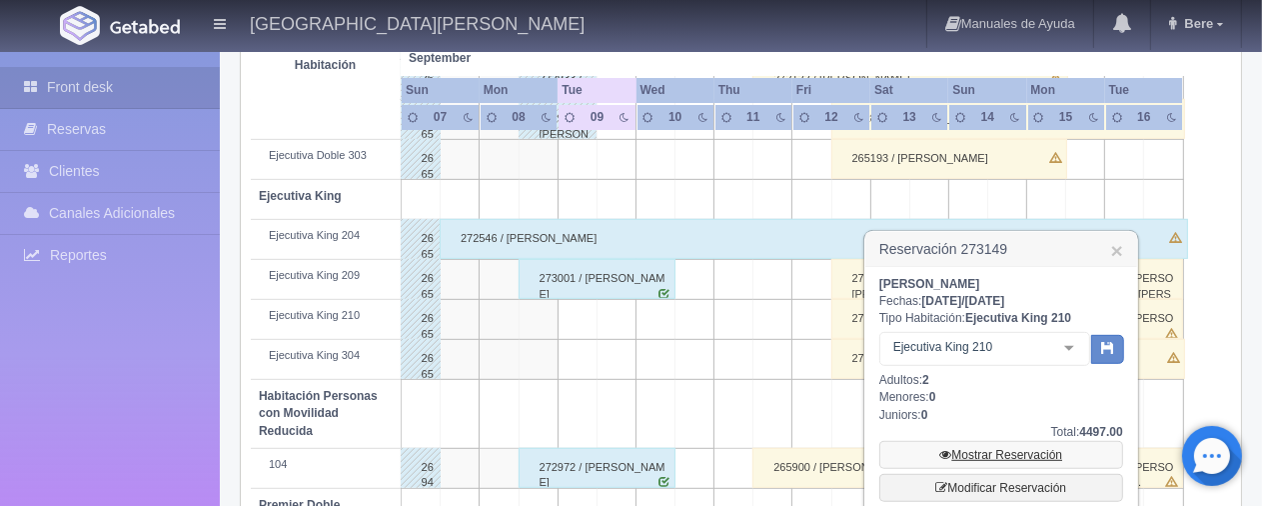
click at [977, 446] on link "Mostrar Reservación" at bounding box center [1001, 455] width 244 height 28
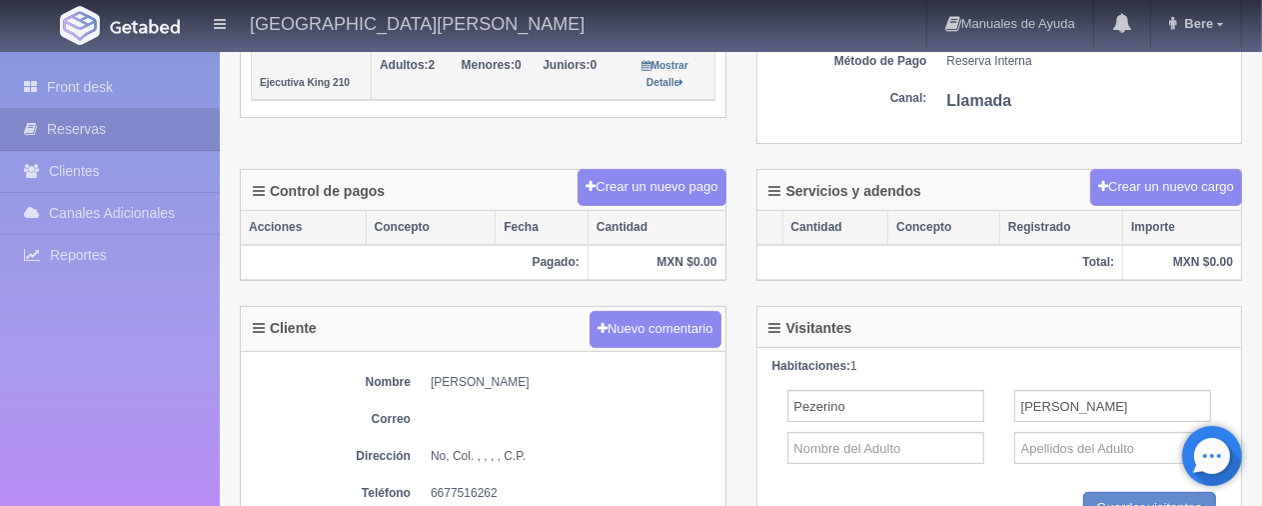
scroll to position [699, 0]
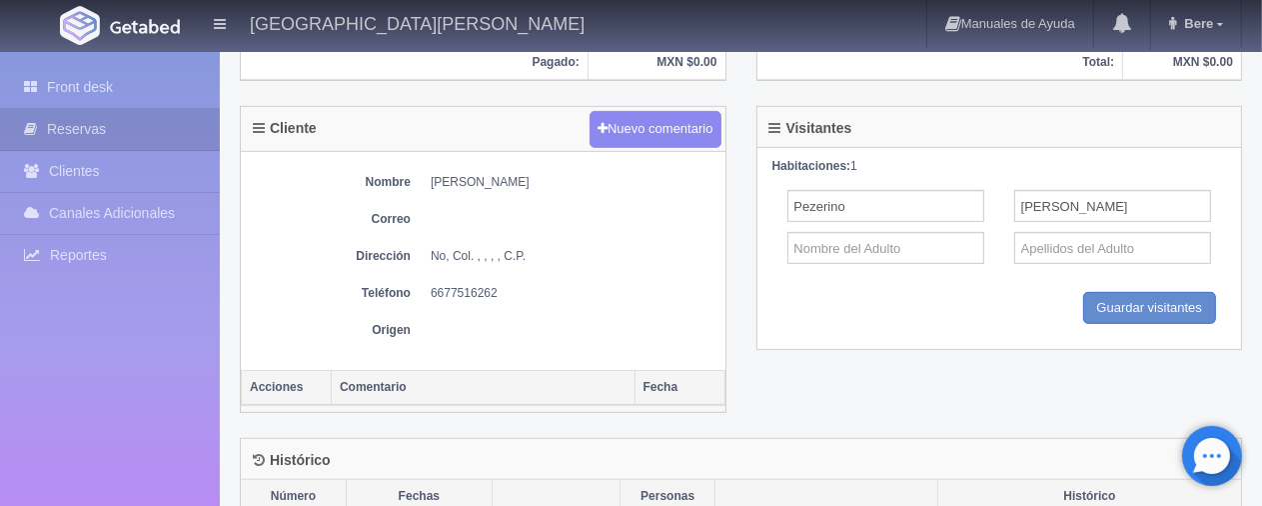
drag, startPoint x: 428, startPoint y: 173, endPoint x: 599, endPoint y: 173, distance: 170.9
click at [599, 174] on dl "Nombre [PERSON_NAME]" at bounding box center [483, 182] width 465 height 17
copy dd "[PERSON_NAME]"
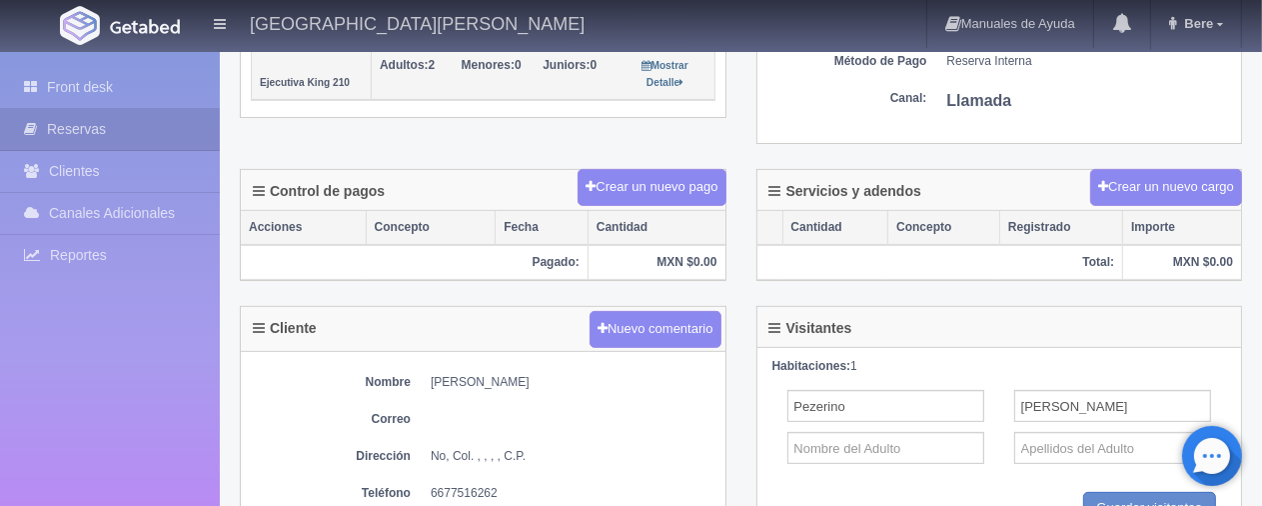
scroll to position [200, 0]
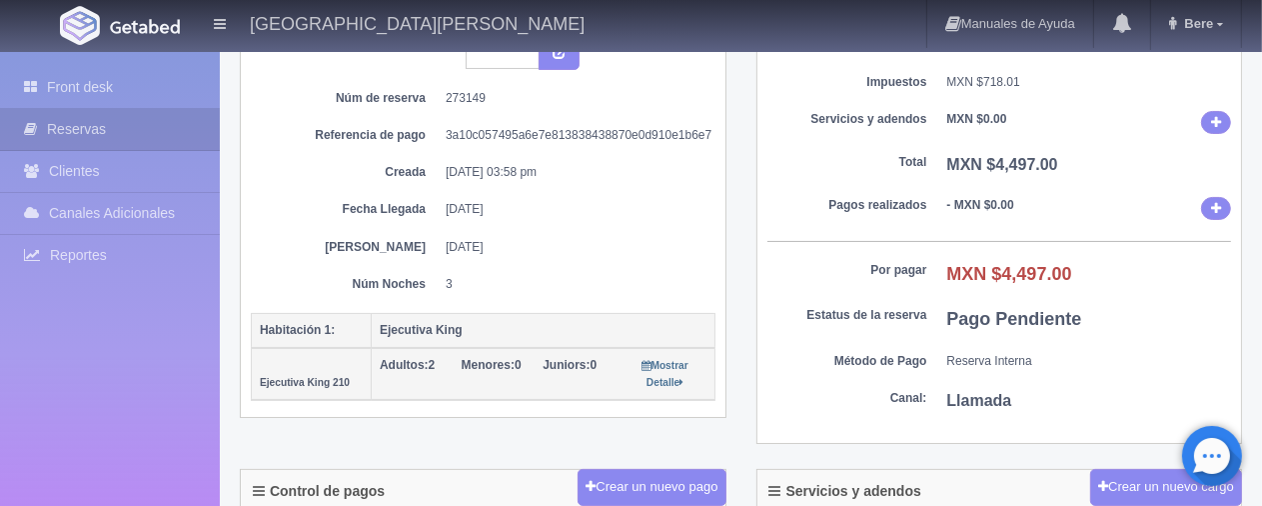
click at [656, 239] on dd "[DATE]" at bounding box center [573, 247] width 255 height 17
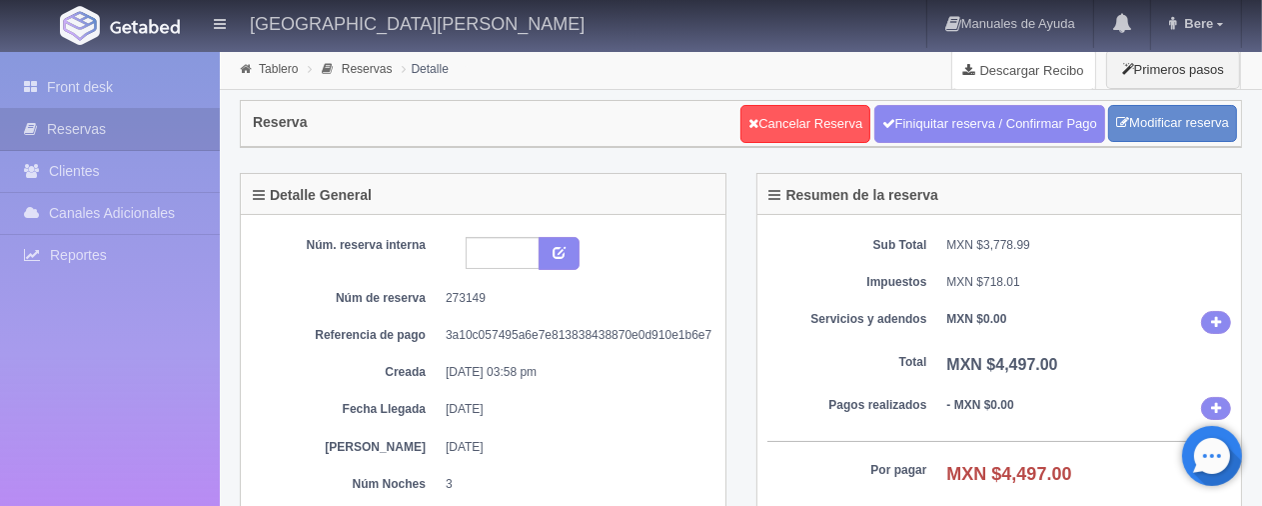
click at [1047, 57] on link "Descargar Recibo" at bounding box center [1023, 70] width 143 height 40
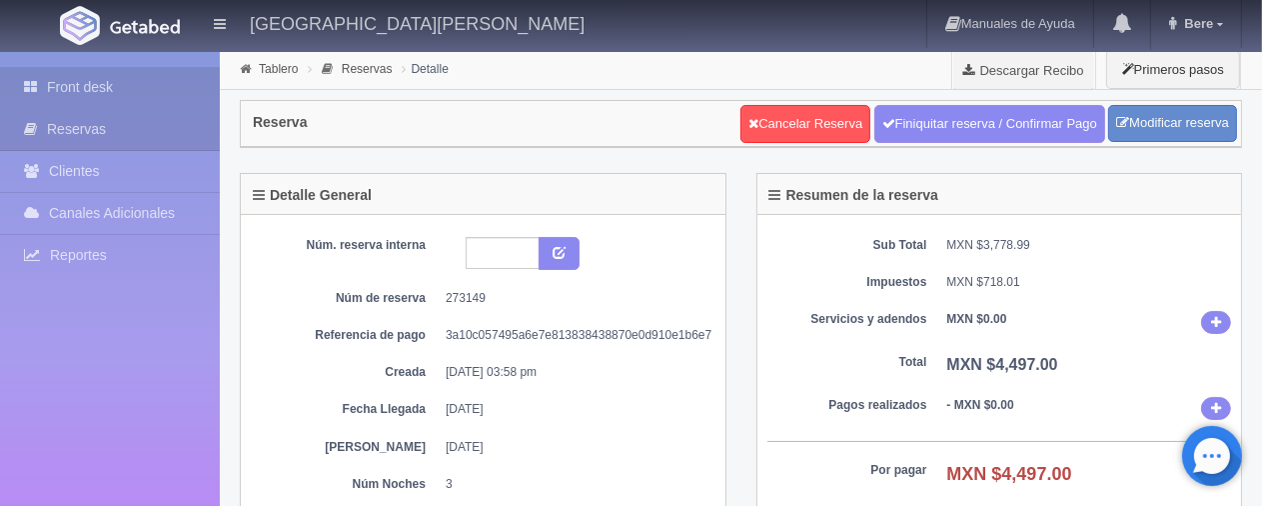
click at [138, 83] on link "Front desk" at bounding box center [110, 87] width 220 height 41
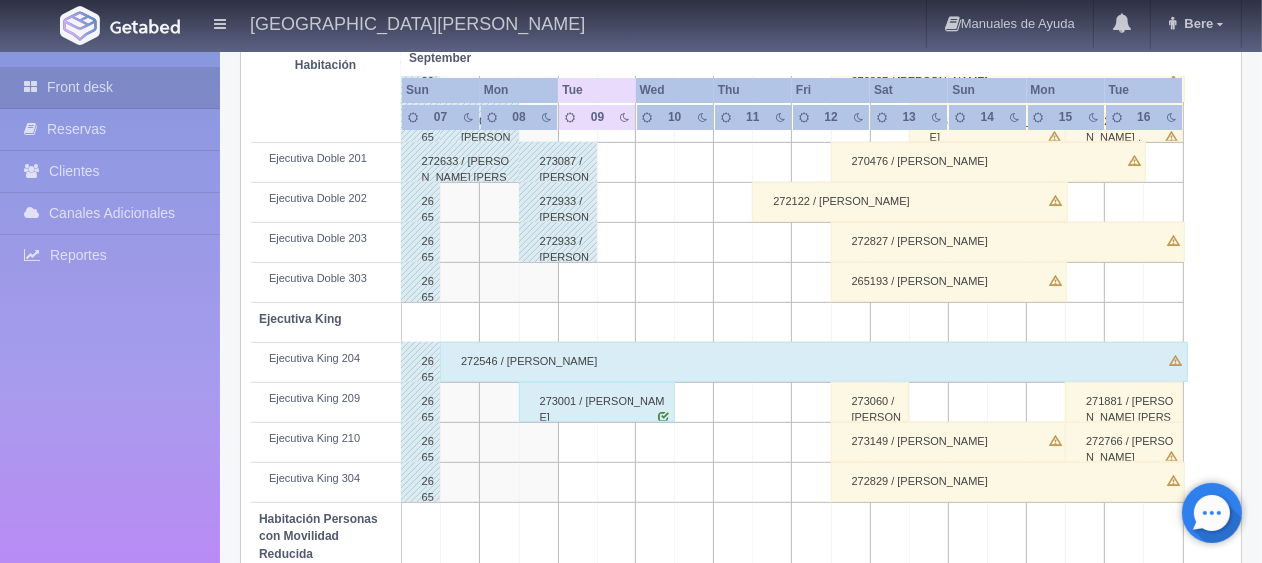
scroll to position [799, 0]
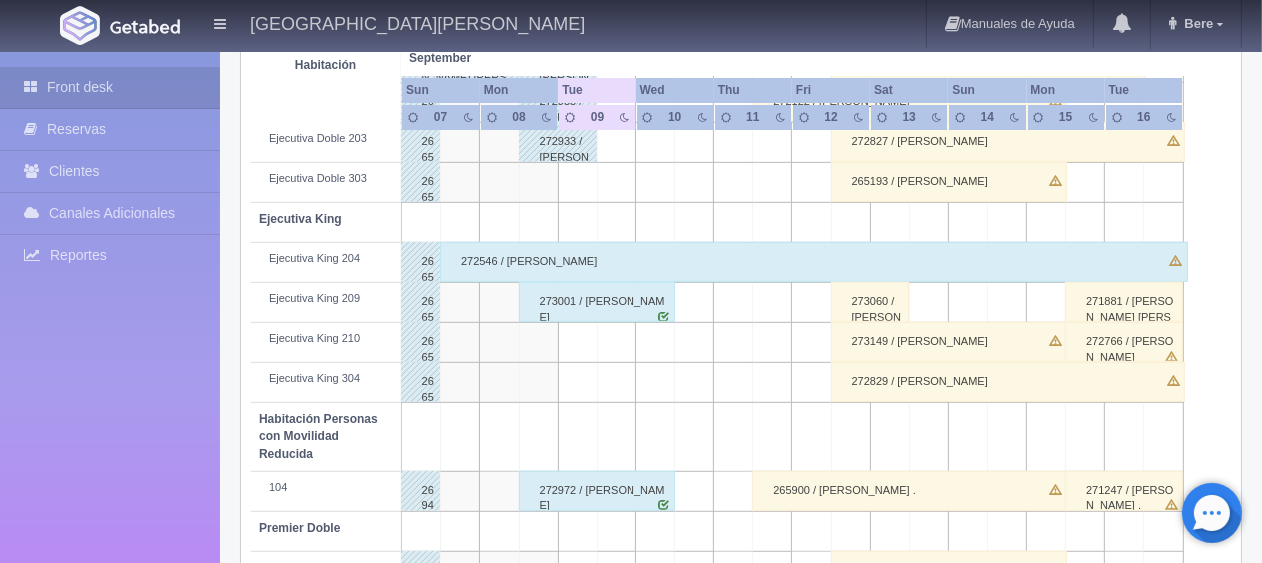
click at [852, 340] on div "273149 / [PERSON_NAME]" at bounding box center [949, 342] width 236 height 40
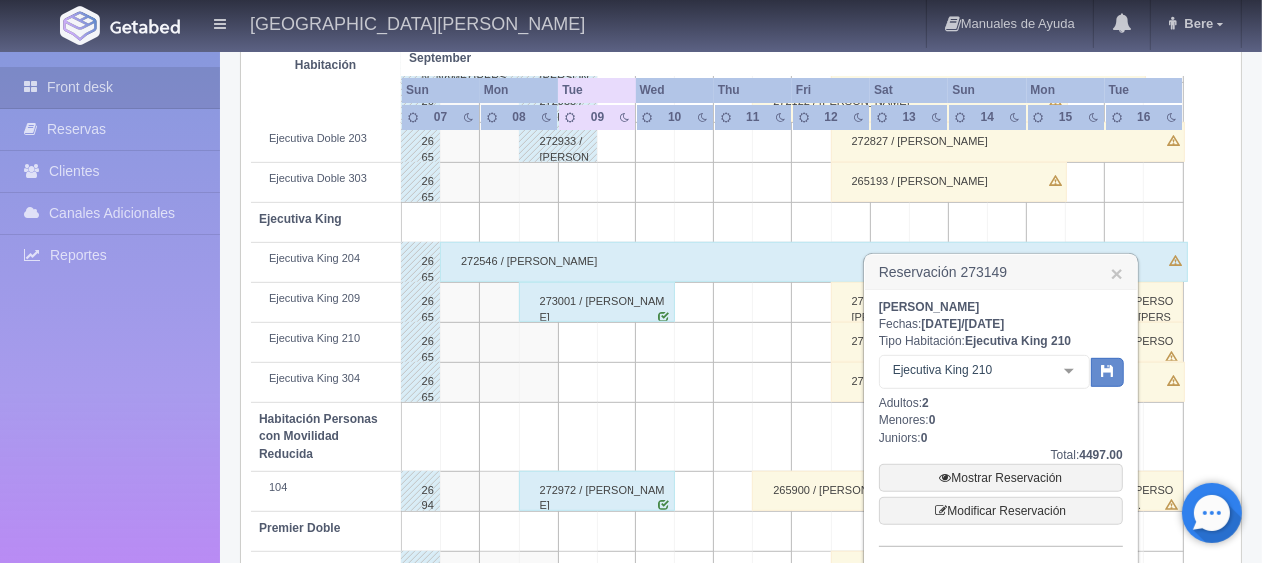
scroll to position [999, 0]
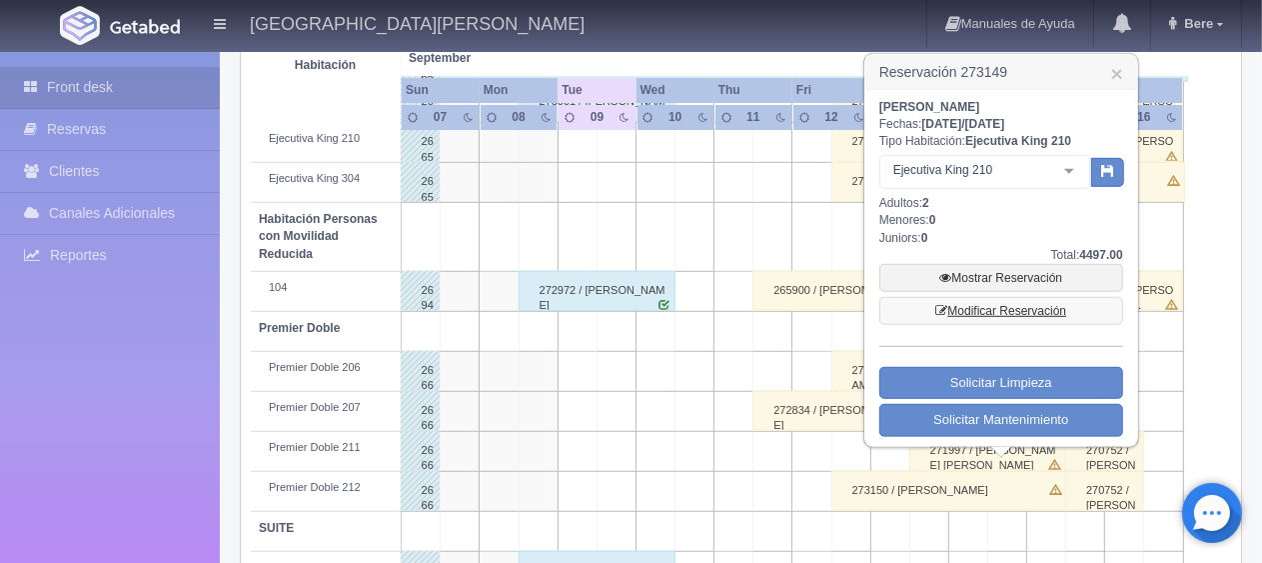
click at [987, 310] on link "Modificar Reservación" at bounding box center [1001, 311] width 244 height 28
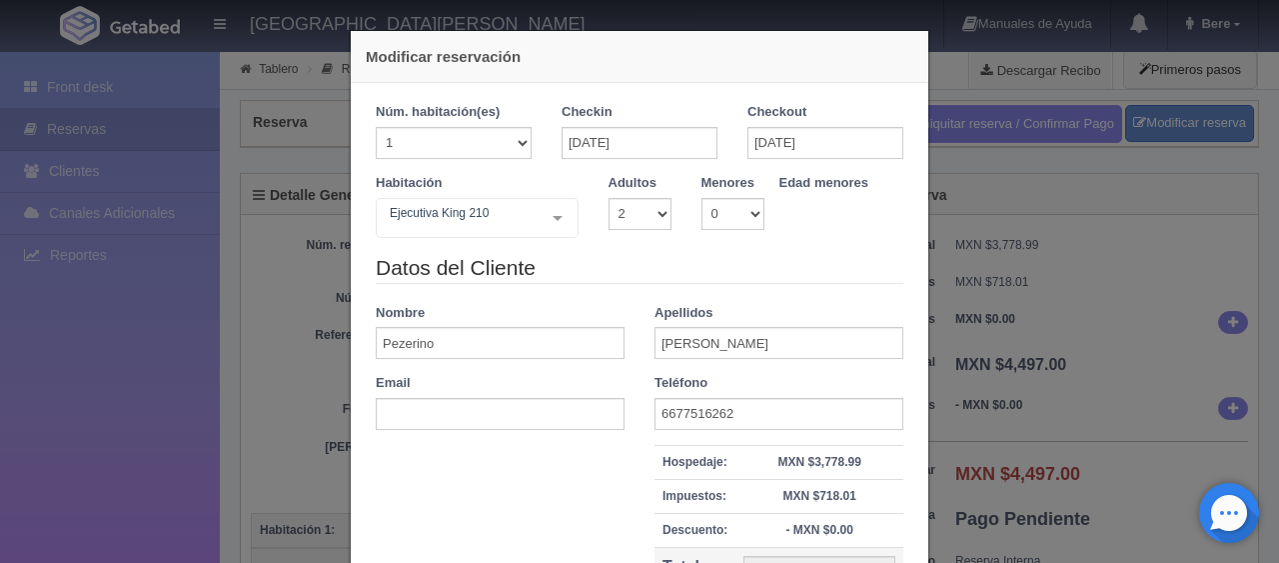
select select "2"
drag, startPoint x: 428, startPoint y: 346, endPoint x: 324, endPoint y: 346, distance: 103.9
click at [322, 346] on div "Modificar reservación Núm. habitación(es) 1 2 3 4 5 6 7 8 9 10 11 12 13 14 15 1…" at bounding box center [639, 281] width 1279 height 563
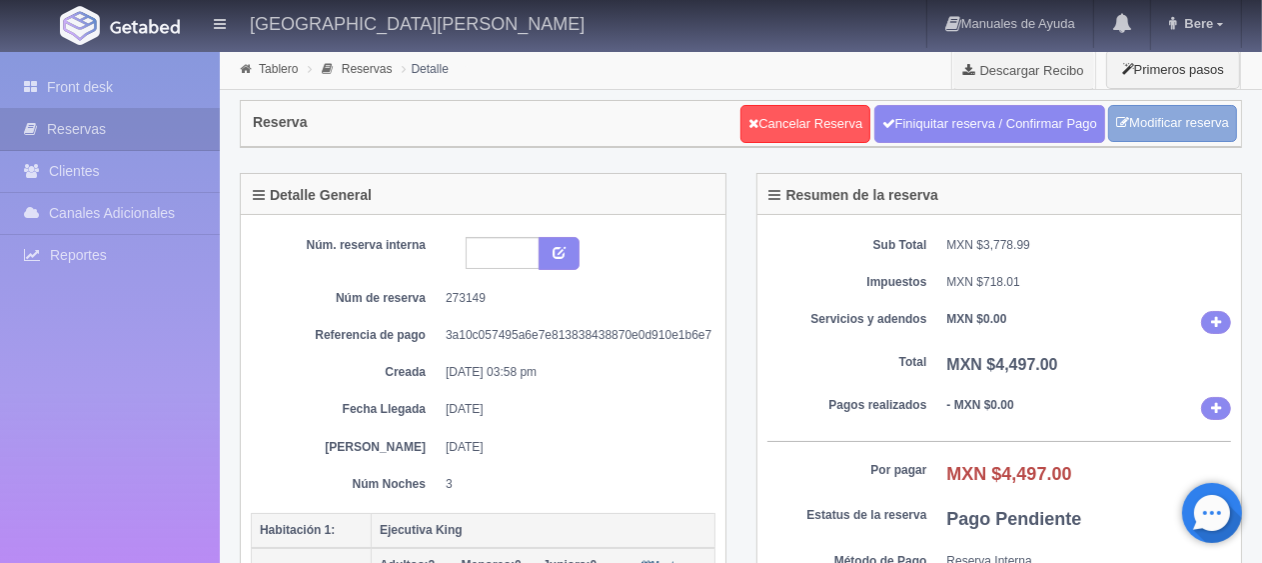
click at [1154, 126] on link "Modificar reserva" at bounding box center [1172, 123] width 129 height 37
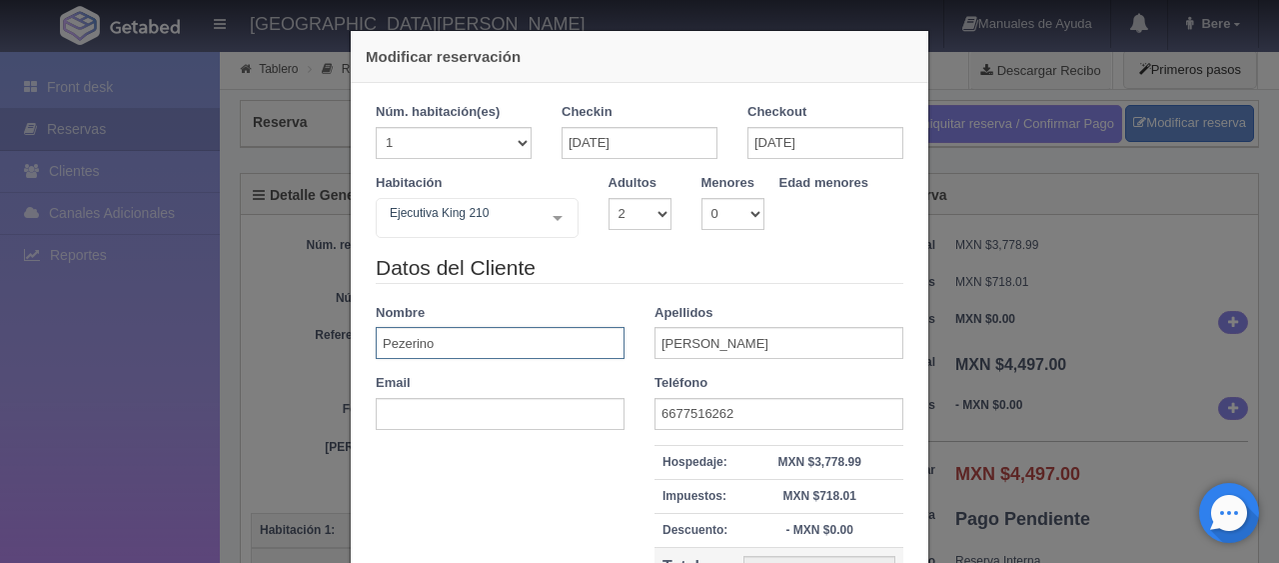
click at [475, 341] on input "Pezerino" at bounding box center [500, 343] width 249 height 32
type input "P"
type input "[PERSON_NAME]"
click at [444, 421] on input "text" at bounding box center [500, 414] width 249 height 32
click at [457, 462] on div "Datos del Cliente Nombre [PERSON_NAME] Apellidos [PERSON_NAME] Email Teléfono […" at bounding box center [640, 454] width 558 height 402
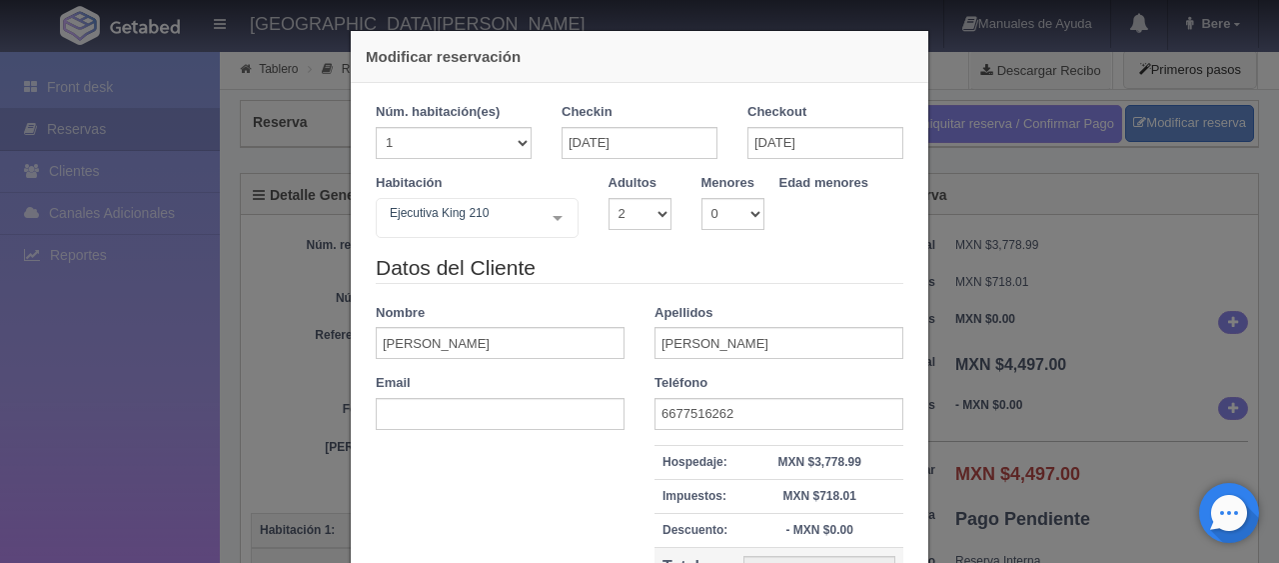
click at [641, 234] on div "Habitación Ejecutiva King 210 SUITE SUITE - Sin asignar SUITE 301 Habitación Pe…" at bounding box center [640, 213] width 558 height 79
click at [632, 217] on select "1 2 3 4 5 6 7 8 9 10" at bounding box center [640, 214] width 63 height 32
select select "1"
click at [609, 198] on select "1 2 3 4 5 6 7 8 9 10" at bounding box center [640, 214] width 63 height 32
click at [631, 212] on select "1 2 3 4 5 6 7 8 9 10" at bounding box center [640, 214] width 63 height 32
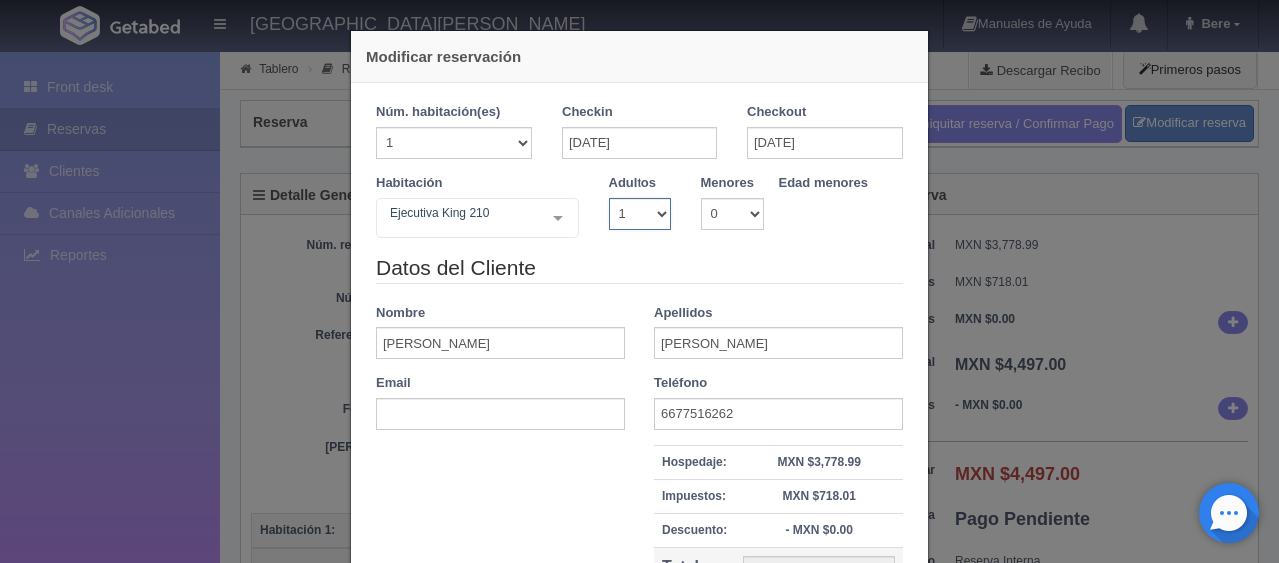
checkbox input "false"
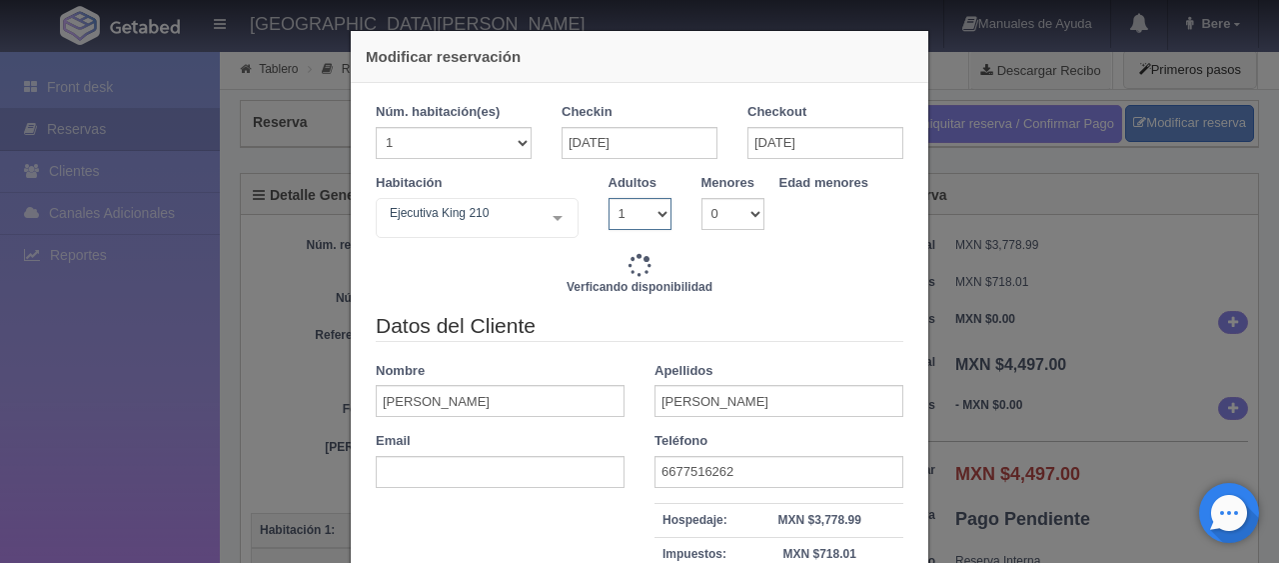
select select "2"
click at [609, 198] on select "1 2 3 4 5 6 7 8 9 10" at bounding box center [640, 214] width 63 height 32
type input "3897.00"
checkbox input "false"
type input "4647.00"
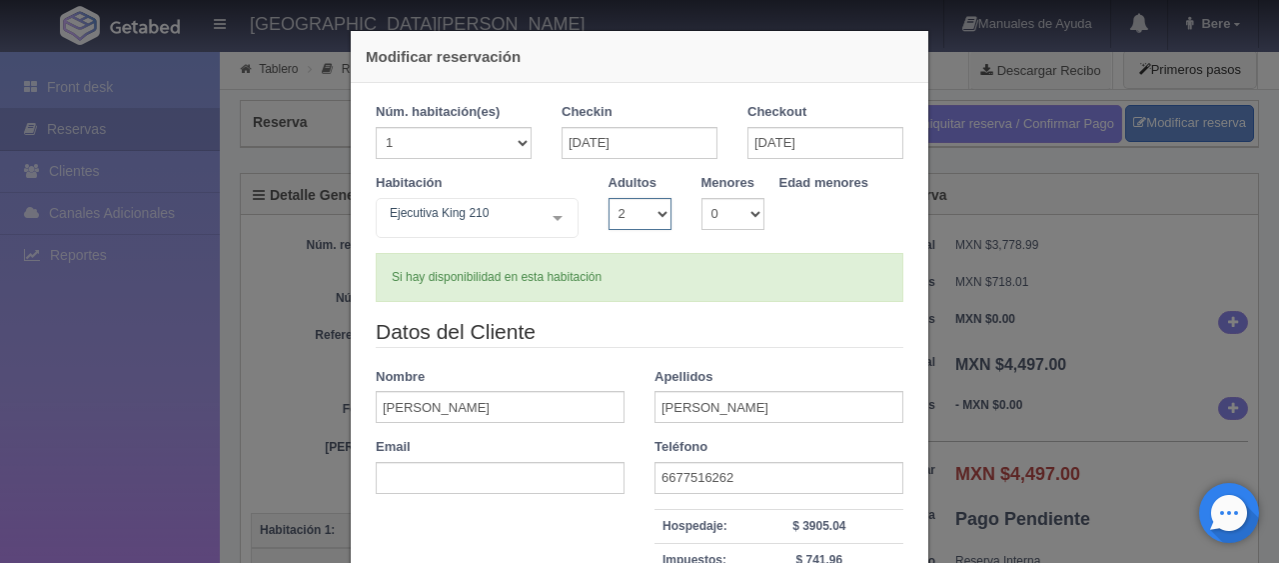
scroll to position [284, 0]
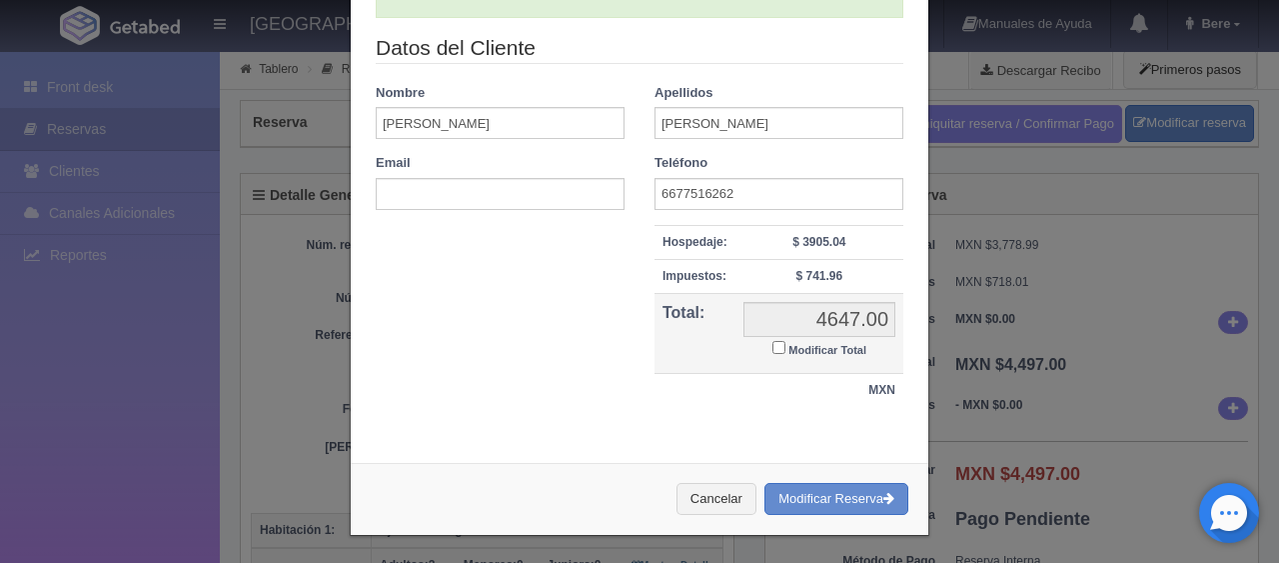
click at [805, 344] on small "Modificar Total" at bounding box center [827, 350] width 78 height 12
click at [785, 344] on input "Modificar Total" at bounding box center [778, 347] width 13 height 13
checkbox input "true"
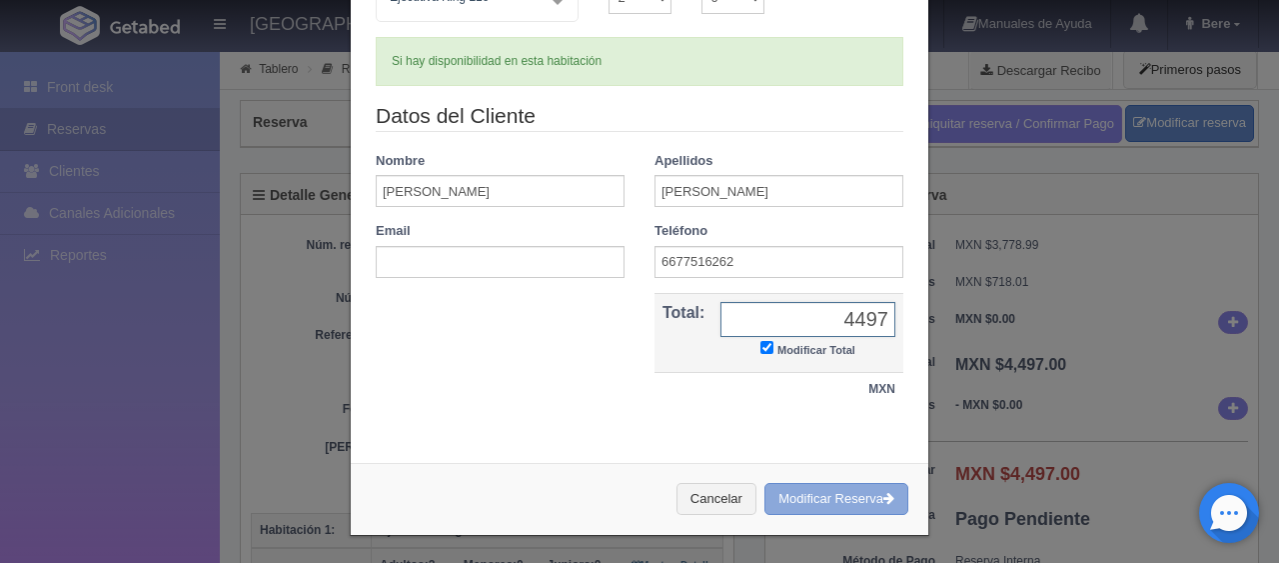
type input "4497"
click at [856, 505] on button "Modificar Reserva" at bounding box center [836, 499] width 144 height 33
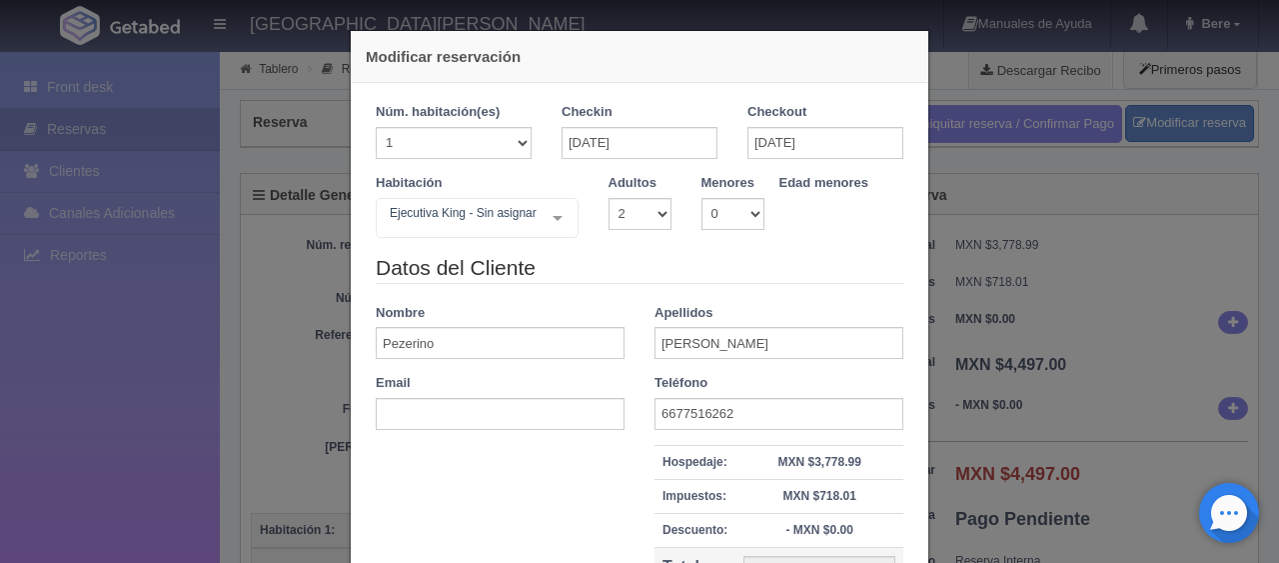
select select "2"
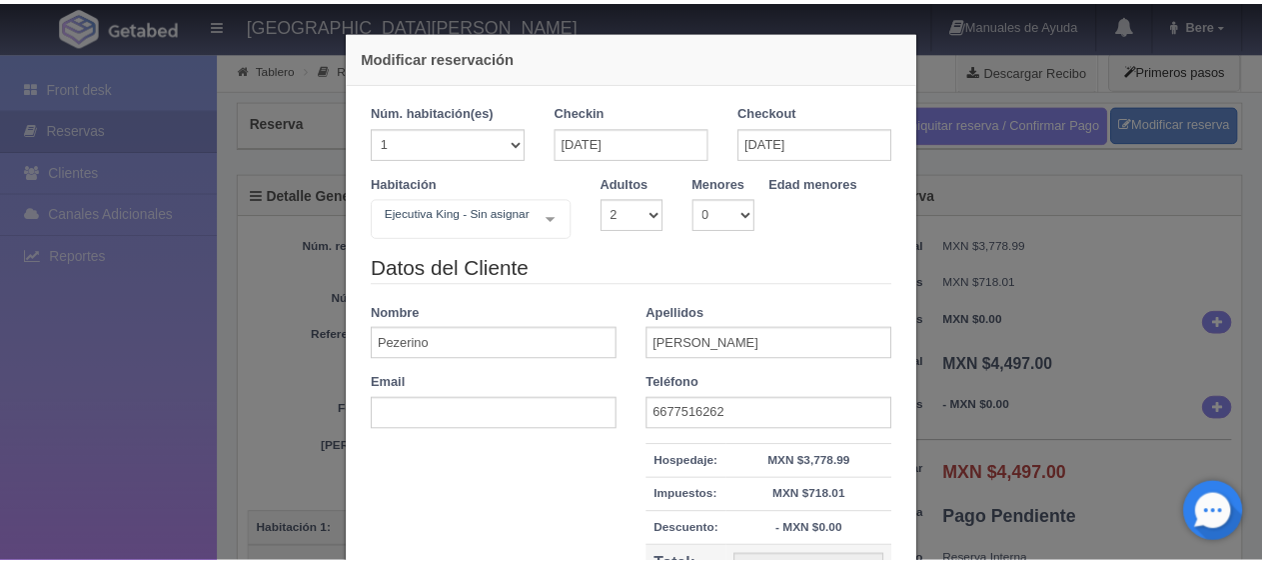
scroll to position [227, 0]
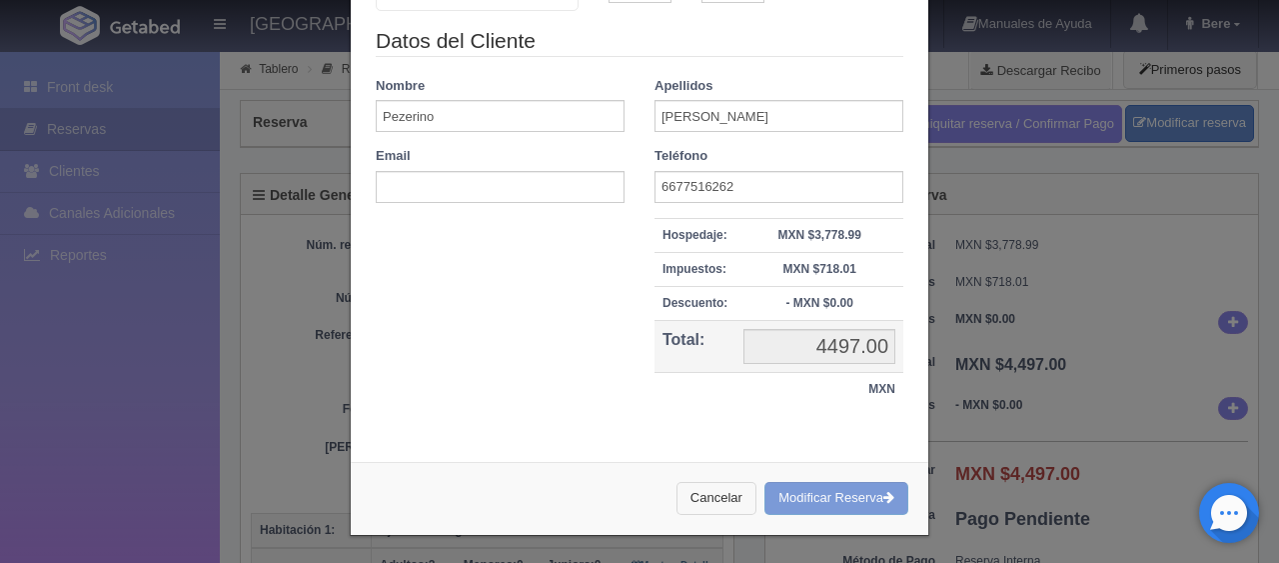
click at [727, 497] on button "Cancelar" at bounding box center [717, 498] width 80 height 33
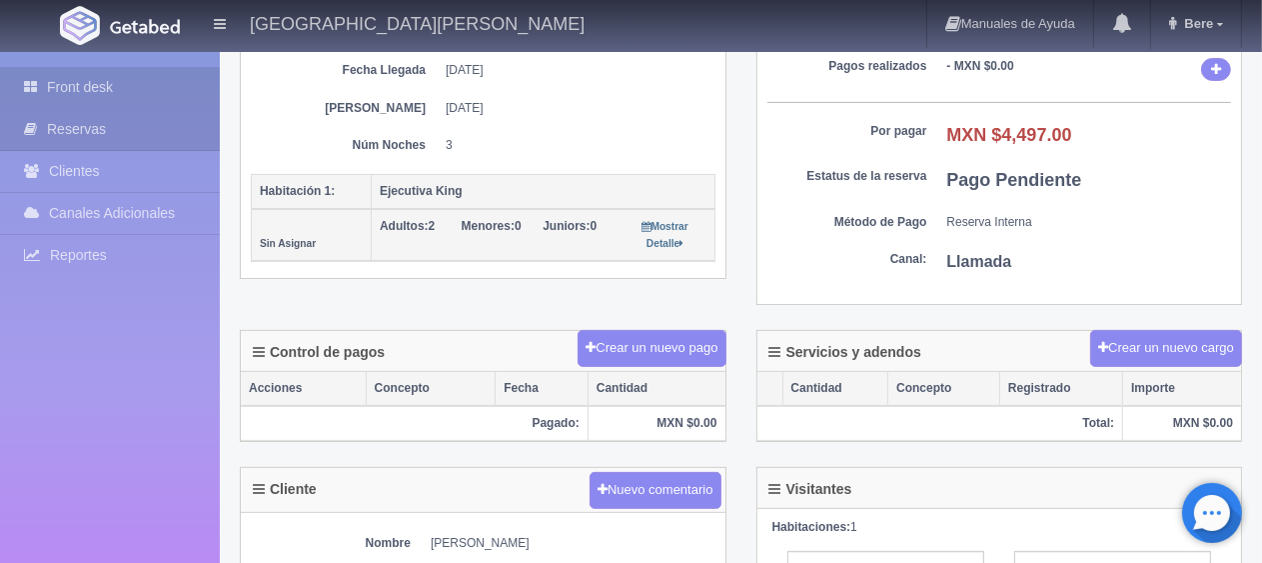
scroll to position [39, 0]
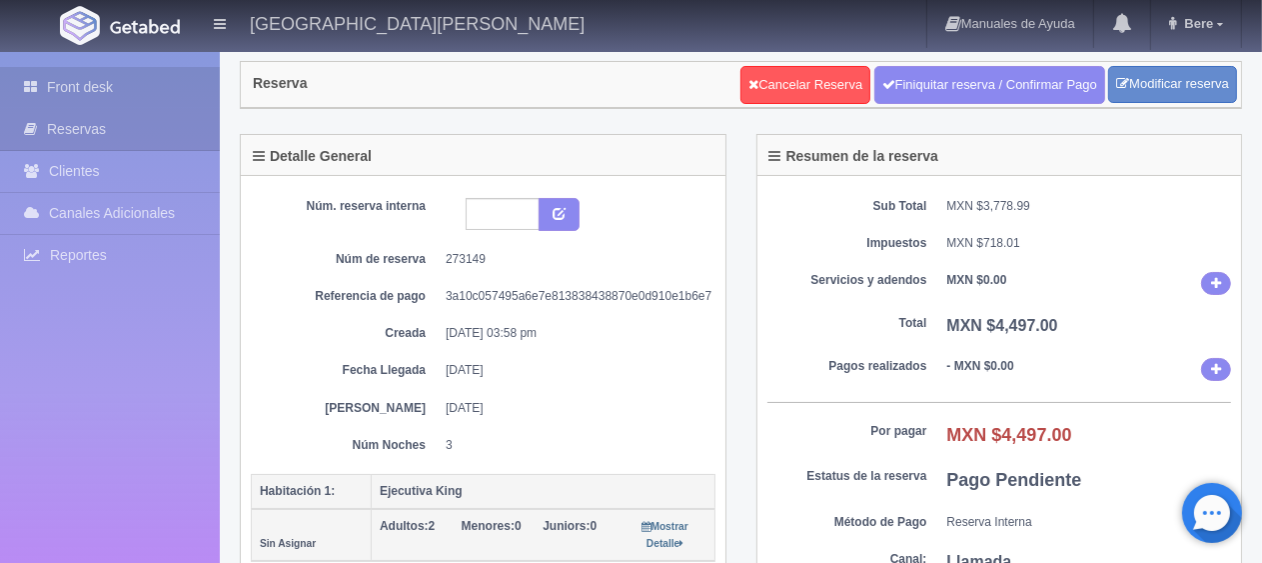
click at [172, 90] on link "Front desk" at bounding box center [110, 87] width 220 height 41
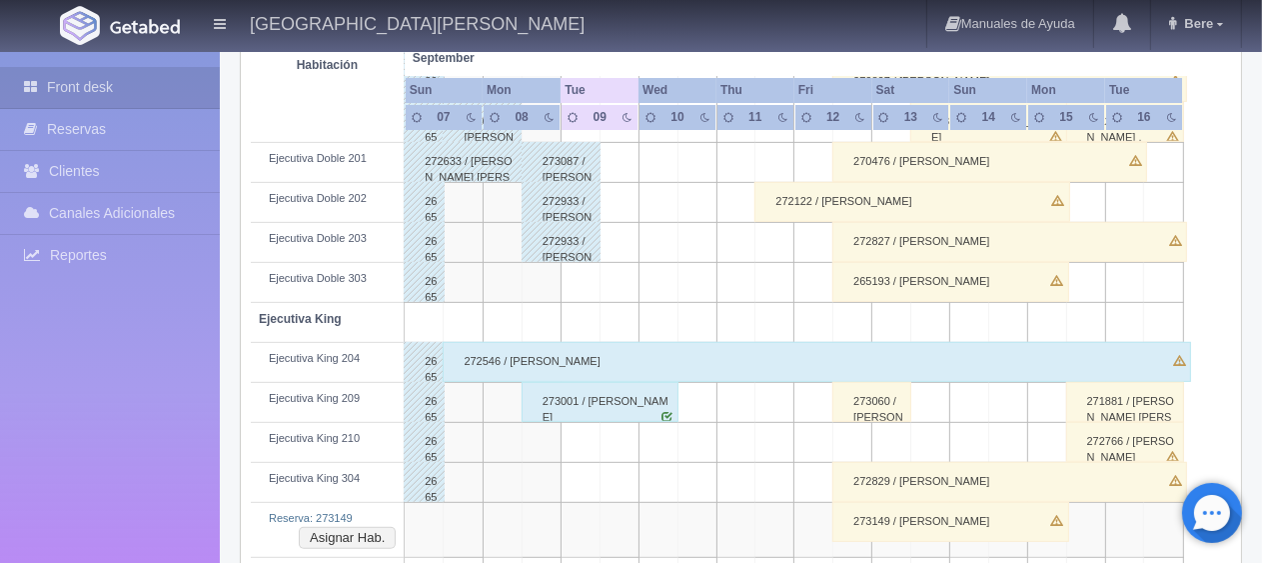
scroll to position [899, 0]
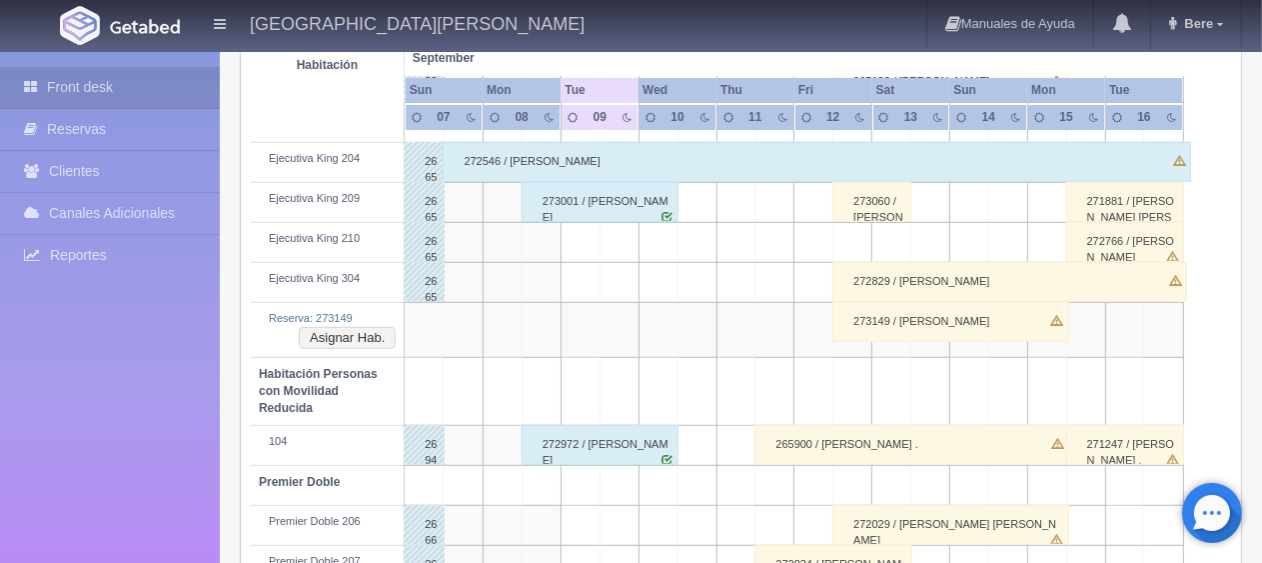
click at [902, 323] on div "273149 / Pezerino Márquez Salazar" at bounding box center [950, 322] width 236 height 40
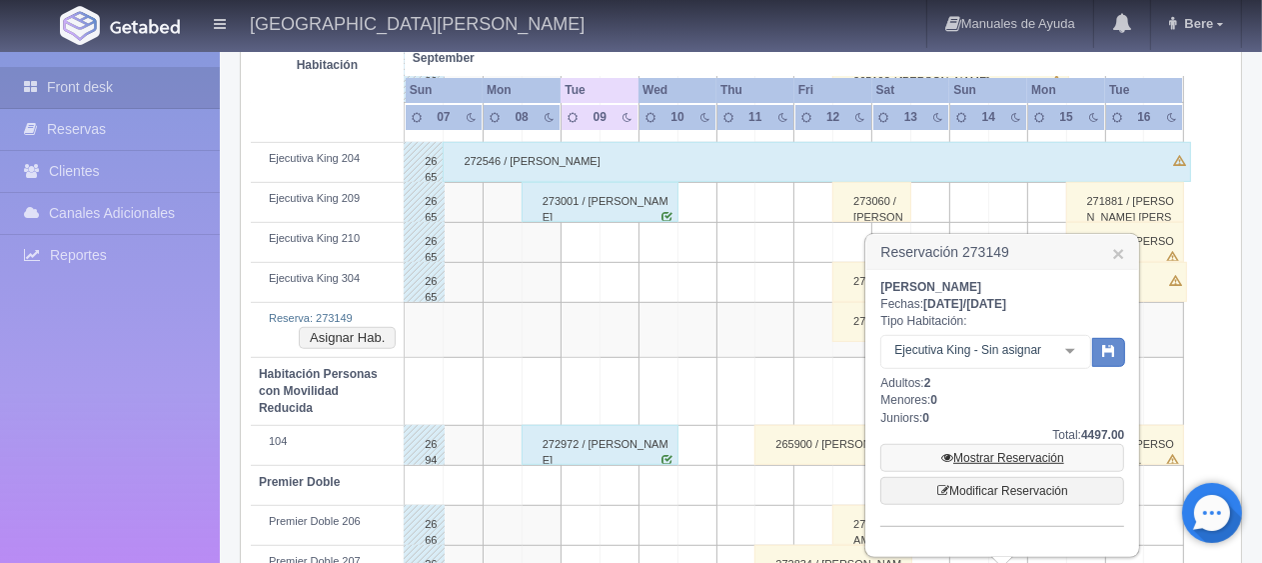
click at [1005, 455] on link "Mostrar Reservación" at bounding box center [1002, 458] width 244 height 28
click at [974, 485] on link "Modificar Reservación" at bounding box center [1002, 491] width 244 height 28
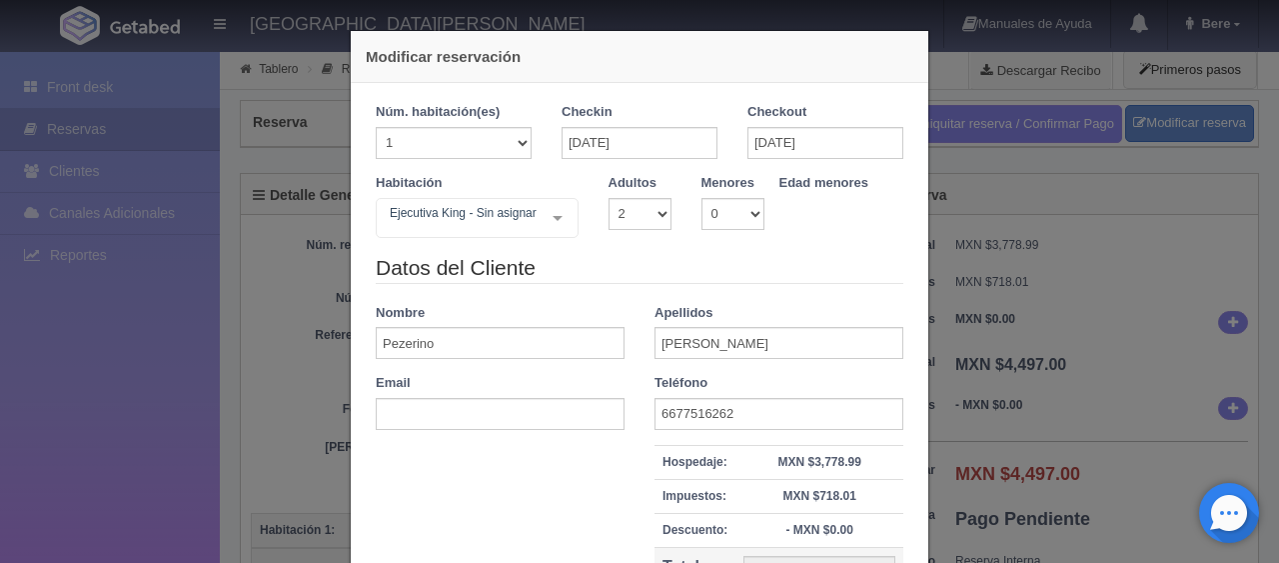
select select "2"
drag, startPoint x: 464, startPoint y: 346, endPoint x: 357, endPoint y: 357, distance: 107.5
click at [361, 357] on div "Nombre Pezerino" at bounding box center [500, 332] width 279 height 56
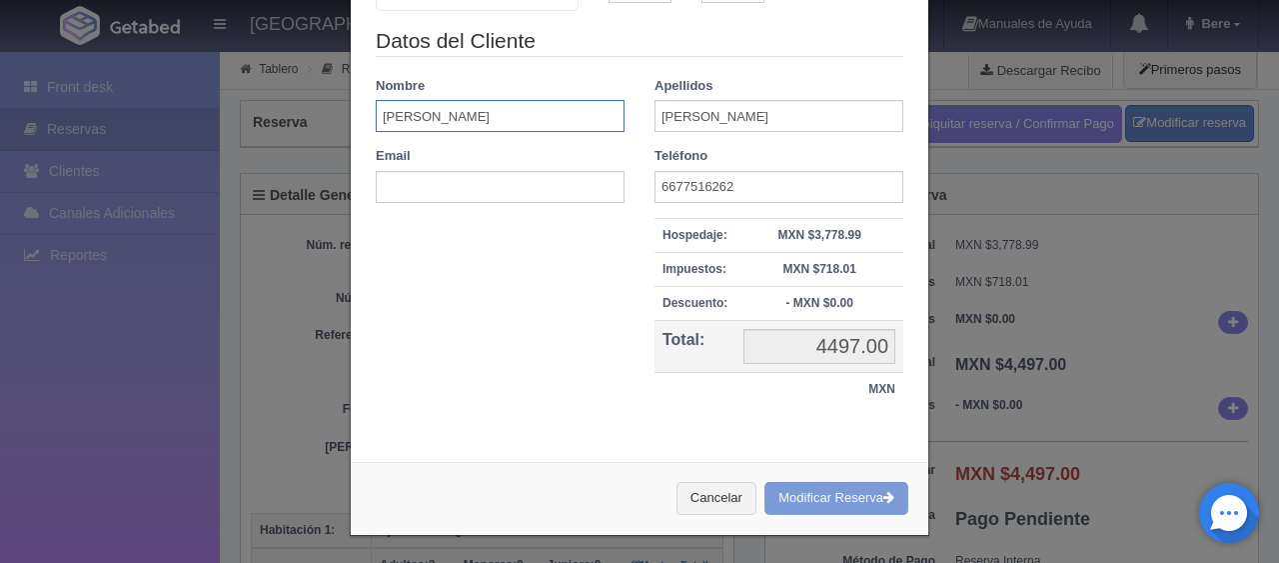
type input "[PERSON_NAME]"
click at [792, 498] on div "Cancelar Modificar Reserva" at bounding box center [640, 498] width 578 height 73
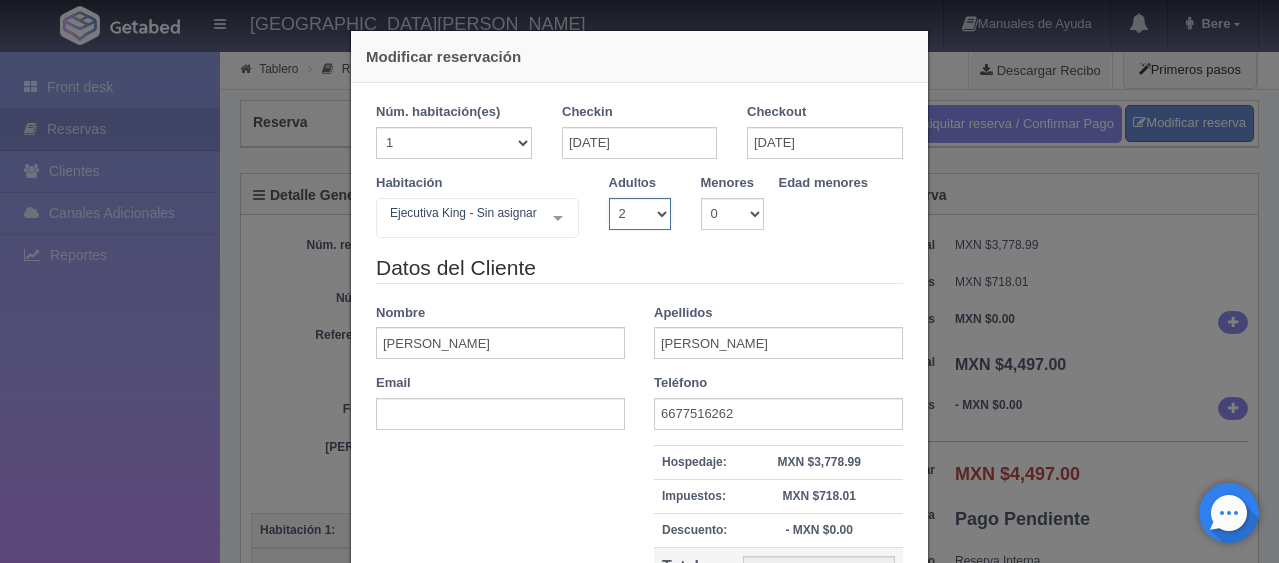
click at [637, 214] on select "1 2 3 4 5 6 7 8 9 10" at bounding box center [640, 214] width 63 height 32
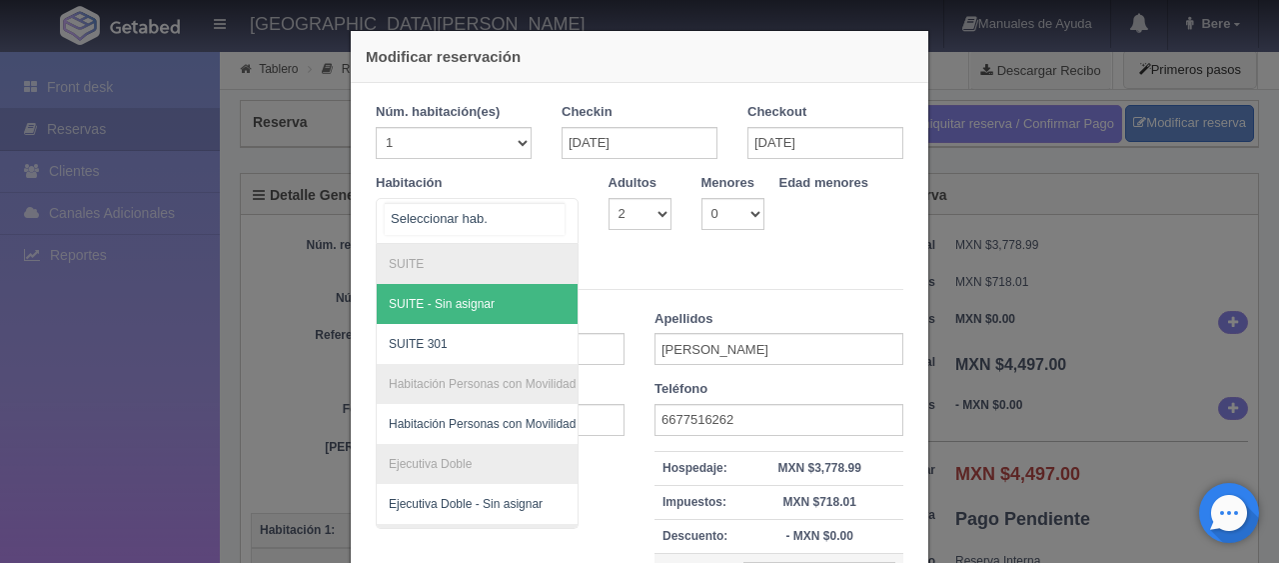
click at [553, 210] on div at bounding box center [558, 218] width 40 height 38
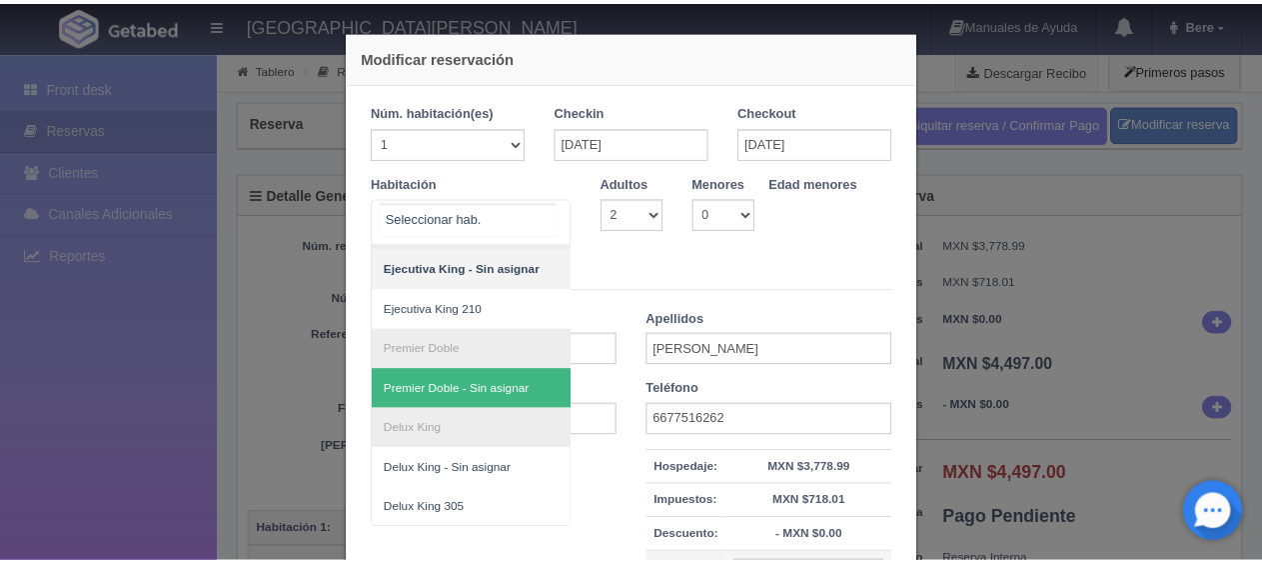
scroll to position [131, 0]
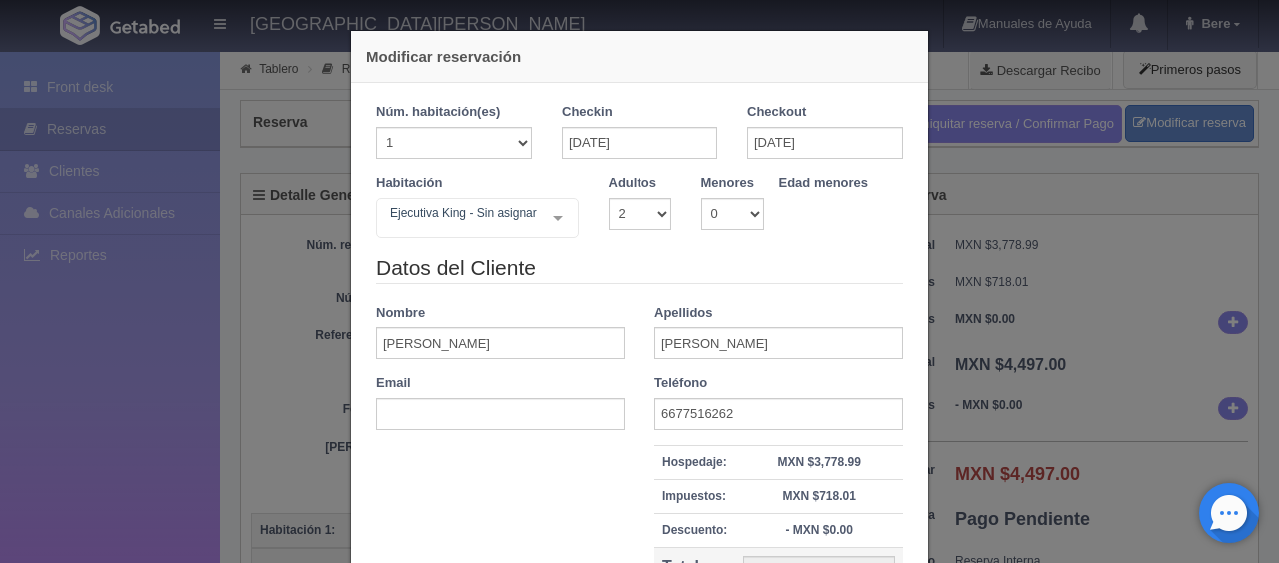
click at [1187, 220] on div "Modificar reservación Núm. habitación(es) 1 2 3 4 5 6 7 8 9 10 11 12 13 14 15 1…" at bounding box center [639, 281] width 1279 height 563
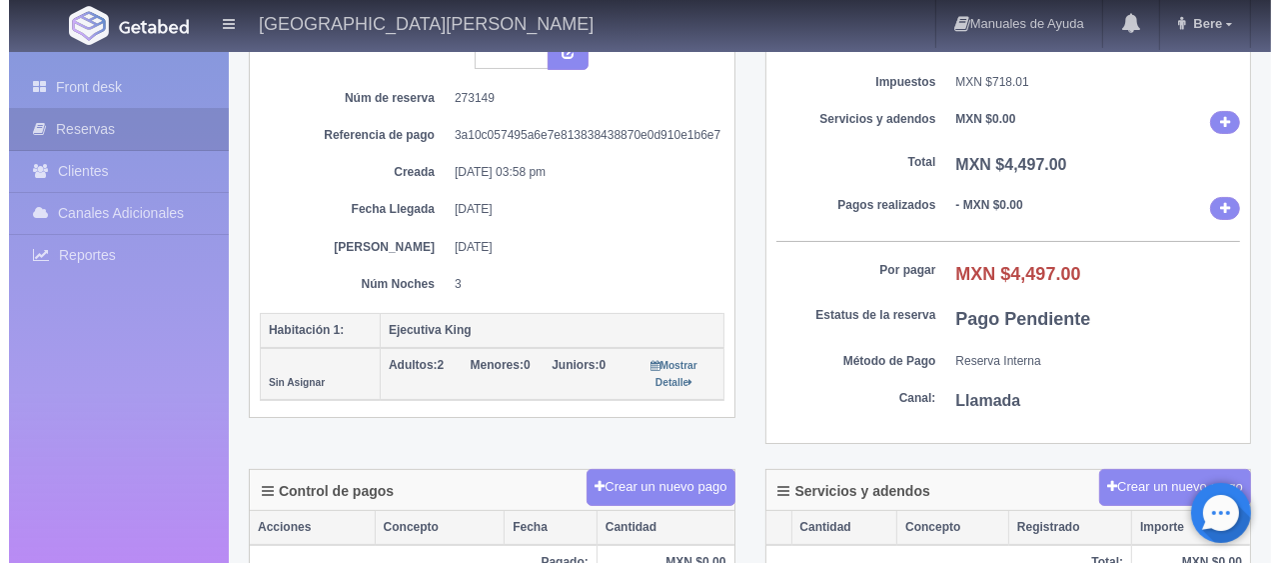
scroll to position [0, 0]
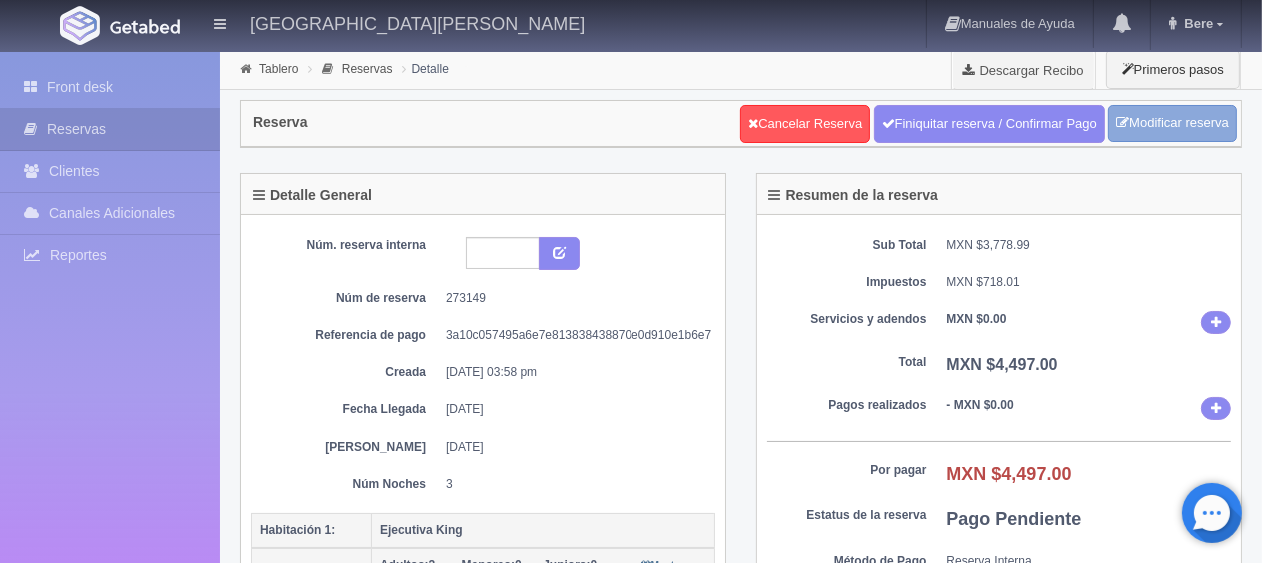
click at [1176, 128] on link "Modificar reserva" at bounding box center [1172, 123] width 129 height 37
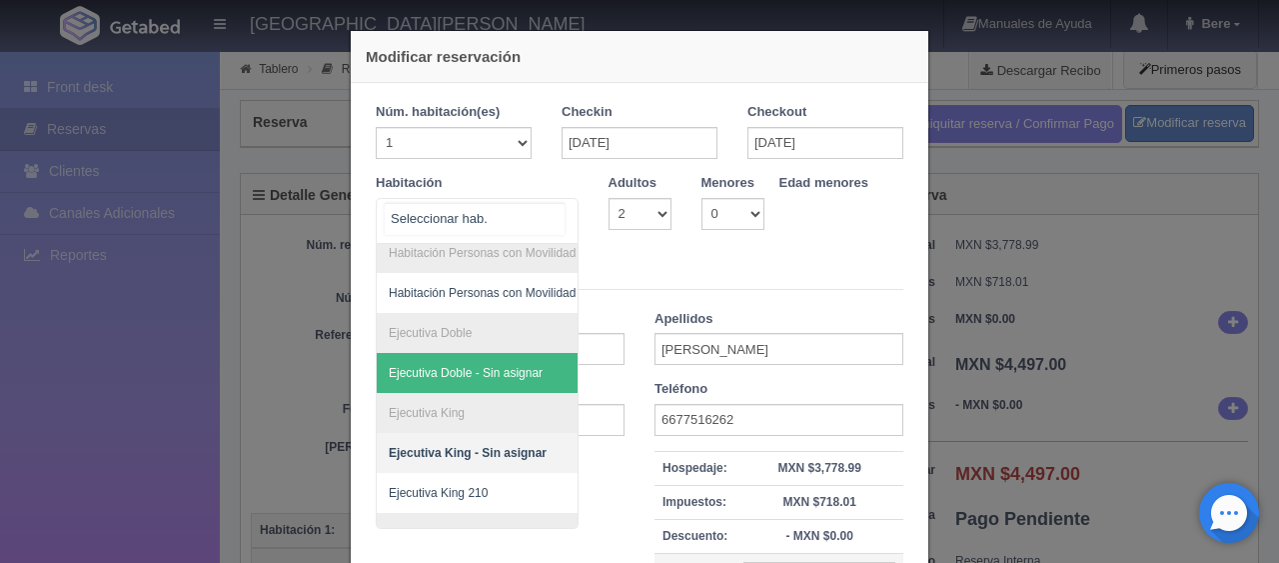
click at [529, 217] on div "SUITE SUITE - Sin asignar SUITE 301 Habitación Personas con Movilidad Reducida …" at bounding box center [477, 221] width 203 height 46
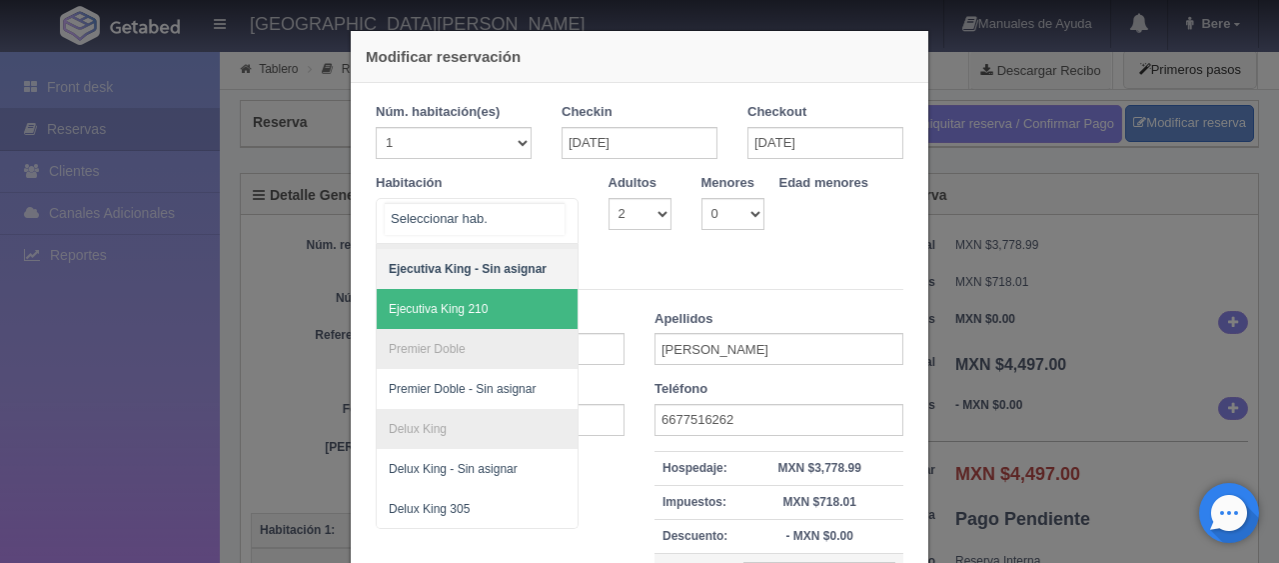
scroll to position [200, 0]
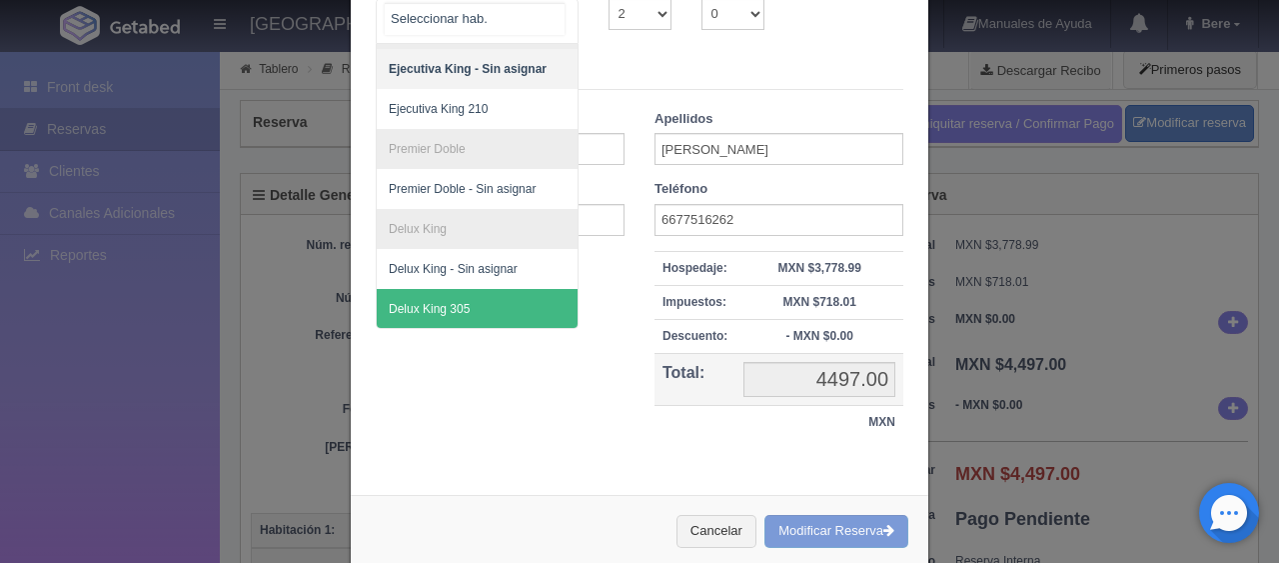
click at [464, 296] on span "Delux King 305" at bounding box center [545, 309] width 336 height 40
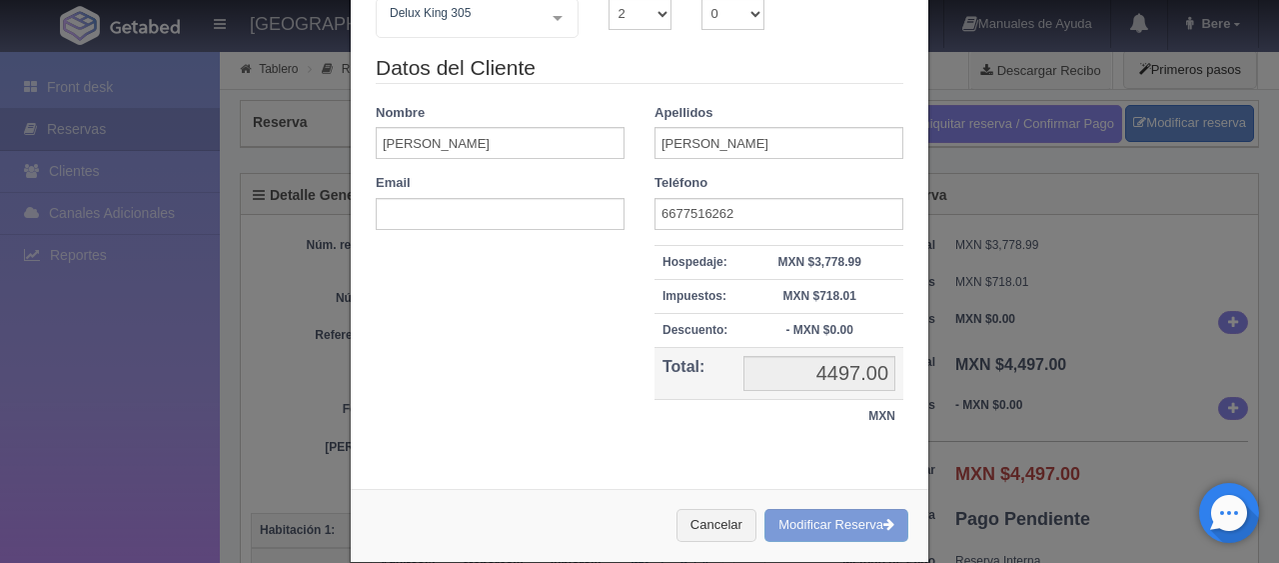
checkbox input "false"
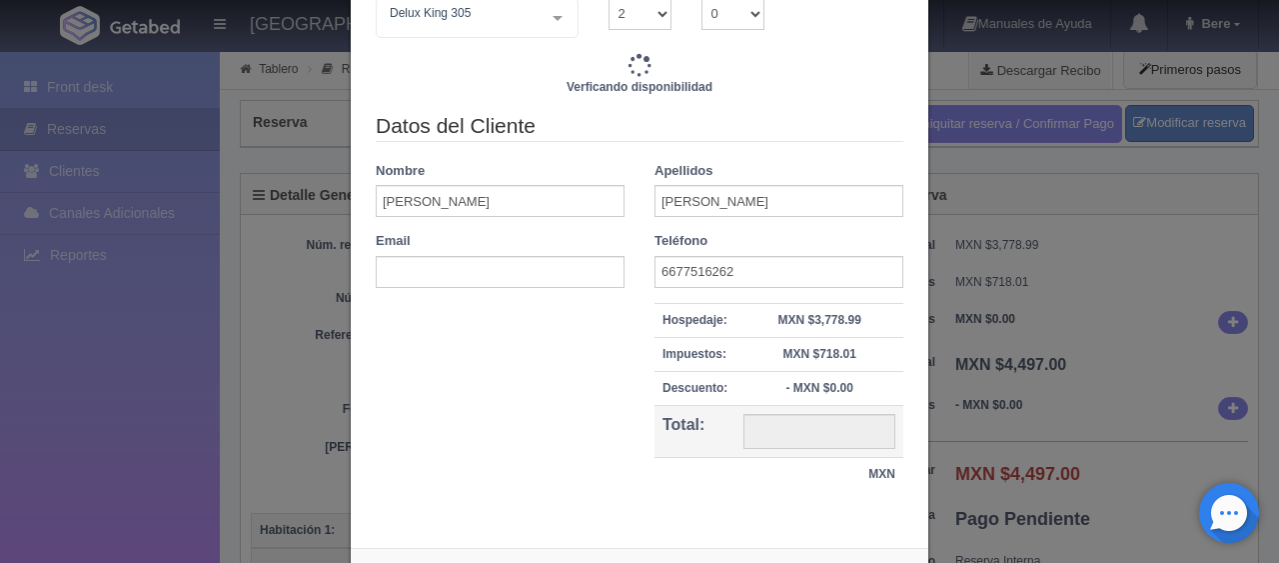
type input "4497.00"
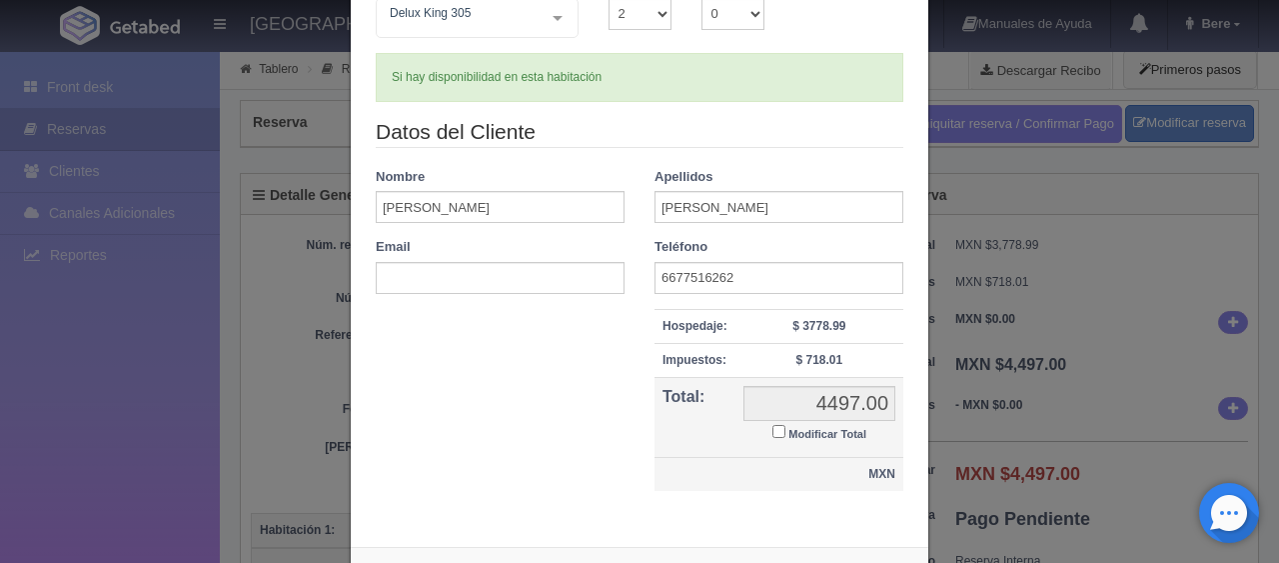
scroll to position [284, 0]
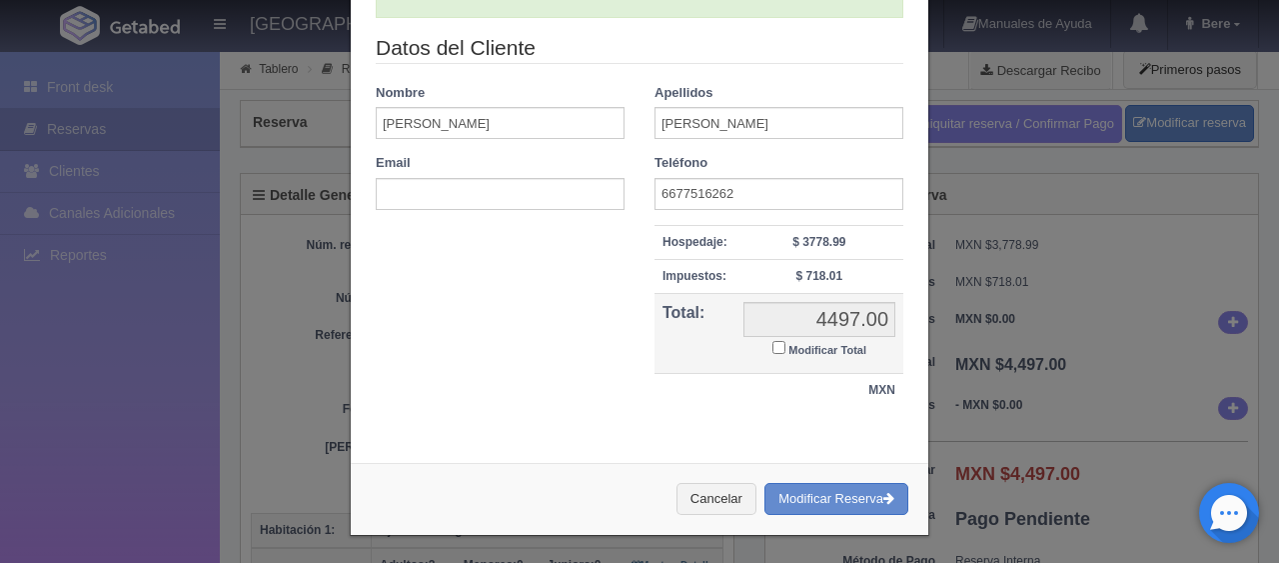
click at [823, 478] on div "Cancelar Modificar Reserva" at bounding box center [640, 499] width 578 height 73
click at [819, 489] on button "Modificar Reserva" at bounding box center [836, 499] width 144 height 33
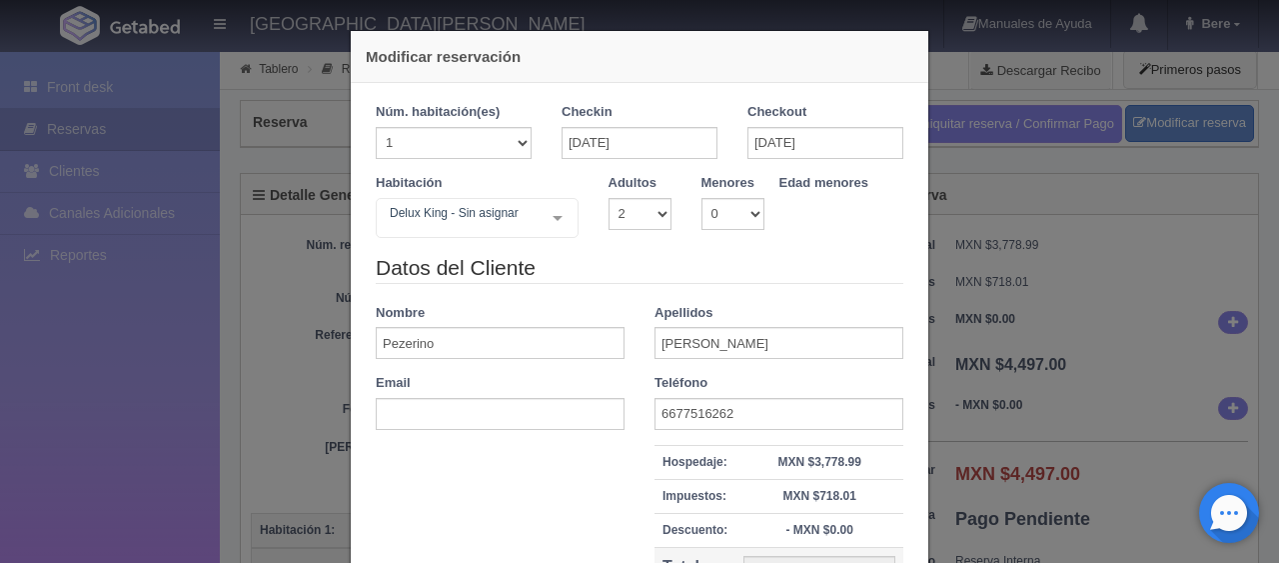
select select "2"
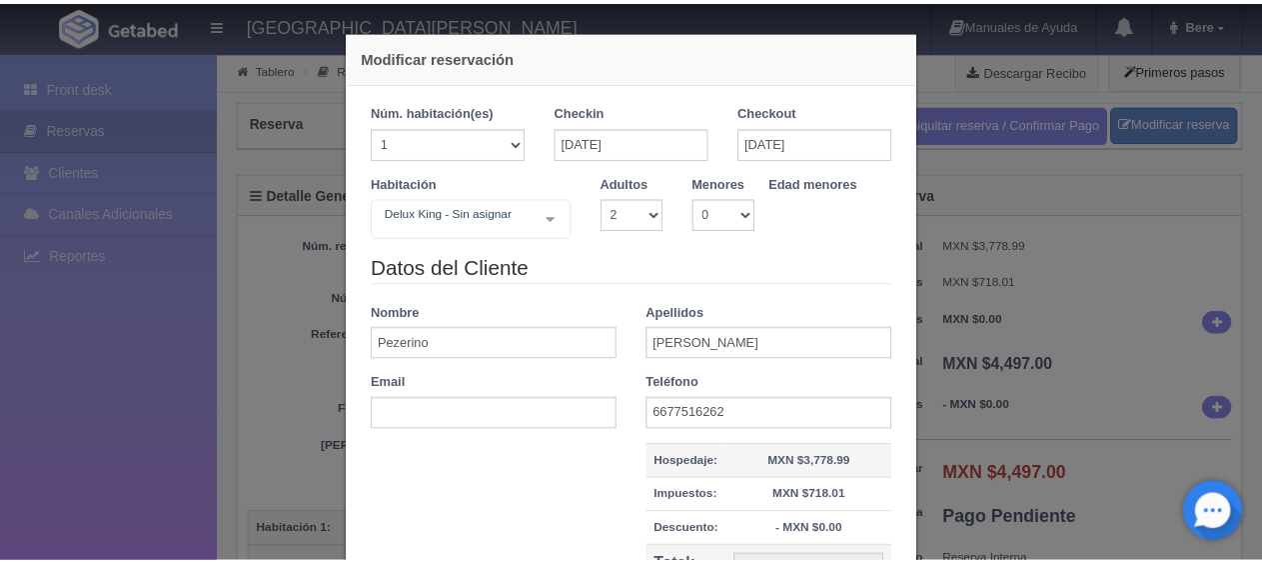
scroll to position [227, 0]
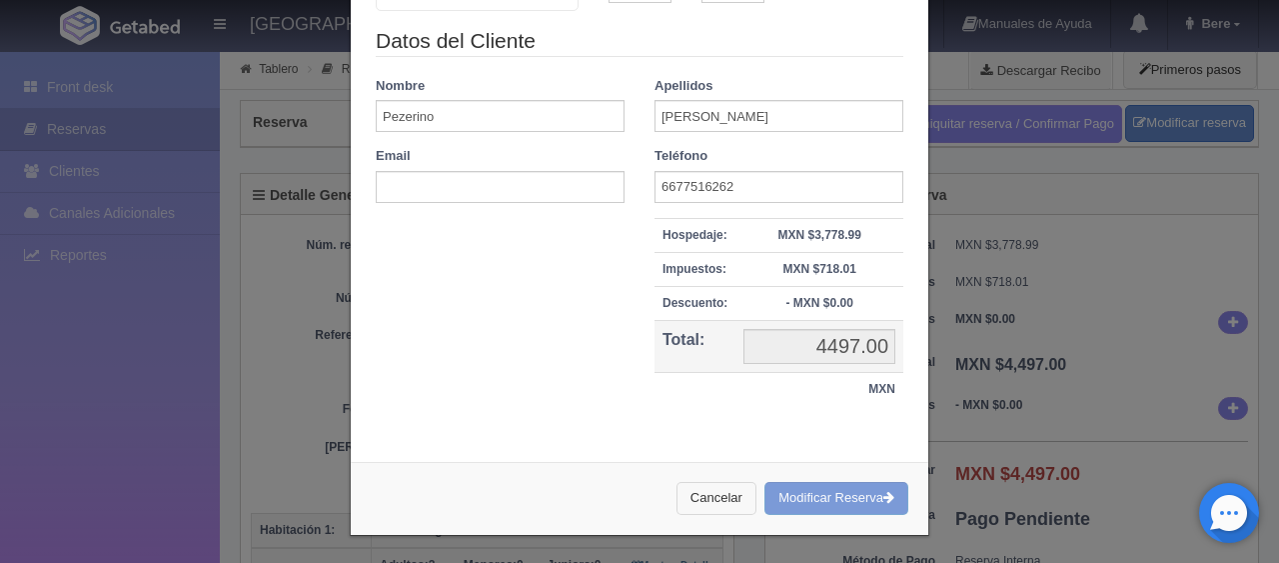
click at [710, 513] on div "Cancelar Modificar Reserva" at bounding box center [640, 498] width 578 height 73
click at [711, 497] on button "Cancelar" at bounding box center [717, 498] width 80 height 33
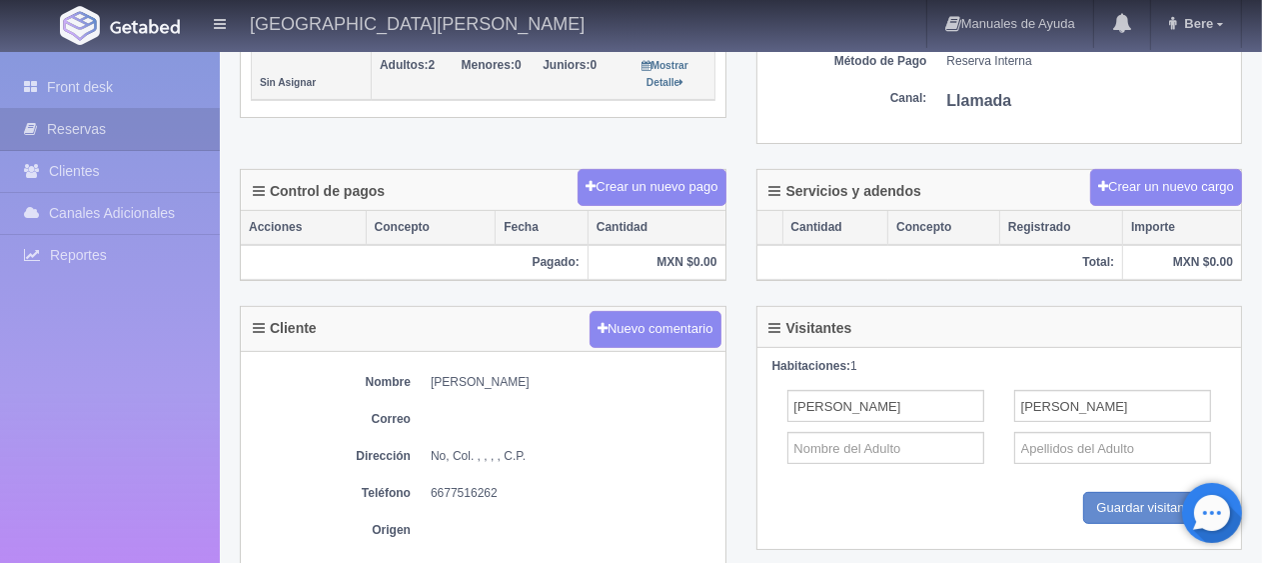
scroll to position [600, 0]
